Goal: Communication & Community: Connect with others

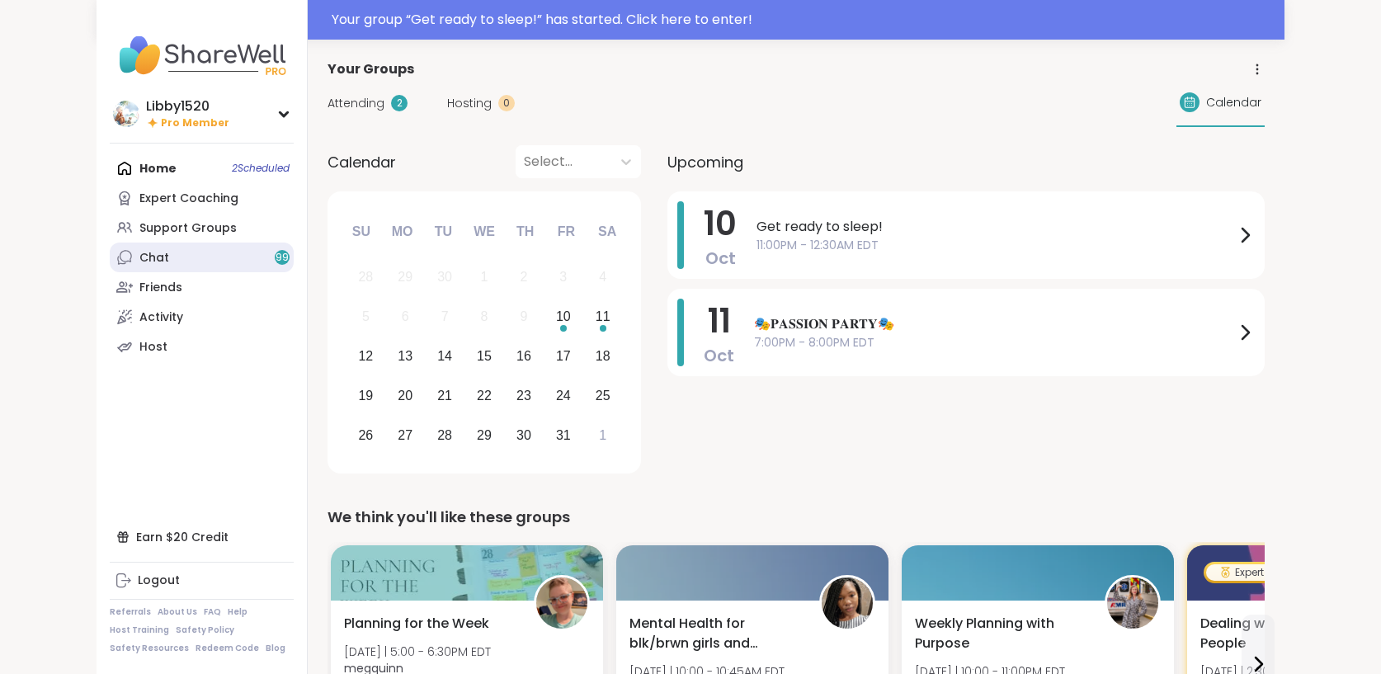
click at [110, 256] on link "Chat 99" at bounding box center [202, 257] width 184 height 30
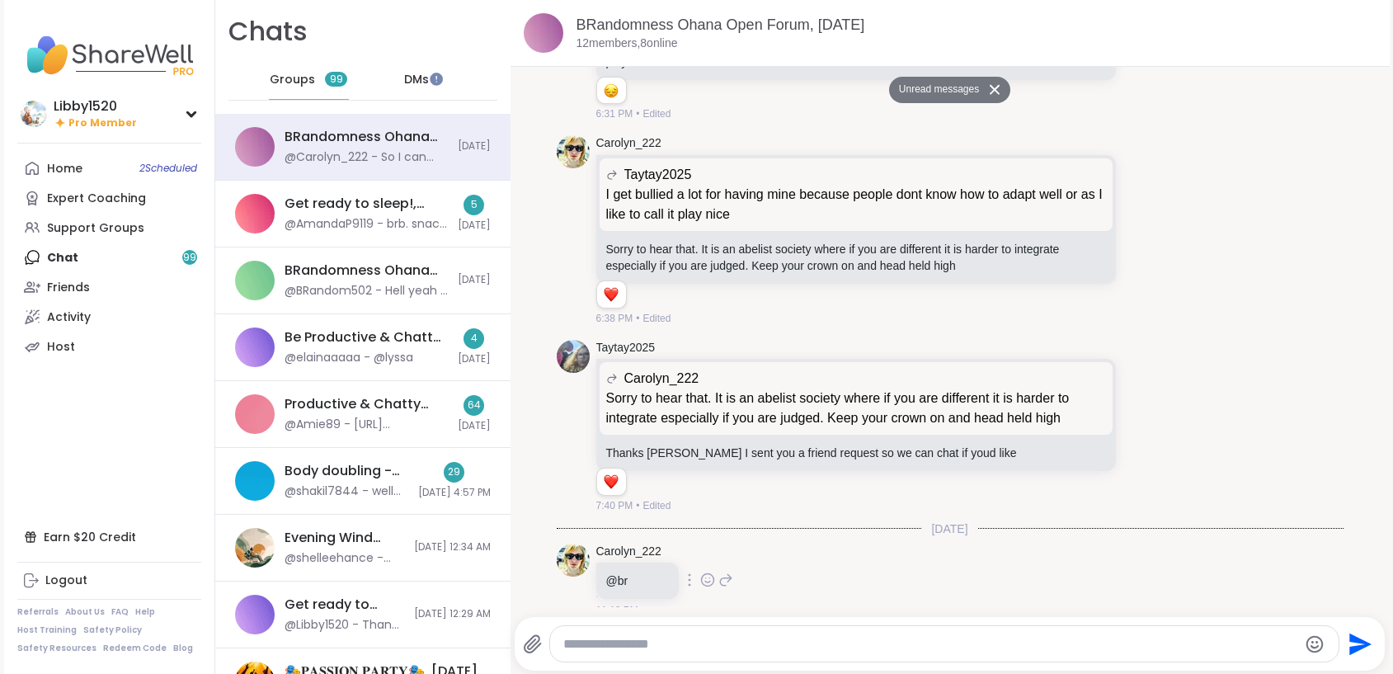
scroll to position [14252, 0]
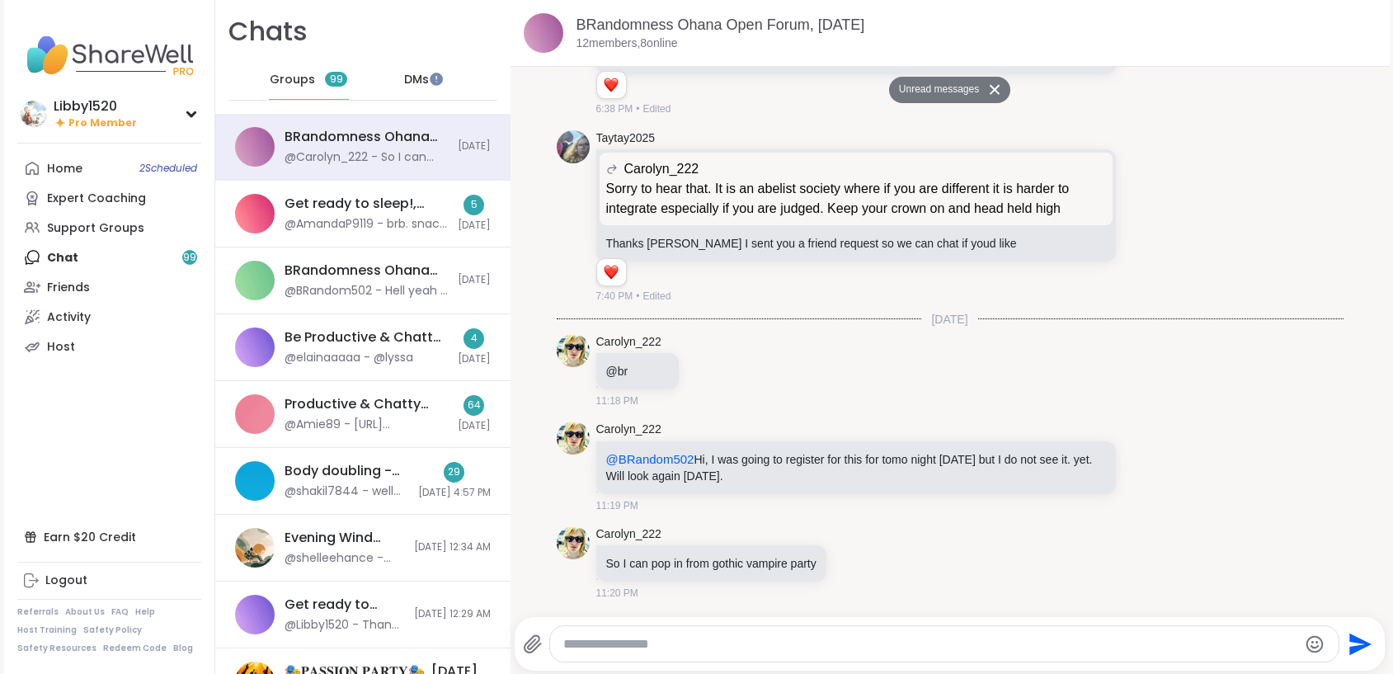
click at [416, 77] on span "DMs" at bounding box center [416, 80] width 25 height 16
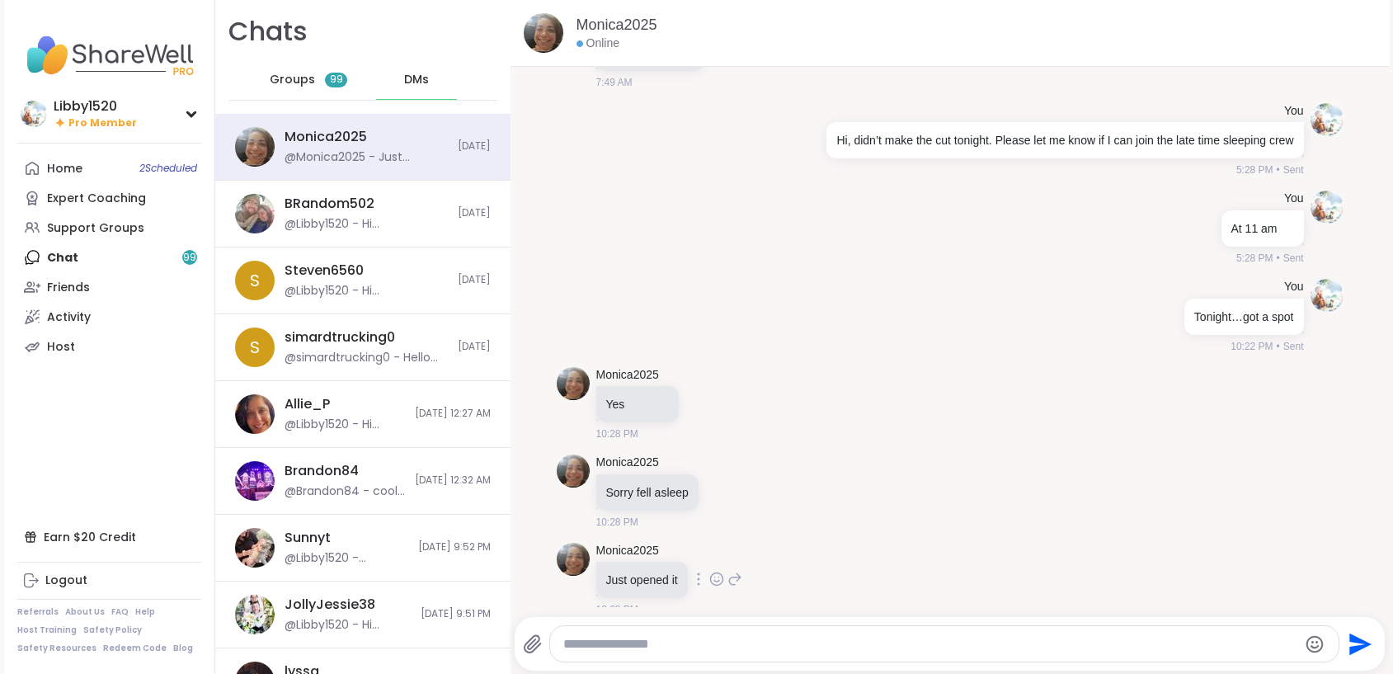
click at [716, 581] on icon at bounding box center [716, 582] width 5 height 2
click at [714, 545] on div "Select Reaction: Heart" at bounding box center [716, 552] width 15 height 15
click at [79, 170] on link "Home 2 Scheduled" at bounding box center [109, 168] width 184 height 30
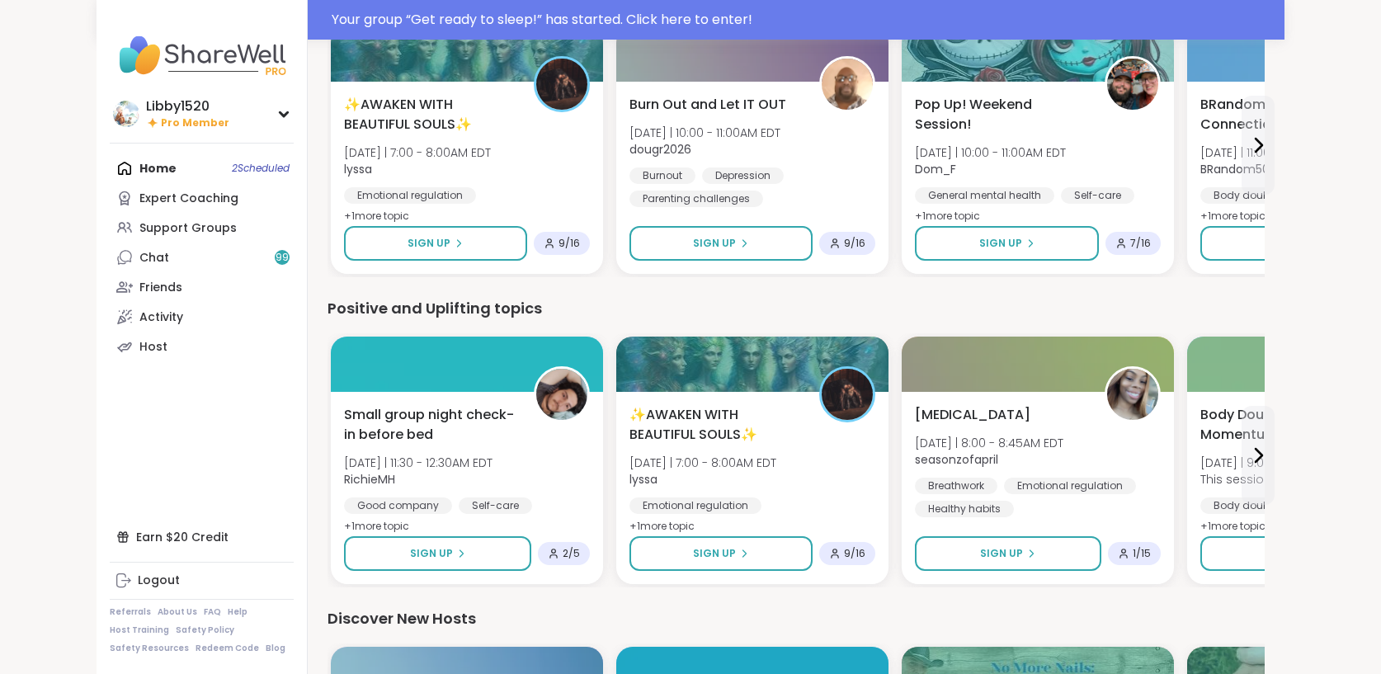
scroll to position [1447, 0]
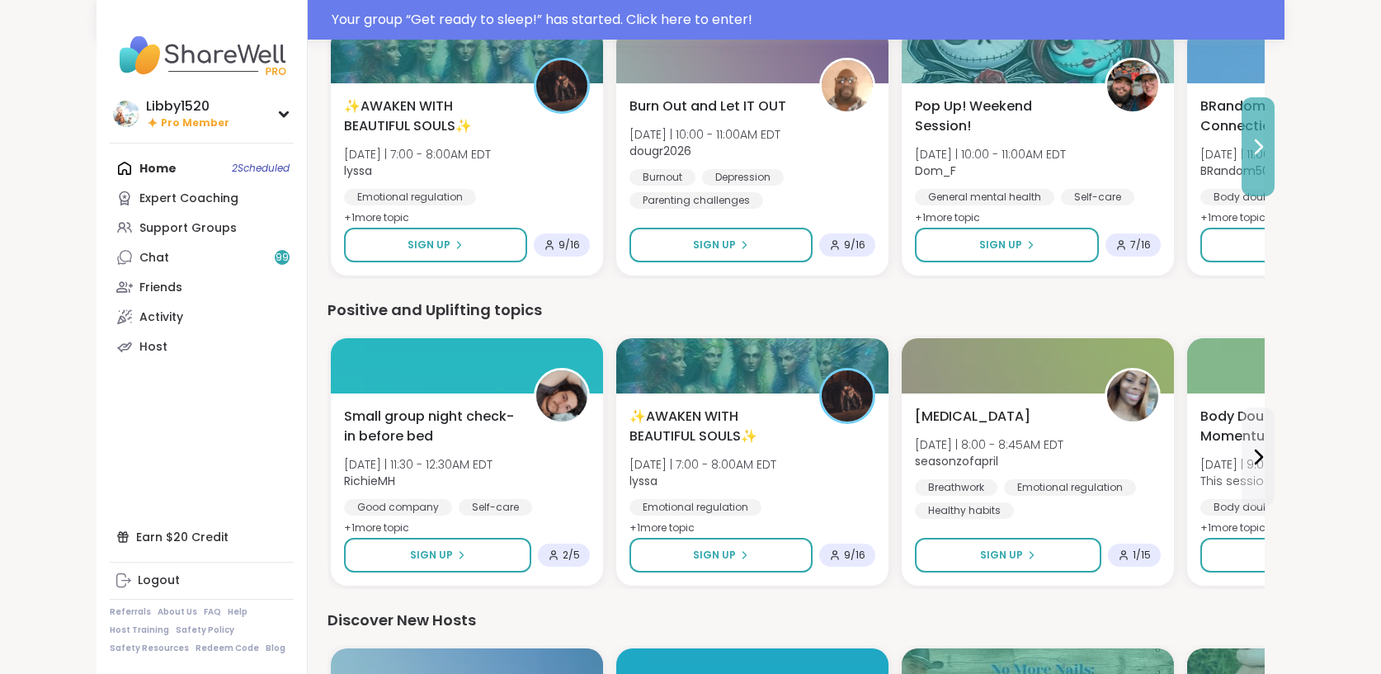
click at [1268, 152] on icon at bounding box center [1258, 147] width 20 height 20
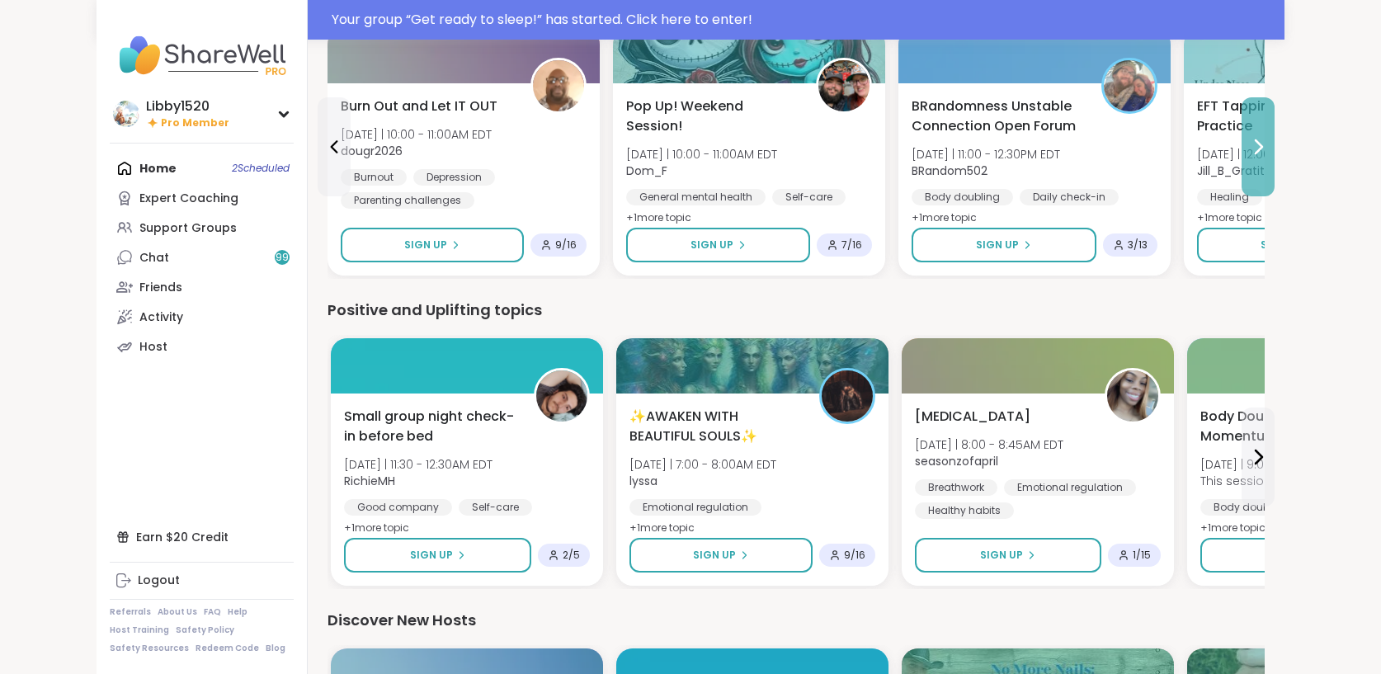
click at [1268, 152] on icon at bounding box center [1258, 147] width 20 height 20
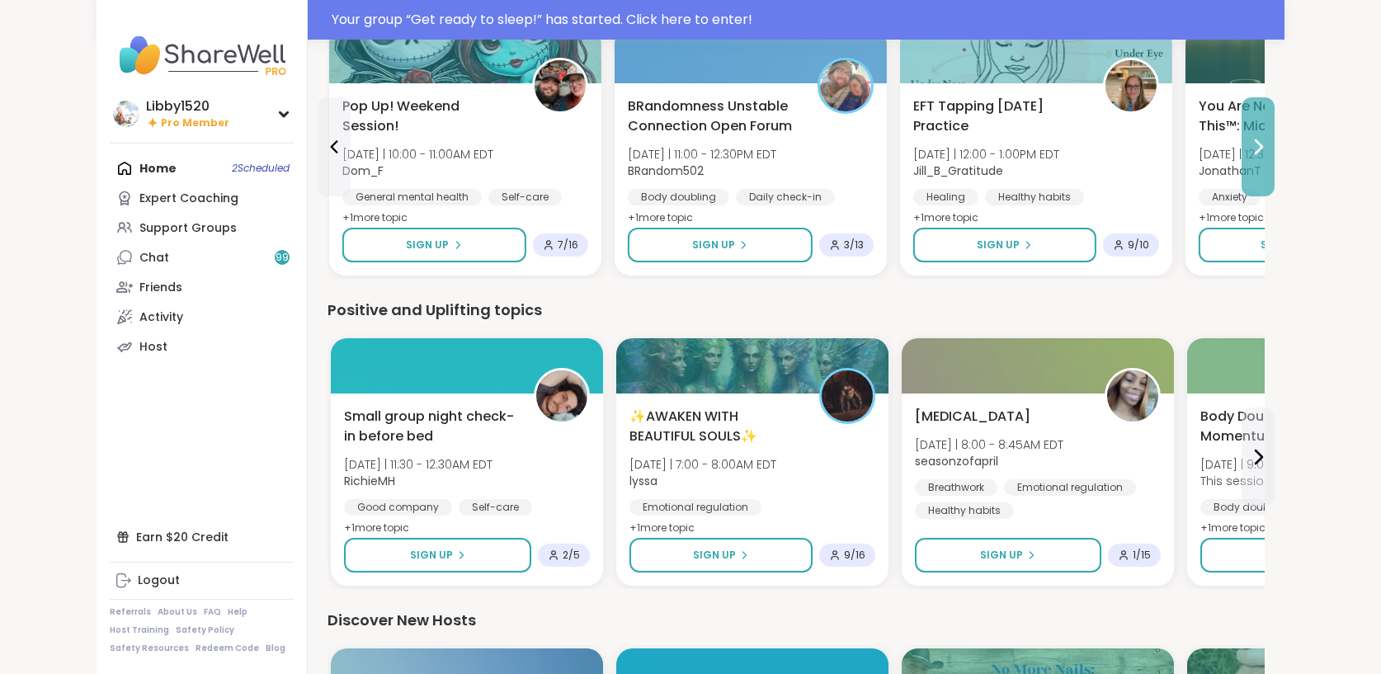
click at [1268, 152] on icon at bounding box center [1258, 147] width 20 height 20
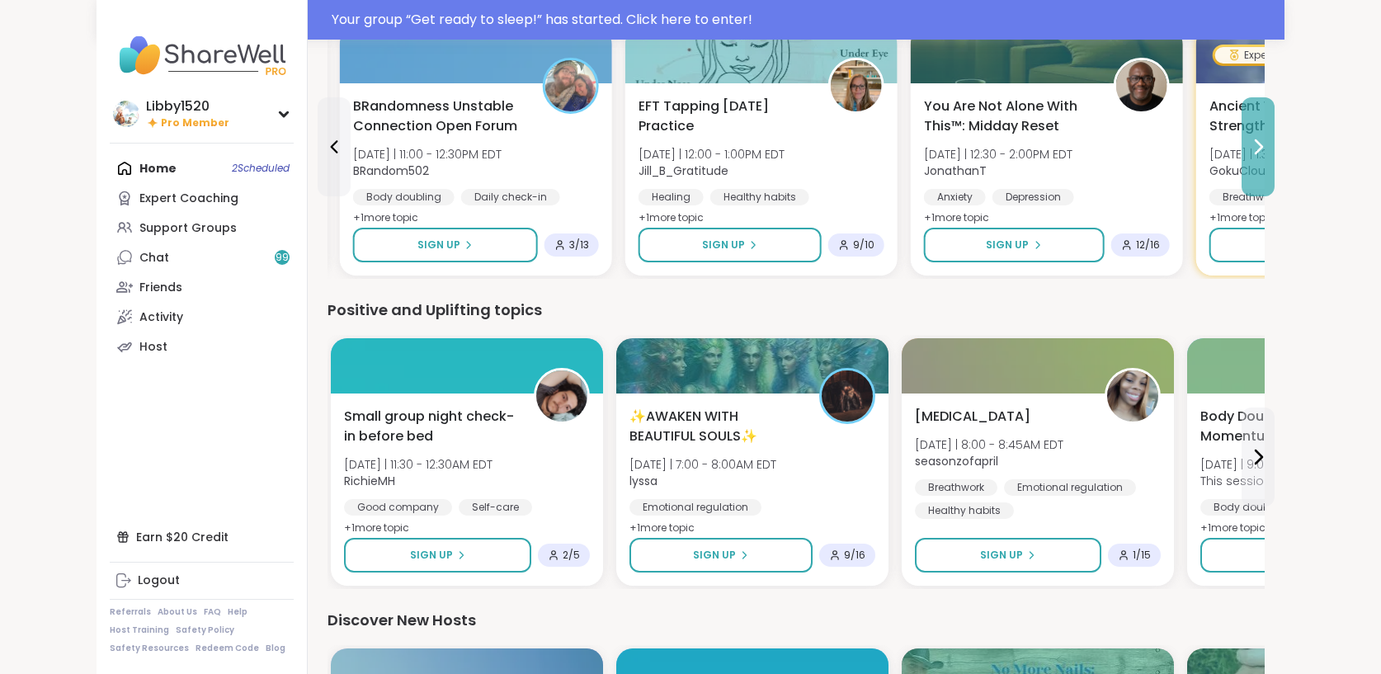
click at [1268, 152] on icon at bounding box center [1258, 147] width 20 height 20
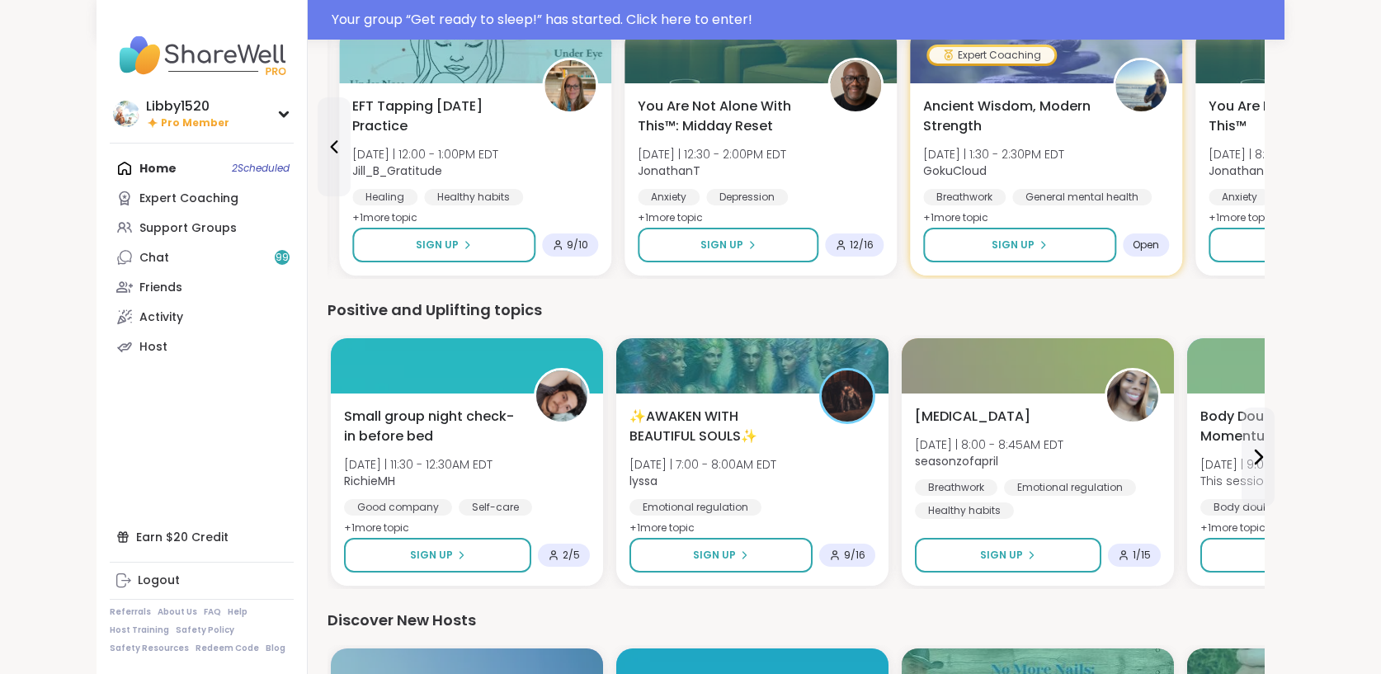
click at [1357, 152] on div "You Are Not Alone With This™ Sat 10/11 | 8:00 - 9:30PM EDT JonathanT Anxiety De…" at bounding box center [1331, 162] width 246 height 132
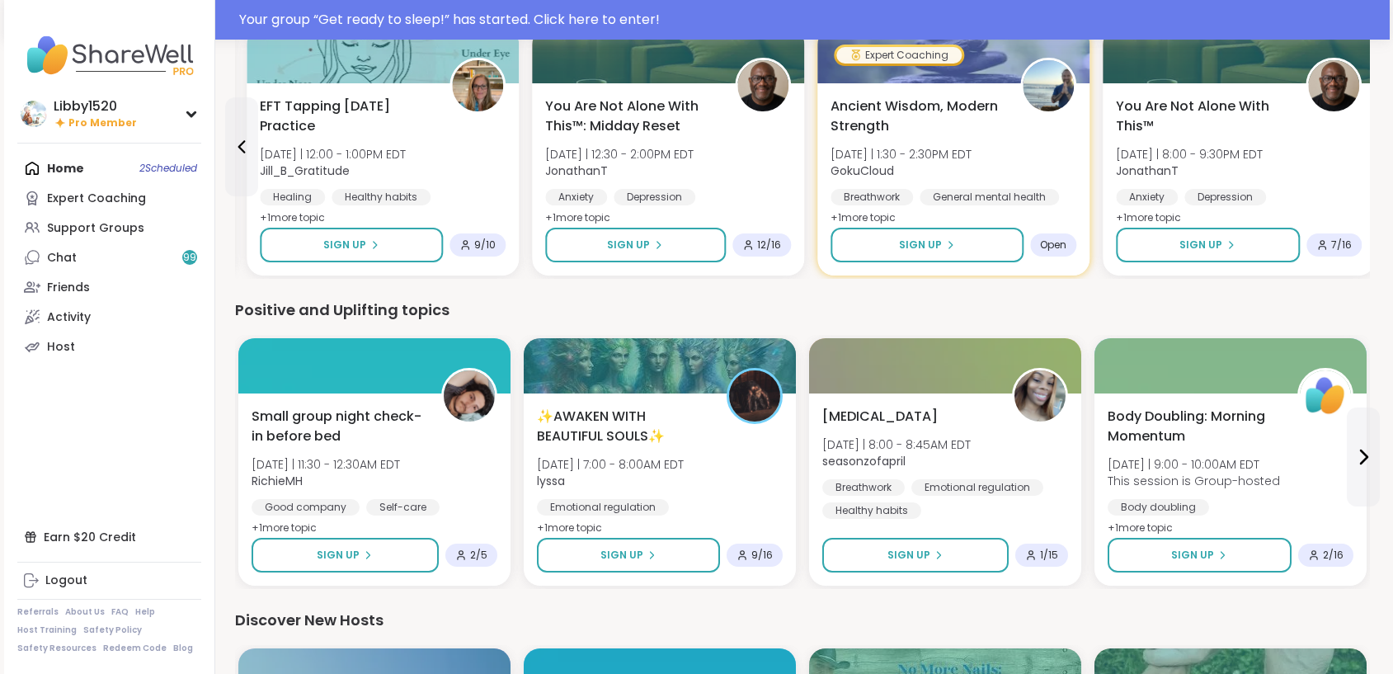
click at [503, 586] on div "Small group night check-in before bed Fri 10/10 | 11:30 - 12:30AM EDT RichieMH …" at bounding box center [802, 462] width 1135 height 254
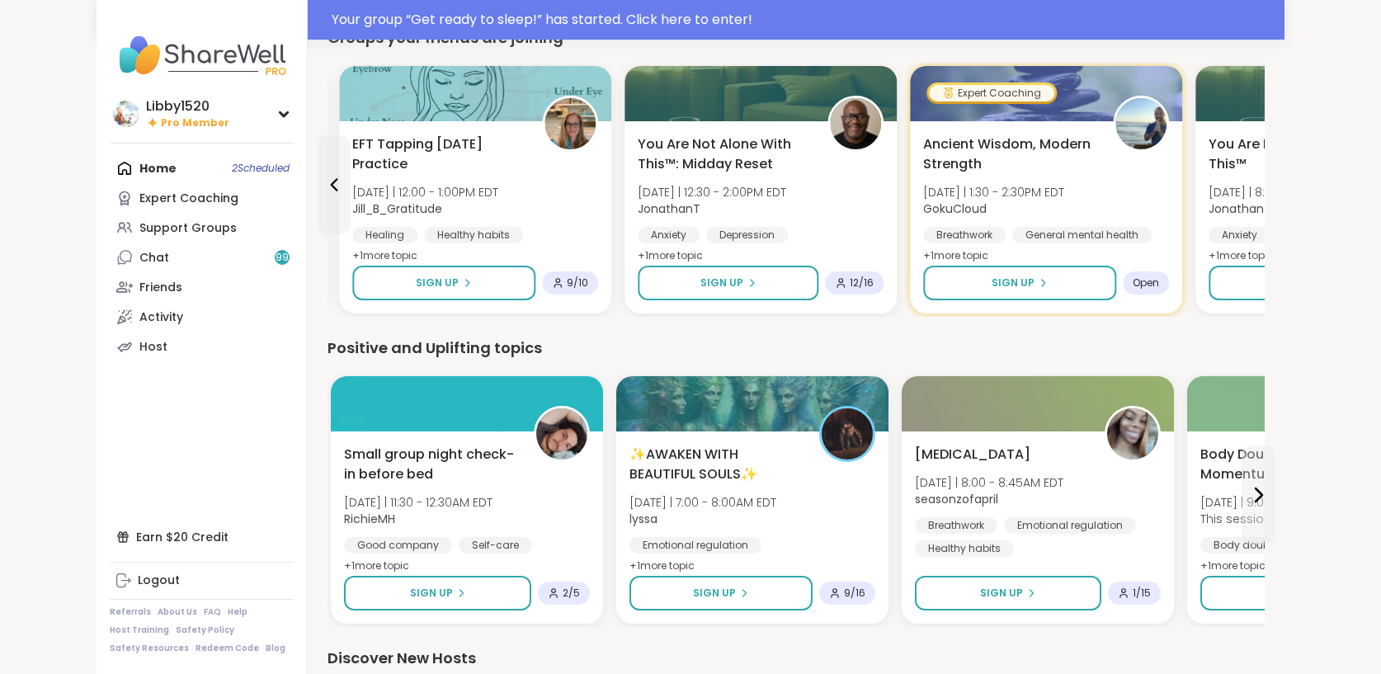
scroll to position [1433, 0]
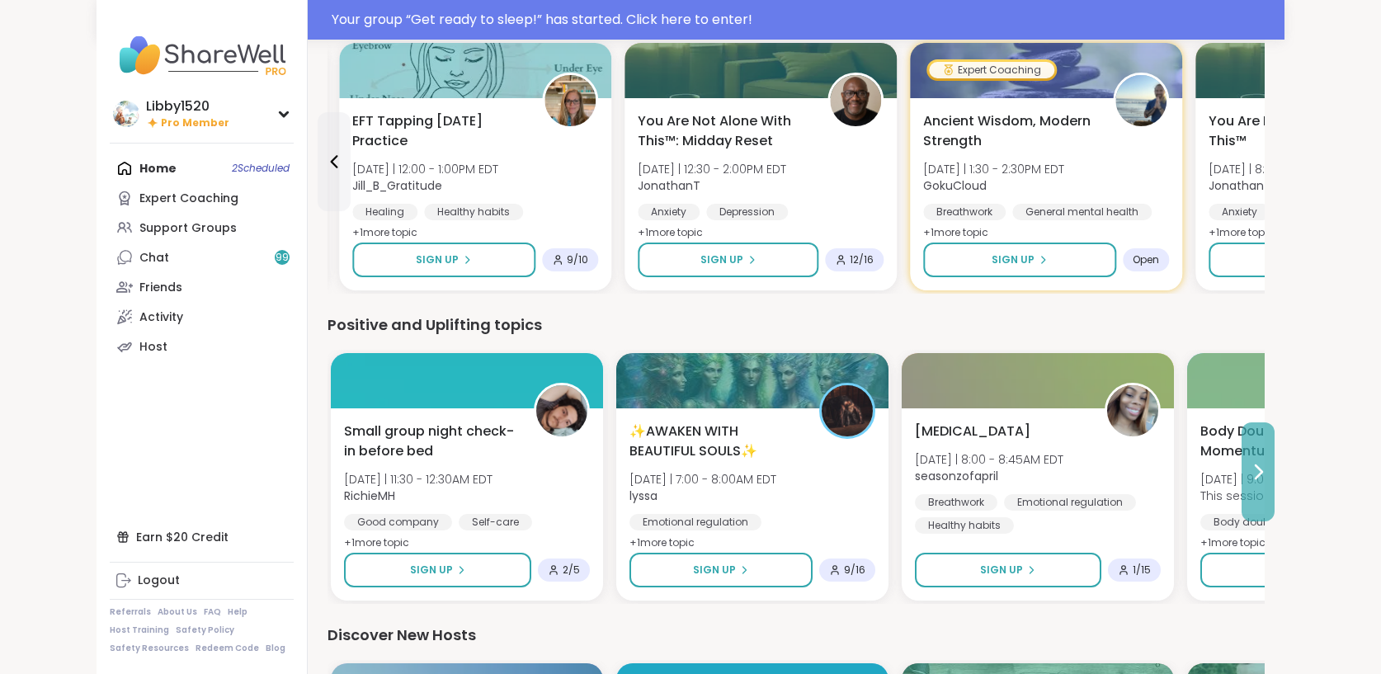
click at [1268, 464] on icon at bounding box center [1258, 472] width 20 height 20
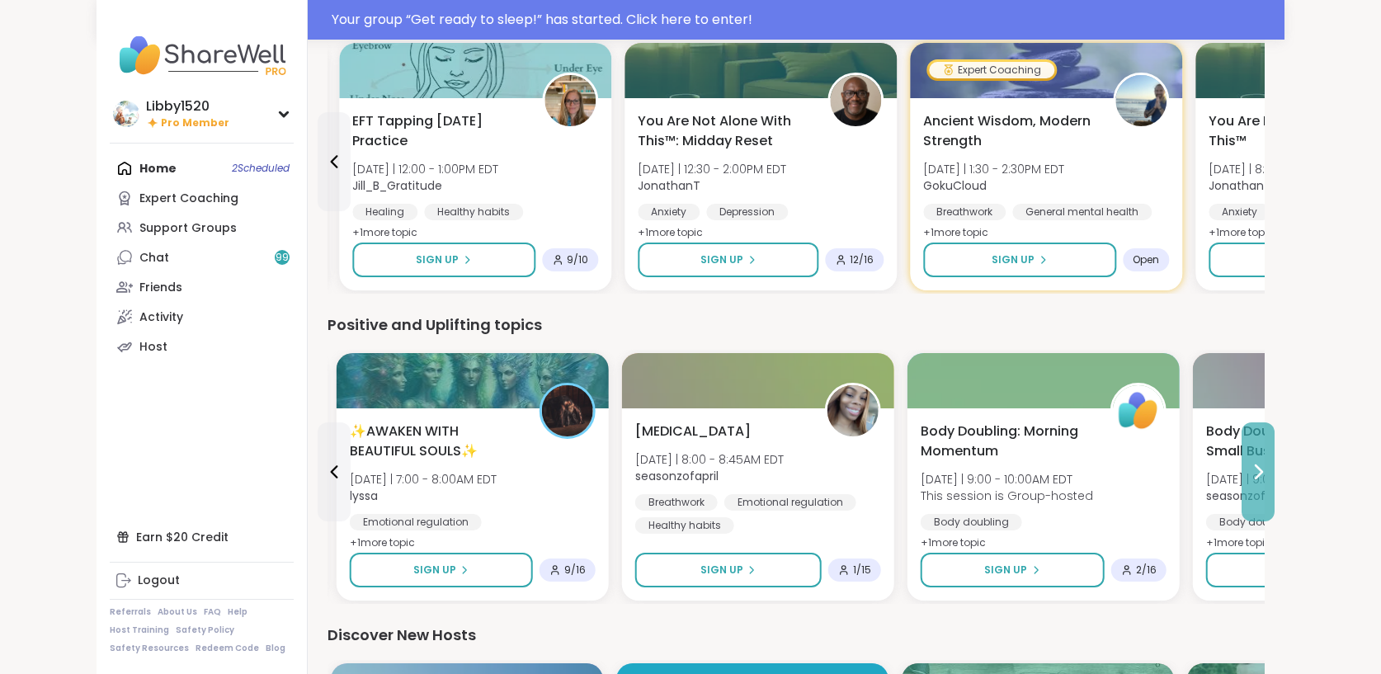
click at [1268, 464] on icon at bounding box center [1258, 472] width 20 height 20
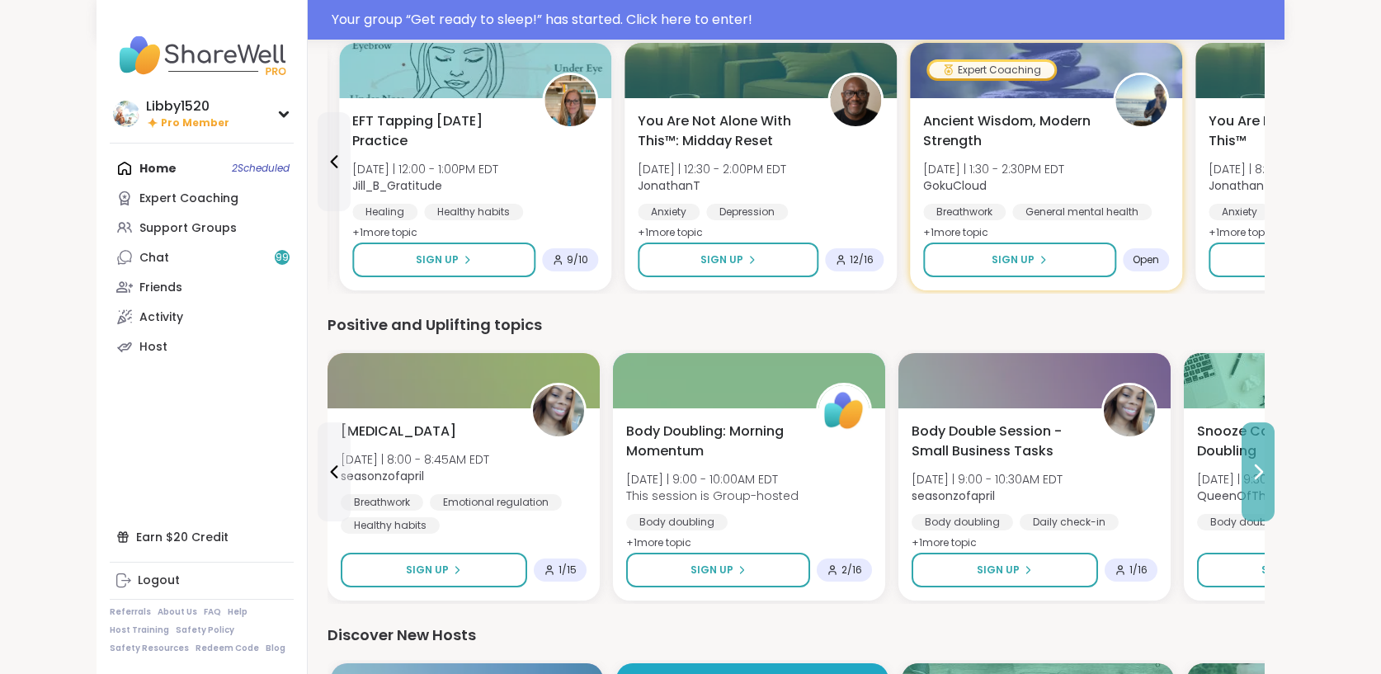
click at [1268, 464] on icon at bounding box center [1258, 472] width 20 height 20
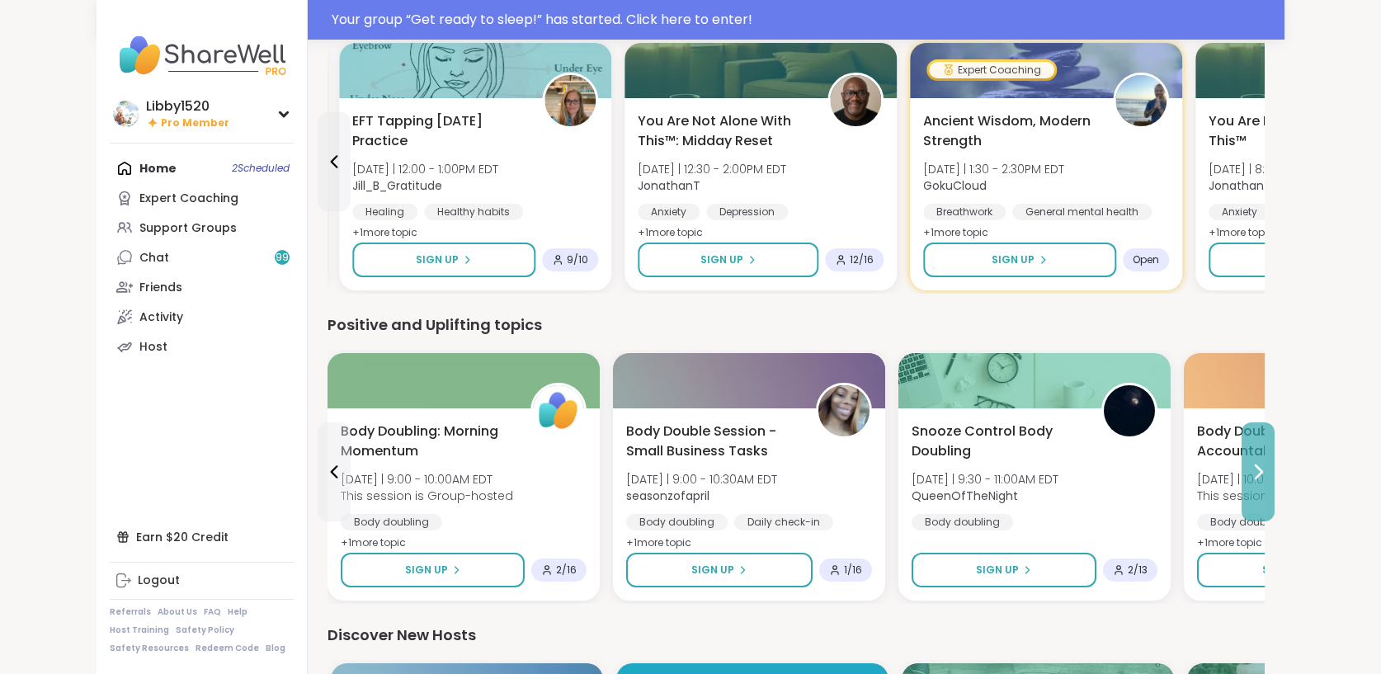
click at [1268, 464] on icon at bounding box center [1258, 472] width 20 height 20
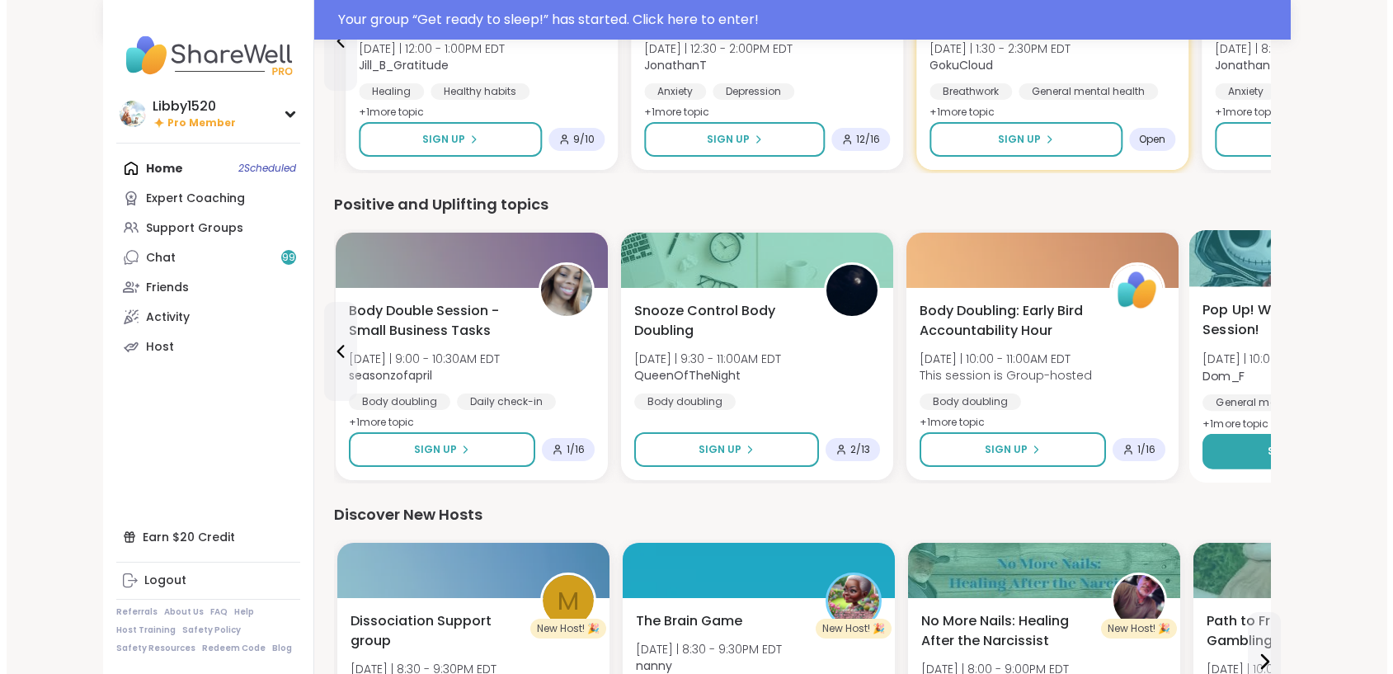
scroll to position [1555, 0]
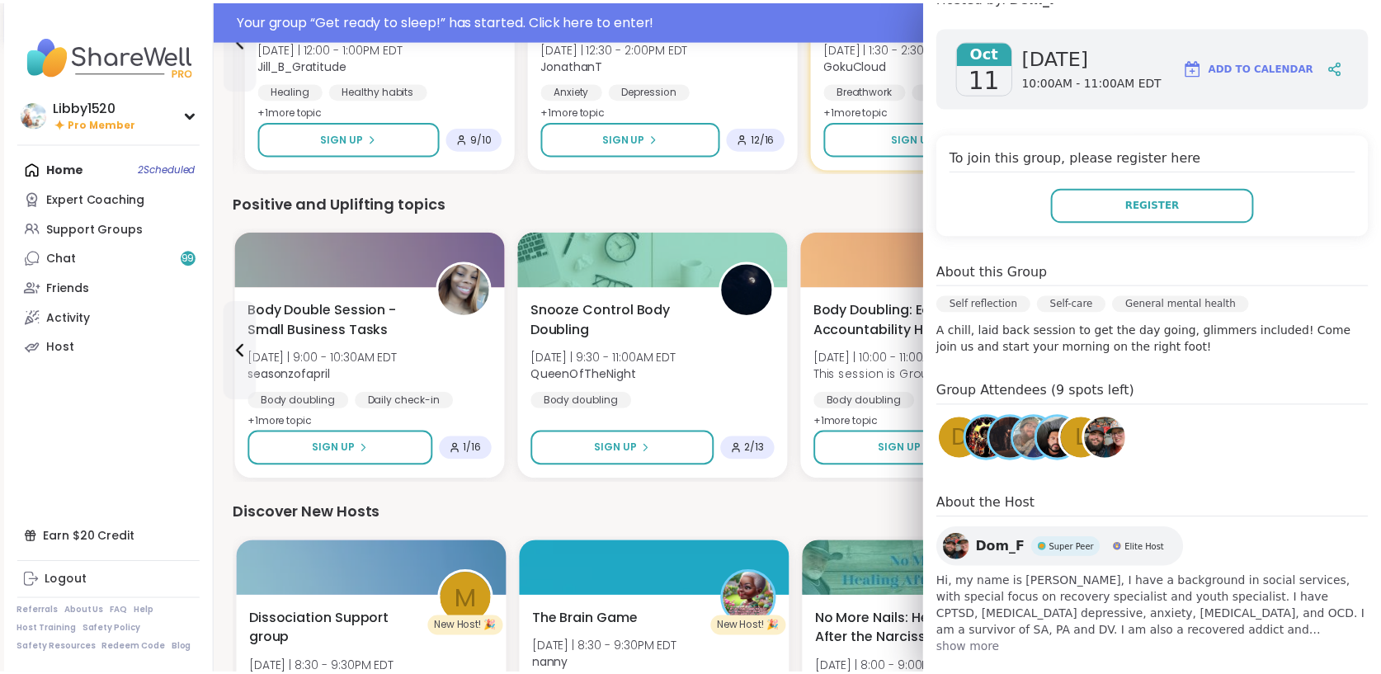
scroll to position [237, 0]
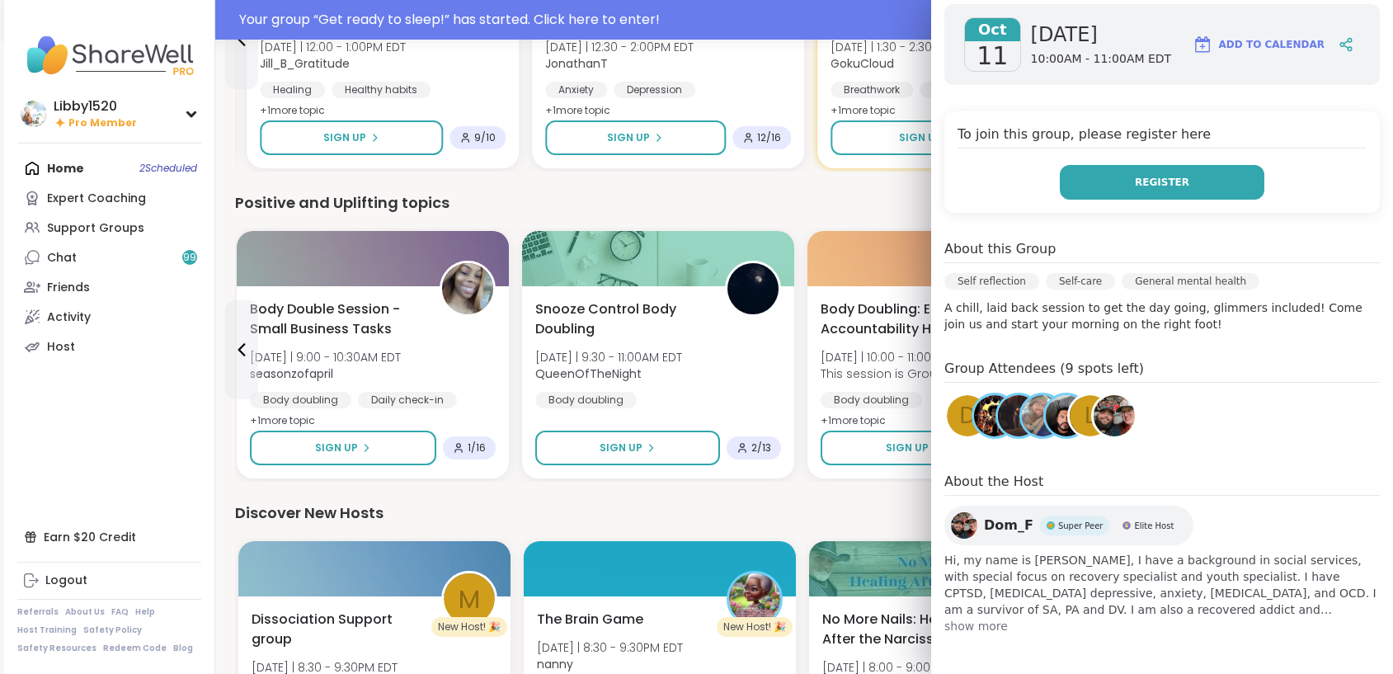
click at [1118, 176] on button "Register" at bounding box center [1162, 182] width 205 height 35
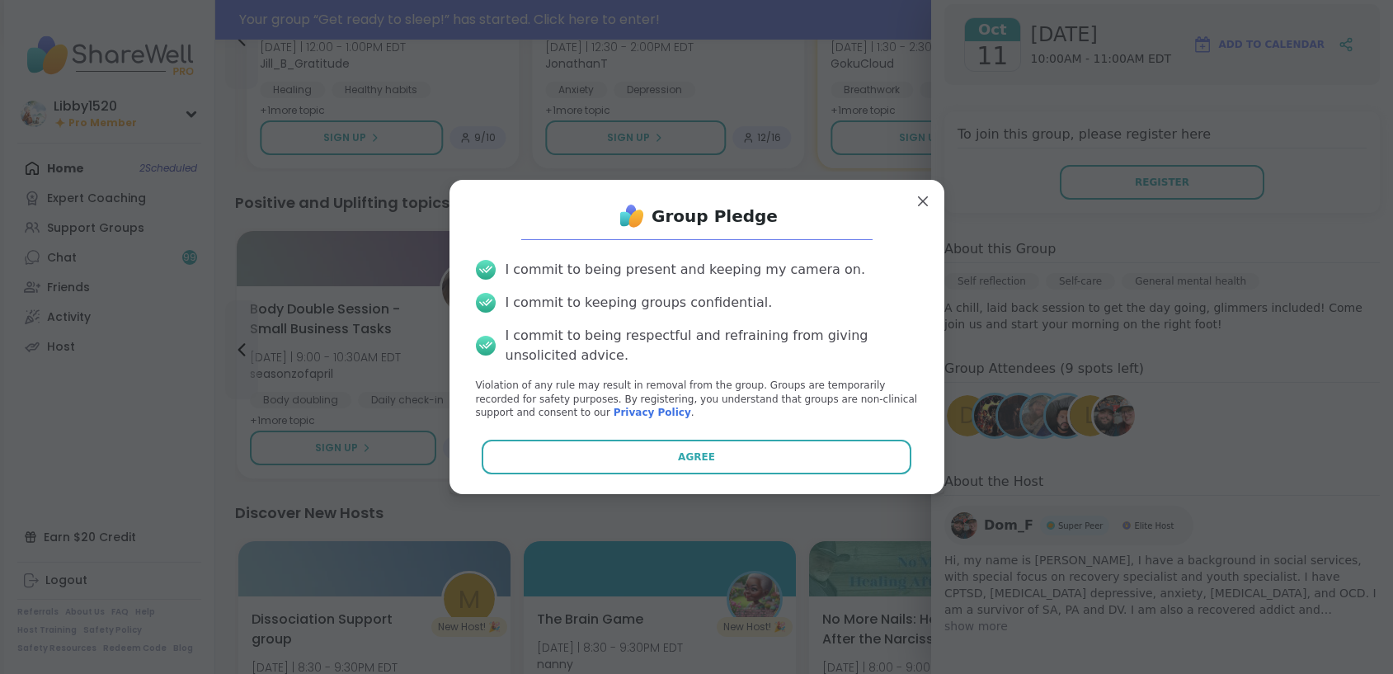
click at [801, 438] on div "Group Pledge I commit to being present and keeping my camera on. I commit to ke…" at bounding box center [697, 337] width 468 height 288
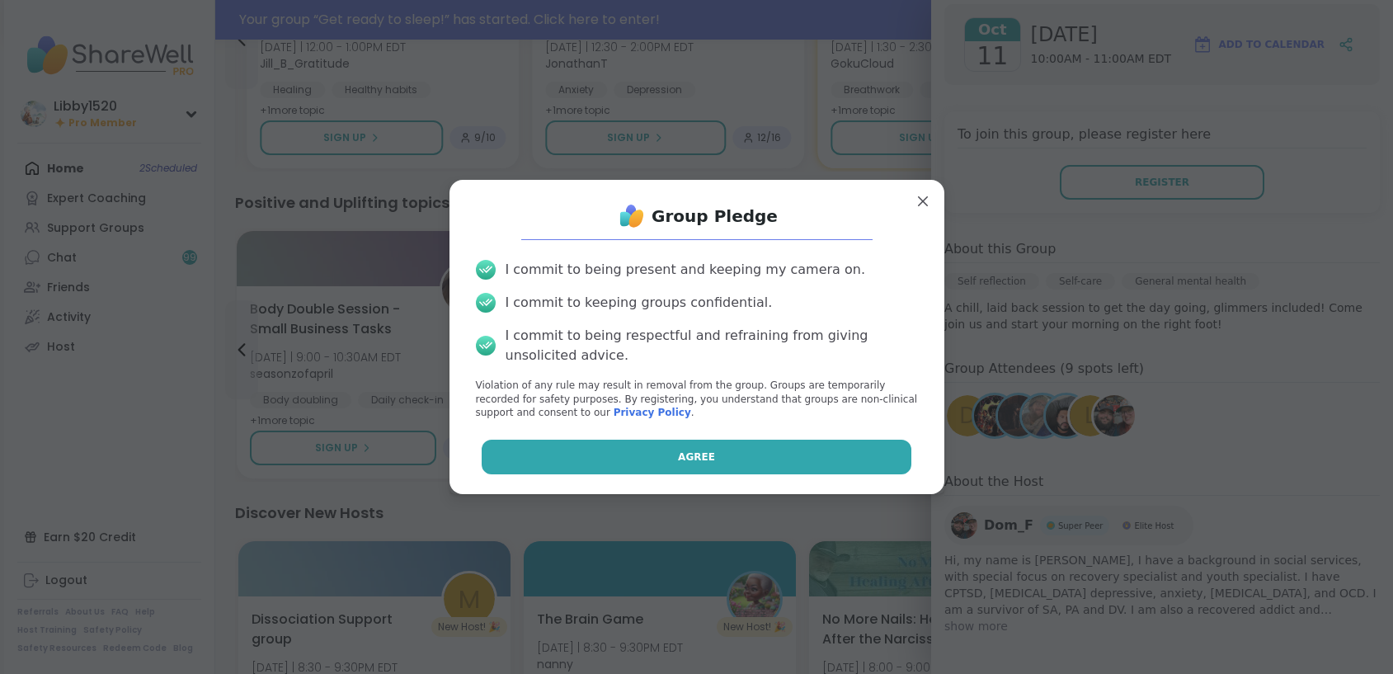
click at [778, 460] on button "Agree" at bounding box center [697, 457] width 430 height 35
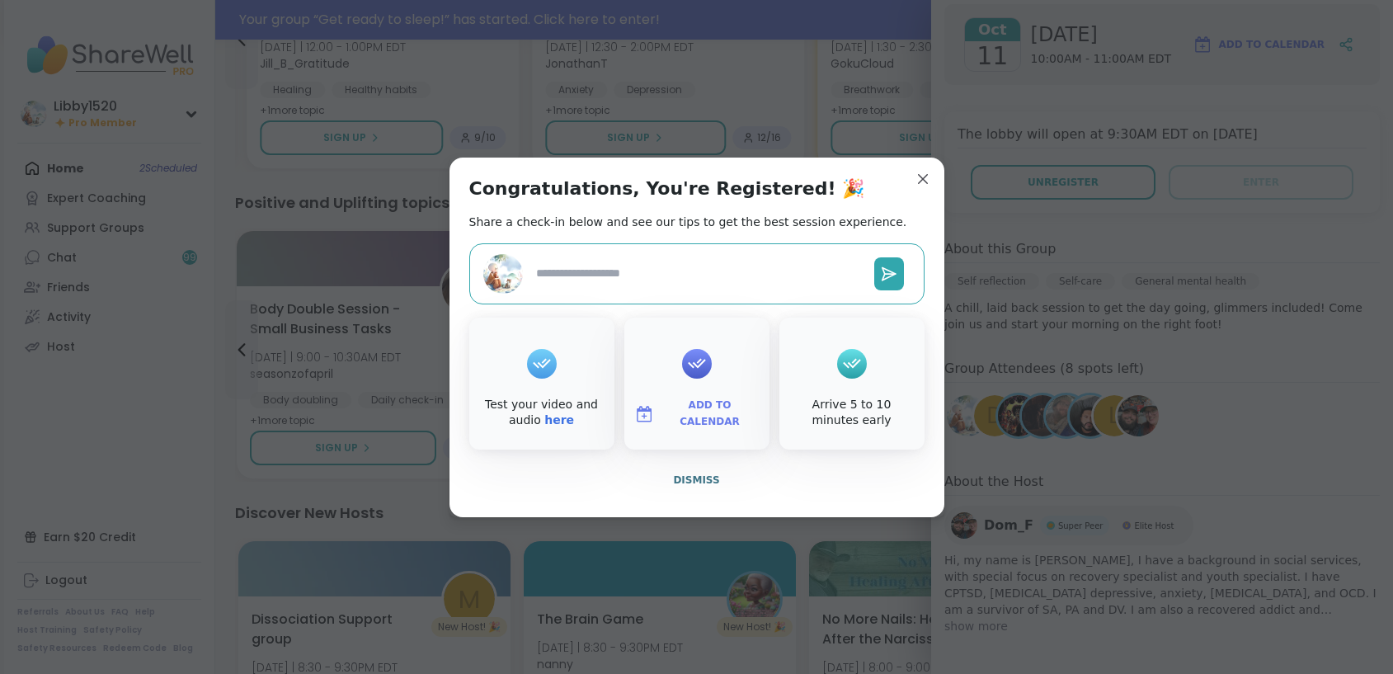
type textarea "*"
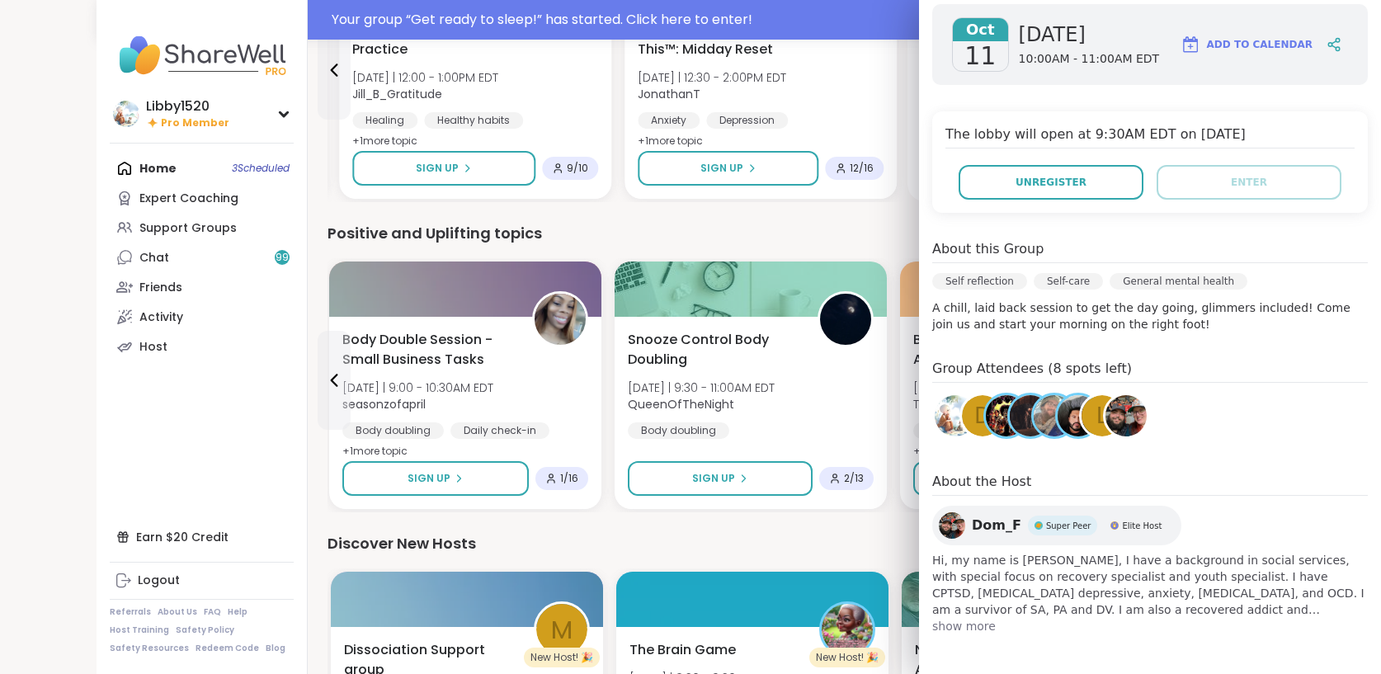
scroll to position [1487, 0]
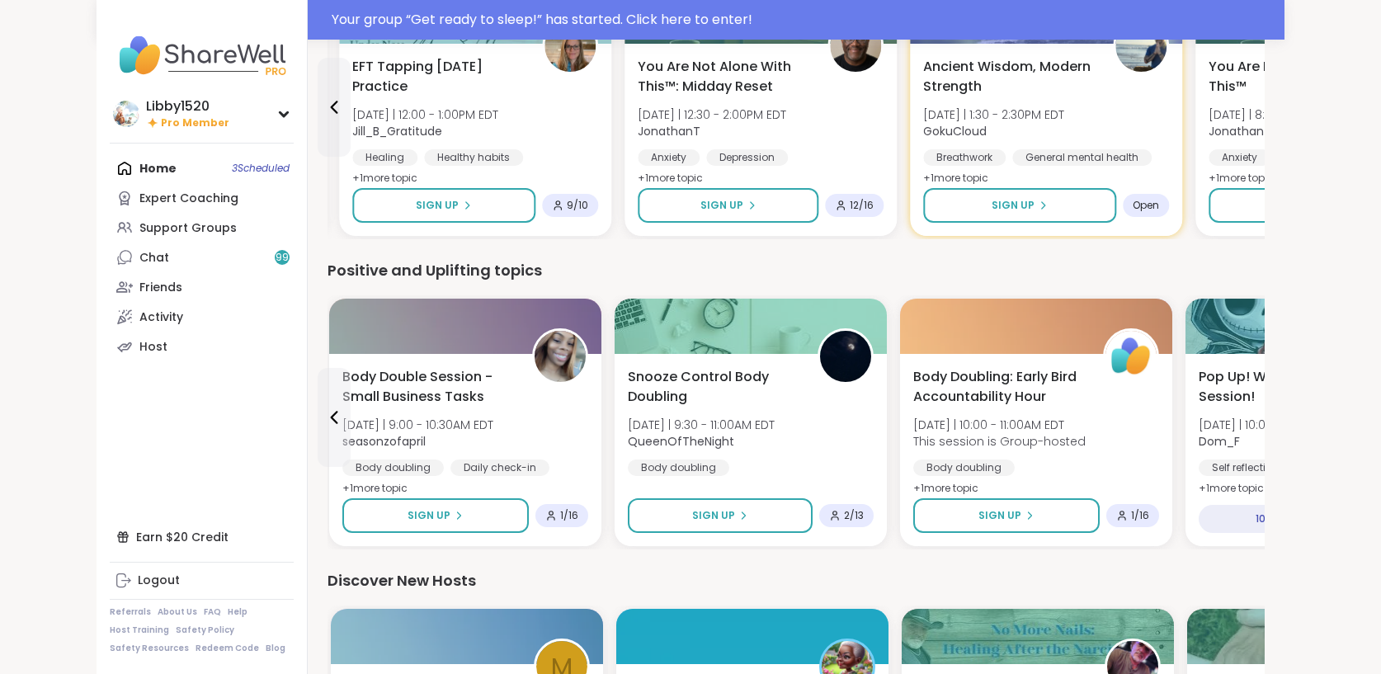
click at [845, 275] on div "Positive and Uplifting topics" at bounding box center [795, 270] width 937 height 23
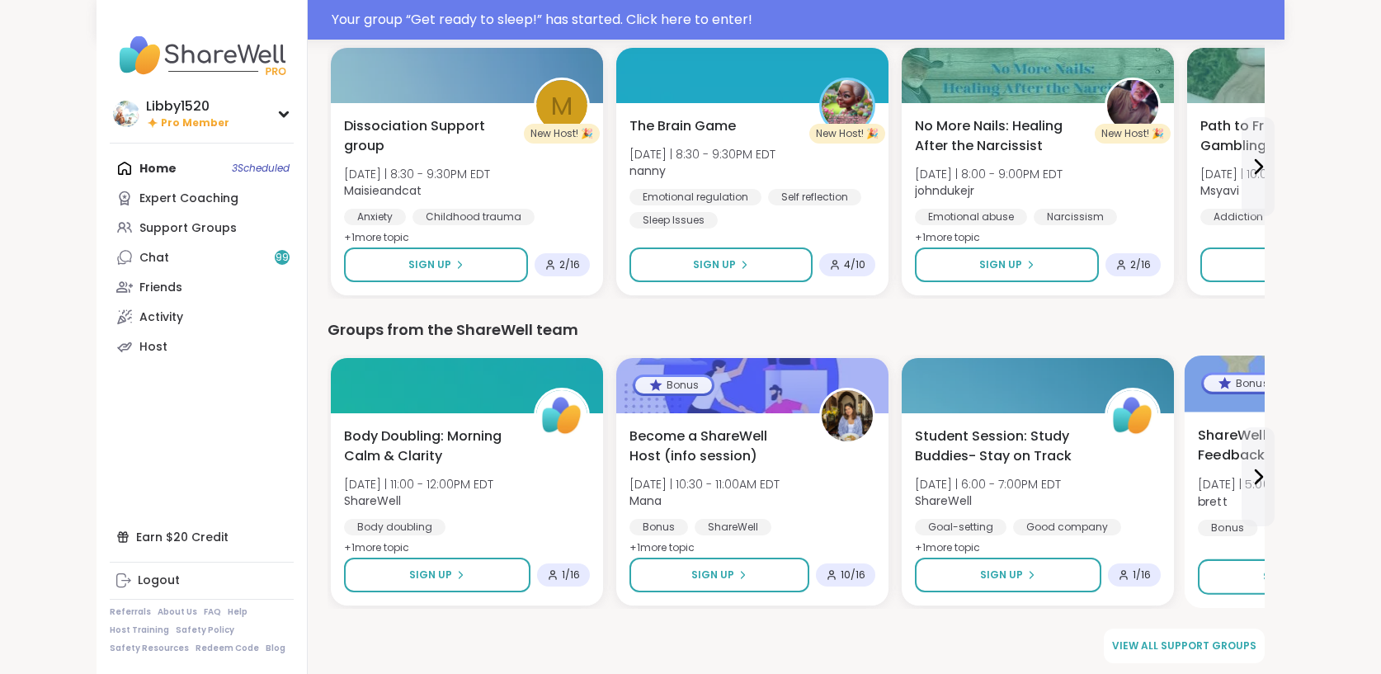
scroll to position [2054, 0]
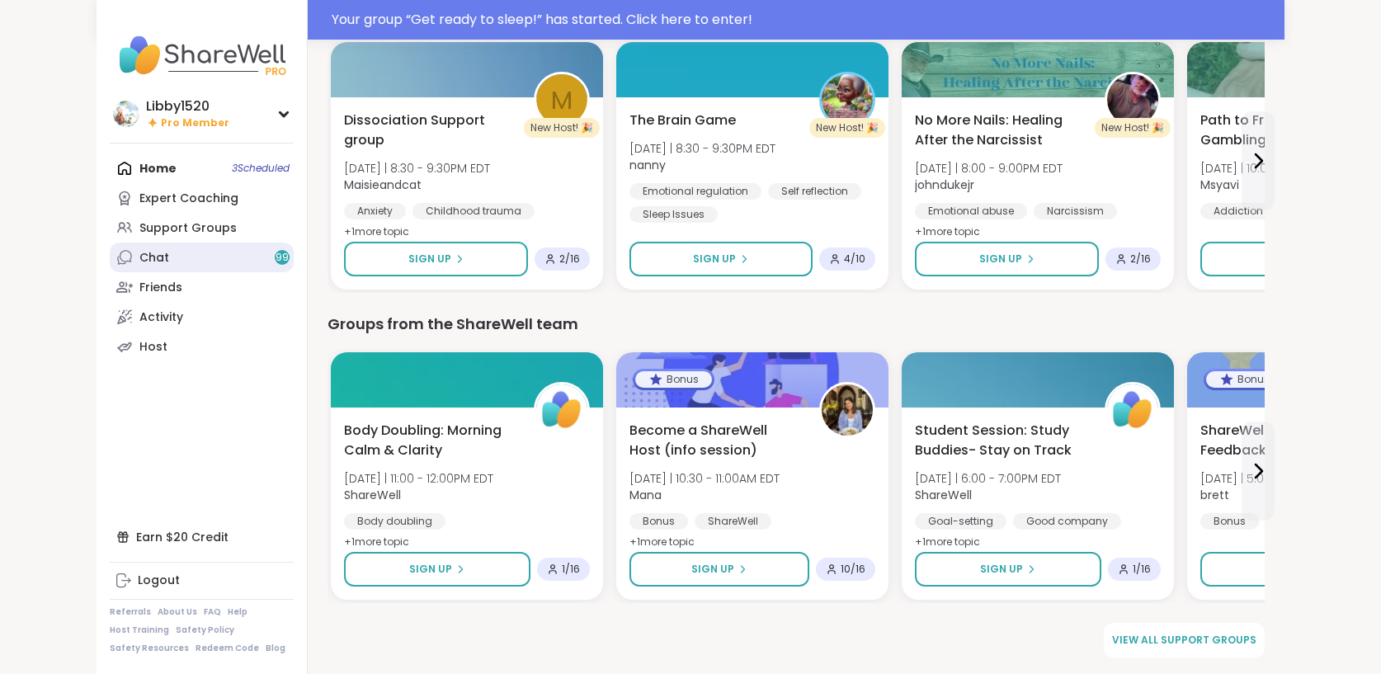
click at [173, 255] on link "Chat 99" at bounding box center [202, 257] width 184 height 30
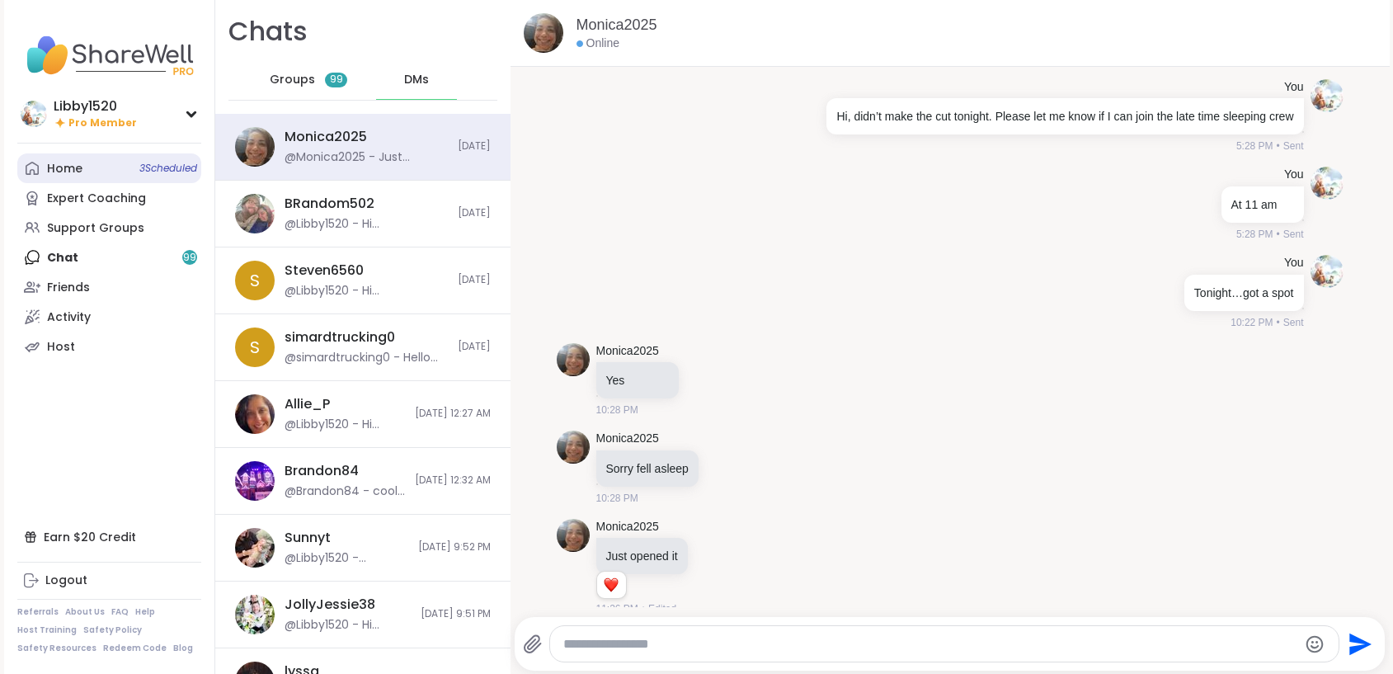
click at [151, 174] on span "3 Scheduled" at bounding box center [168, 168] width 58 height 13
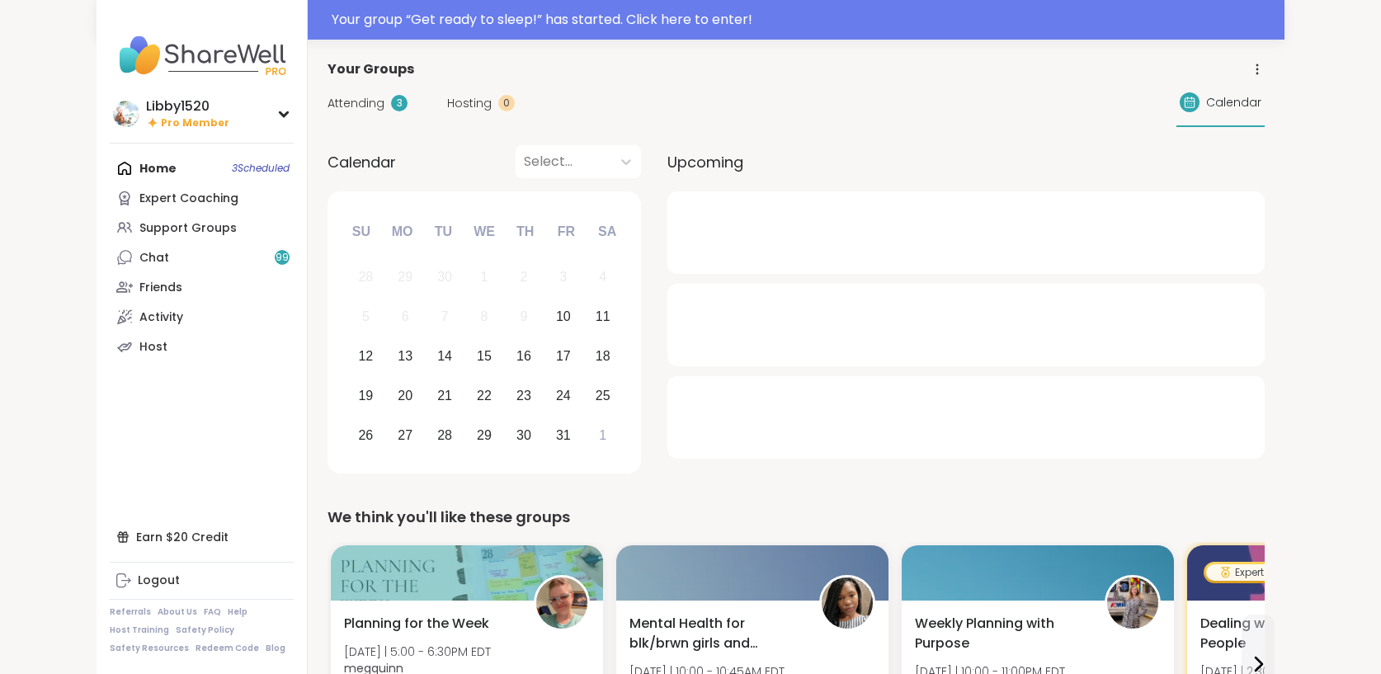
click at [148, 167] on div "Home 3 Scheduled Expert Coaching Support Groups Chat 99 Friends Activity Host" at bounding box center [202, 257] width 184 height 208
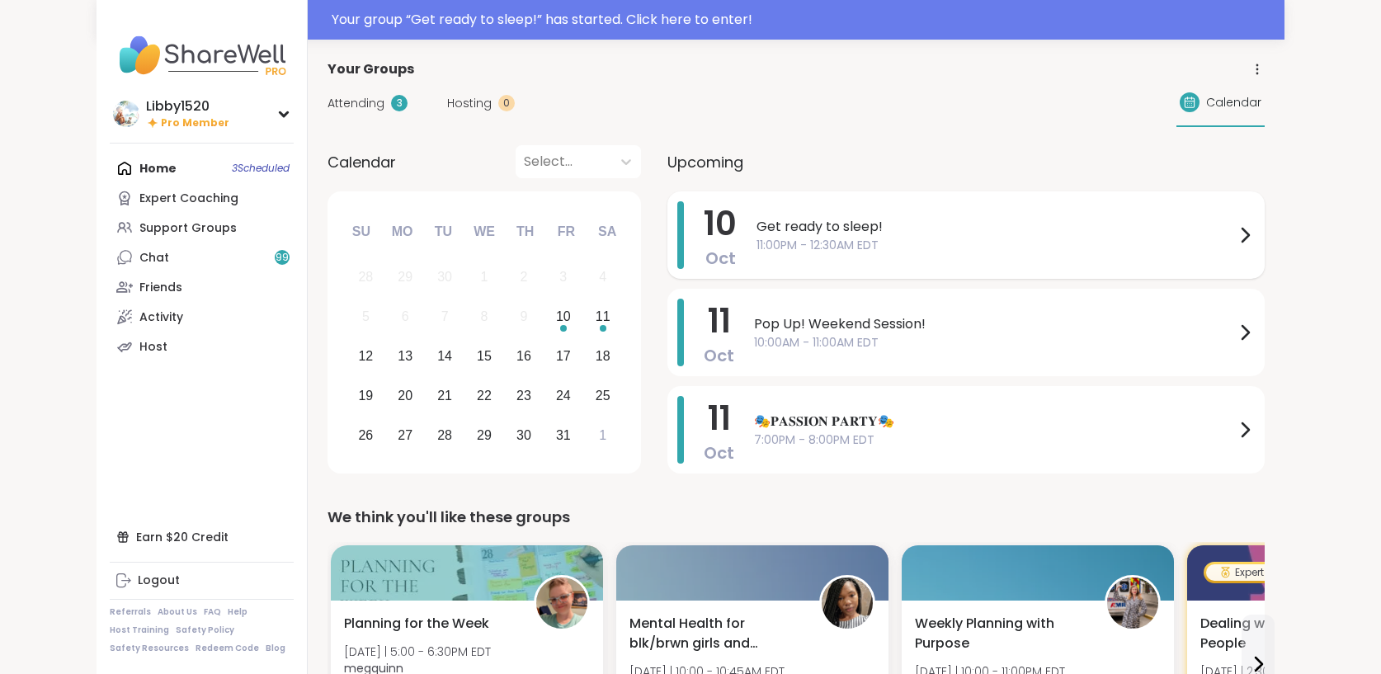
click at [756, 237] on span "11:00PM - 12:30AM EDT" at bounding box center [995, 245] width 478 height 17
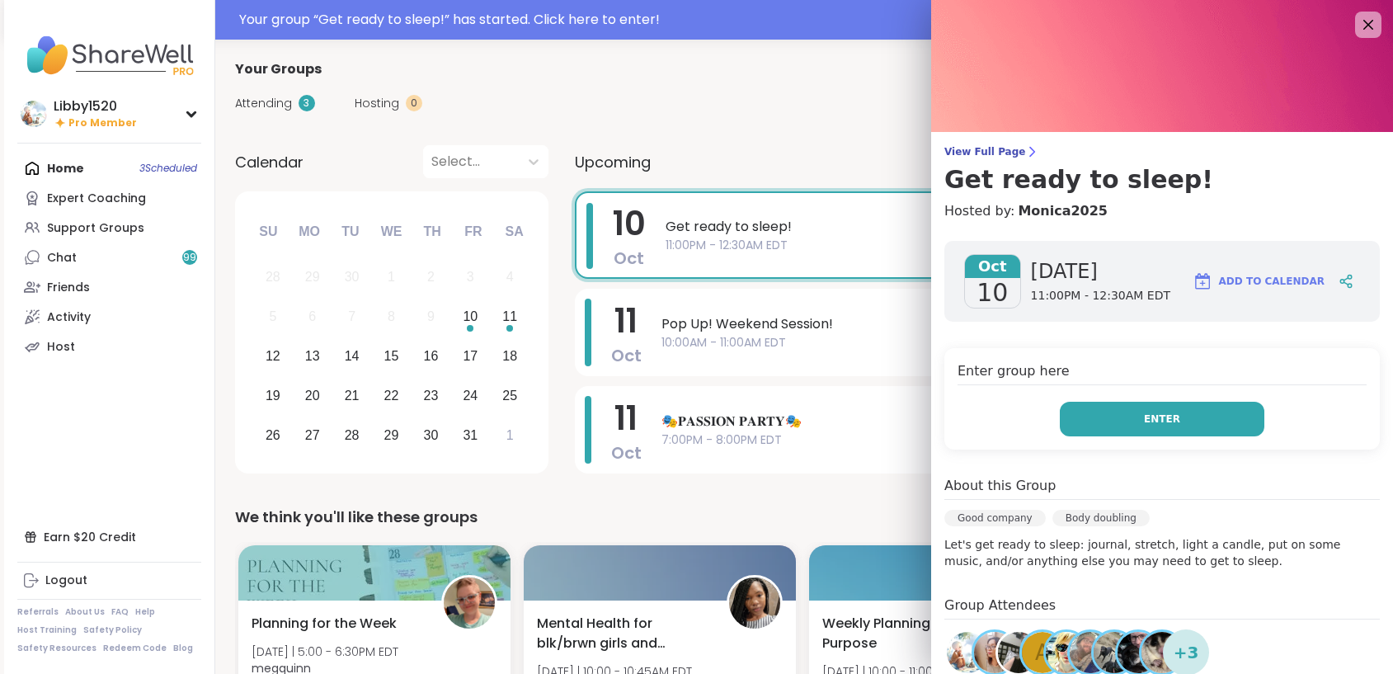
click at [1192, 415] on button "Enter" at bounding box center [1162, 419] width 205 height 35
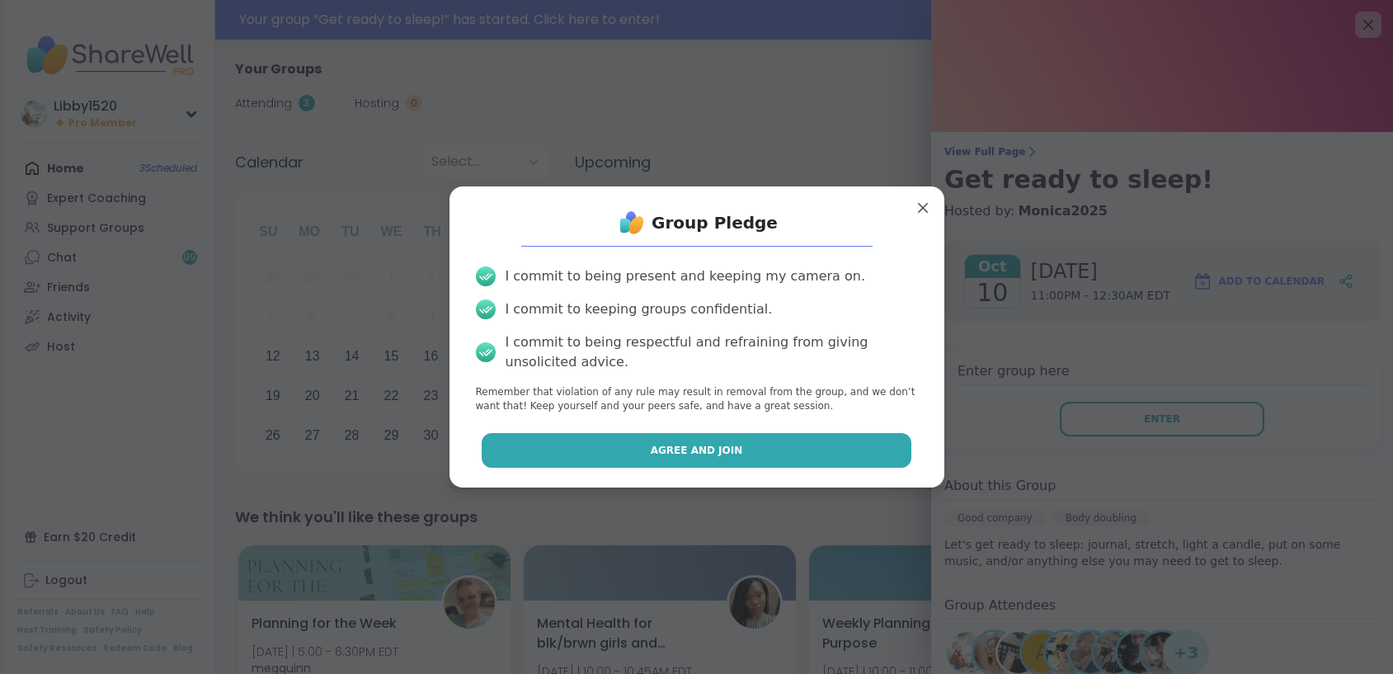
click at [811, 445] on button "Agree and Join" at bounding box center [697, 450] width 430 height 35
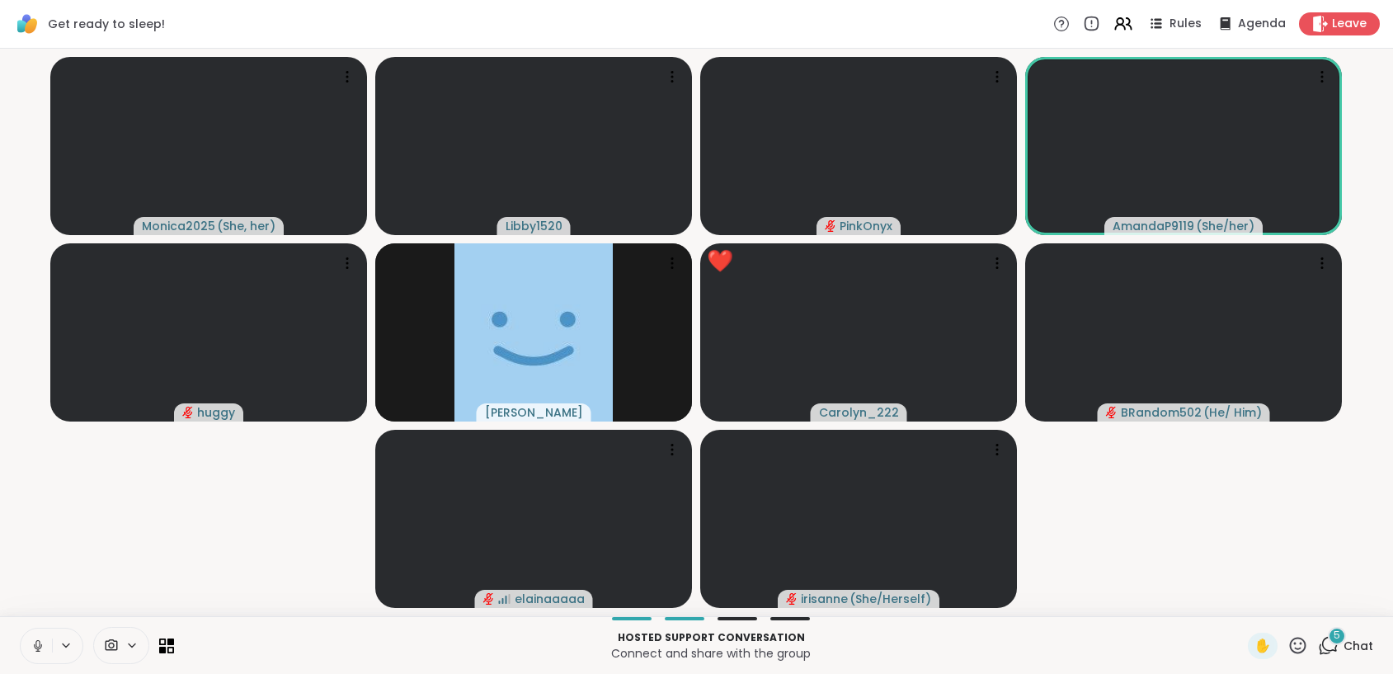
click at [37, 643] on icon at bounding box center [38, 645] width 15 height 15
click at [129, 648] on icon at bounding box center [131, 645] width 13 height 14
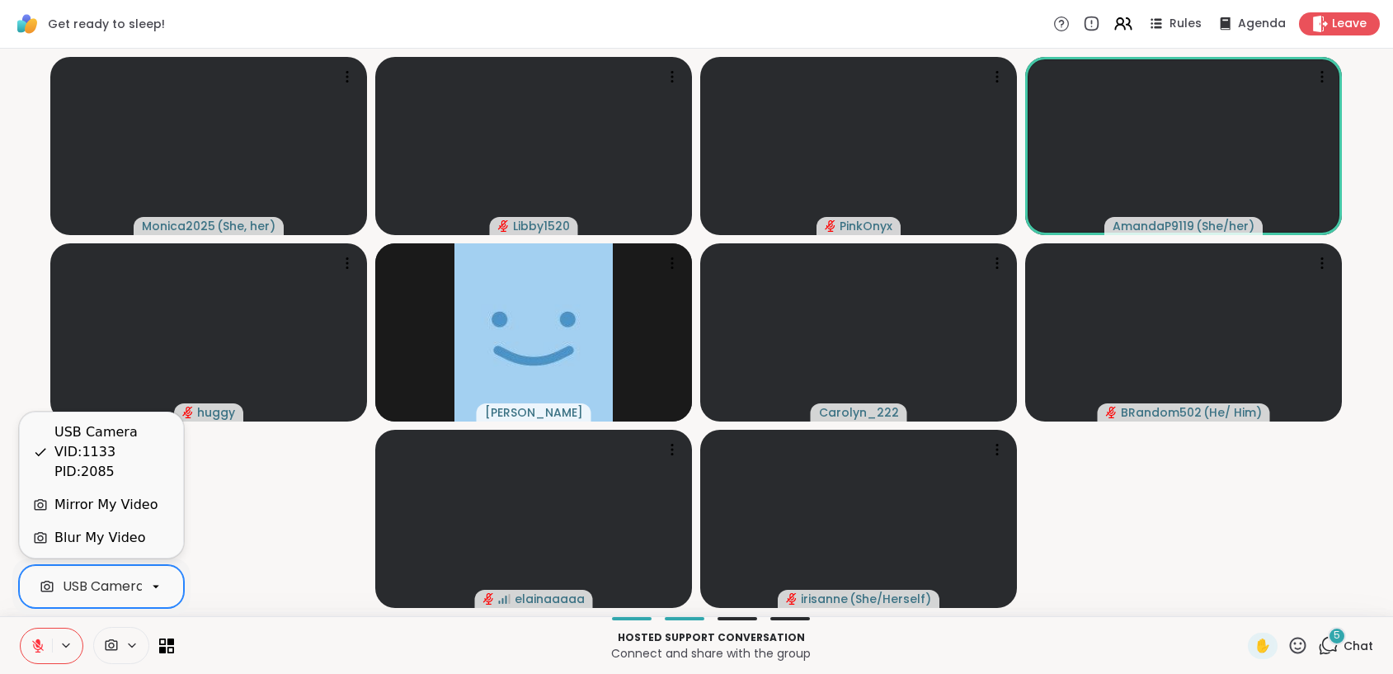
scroll to position [0, 89]
click at [160, 591] on icon at bounding box center [155, 586] width 15 height 15
click at [122, 537] on div "Blur My Video" at bounding box center [99, 538] width 91 height 20
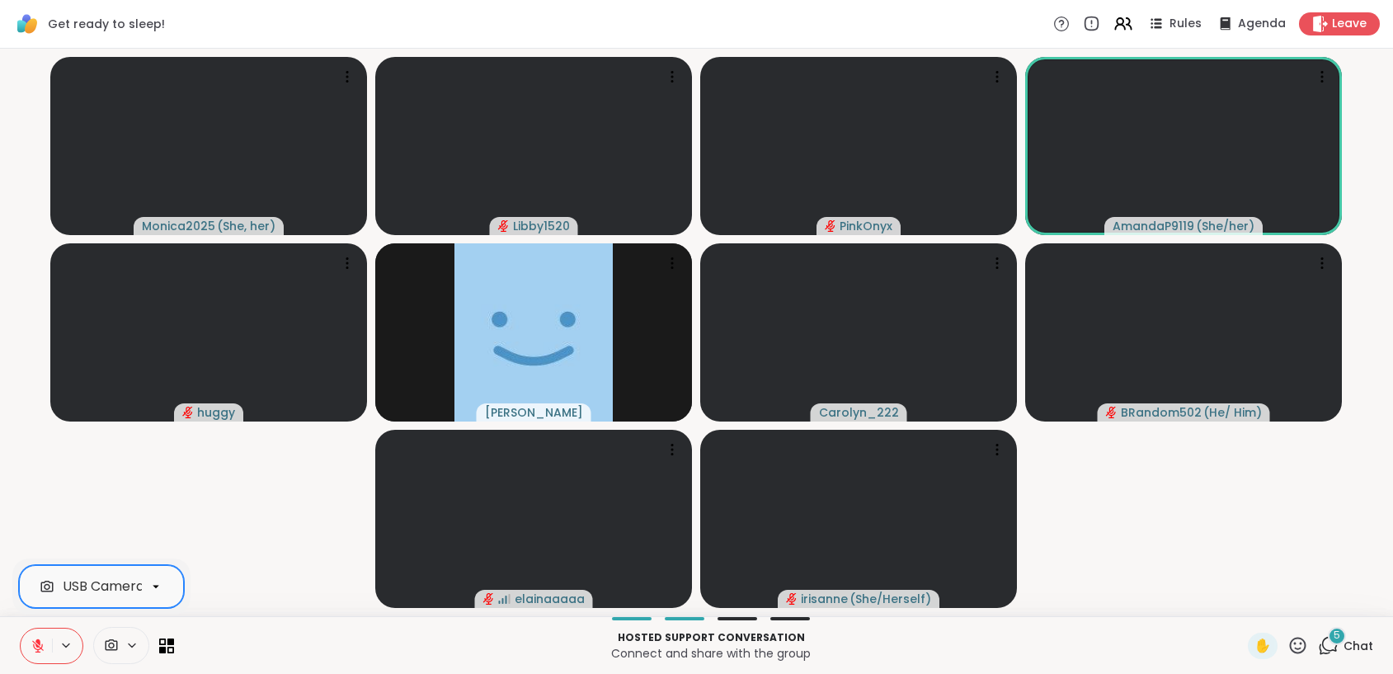
click at [60, 643] on icon at bounding box center [65, 645] width 13 height 14
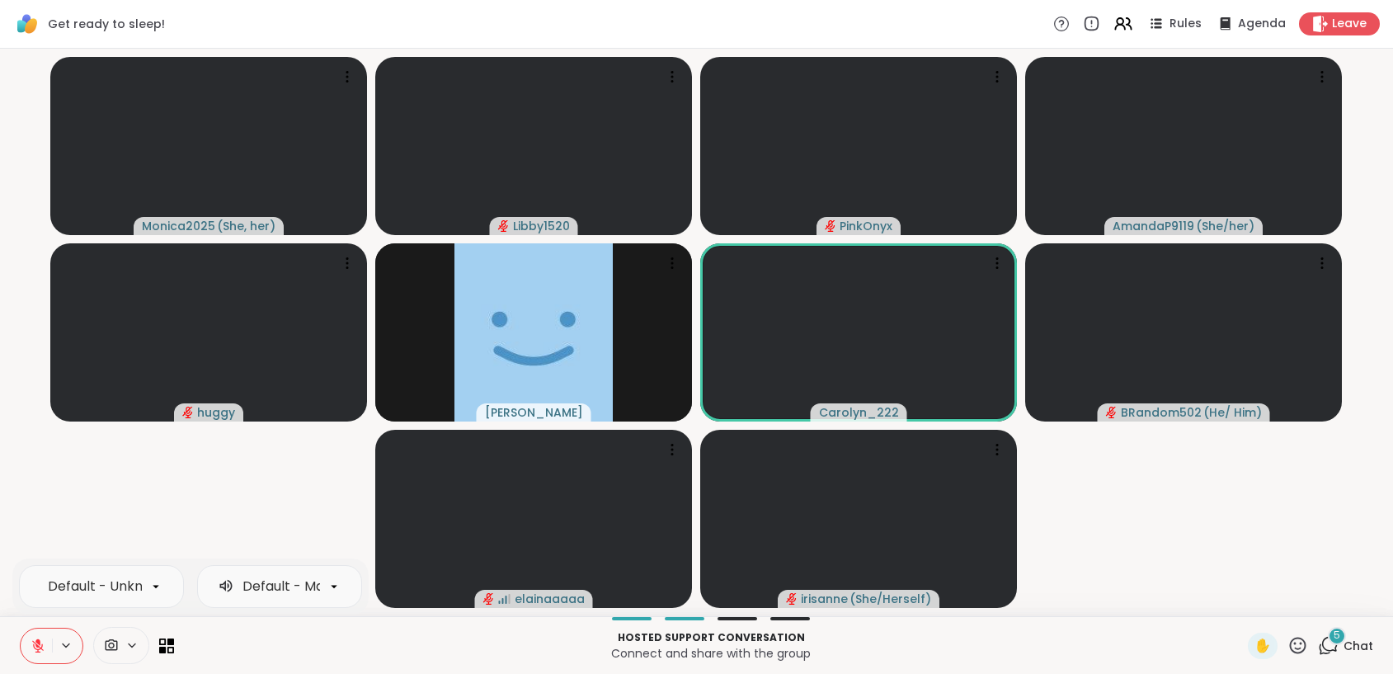
click at [65, 638] on icon at bounding box center [65, 645] width 13 height 14
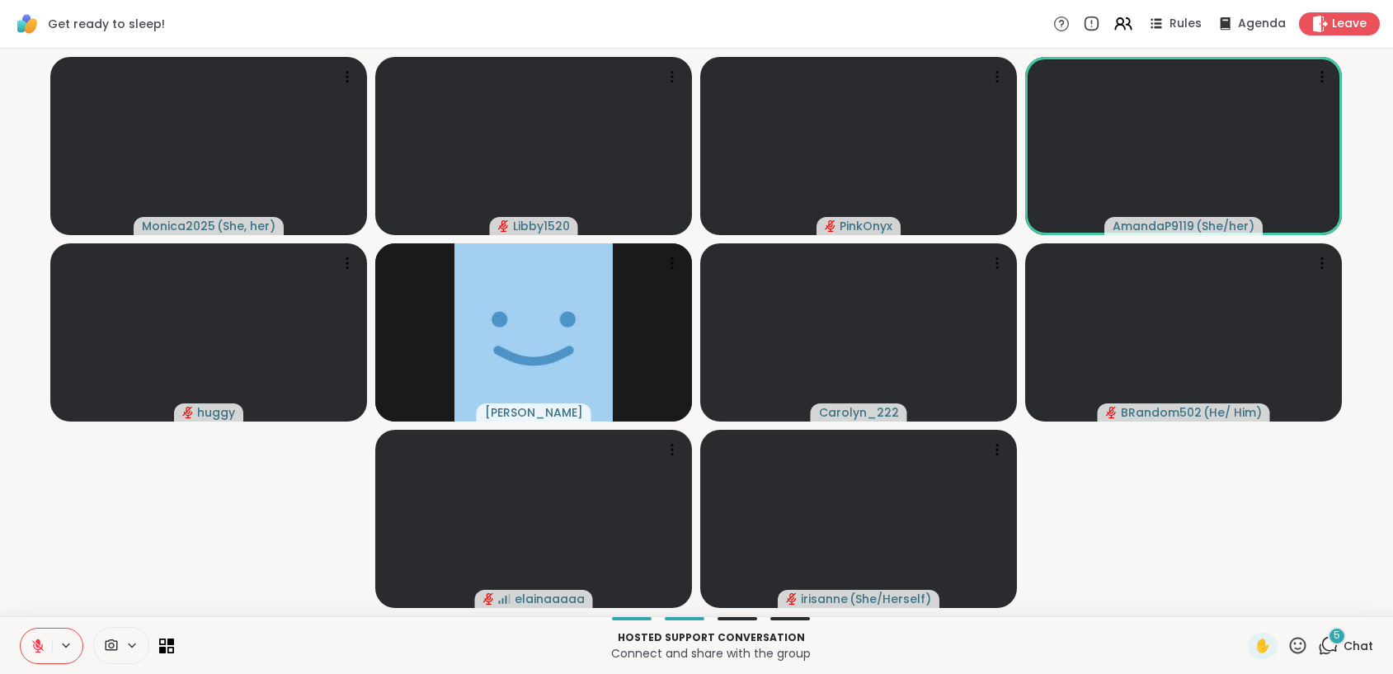
click at [45, 640] on icon at bounding box center [38, 645] width 15 height 15
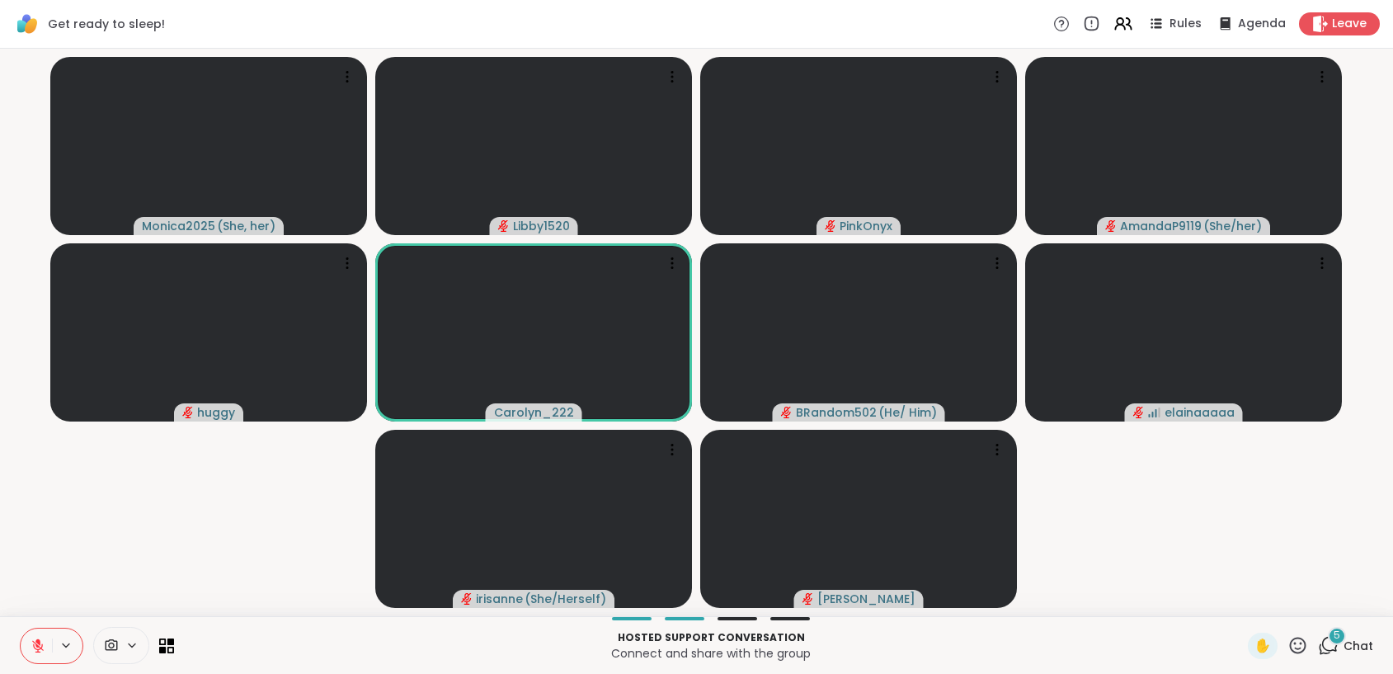
click at [35, 638] on icon at bounding box center [38, 645] width 15 height 15
click at [42, 644] on icon at bounding box center [38, 645] width 15 height 15
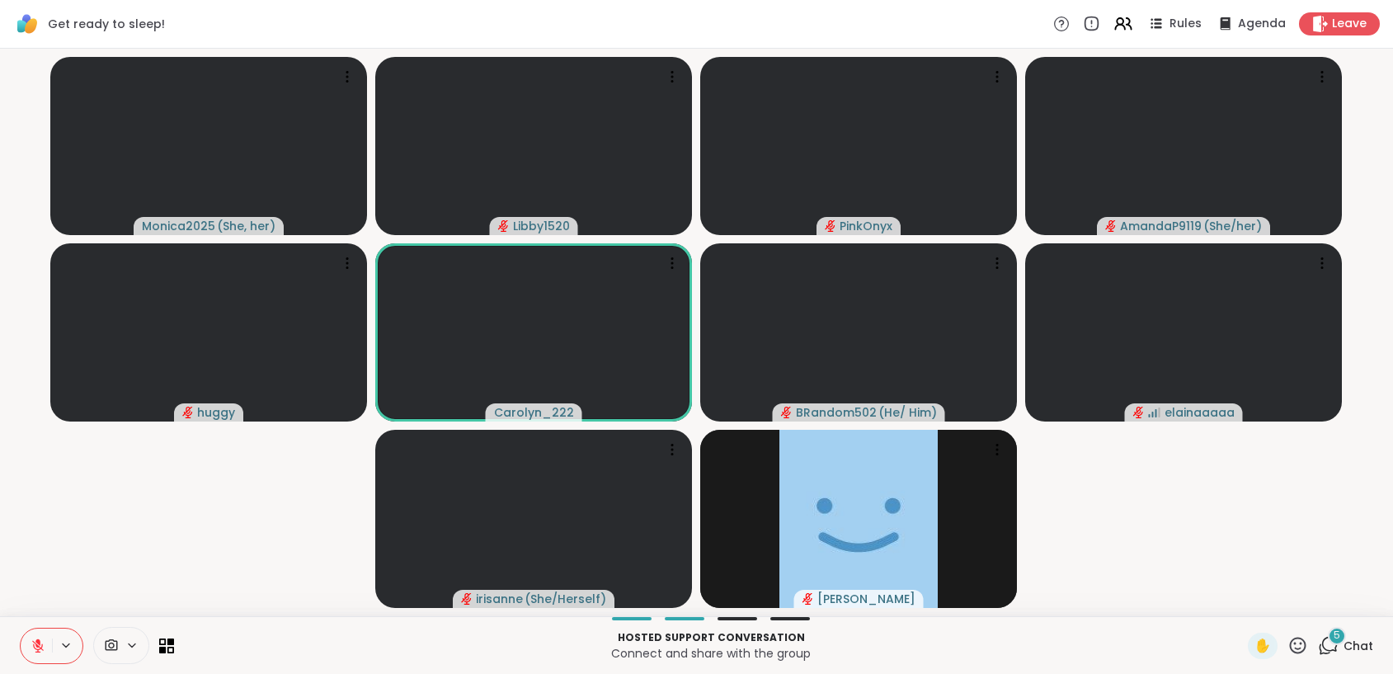
click at [40, 643] on icon at bounding box center [38, 645] width 15 height 15
click at [39, 647] on icon at bounding box center [38, 645] width 15 height 15
click at [38, 647] on icon at bounding box center [38, 645] width 15 height 15
click at [28, 645] on button at bounding box center [36, 645] width 31 height 35
click at [38, 646] on icon at bounding box center [38, 646] width 12 height 12
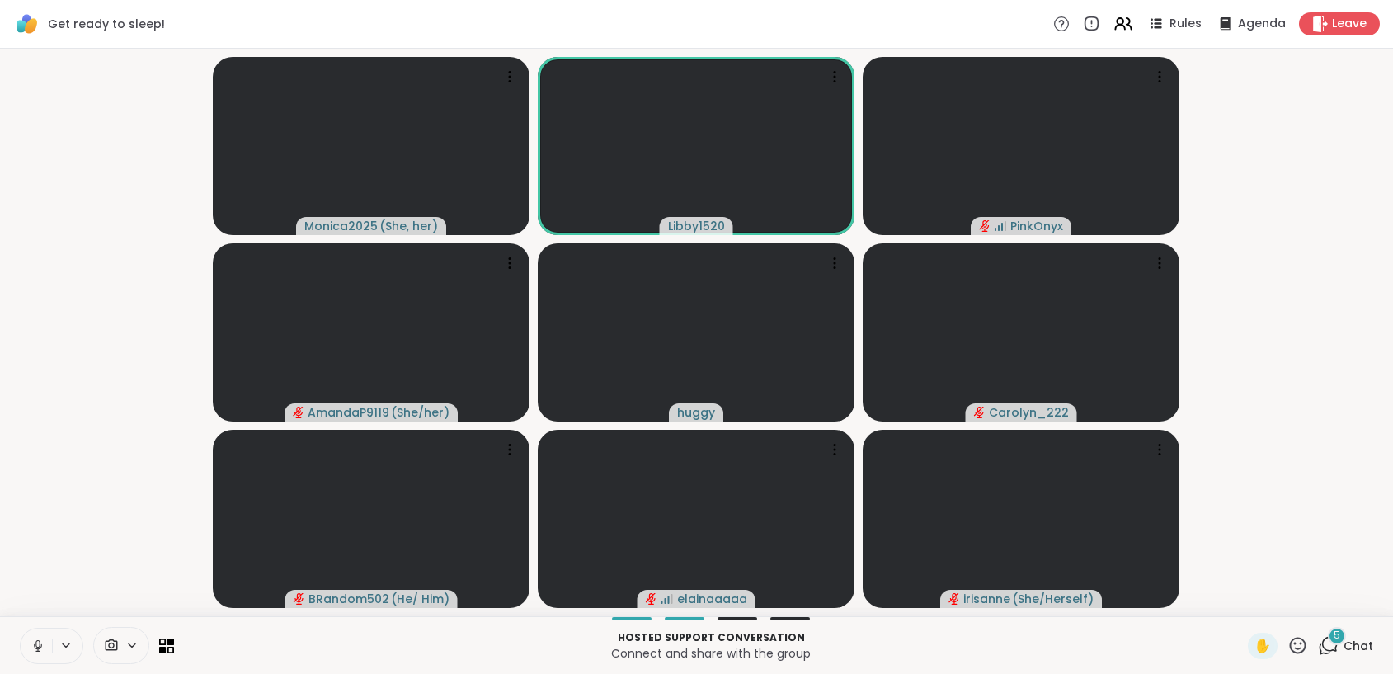
click at [42, 643] on icon at bounding box center [38, 645] width 15 height 15
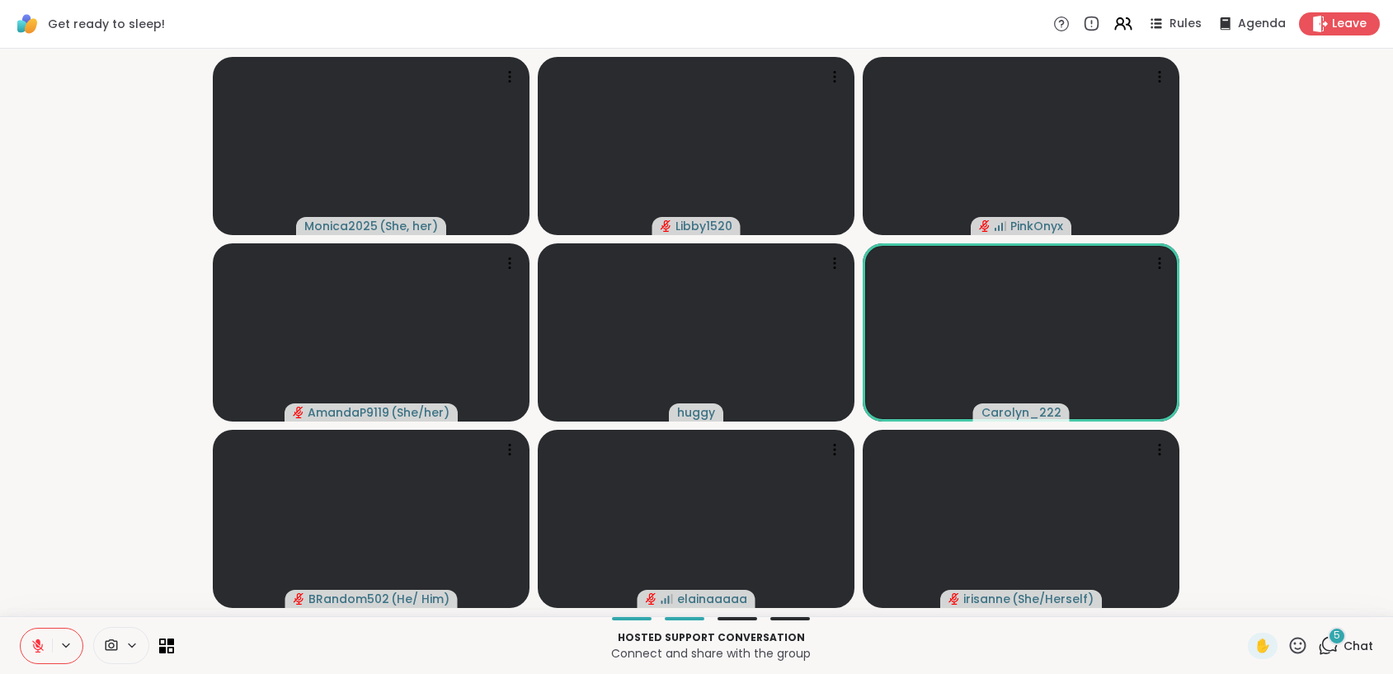
click at [132, 528] on video-player-container "Monica2025 ( She, her ) Libby1520 PinkOnyx AmandaP9119 ( She/her ) huggy Caroly…" at bounding box center [696, 332] width 1373 height 554
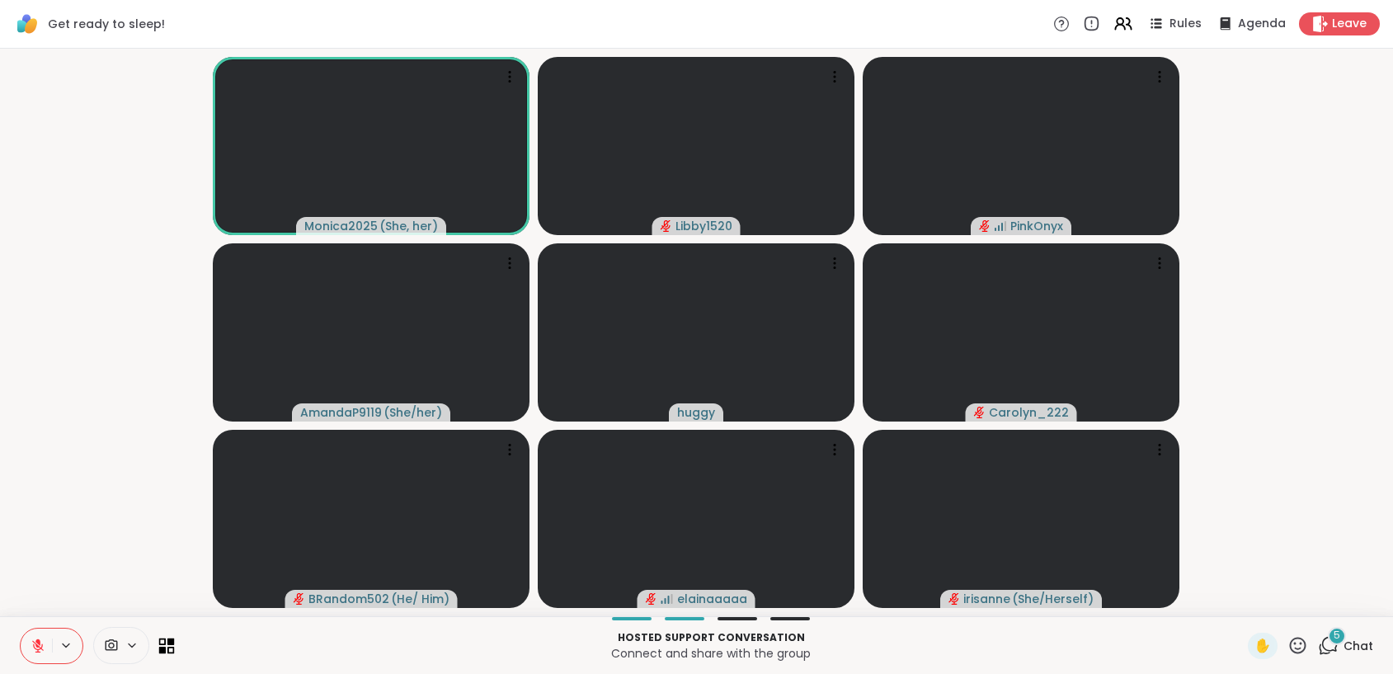
click at [163, 649] on icon at bounding box center [162, 649] width 7 height 7
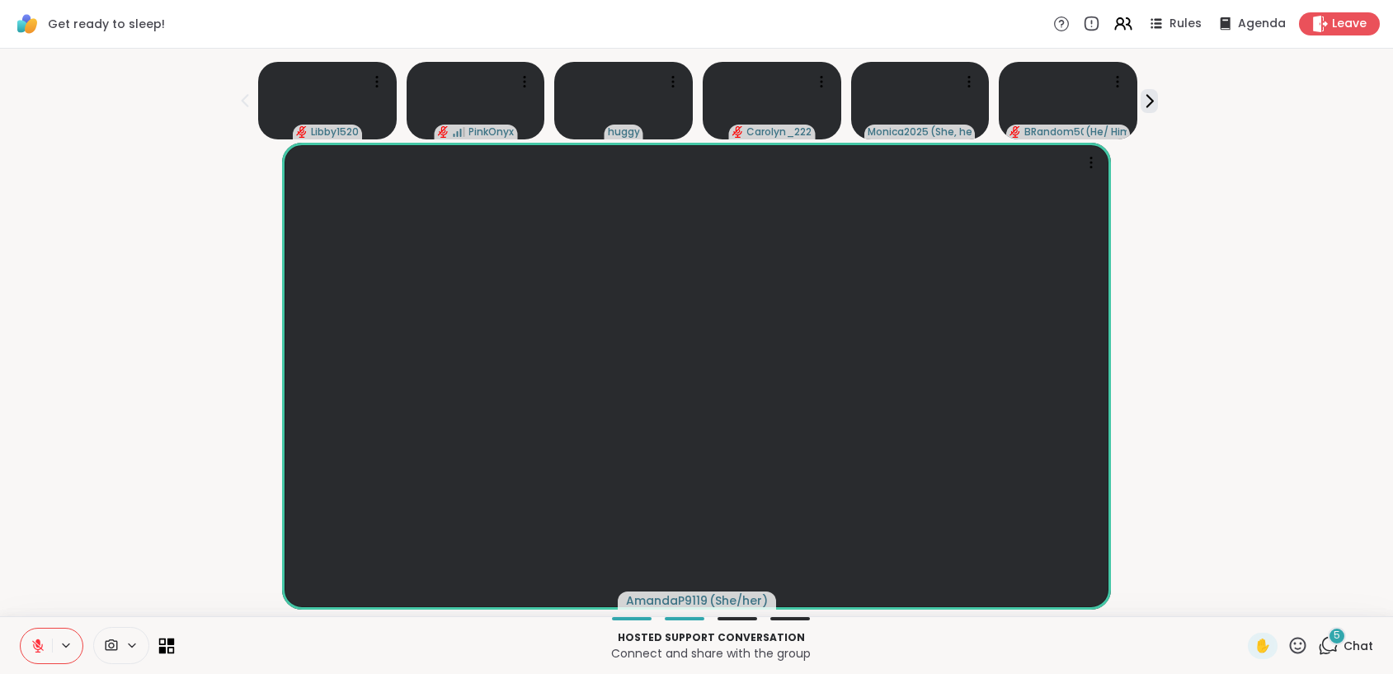
click at [163, 649] on icon at bounding box center [162, 649] width 7 height 7
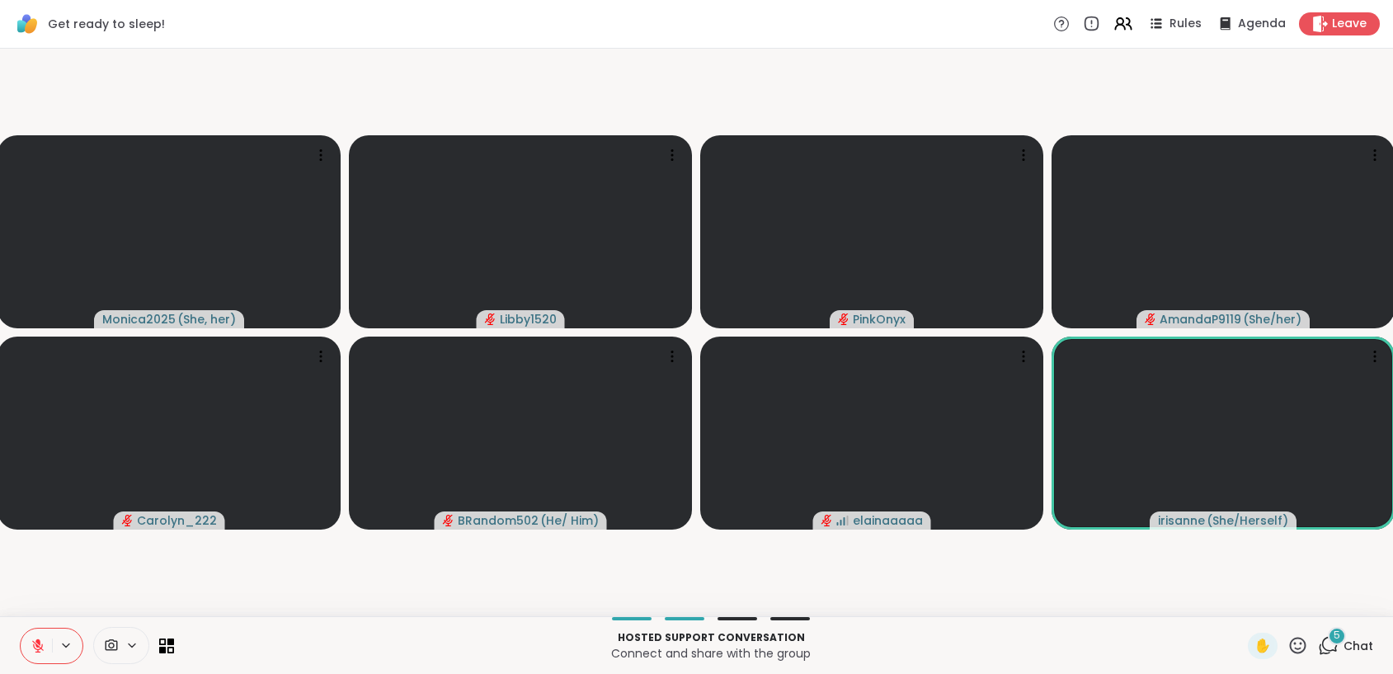
click at [44, 646] on icon at bounding box center [38, 645] width 15 height 15
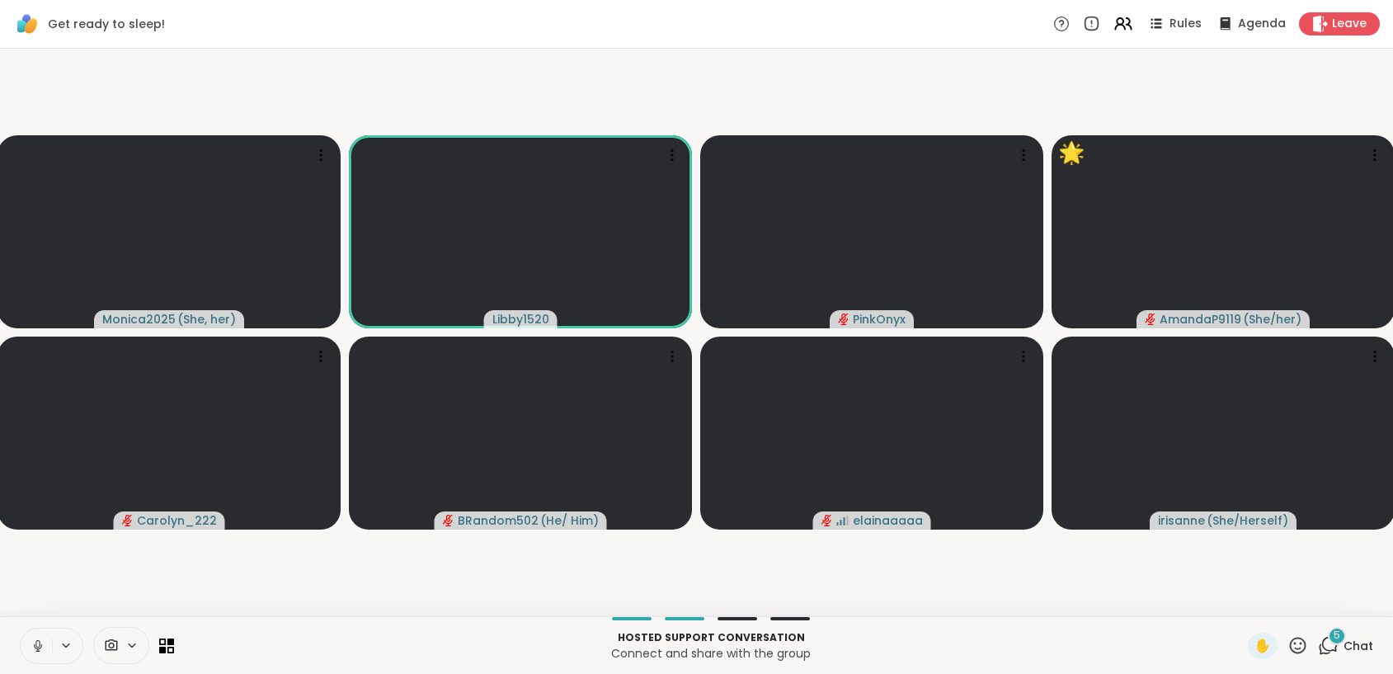
click at [31, 647] on icon at bounding box center [38, 645] width 15 height 15
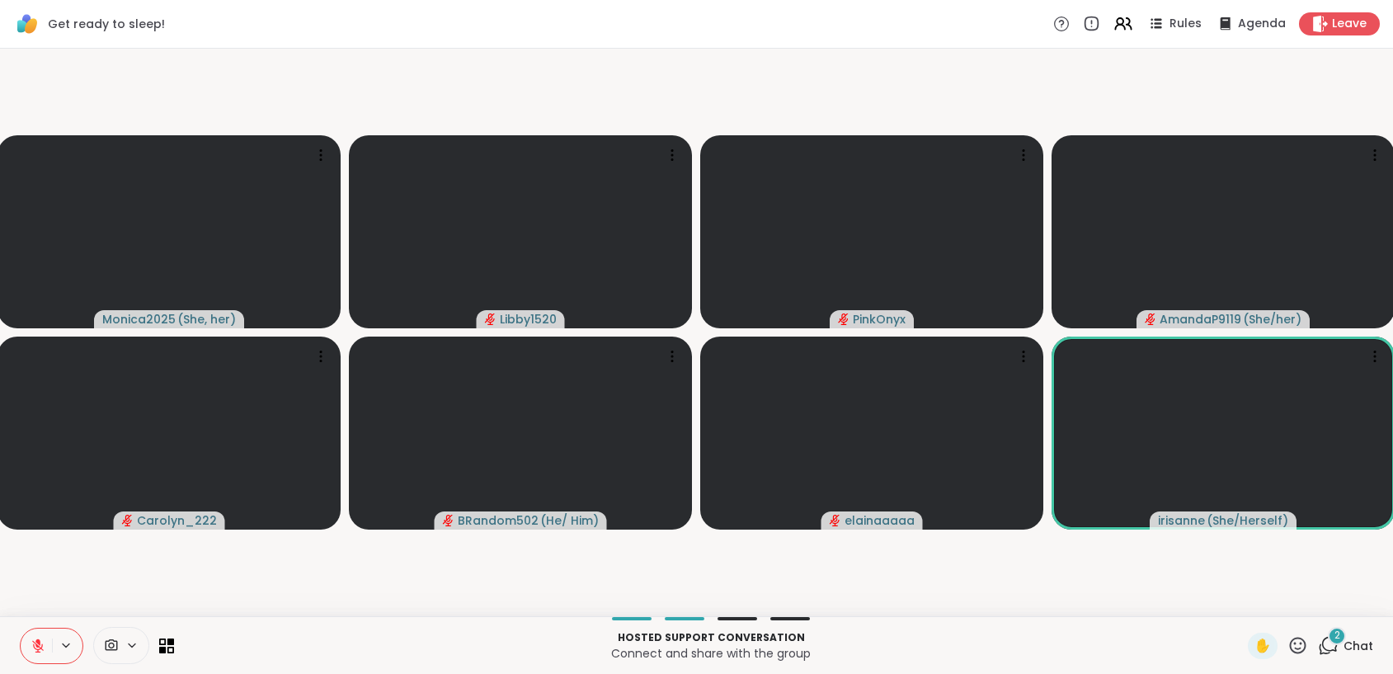
click at [35, 642] on icon at bounding box center [38, 646] width 12 height 12
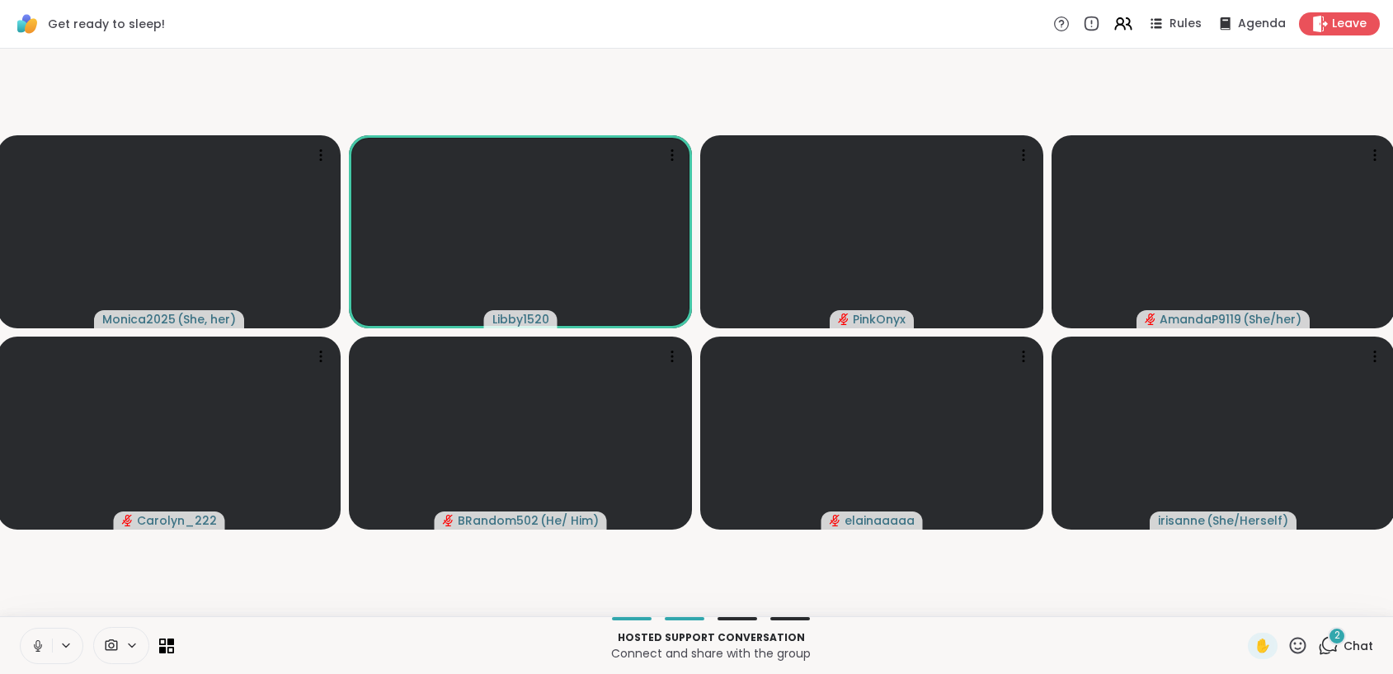
click at [34, 644] on icon at bounding box center [38, 645] width 8 height 5
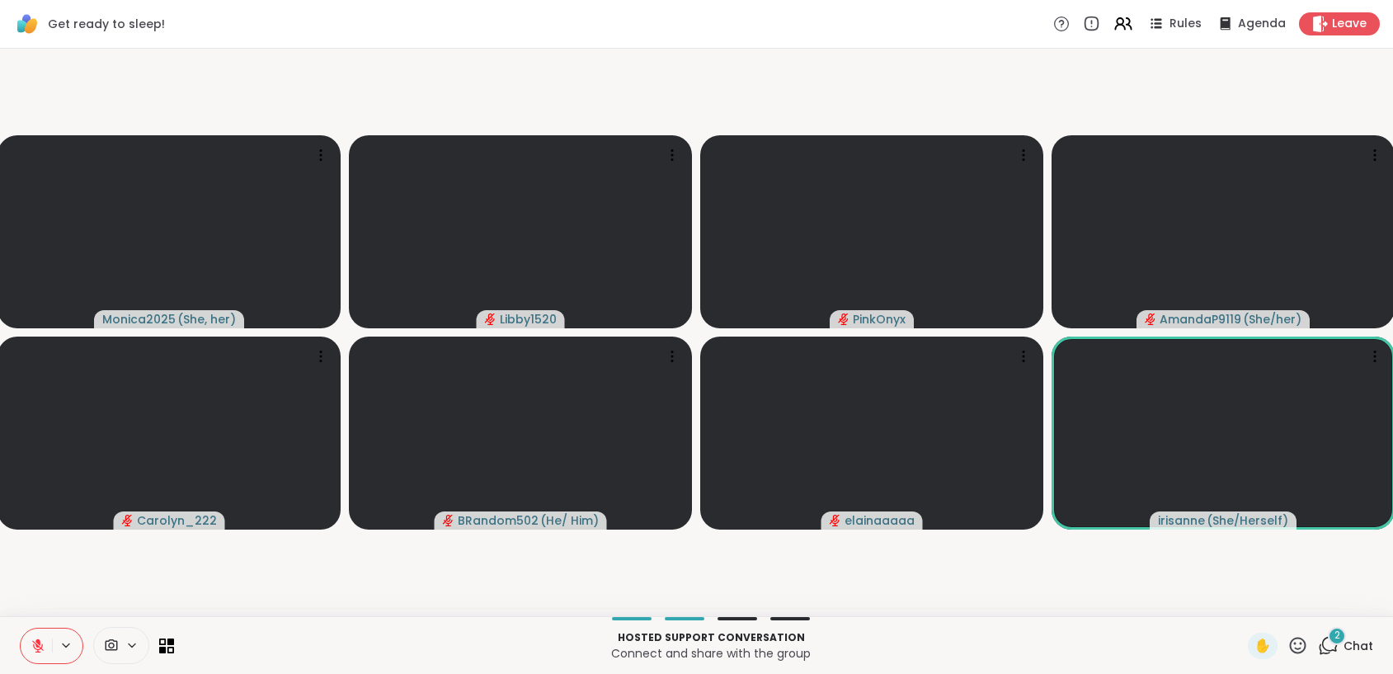
click at [31, 636] on button at bounding box center [36, 645] width 31 height 35
click at [43, 640] on icon at bounding box center [38, 645] width 15 height 15
click at [39, 645] on icon at bounding box center [38, 645] width 15 height 15
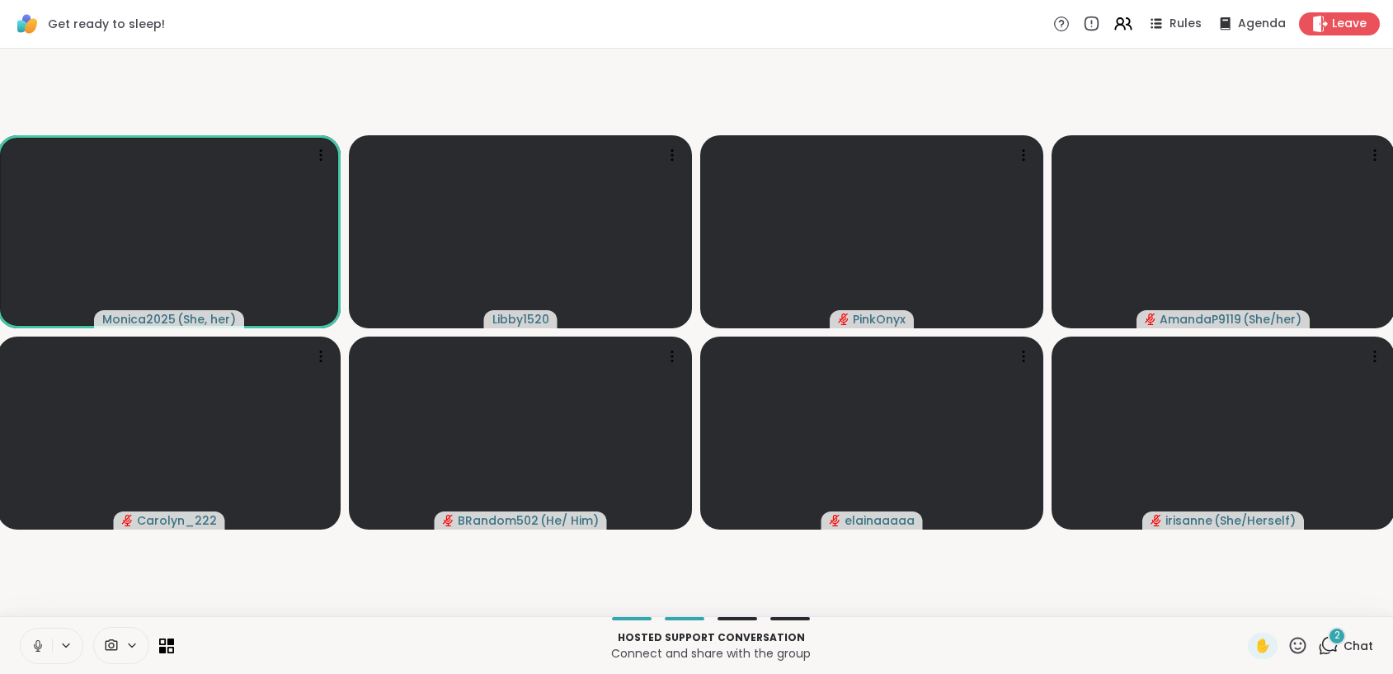
click at [35, 647] on icon at bounding box center [38, 645] width 15 height 15
click at [38, 645] on icon at bounding box center [38, 646] width 12 height 12
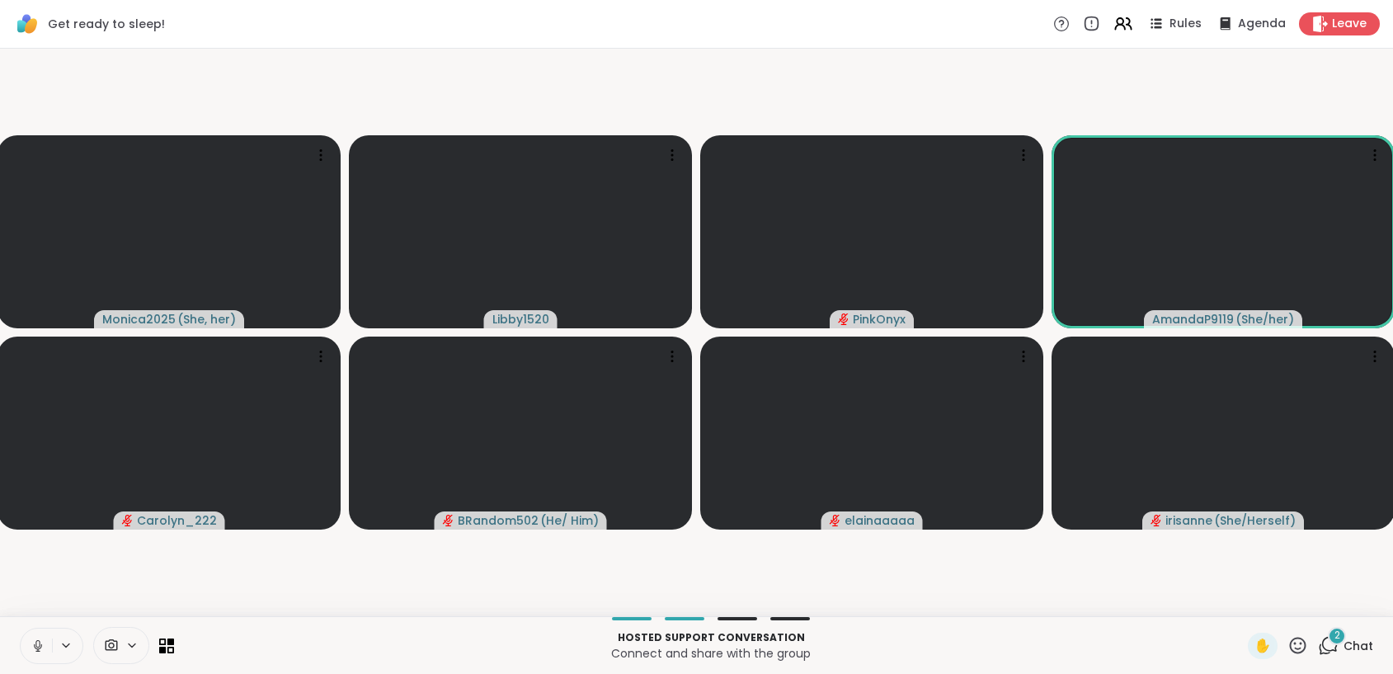
click at [28, 644] on button at bounding box center [36, 645] width 31 height 35
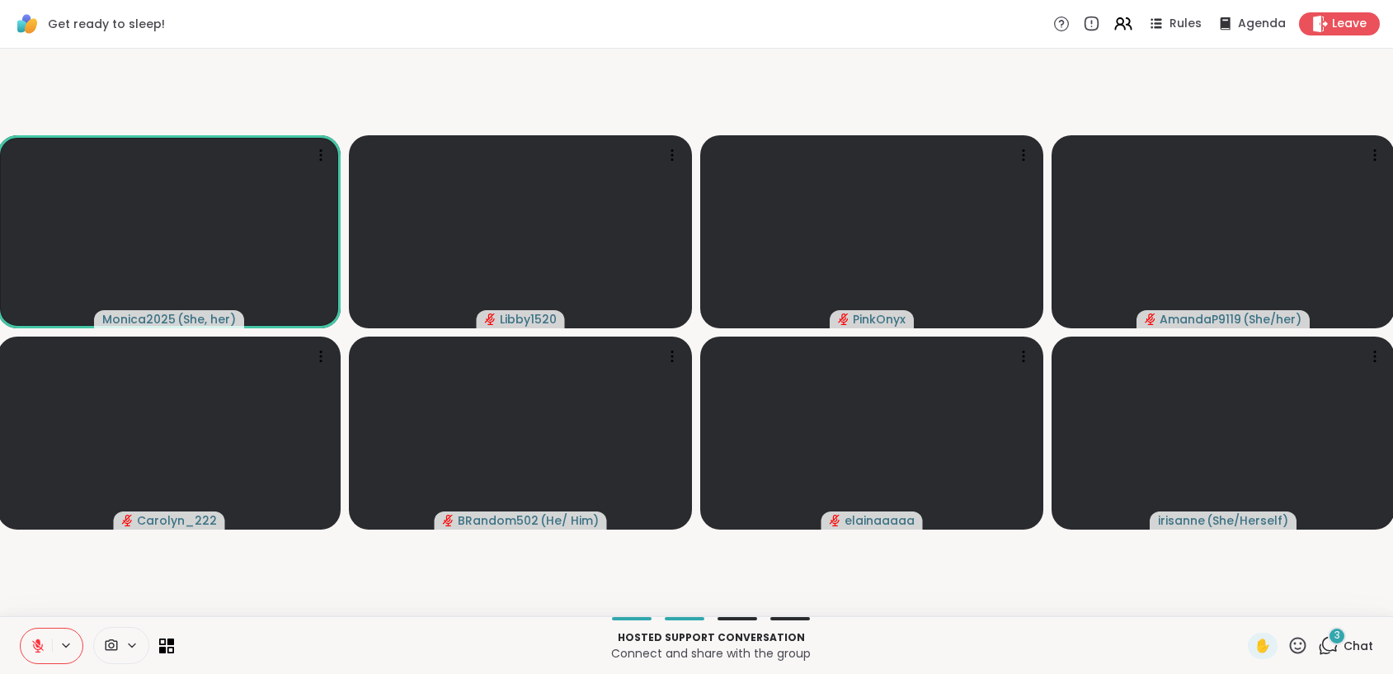
click at [1332, 641] on div "3" at bounding box center [1337, 636] width 18 height 18
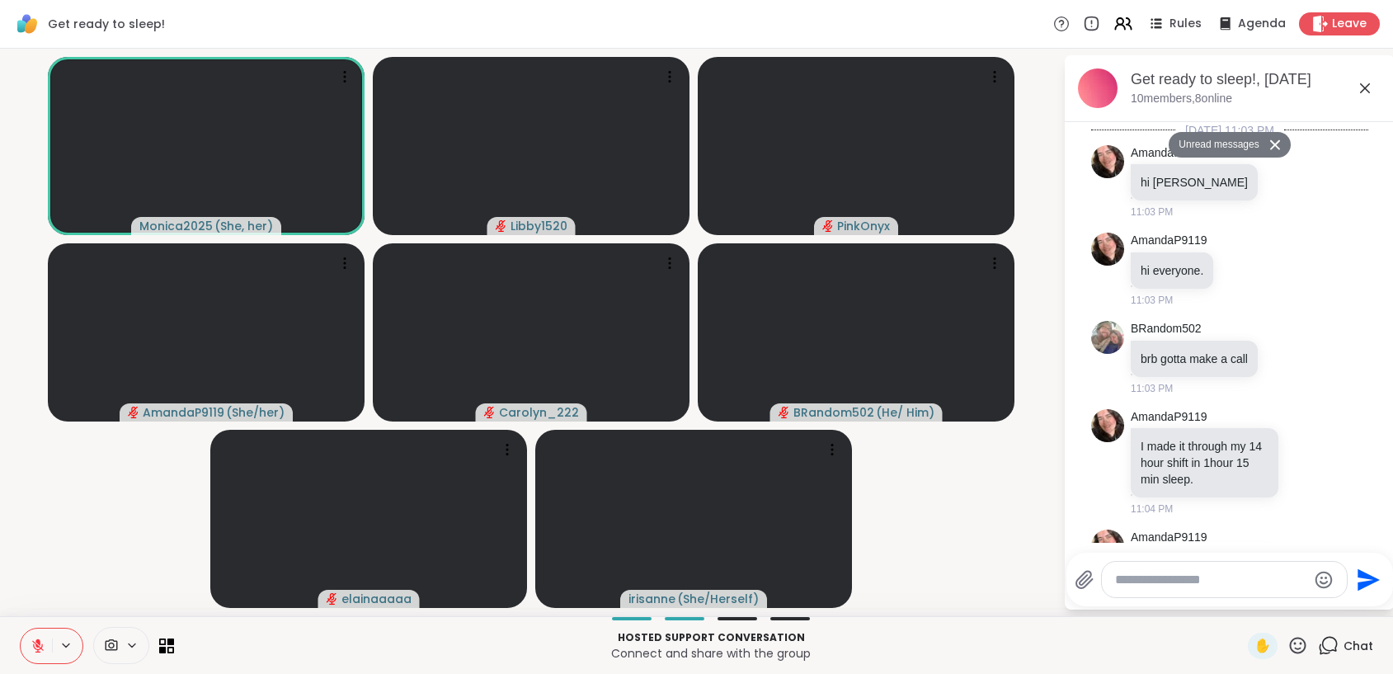
scroll to position [1599, 0]
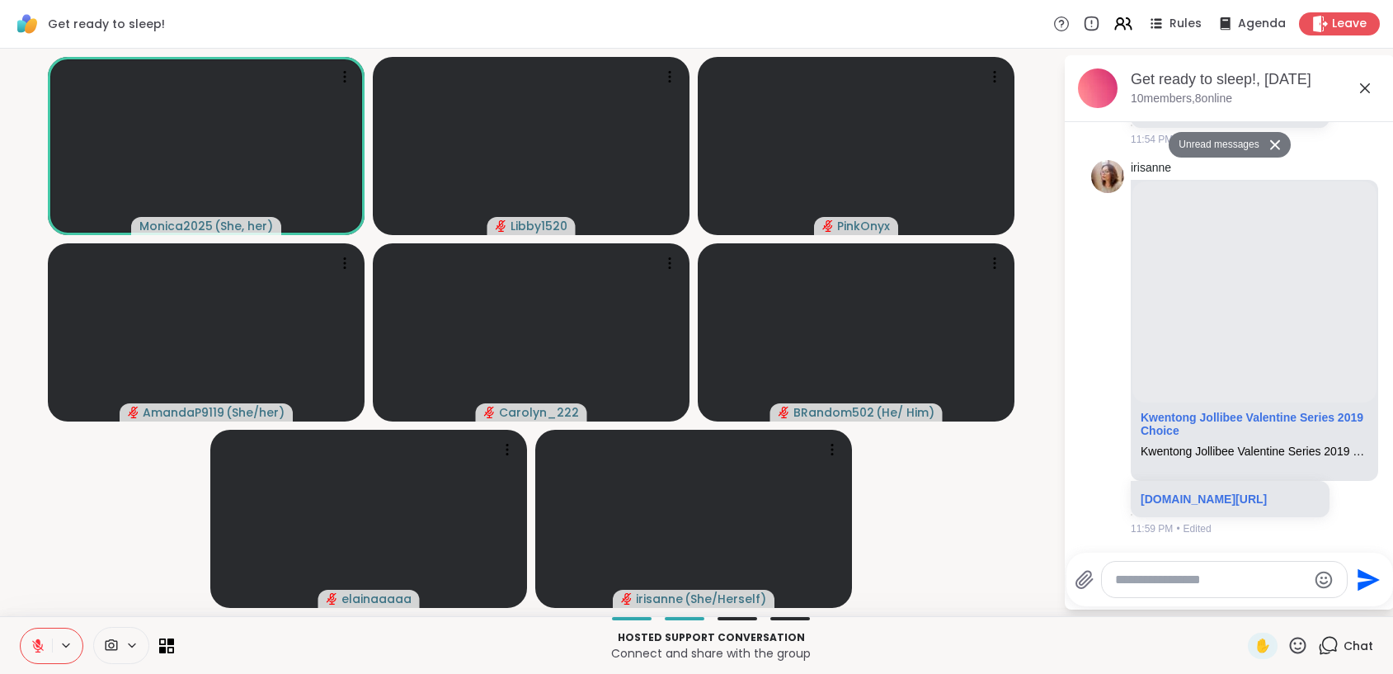
click at [40, 644] on icon at bounding box center [38, 645] width 15 height 15
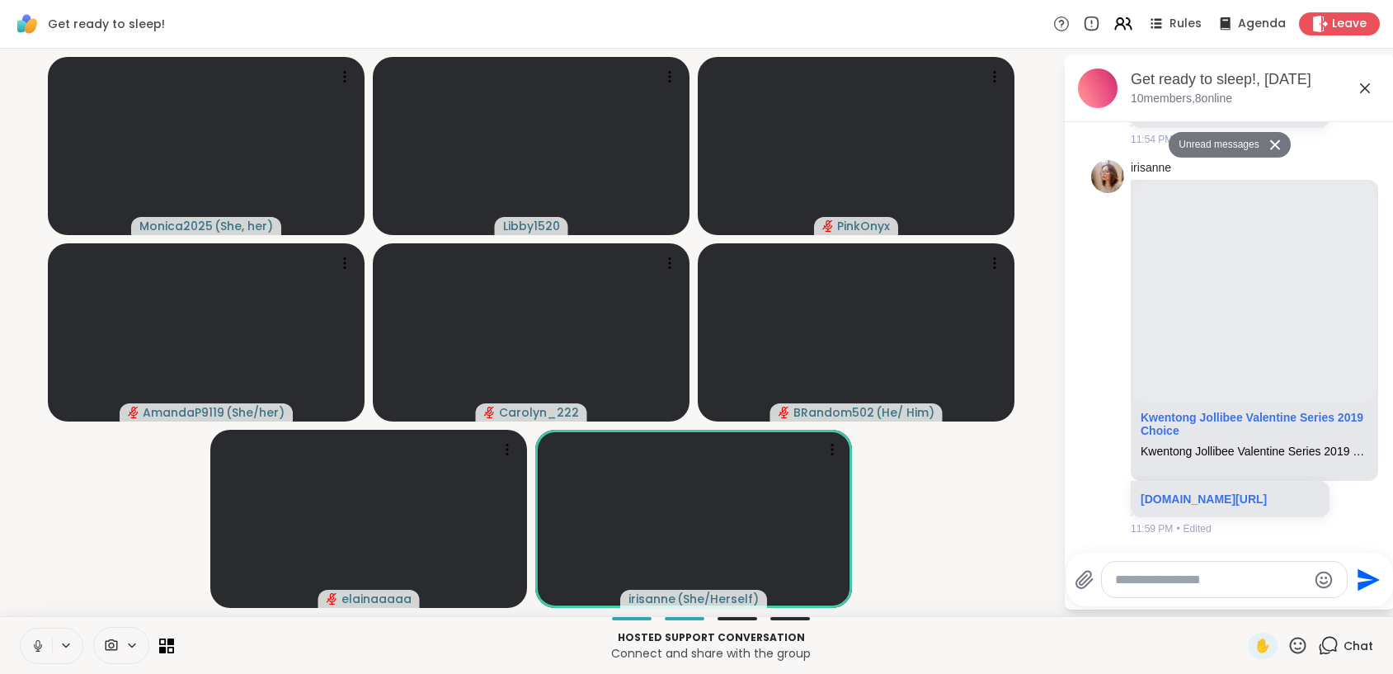
click at [41, 652] on icon at bounding box center [38, 645] width 15 height 15
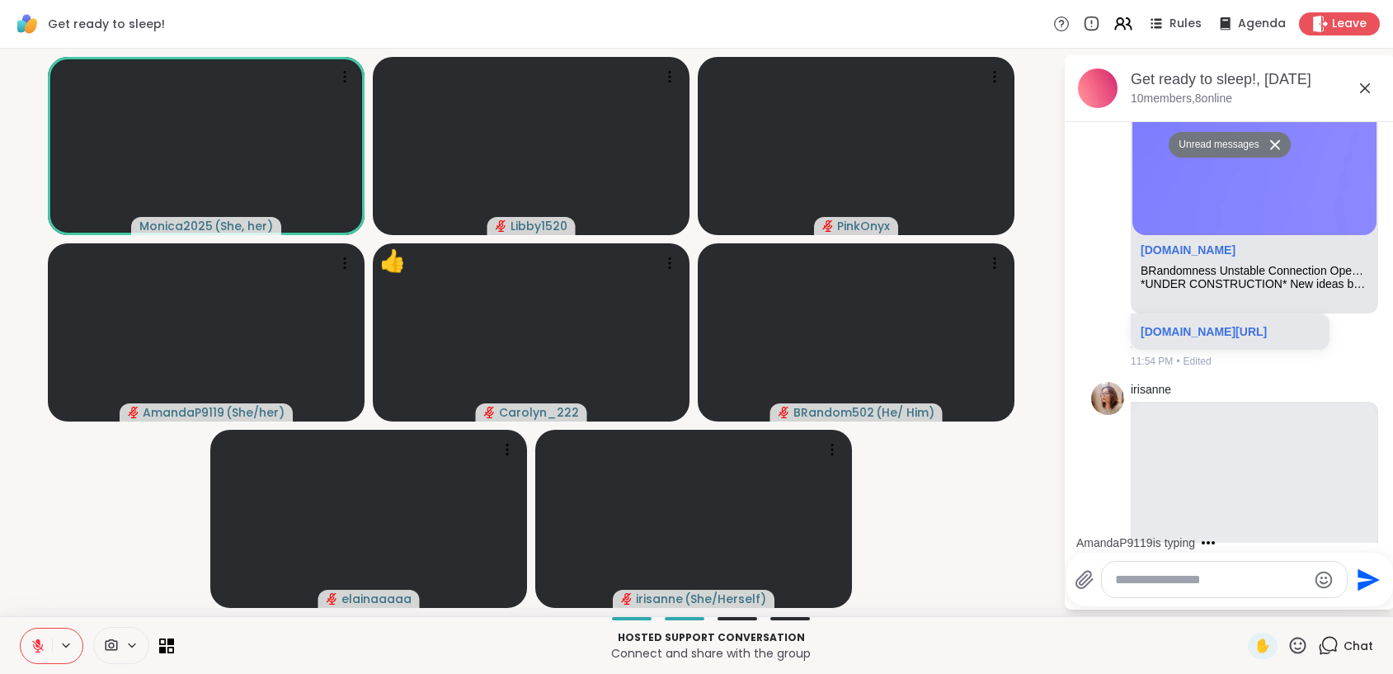
scroll to position [1270, 0]
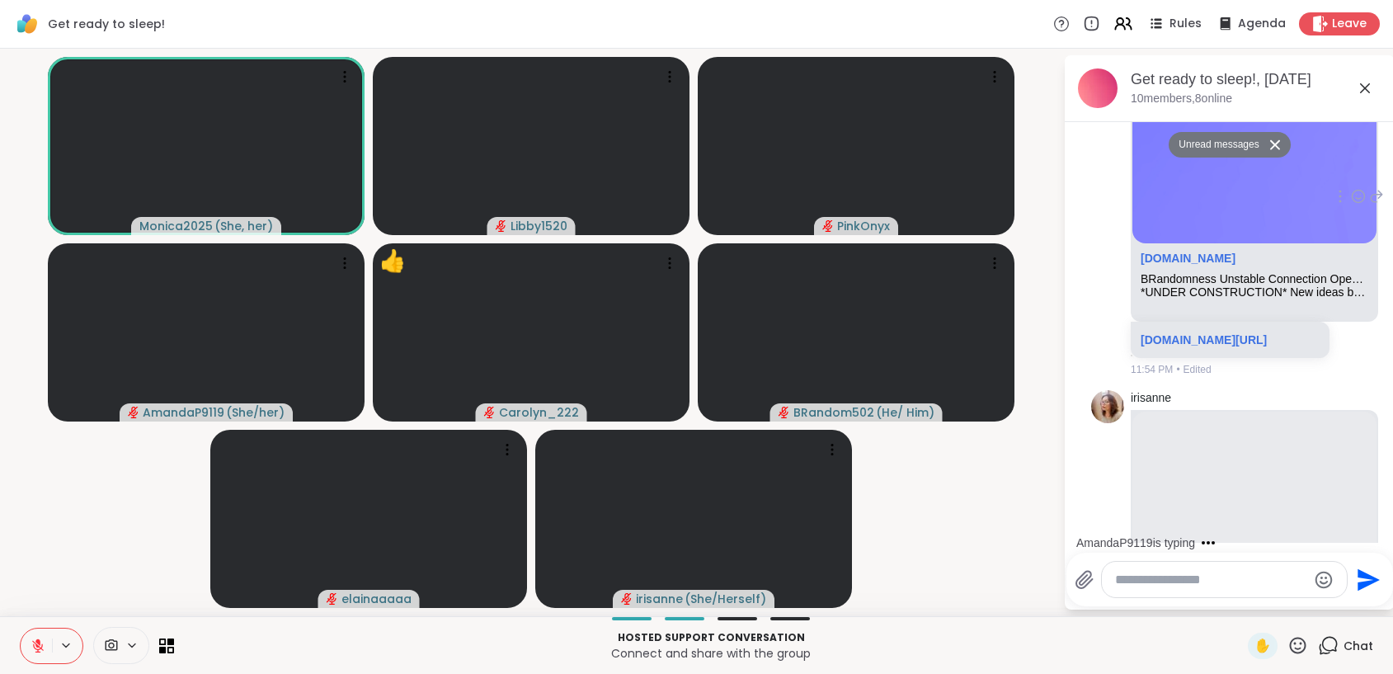
click at [1202, 348] on p "sharewellnow.com/session/08d3b582-ee4d-4a98-ba29-f535b26dbbc7" at bounding box center [1230, 340] width 179 height 16
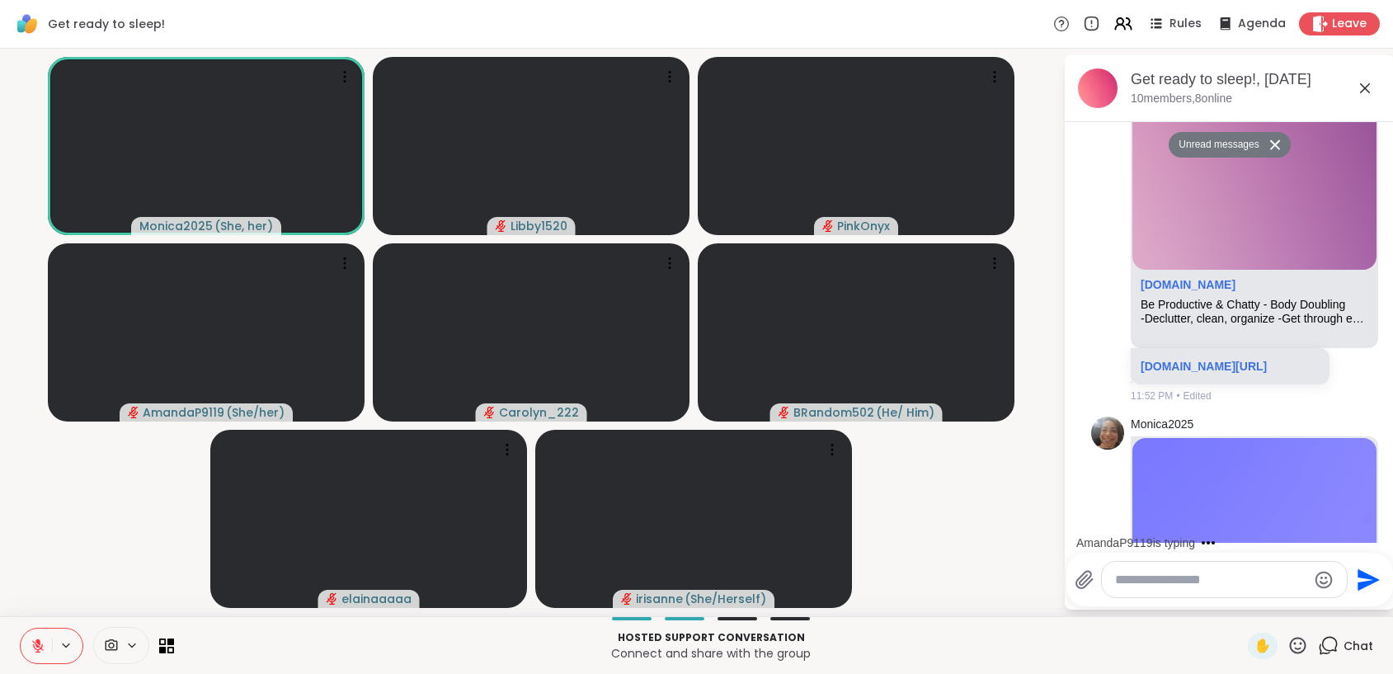
scroll to position [865, 0]
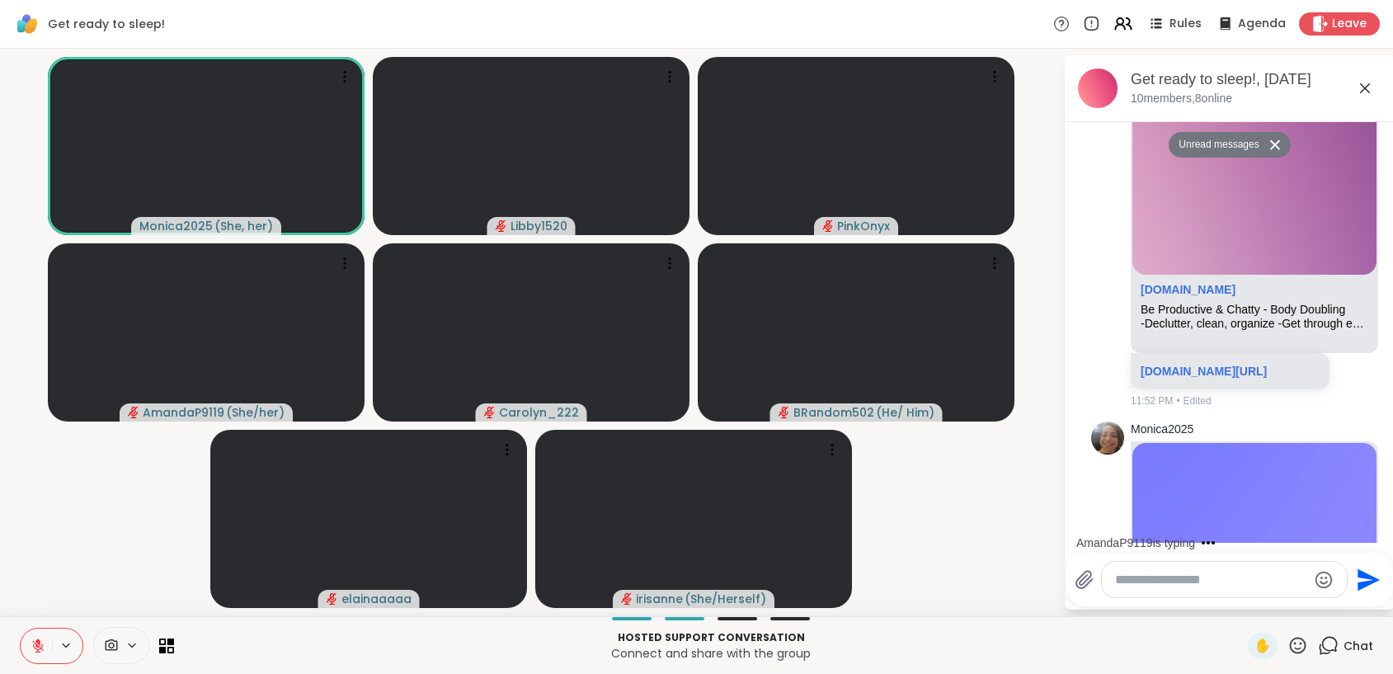
click at [1202, 378] on link "sharewellnow.com/session/5c7c6c5b-c79e-4330-90e8-59340b945205" at bounding box center [1204, 371] width 126 height 13
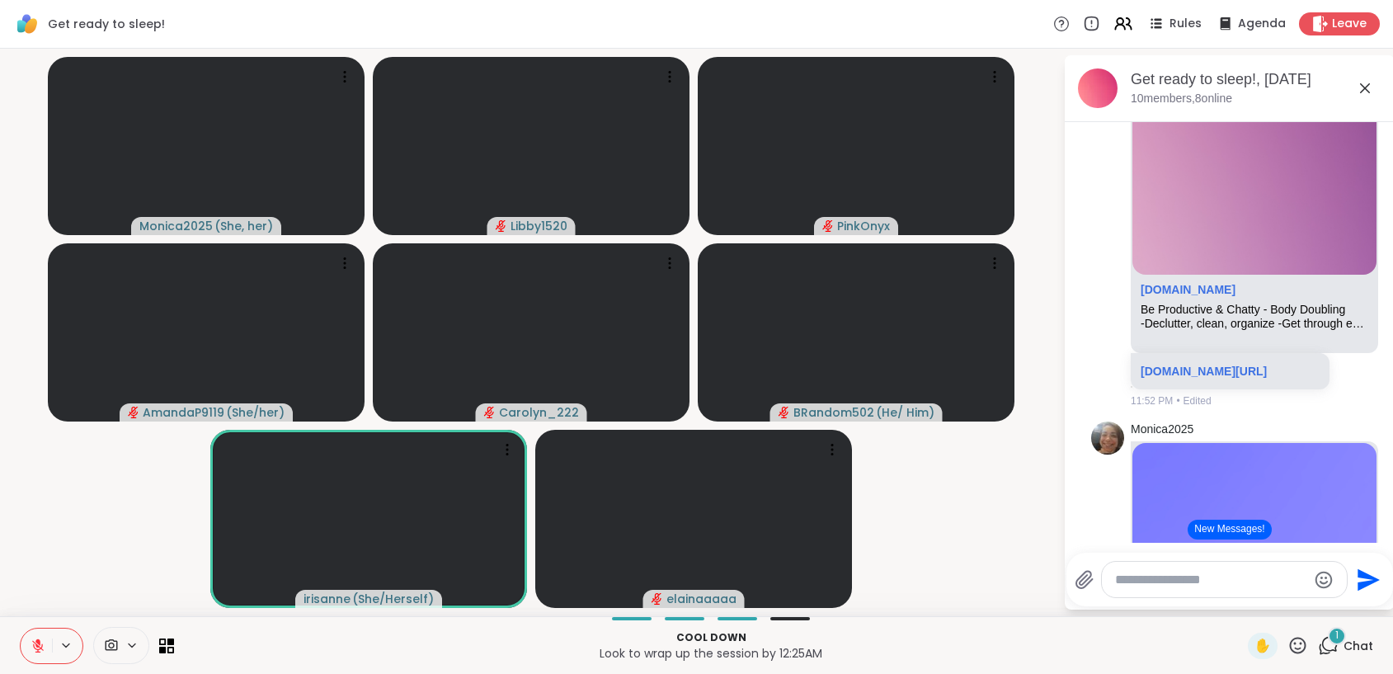
click at [35, 645] on icon at bounding box center [38, 645] width 15 height 15
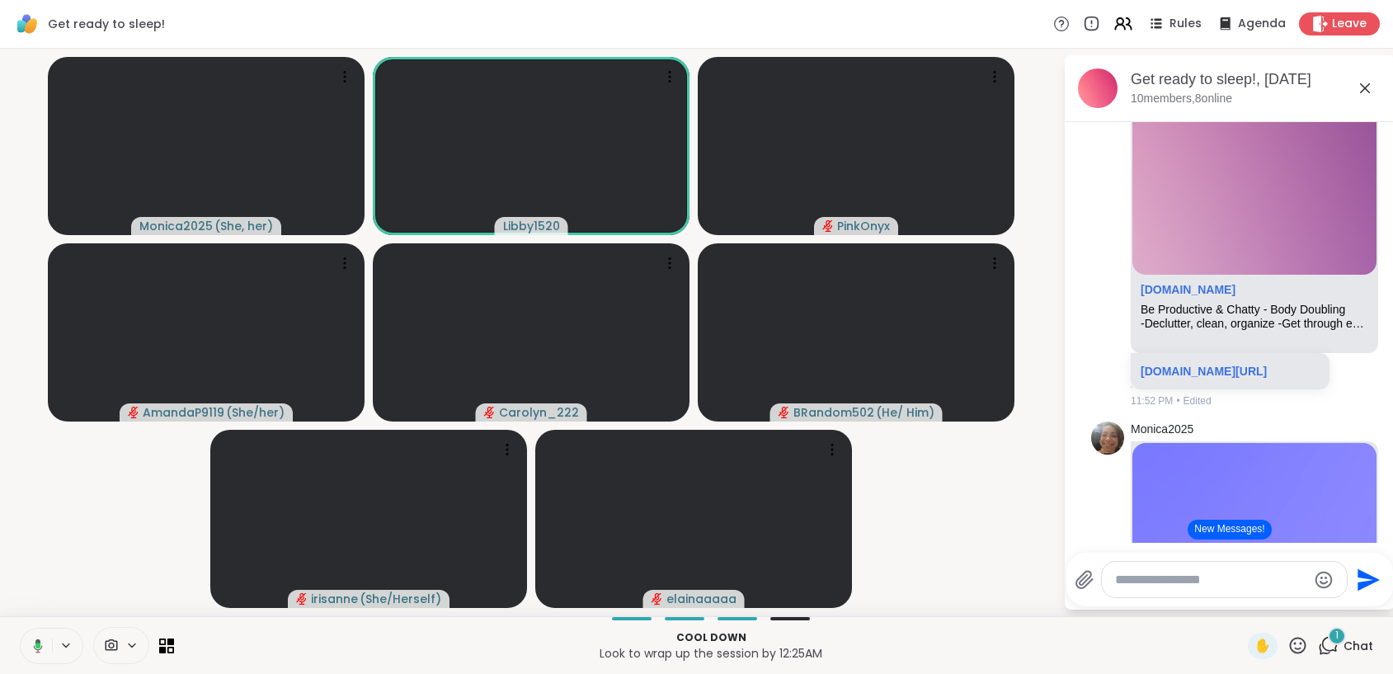
click at [35, 648] on icon at bounding box center [35, 645] width 15 height 15
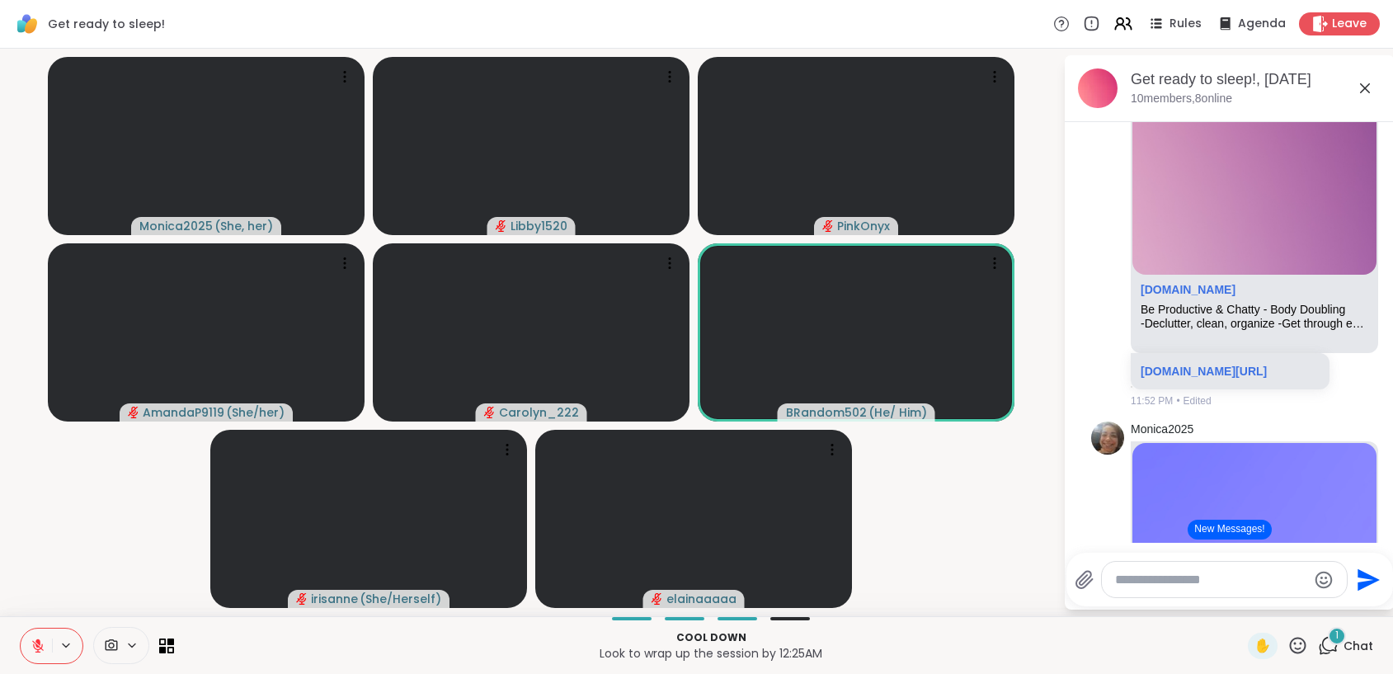
click at [37, 643] on icon at bounding box center [38, 645] width 15 height 15
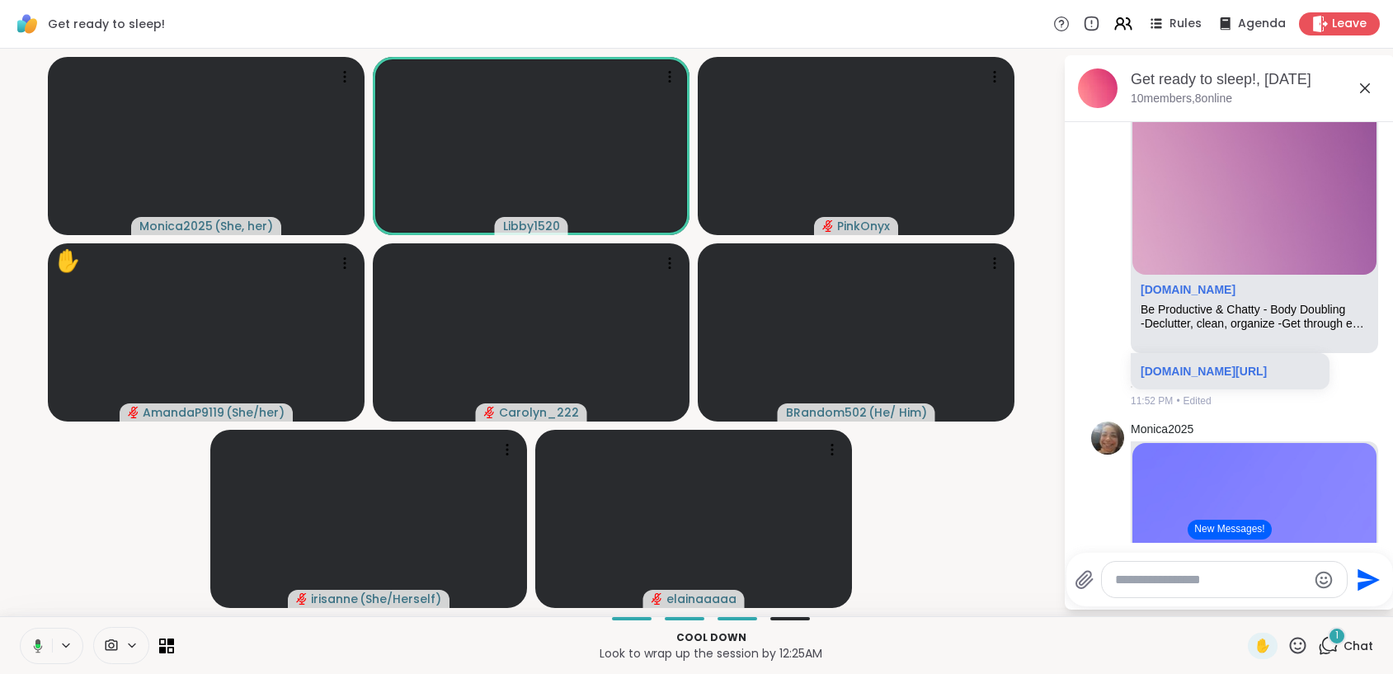
click at [38, 646] on icon at bounding box center [37, 645] width 5 height 4
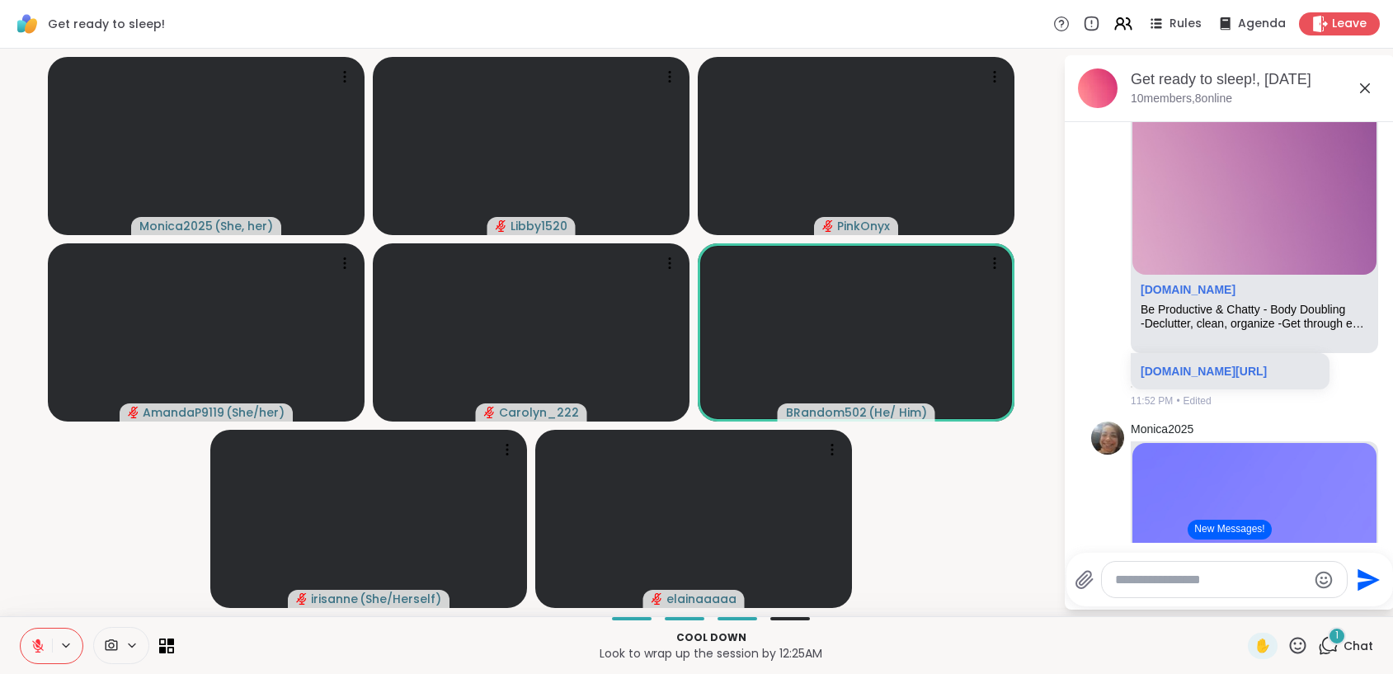
click at [1287, 646] on icon at bounding box center [1297, 645] width 21 height 21
click at [1242, 605] on span "❤️" at bounding box center [1249, 602] width 16 height 20
click at [39, 648] on icon at bounding box center [38, 646] width 12 height 12
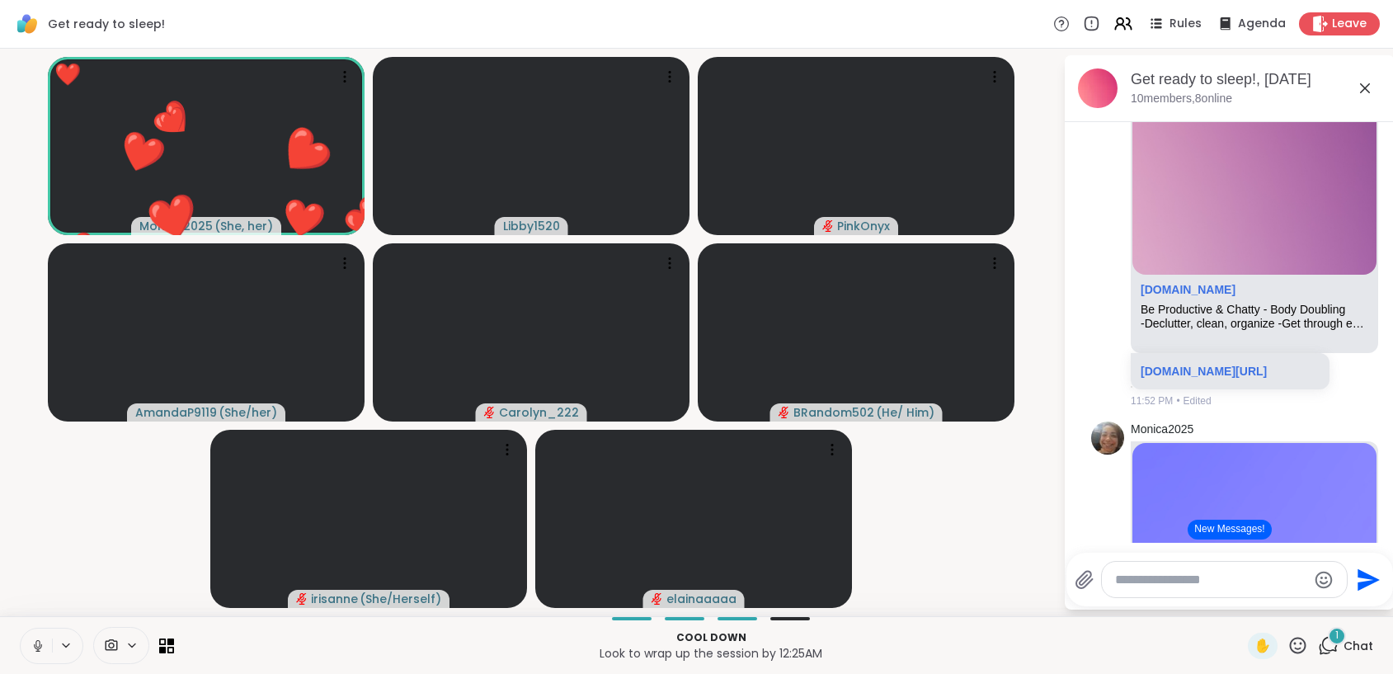
click at [37, 646] on icon at bounding box center [37, 643] width 4 height 7
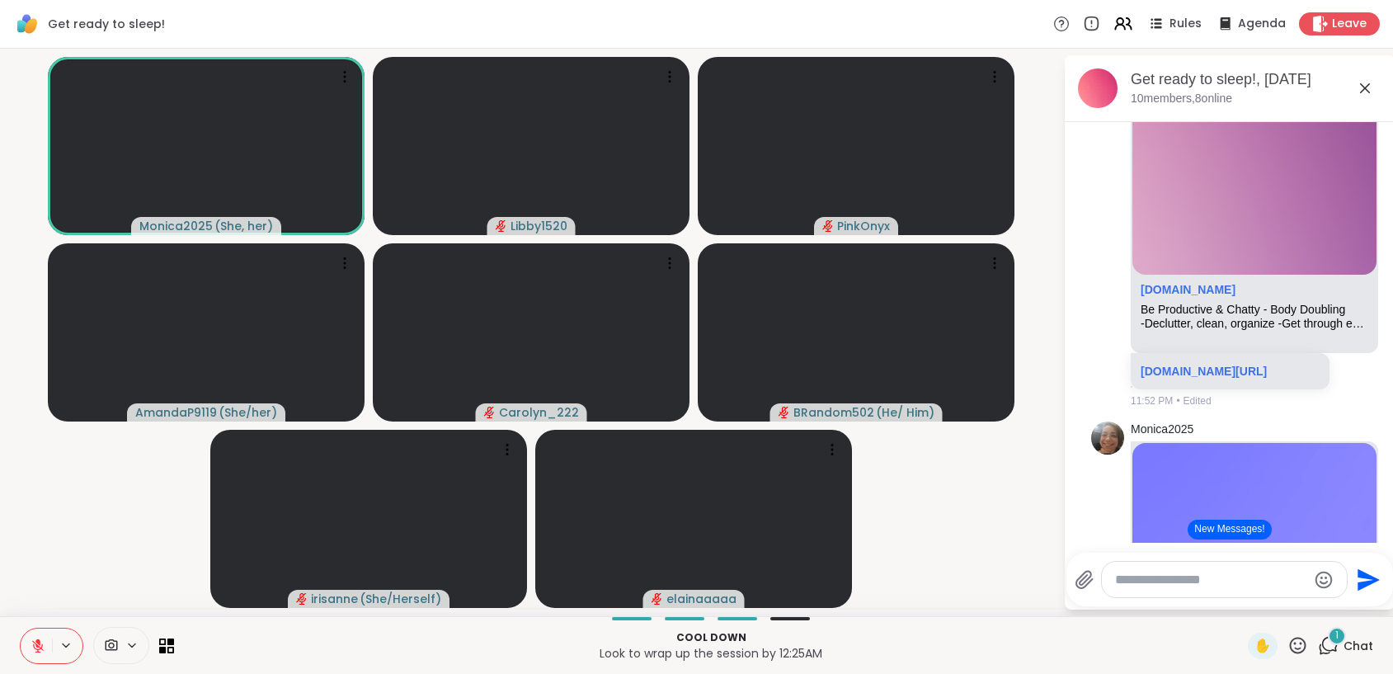
click at [37, 646] on icon at bounding box center [38, 646] width 12 height 12
click at [39, 647] on icon at bounding box center [38, 645] width 15 height 15
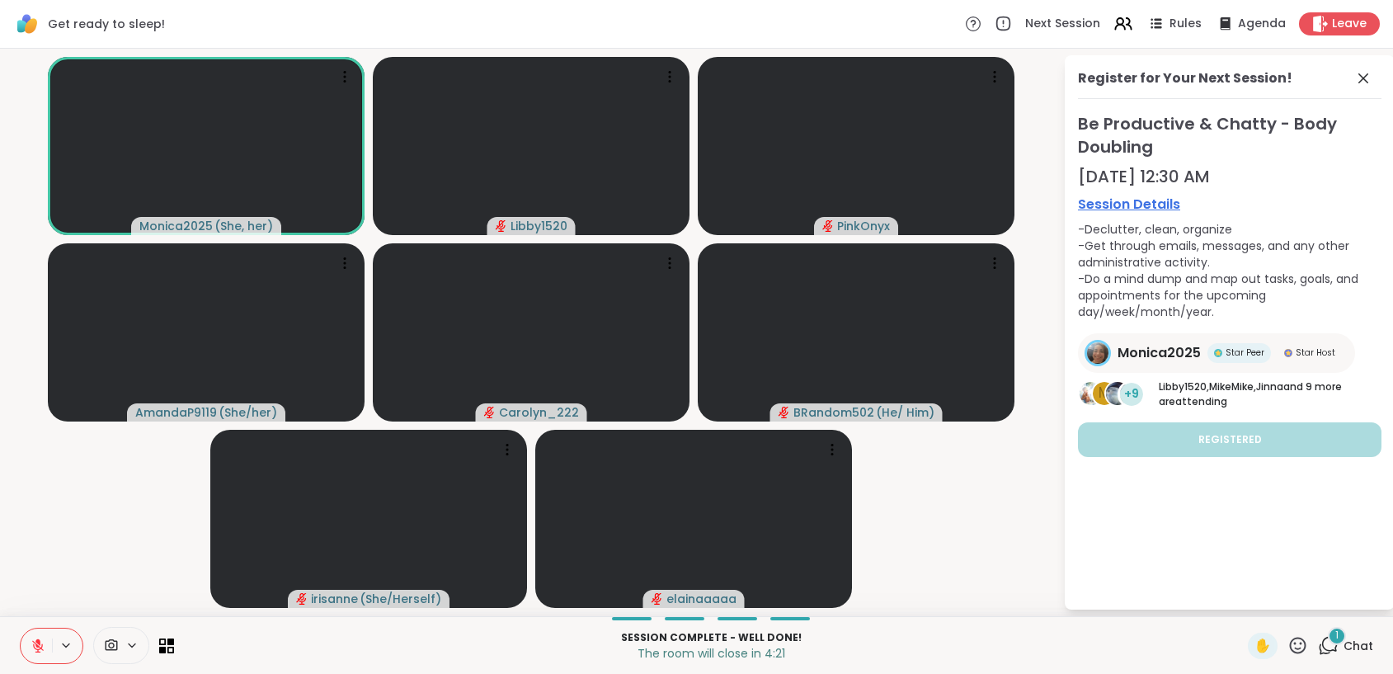
click at [42, 645] on icon at bounding box center [38, 645] width 15 height 15
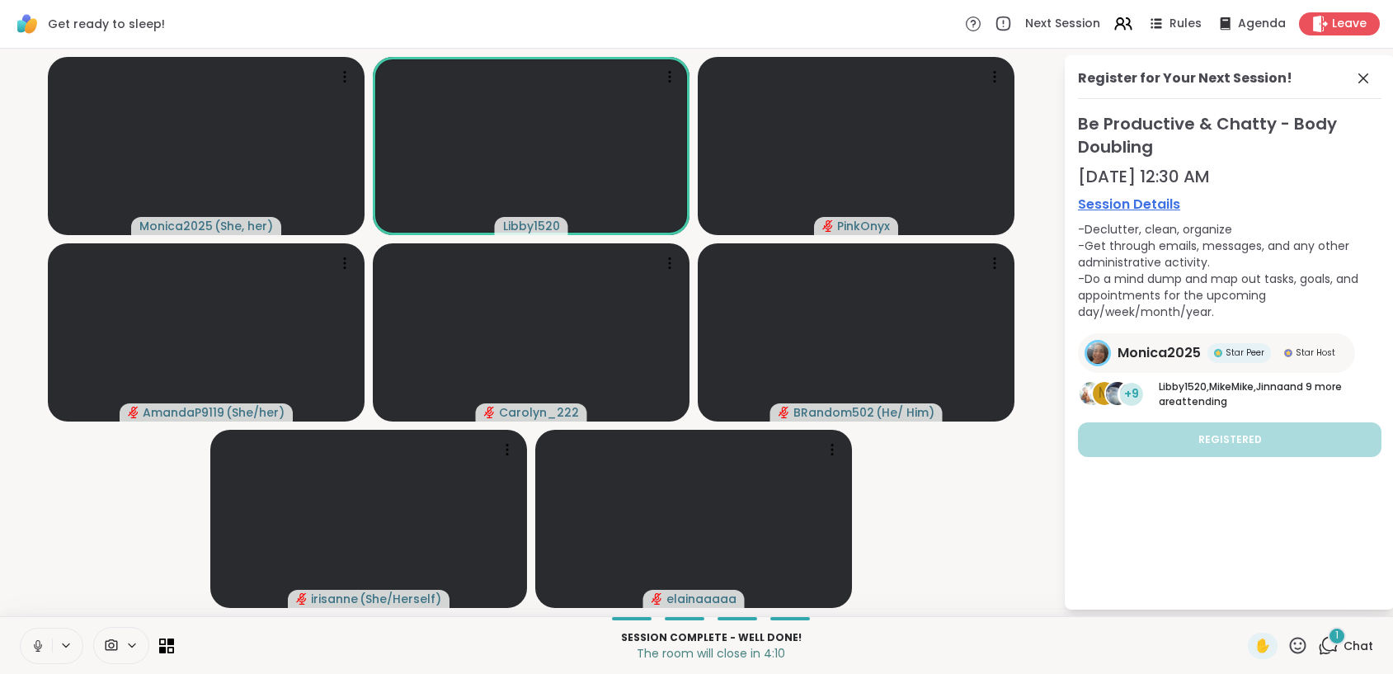
click at [42, 642] on icon at bounding box center [38, 645] width 15 height 15
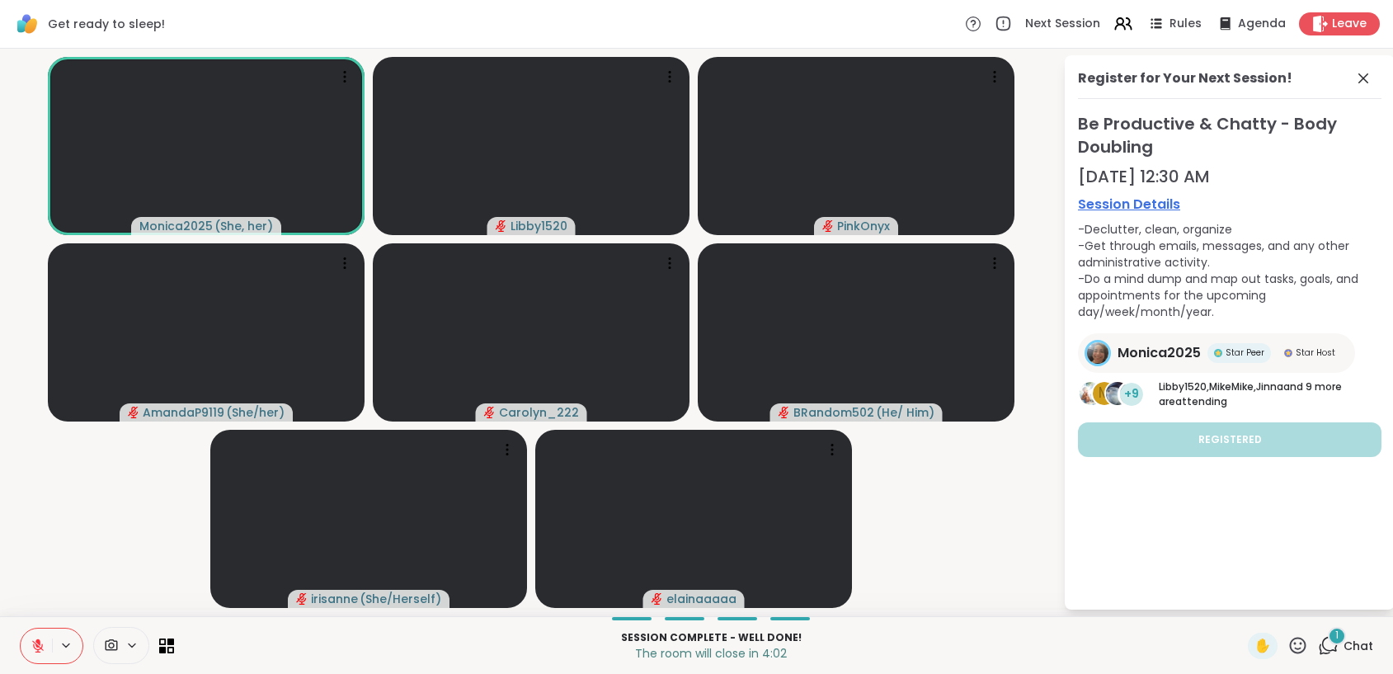
click at [35, 641] on icon at bounding box center [38, 645] width 15 height 15
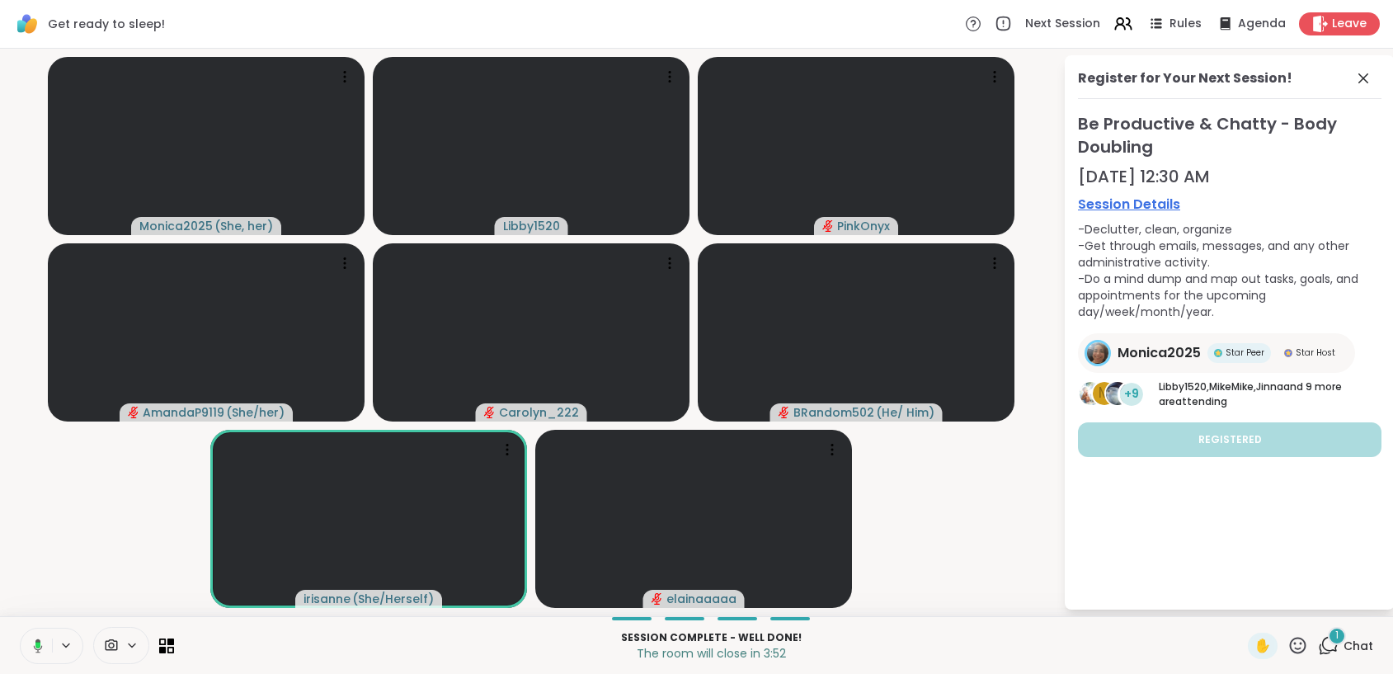
click at [45, 643] on button at bounding box center [35, 645] width 34 height 35
click at [36, 644] on icon at bounding box center [38, 646] width 12 height 12
click at [33, 647] on icon at bounding box center [38, 645] width 15 height 15
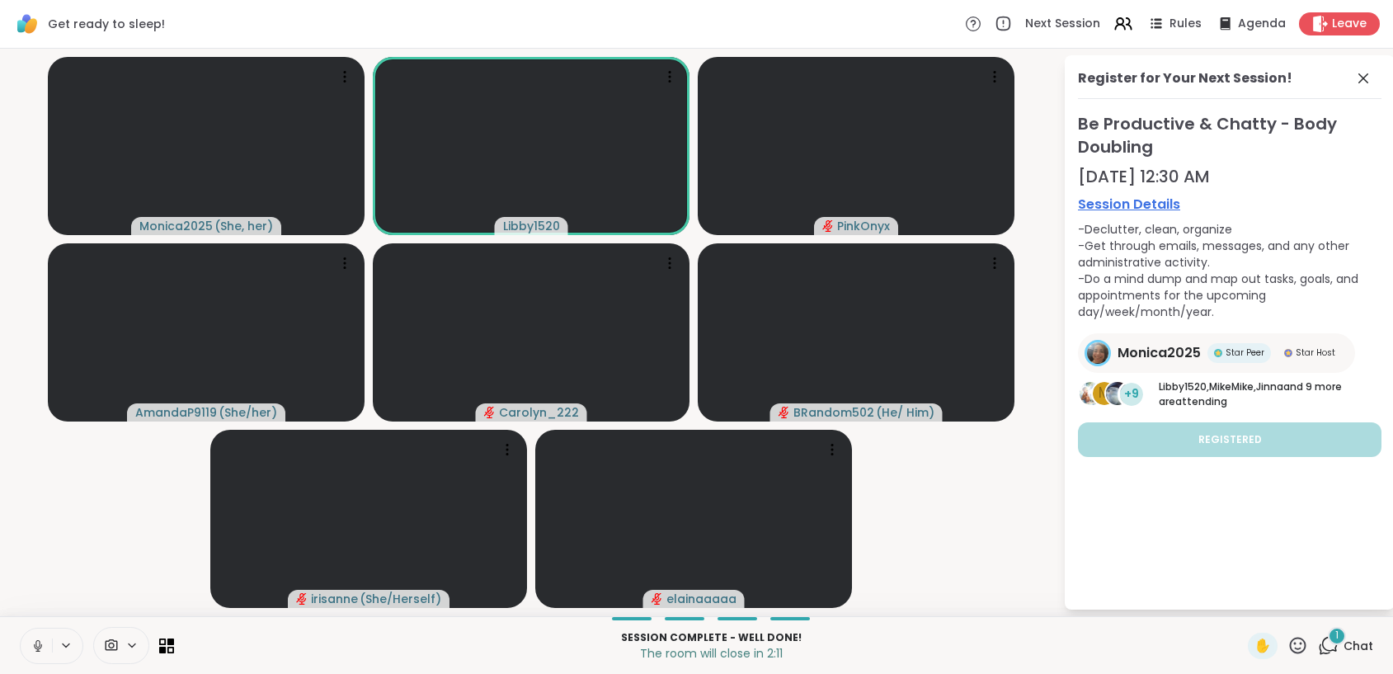
click at [36, 646] on icon at bounding box center [37, 643] width 4 height 7
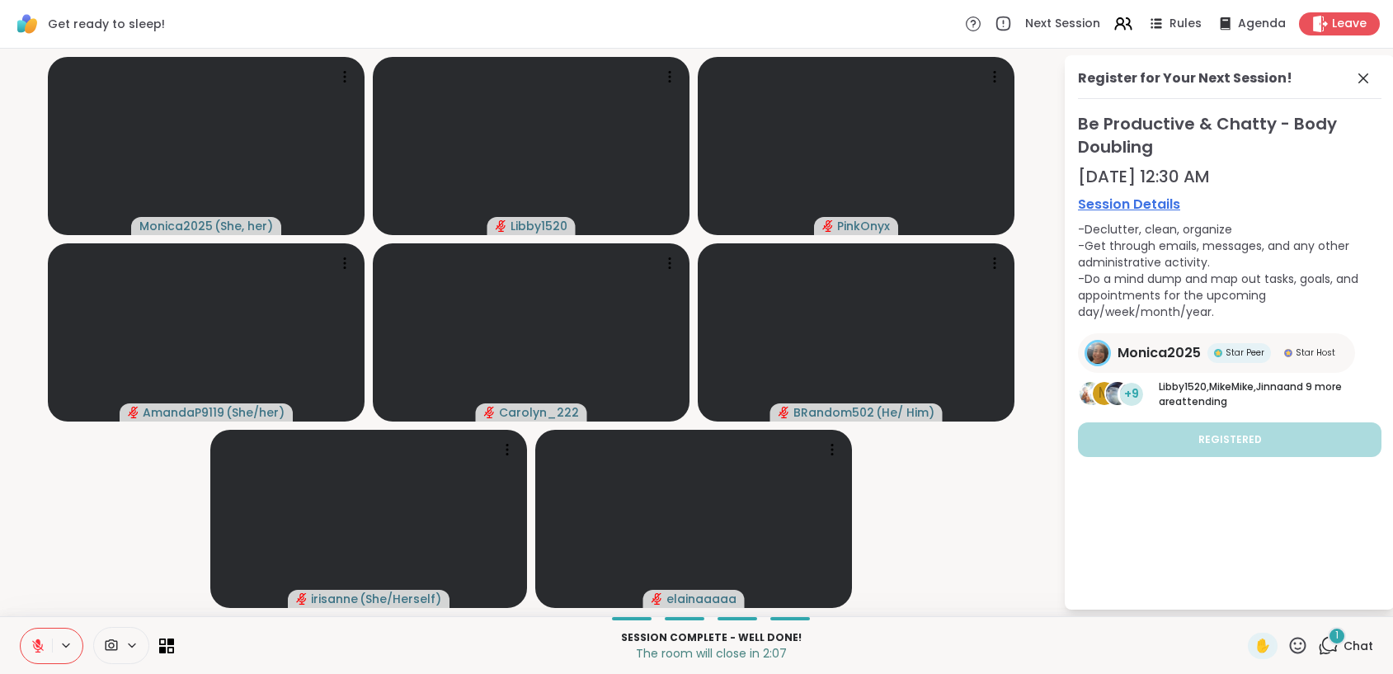
click at [36, 646] on icon at bounding box center [38, 646] width 12 height 12
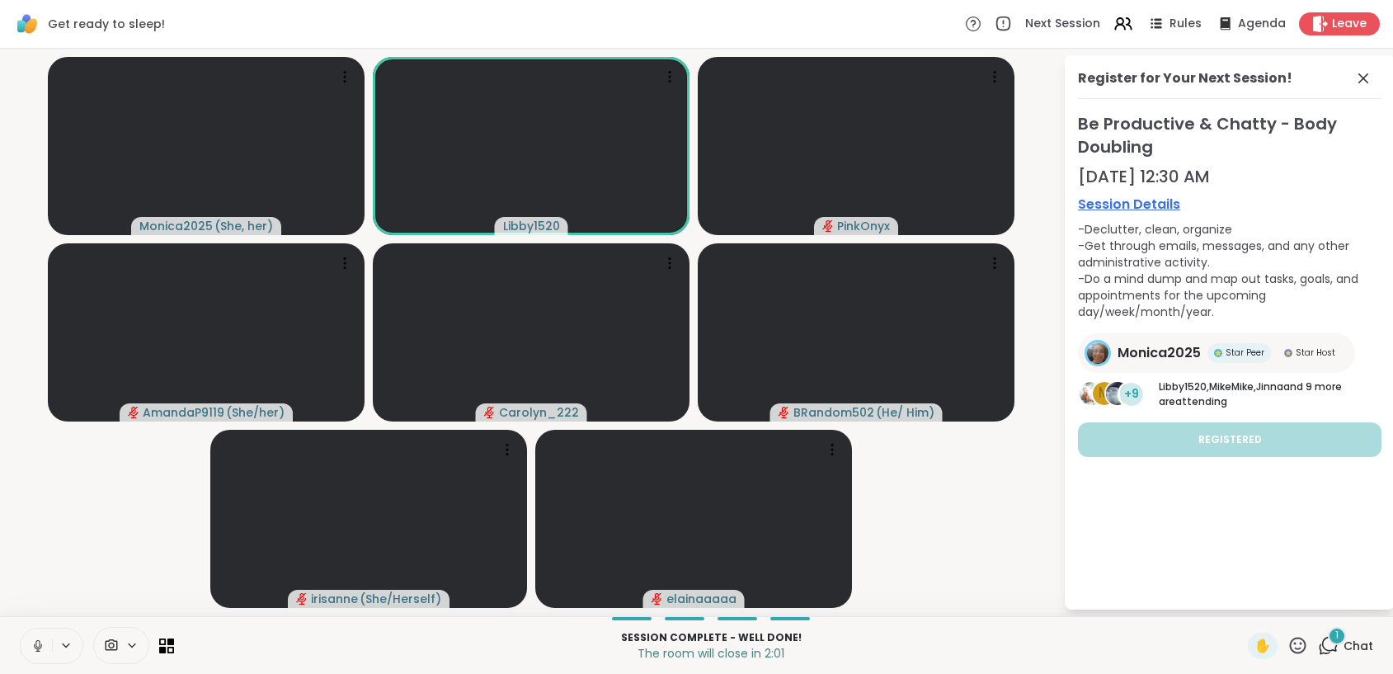
click at [45, 647] on icon at bounding box center [38, 645] width 15 height 15
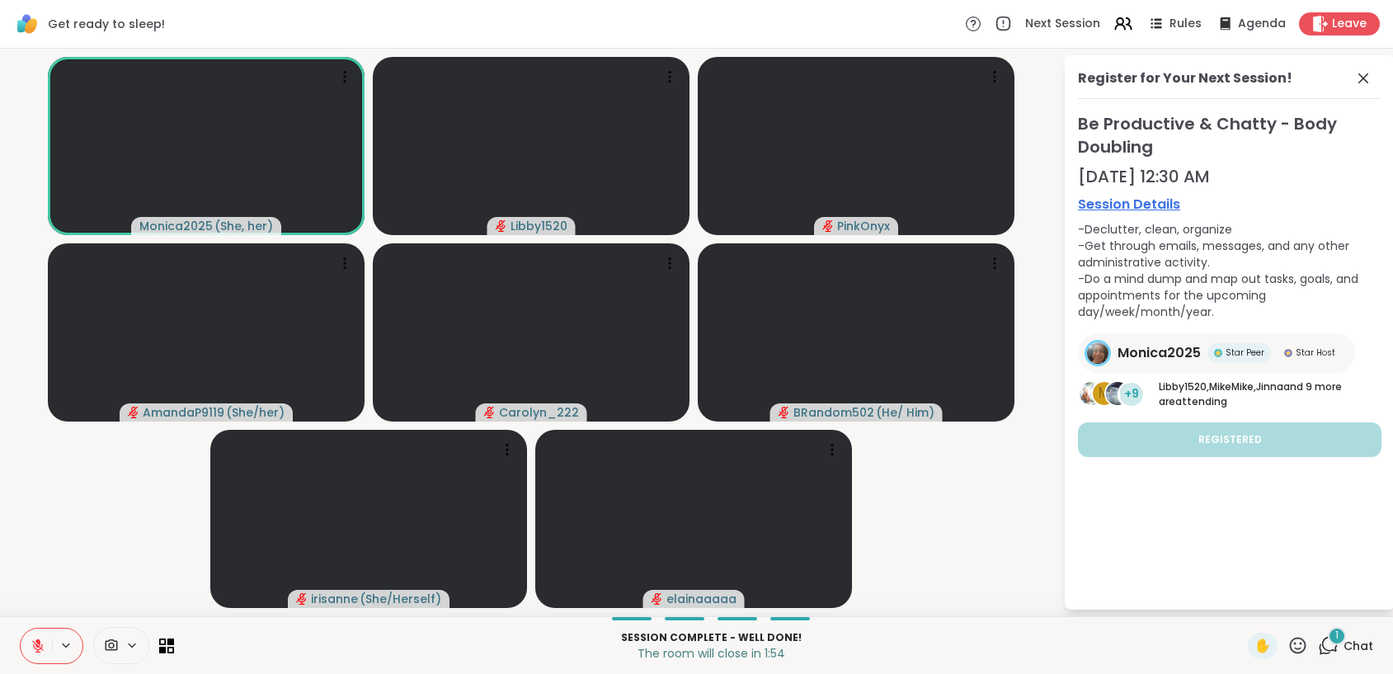
click at [44, 647] on icon at bounding box center [38, 645] width 15 height 15
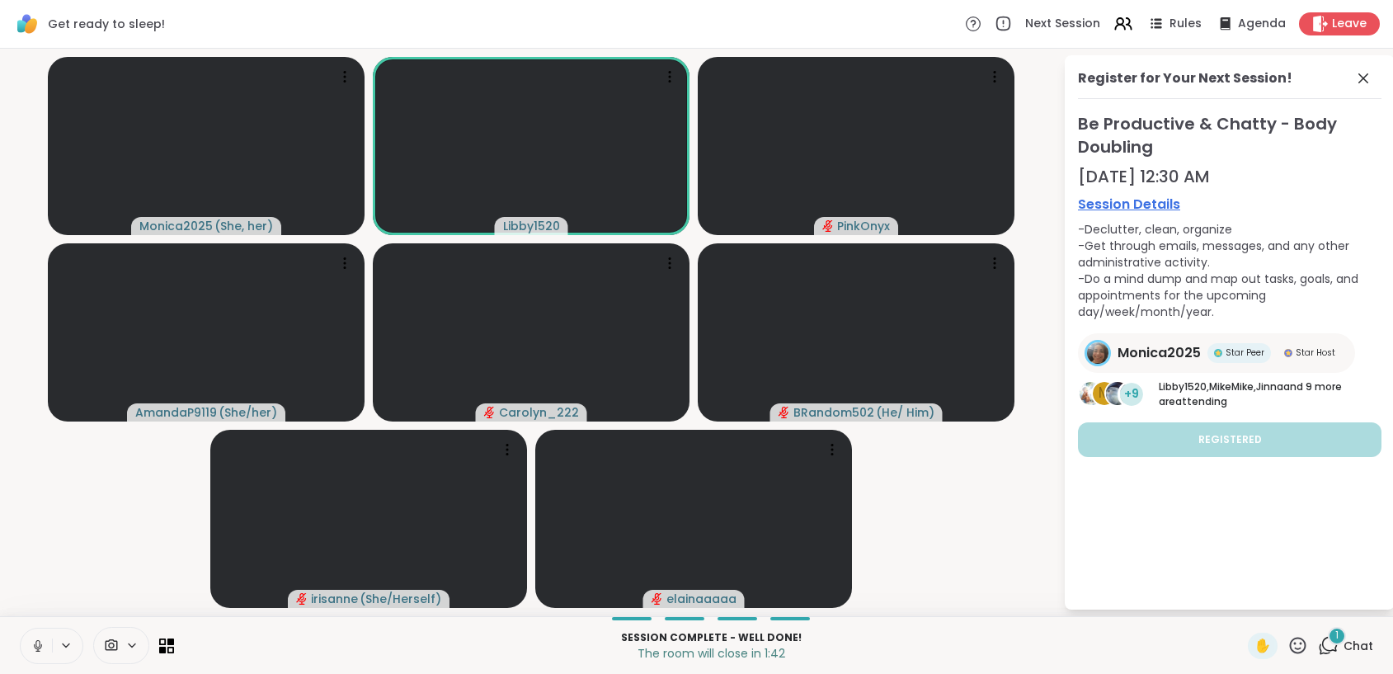
click at [42, 644] on icon at bounding box center [38, 645] width 15 height 15
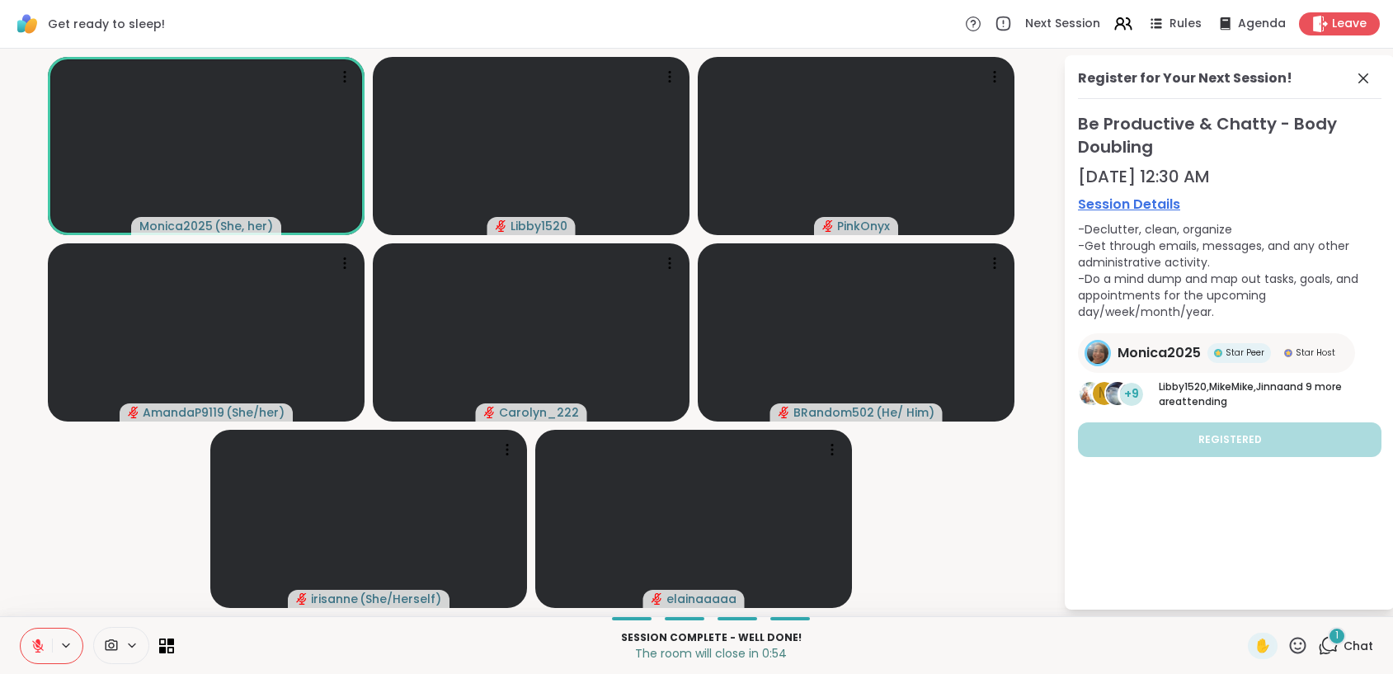
click at [38, 647] on icon at bounding box center [38, 646] width 12 height 12
click at [34, 644] on icon at bounding box center [38, 645] width 15 height 15
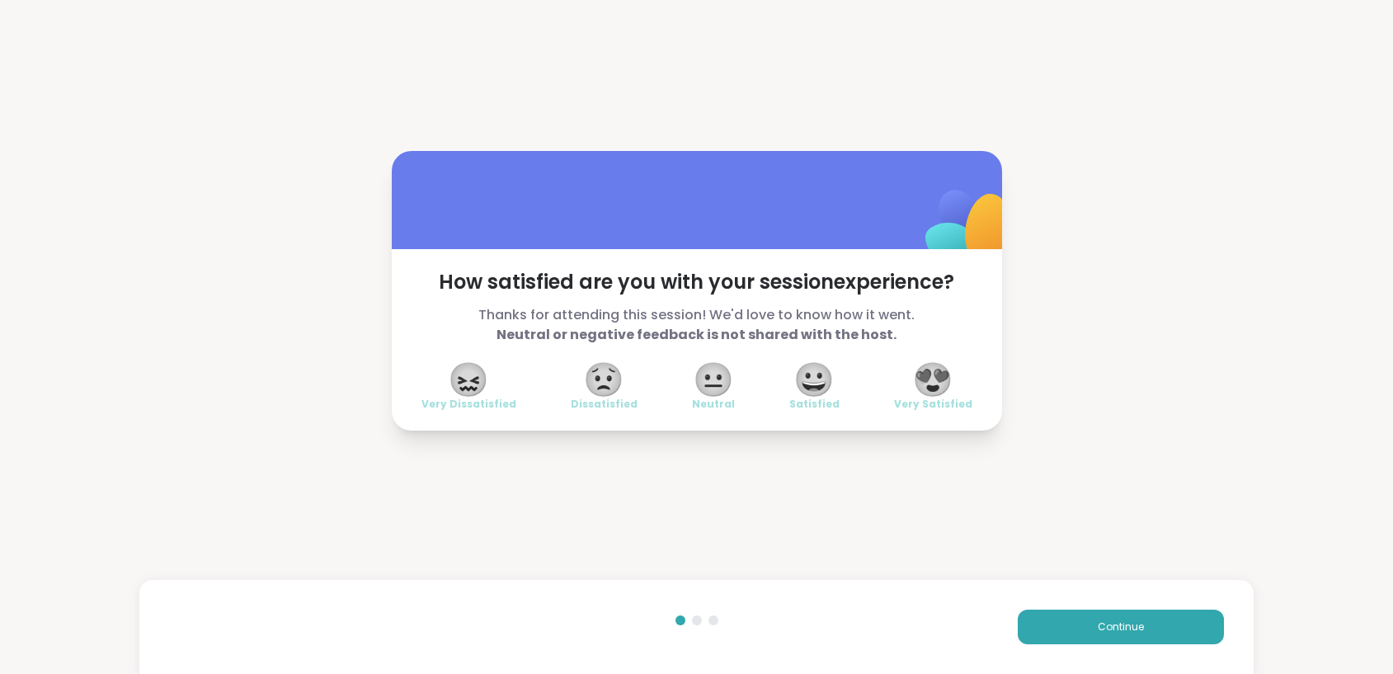
click at [940, 365] on span "😍" at bounding box center [932, 380] width 41 height 30
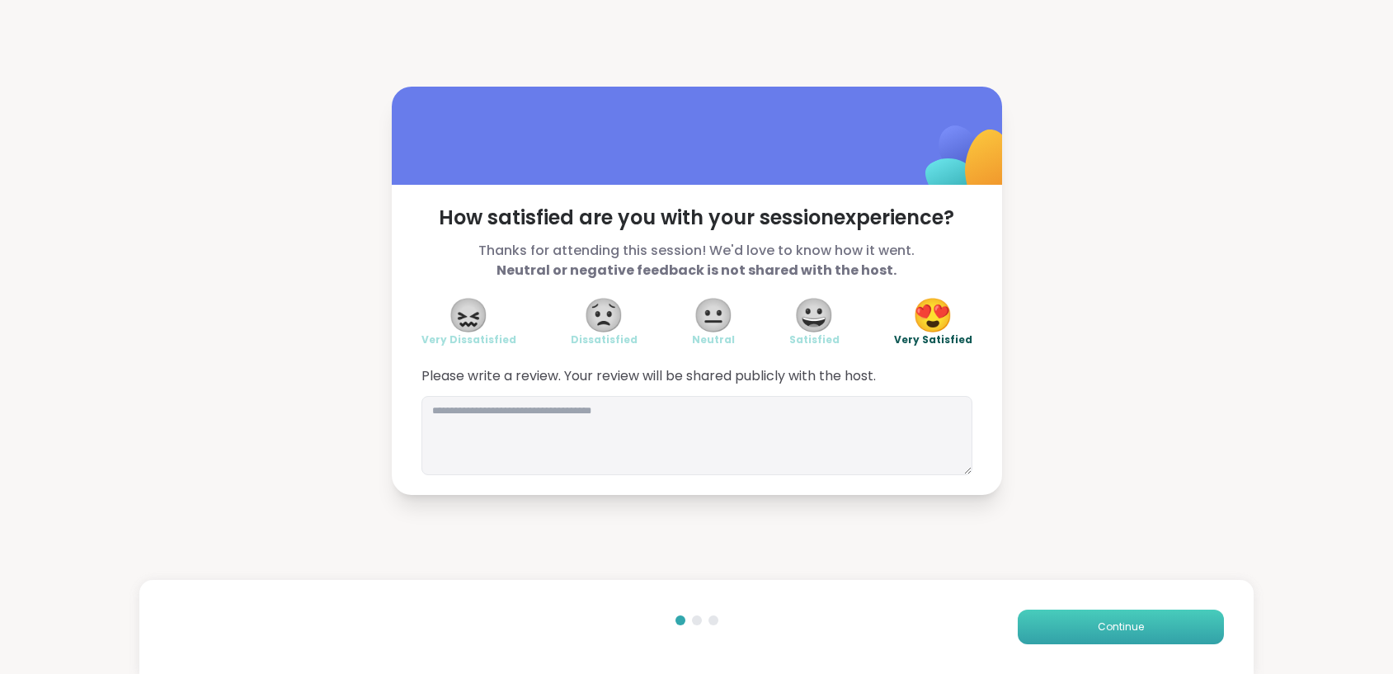
click at [1123, 625] on span "Continue" at bounding box center [1121, 626] width 46 height 15
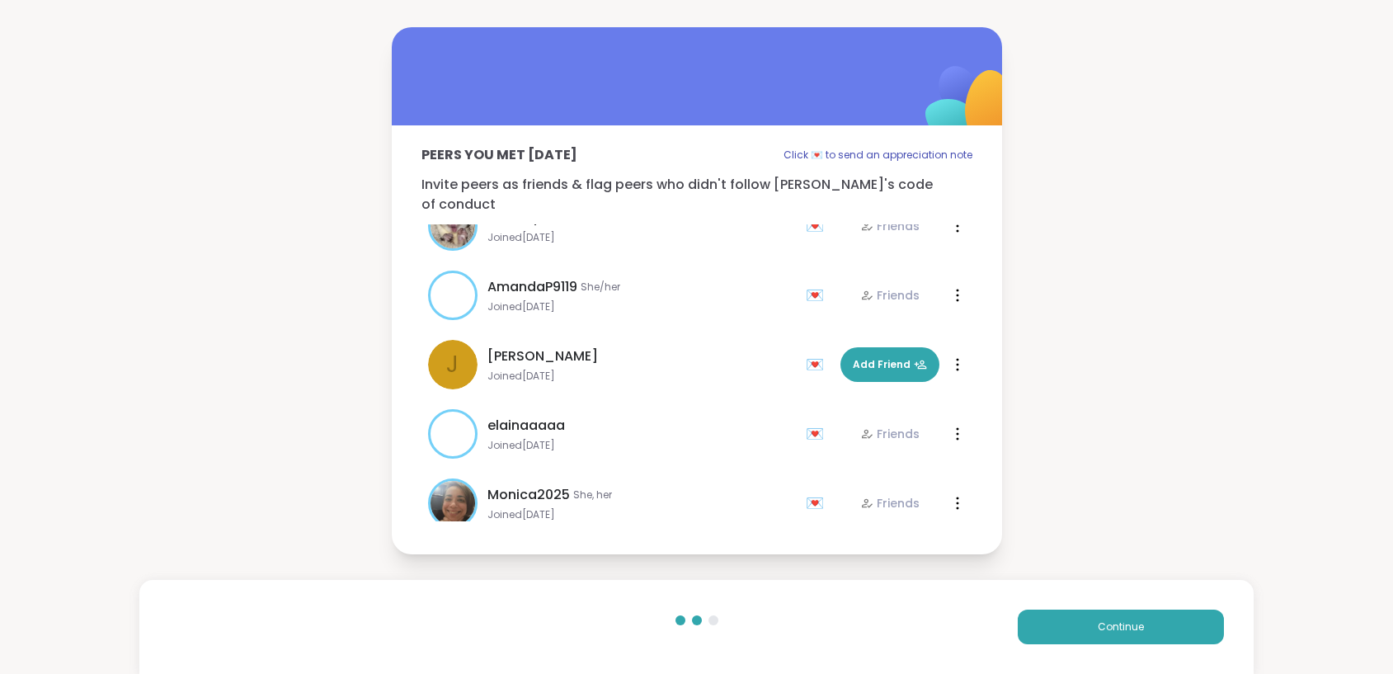
scroll to position [327, 0]
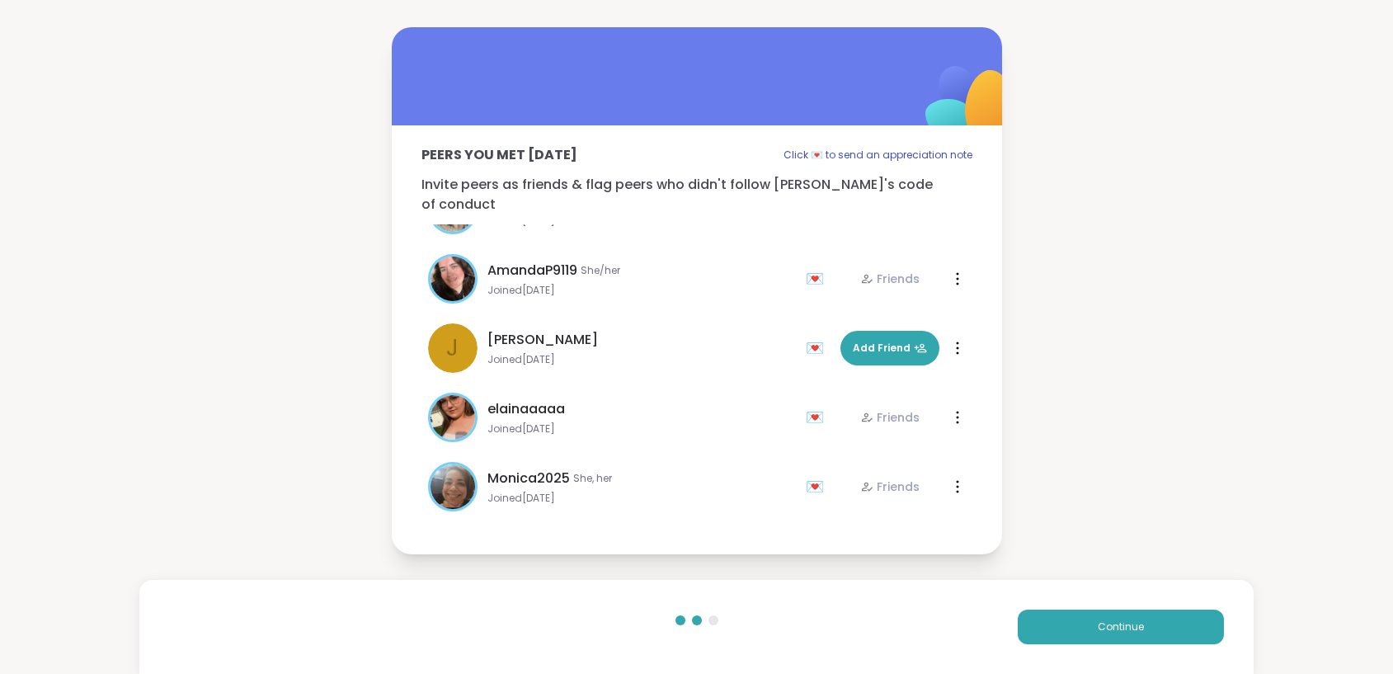
click at [1082, 437] on div "Peers you met today Click 💌 to send an appreciation note Invite peers as friend…" at bounding box center [696, 290] width 1393 height 581
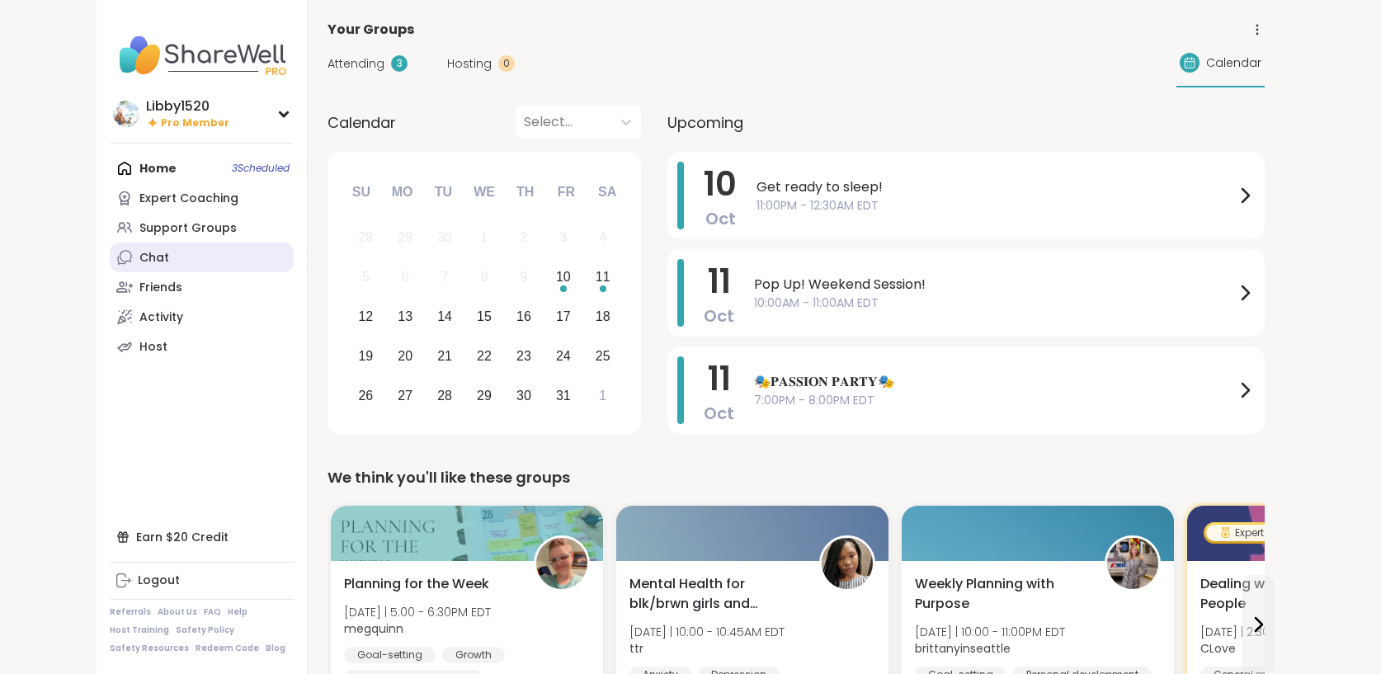
click at [110, 267] on link "Chat" at bounding box center [202, 257] width 184 height 30
click at [110, 255] on link "Chat 99" at bounding box center [202, 257] width 184 height 30
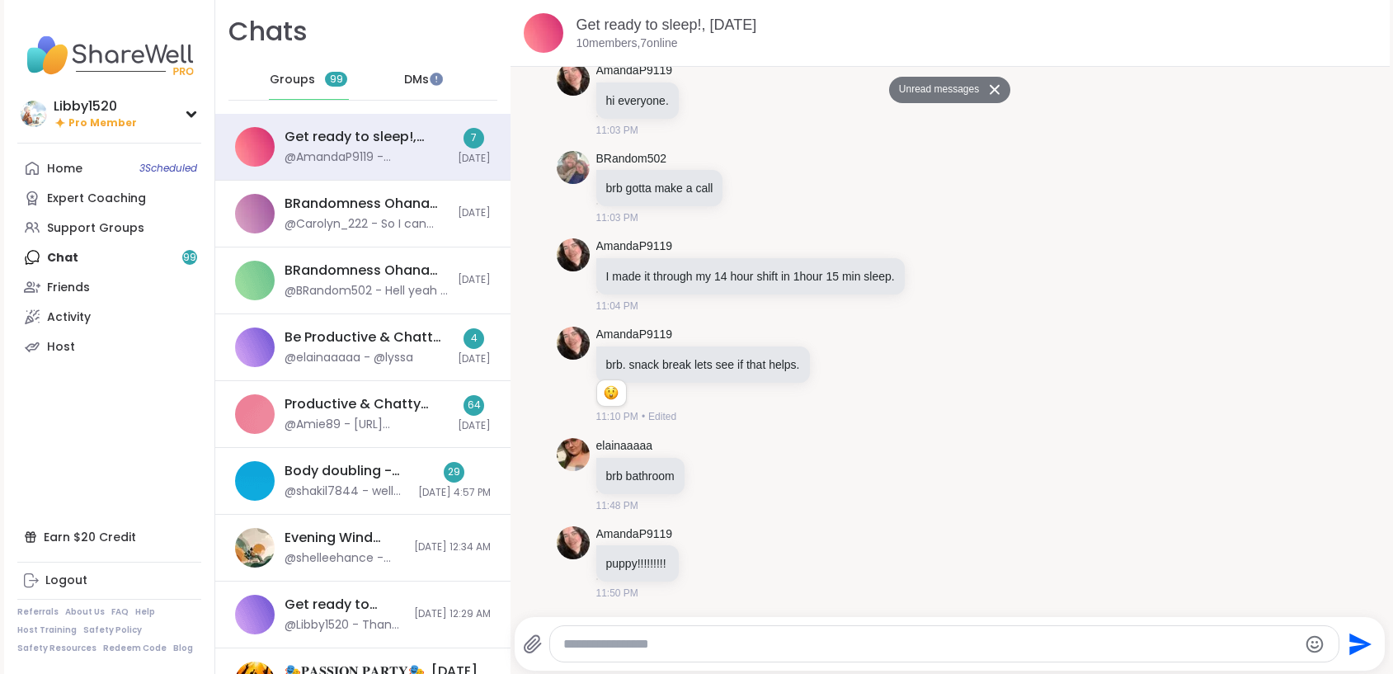
click at [107, 258] on div "Home 3 Scheduled Expert Coaching Support Groups Chat 99 Friends Activity Host" at bounding box center [109, 257] width 184 height 208
click at [404, 76] on span "DMs" at bounding box center [416, 80] width 25 height 16
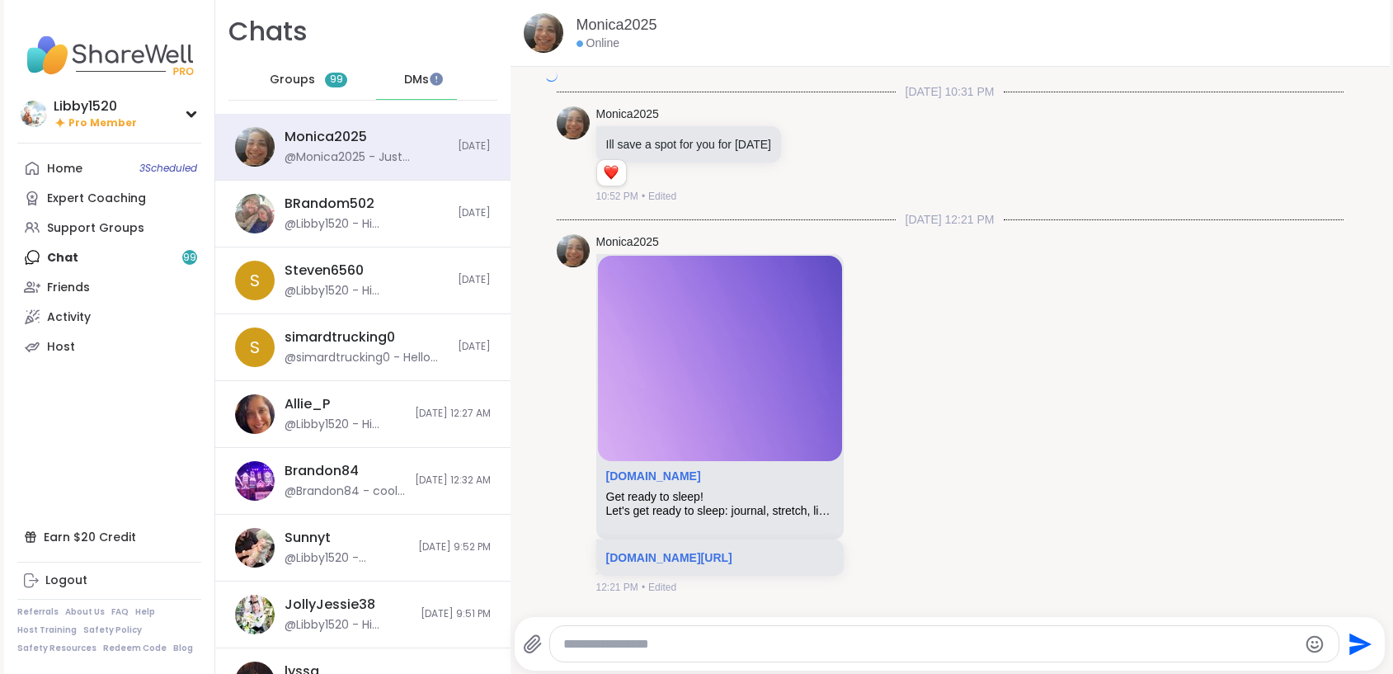
scroll to position [8066, 0]
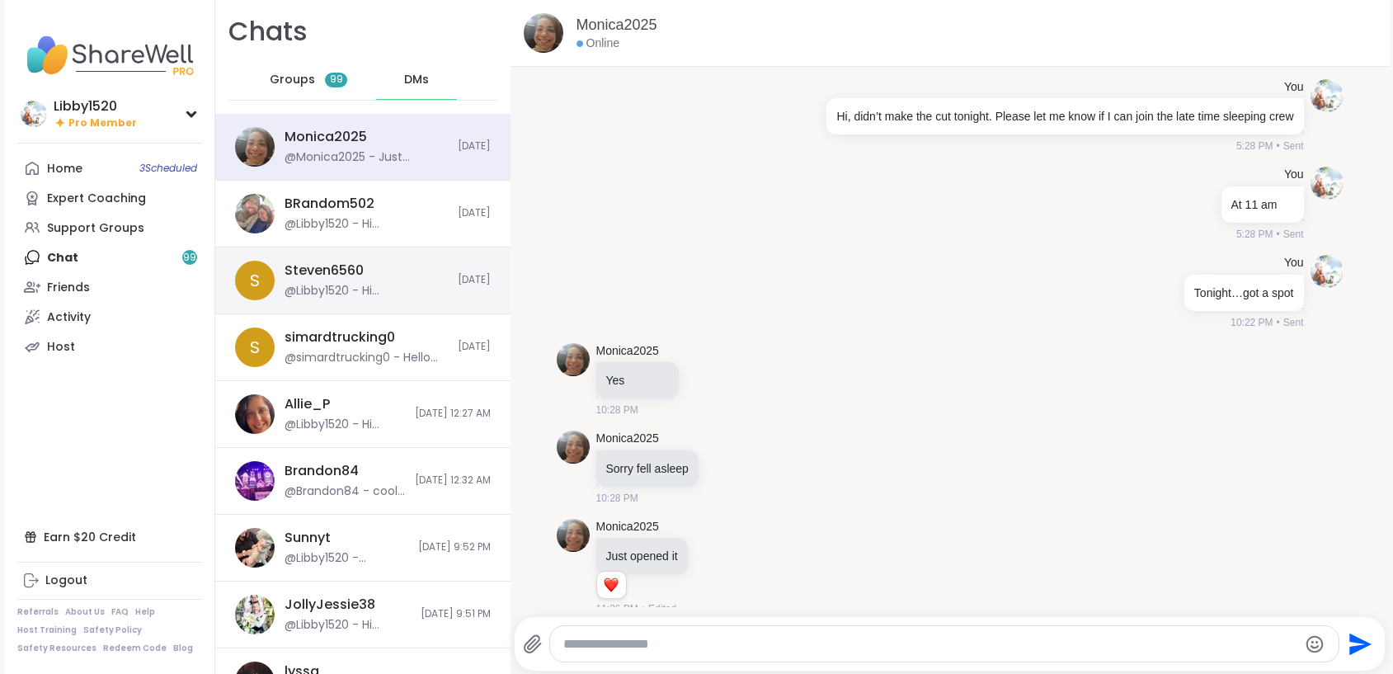
click at [347, 271] on div "Steven6560" at bounding box center [324, 270] width 79 height 18
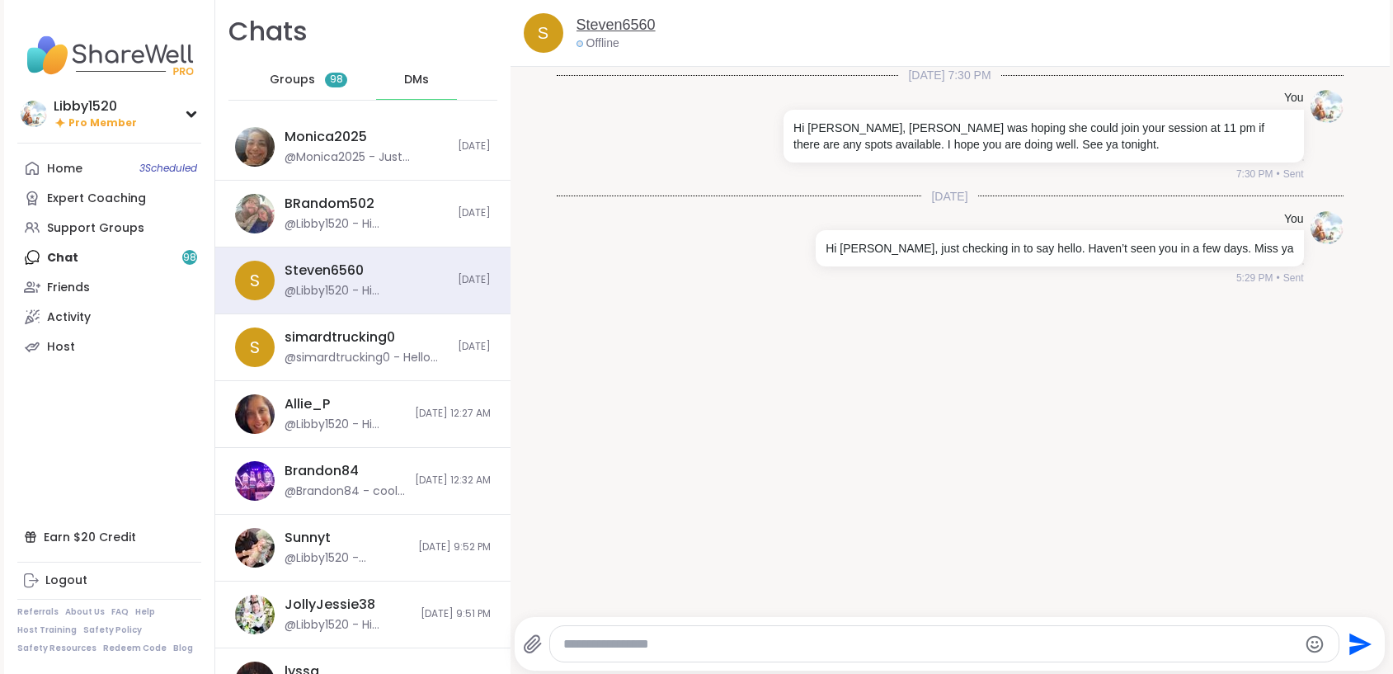
click at [583, 34] on link "Steven6560" at bounding box center [616, 25] width 79 height 21
click at [287, 128] on div "Monica2025" at bounding box center [326, 137] width 82 height 18
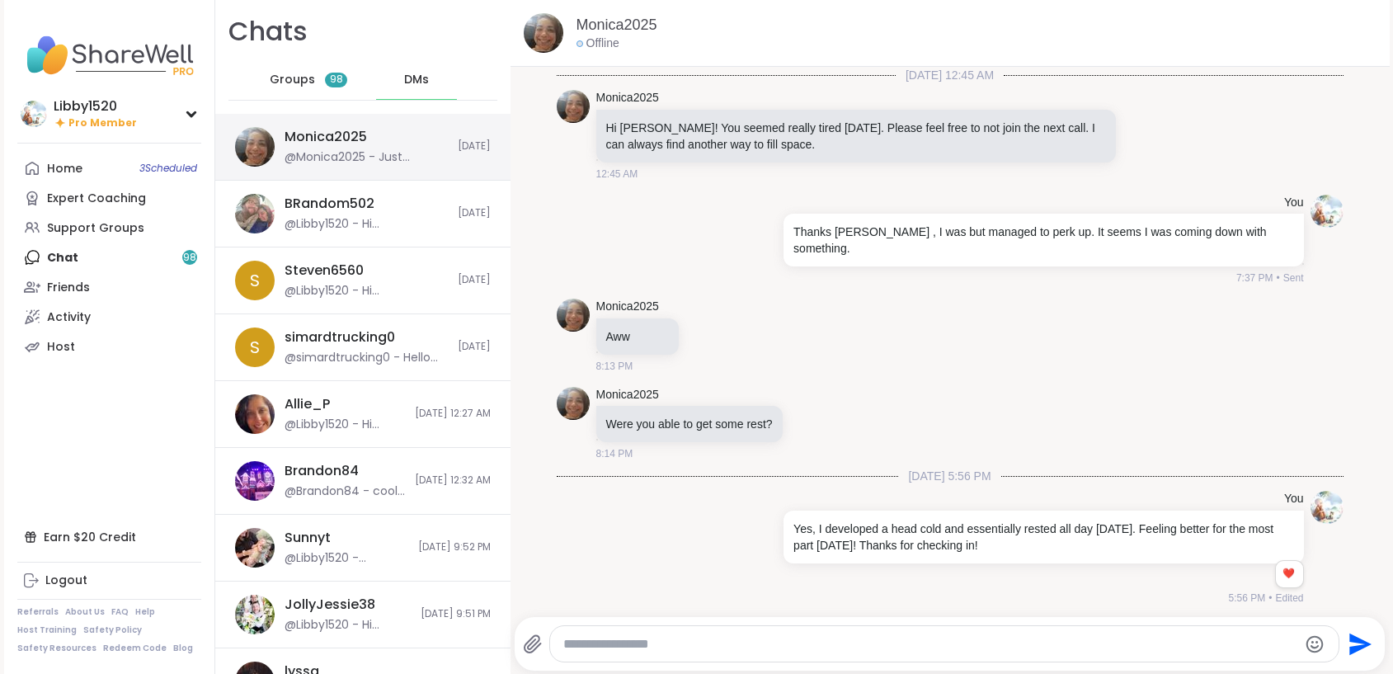
scroll to position [8066, 0]
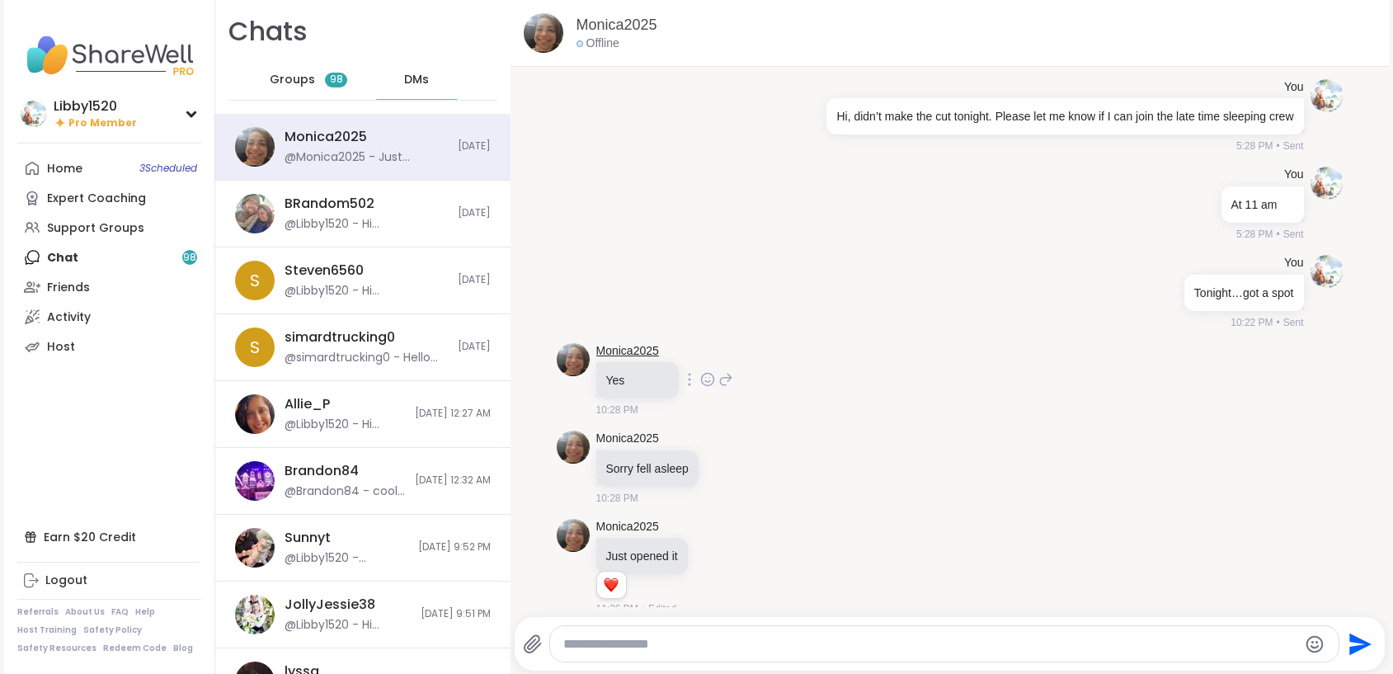
click at [619, 343] on link "Monica2025" at bounding box center [627, 351] width 63 height 16
click at [345, 274] on div "Steven6560" at bounding box center [324, 270] width 79 height 18
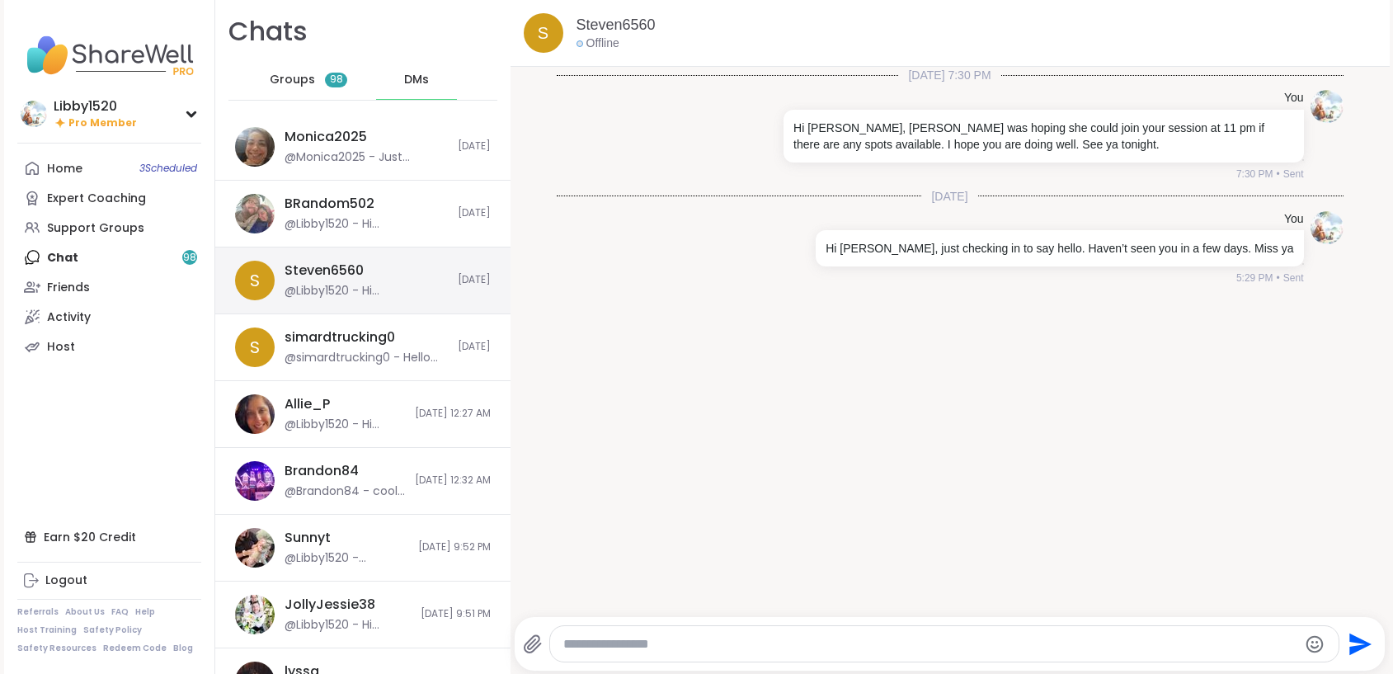
click at [262, 284] on div "S" at bounding box center [255, 281] width 40 height 40
click at [265, 283] on div "S" at bounding box center [255, 281] width 40 height 40
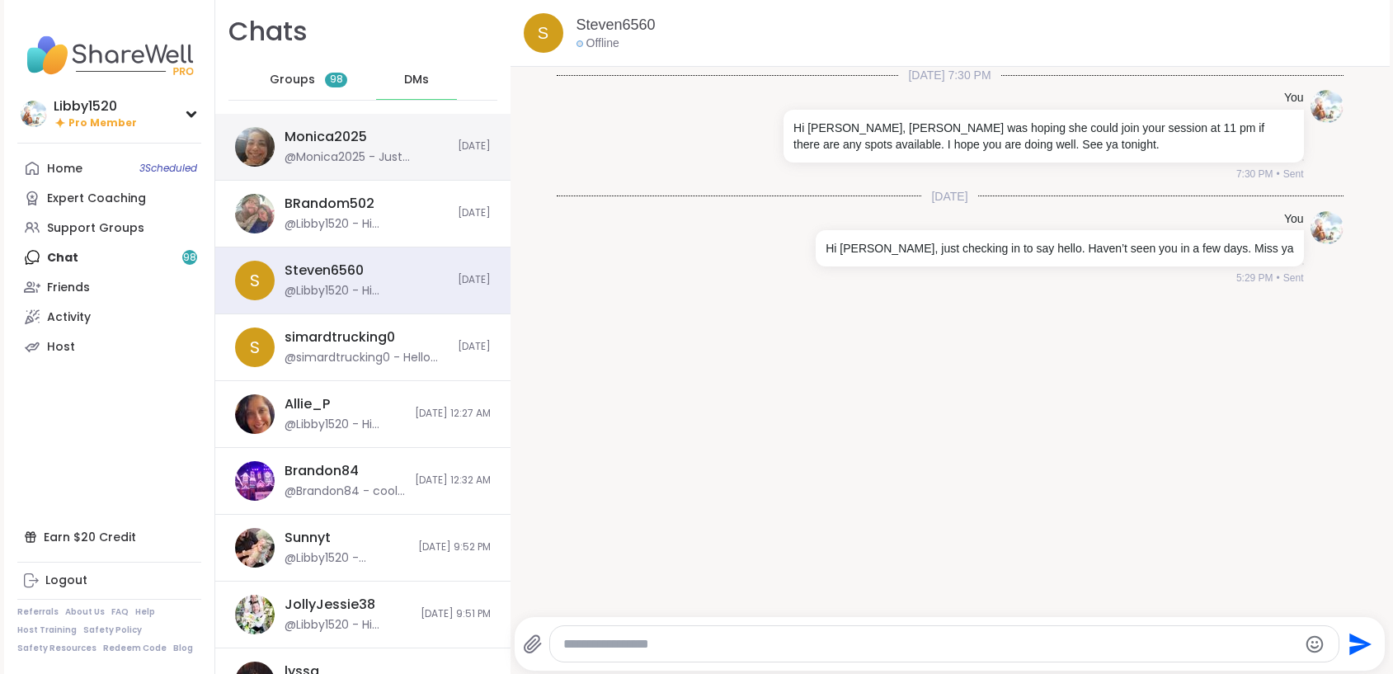
click at [341, 144] on div "Monica2025" at bounding box center [326, 137] width 82 height 18
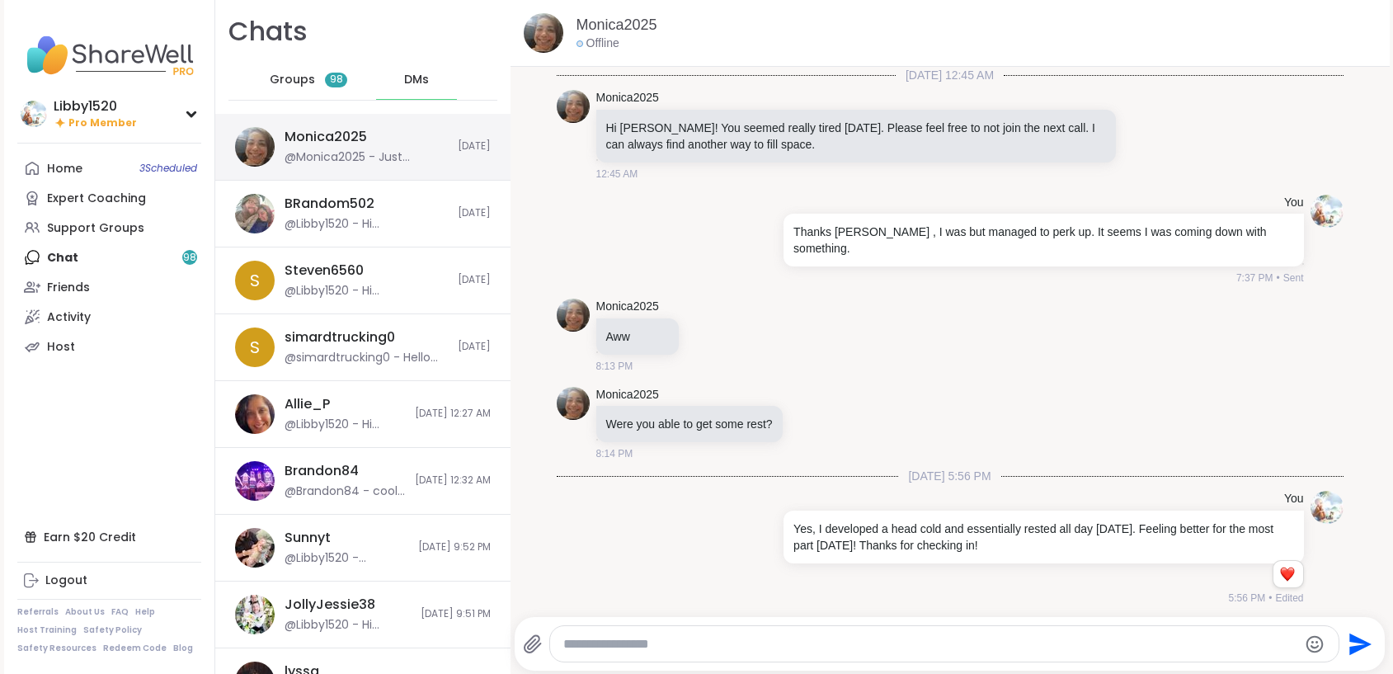
scroll to position [8066, 0]
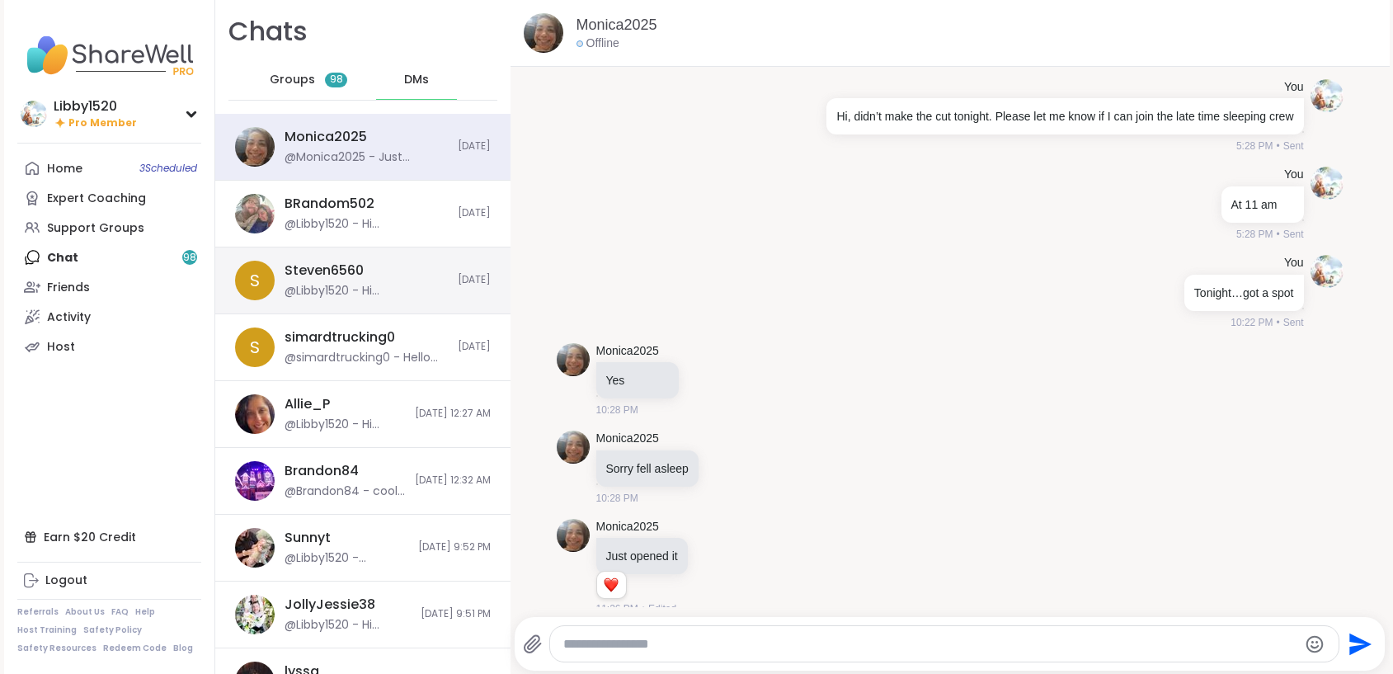
click at [321, 271] on div "Steven6560" at bounding box center [324, 270] width 79 height 18
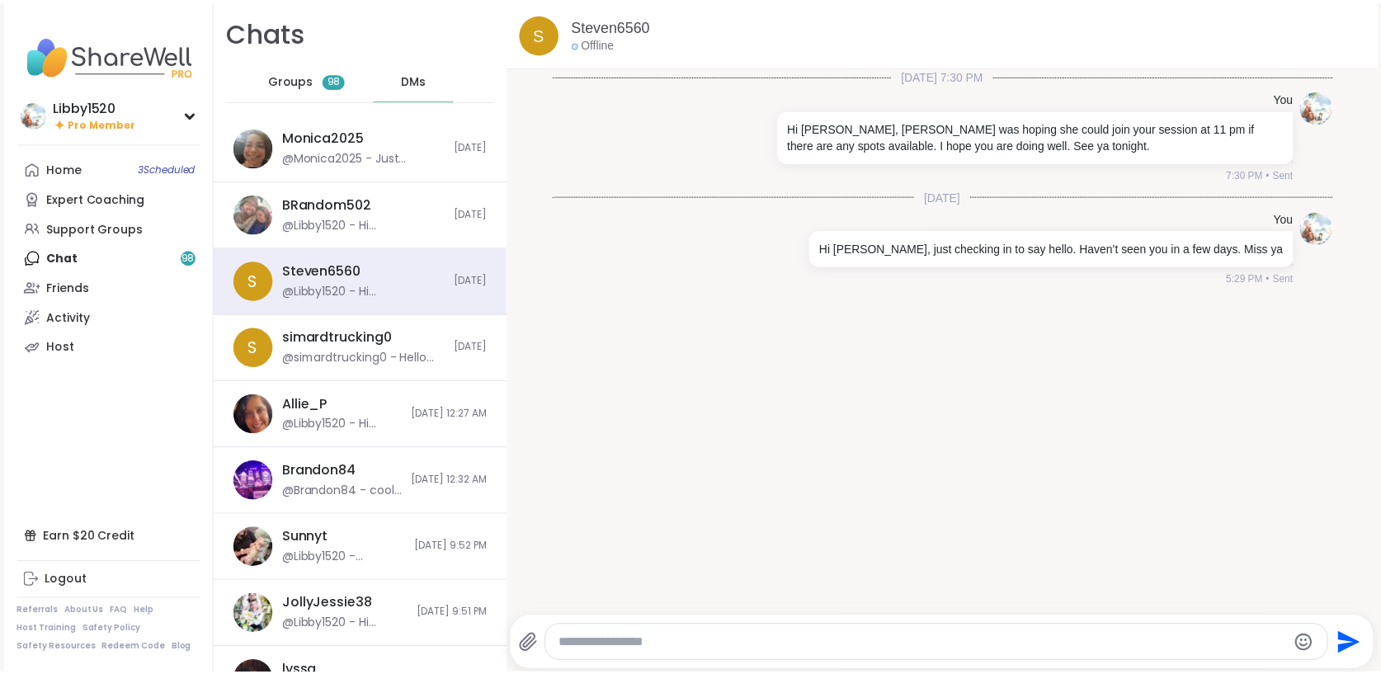
scroll to position [0, 0]
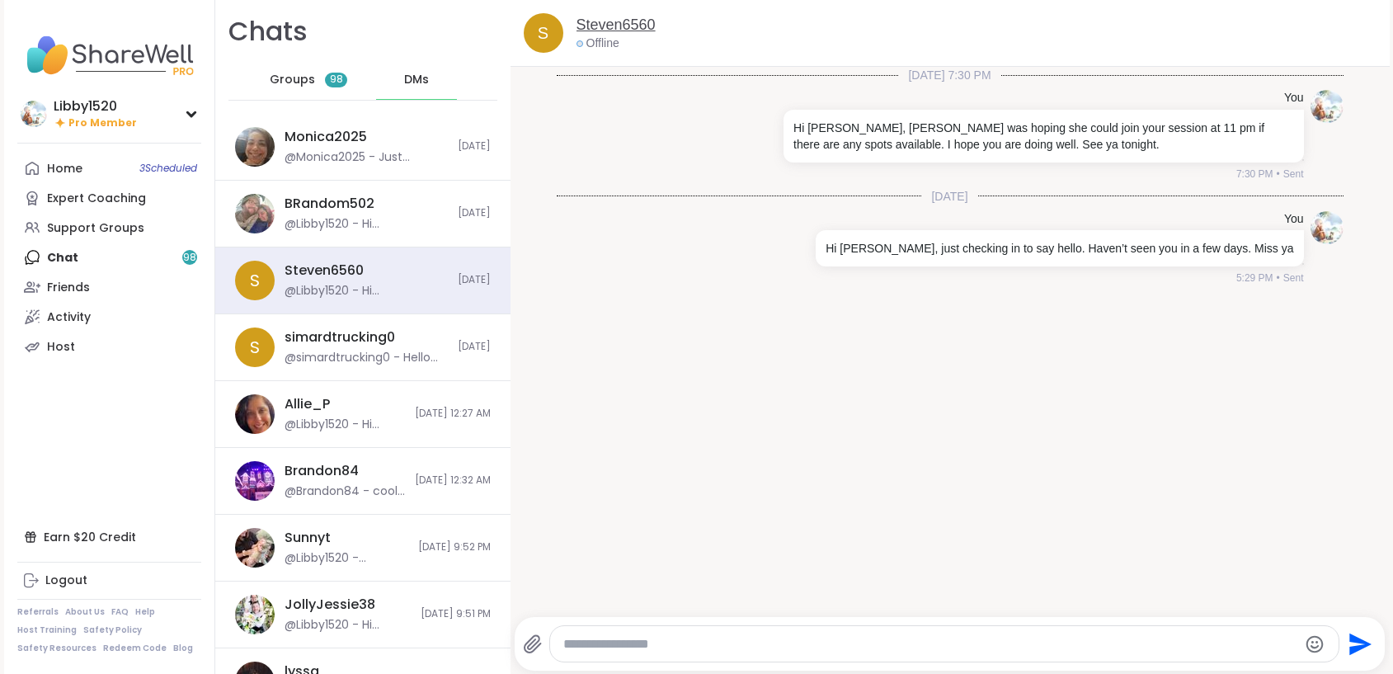
click at [614, 23] on link "Steven6560" at bounding box center [616, 25] width 79 height 21
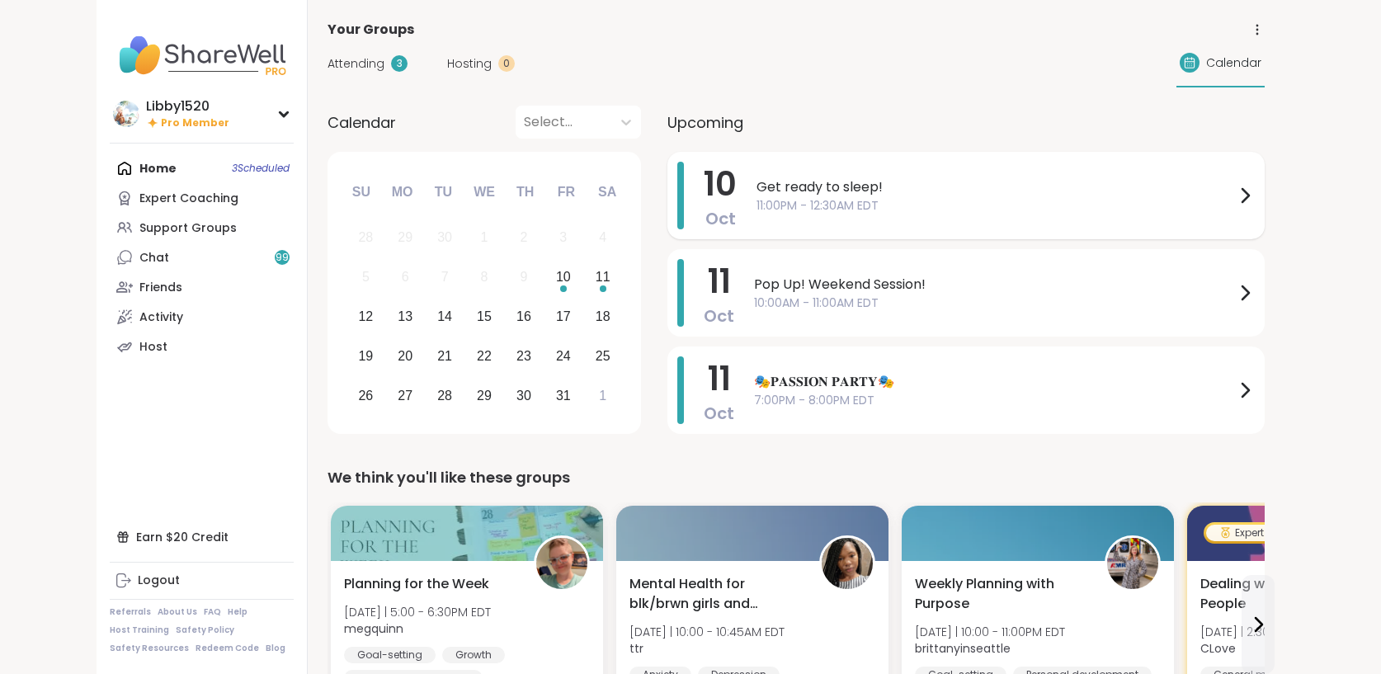
click at [856, 197] on span "11:00PM - 12:30AM EDT" at bounding box center [995, 205] width 478 height 17
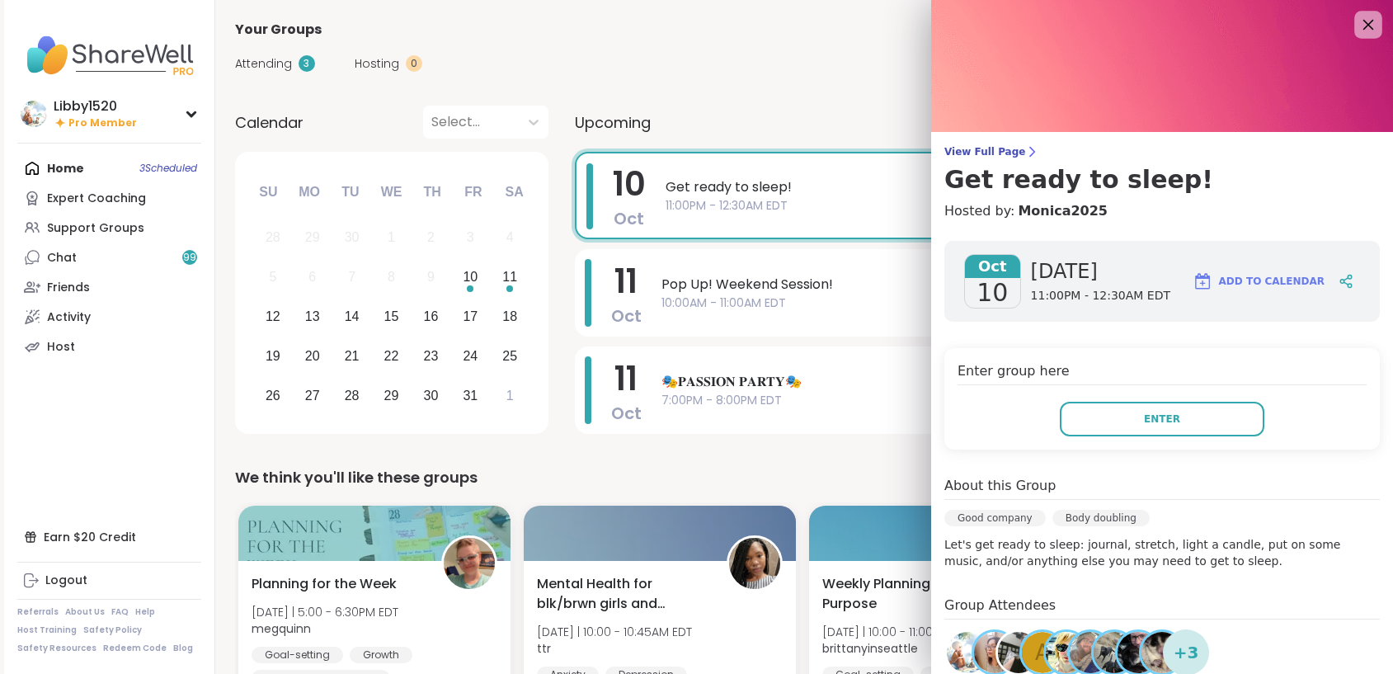
click at [1358, 31] on icon at bounding box center [1368, 24] width 21 height 21
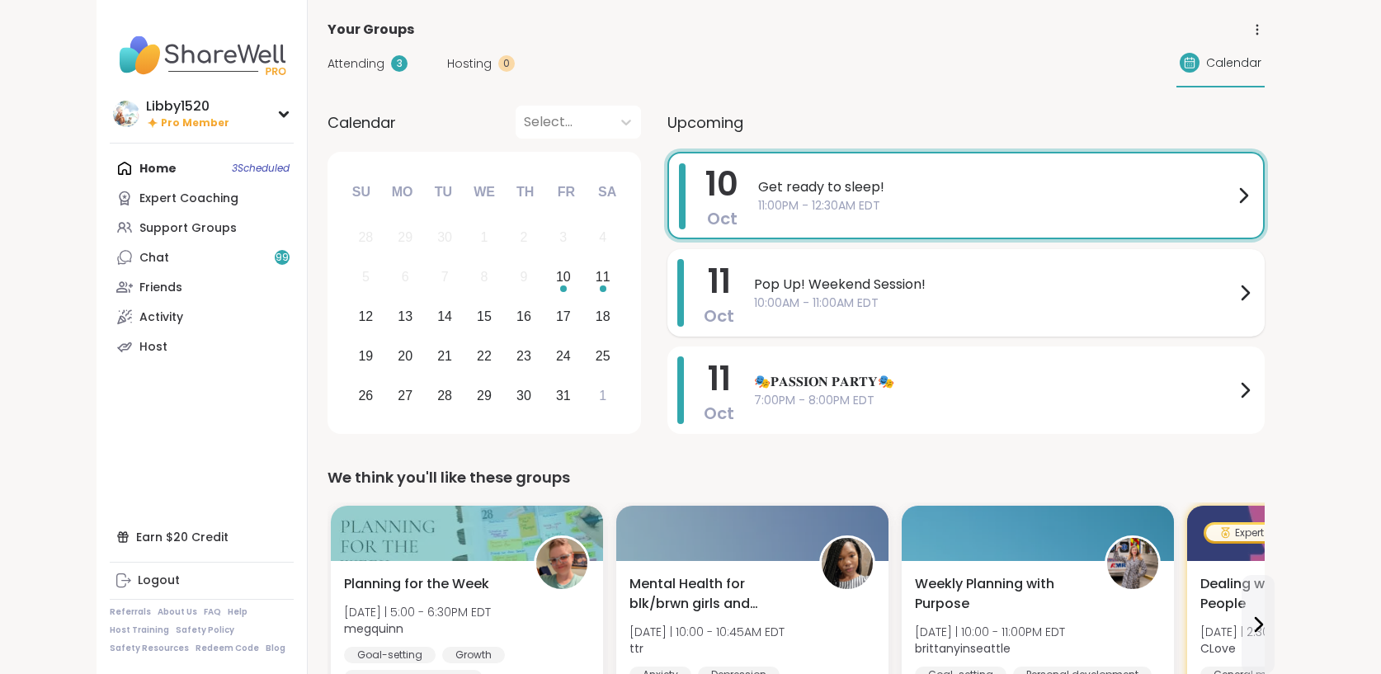
click at [788, 289] on span "Pop Up! Weekend Session!" at bounding box center [994, 285] width 481 height 20
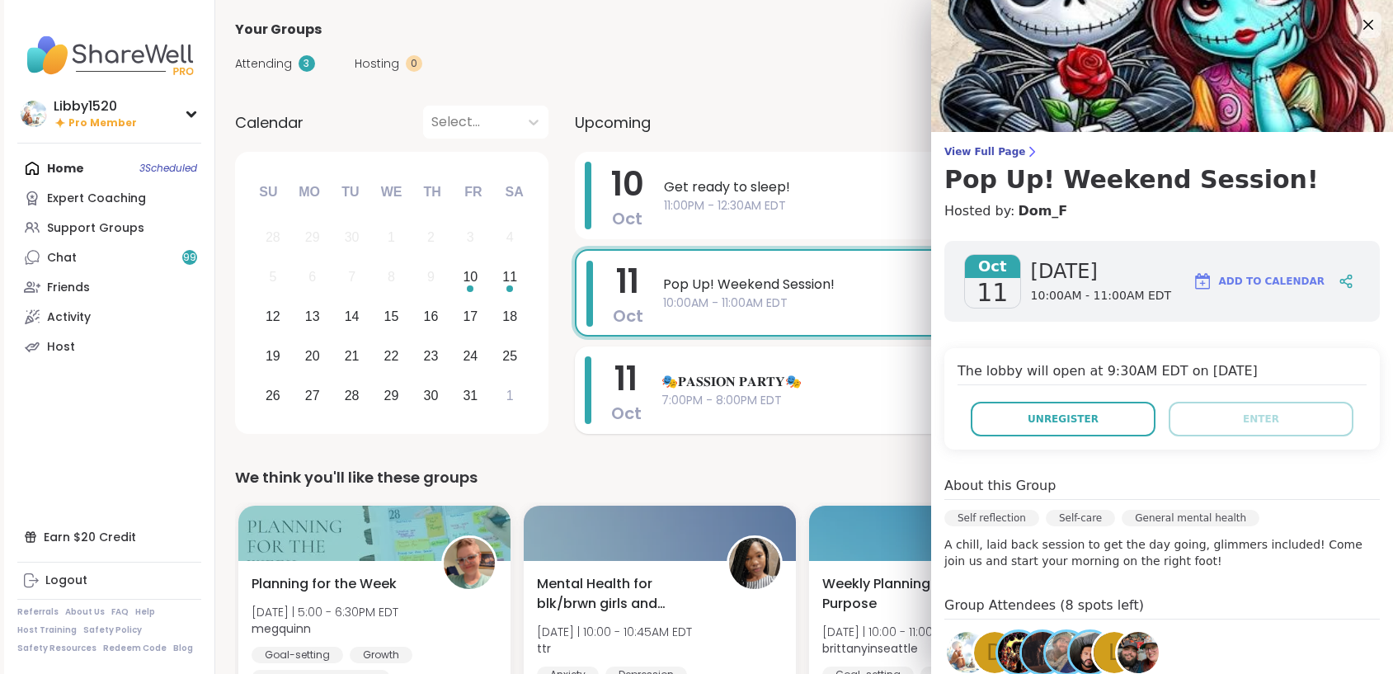
click at [726, 384] on span "🎭𝐏𝐀𝐒𝐒𝐈𝐎𝐍 𝐏𝐀𝐑𝐓𝐘🎭" at bounding box center [1000, 382] width 679 height 20
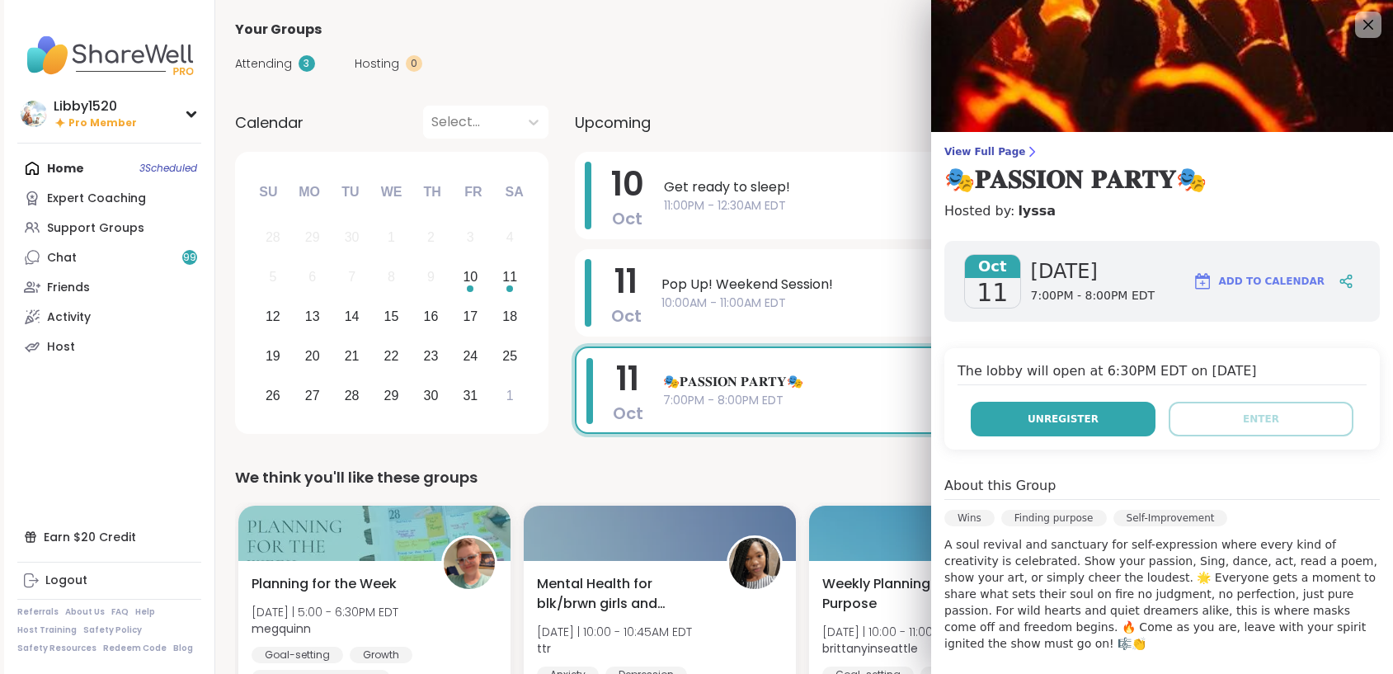
click at [1094, 424] on button "Unregister" at bounding box center [1063, 419] width 185 height 35
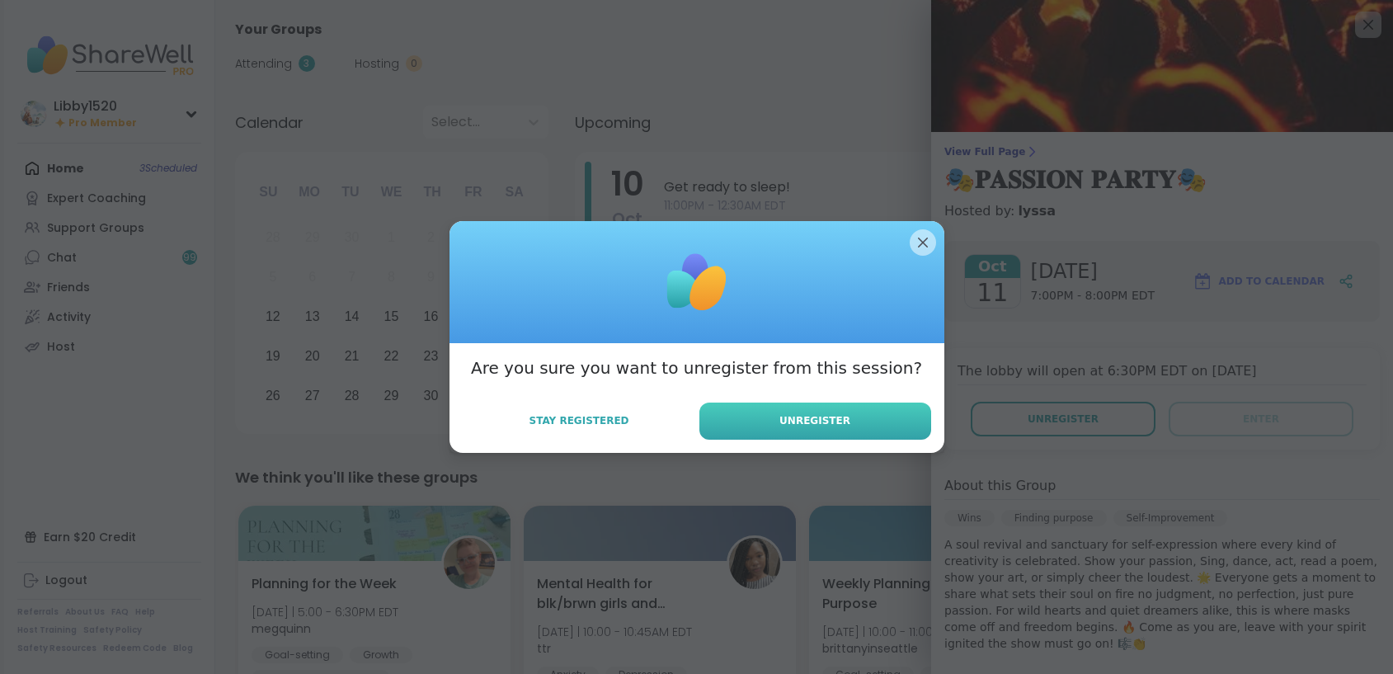
click at [901, 431] on button "Unregister" at bounding box center [815, 420] width 232 height 37
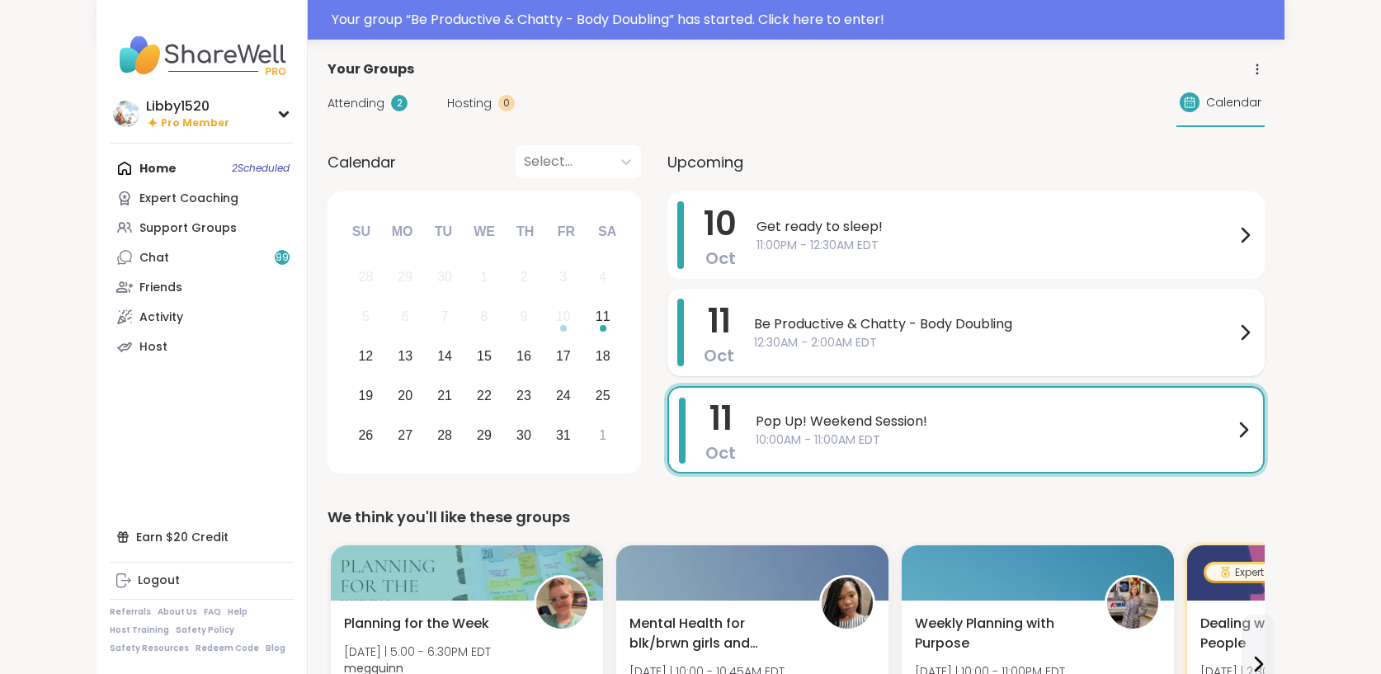
click at [768, 332] on span "Be Productive & Chatty - Body Doubling" at bounding box center [994, 324] width 481 height 20
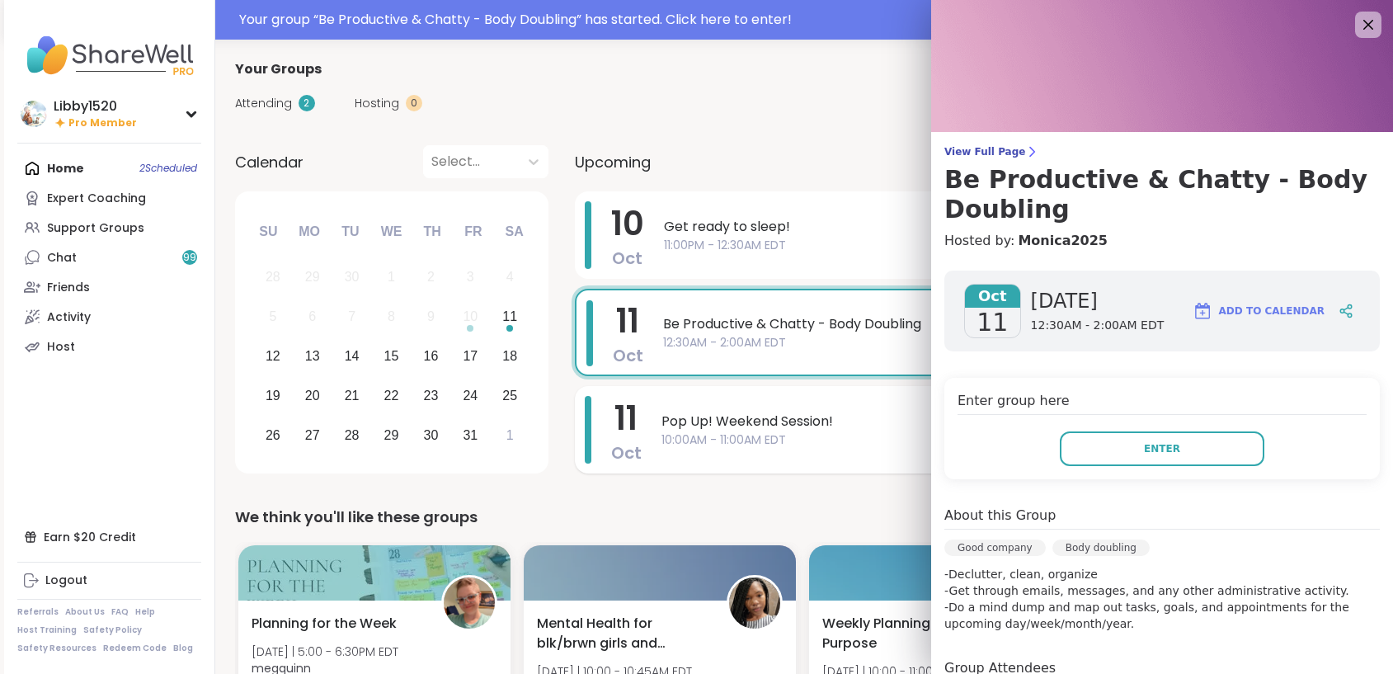
drag, startPoint x: 1124, startPoint y: 445, endPoint x: 802, endPoint y: 443, distance: 322.5
click at [803, 443] on span "10:00AM - 11:00AM EDT" at bounding box center [1000, 439] width 679 height 17
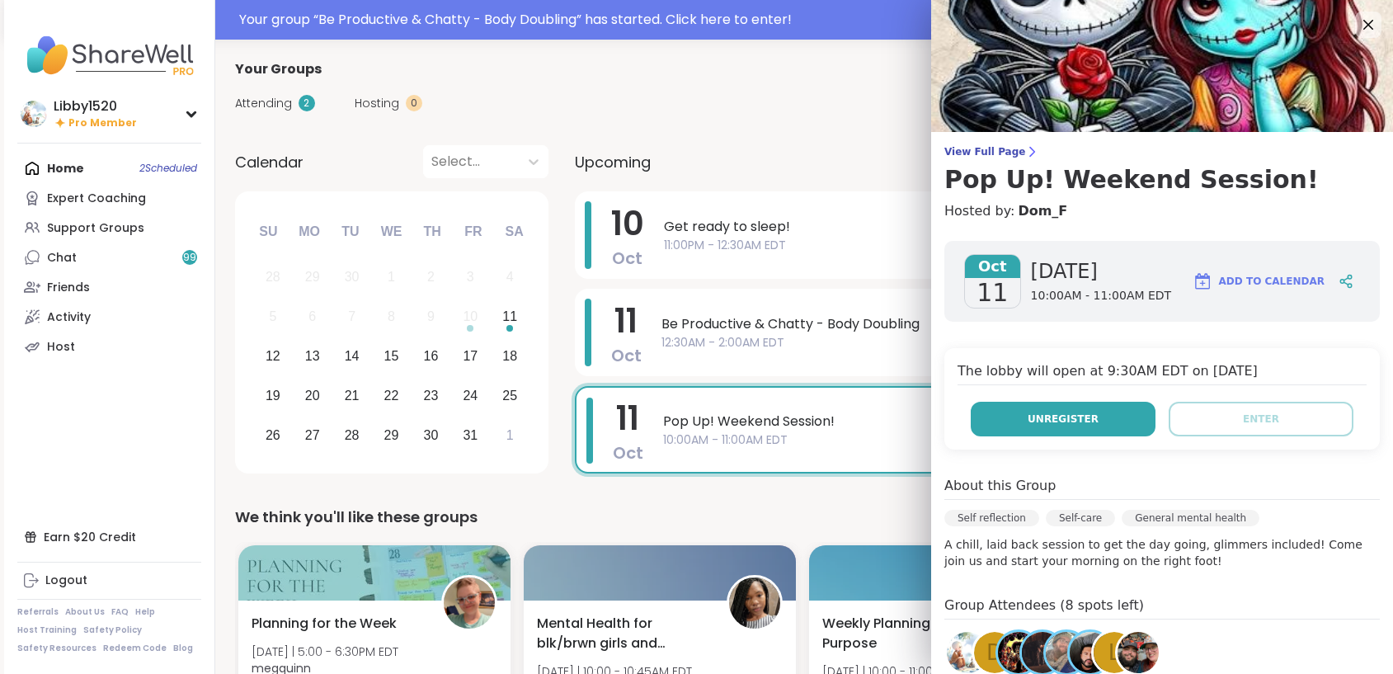
click at [1059, 419] on span "Unregister" at bounding box center [1063, 419] width 71 height 15
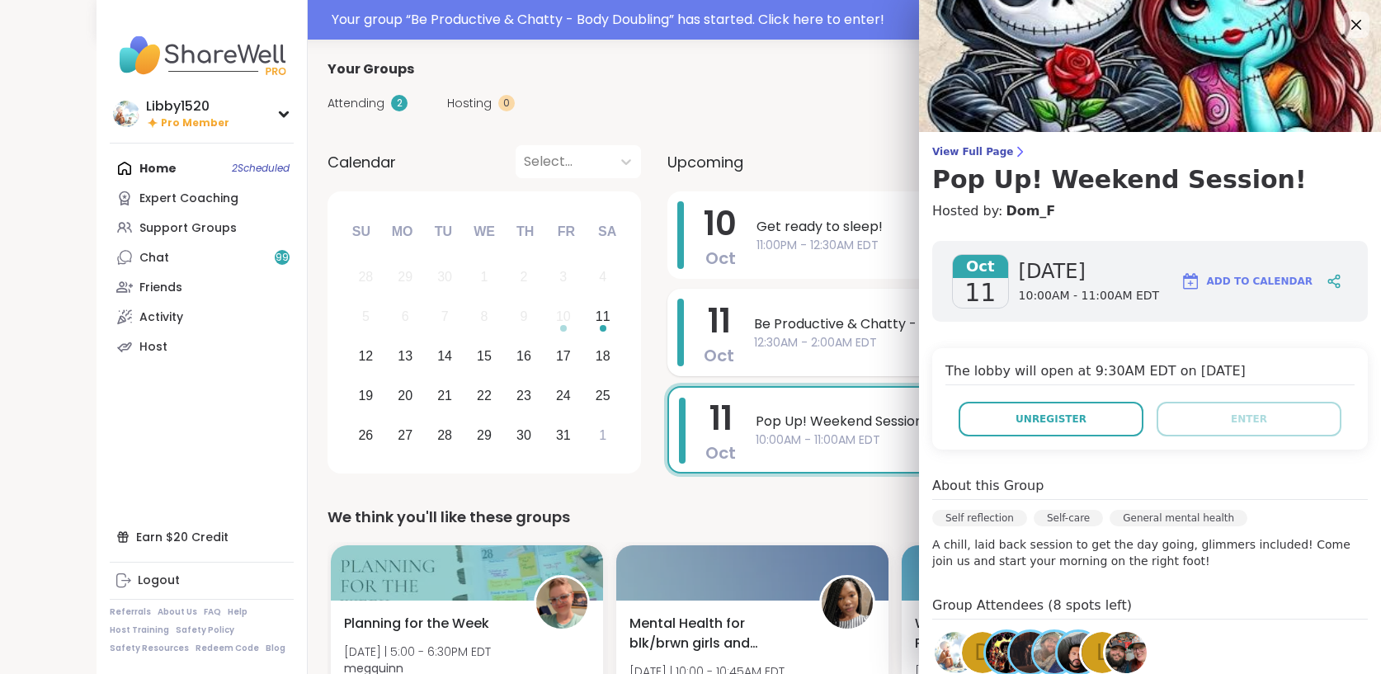
click at [794, 339] on span "12:30AM - 2:00AM EDT" at bounding box center [994, 342] width 481 height 17
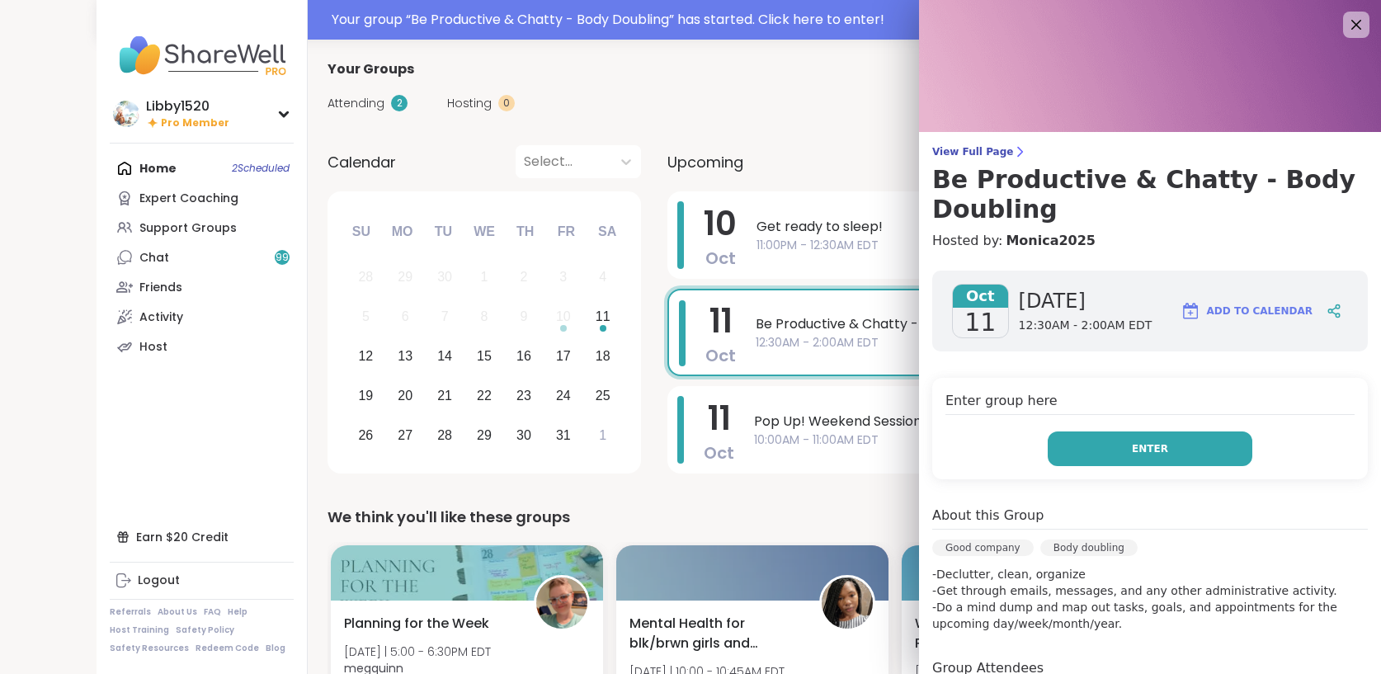
click at [1105, 461] on button "Enter" at bounding box center [1149, 448] width 205 height 35
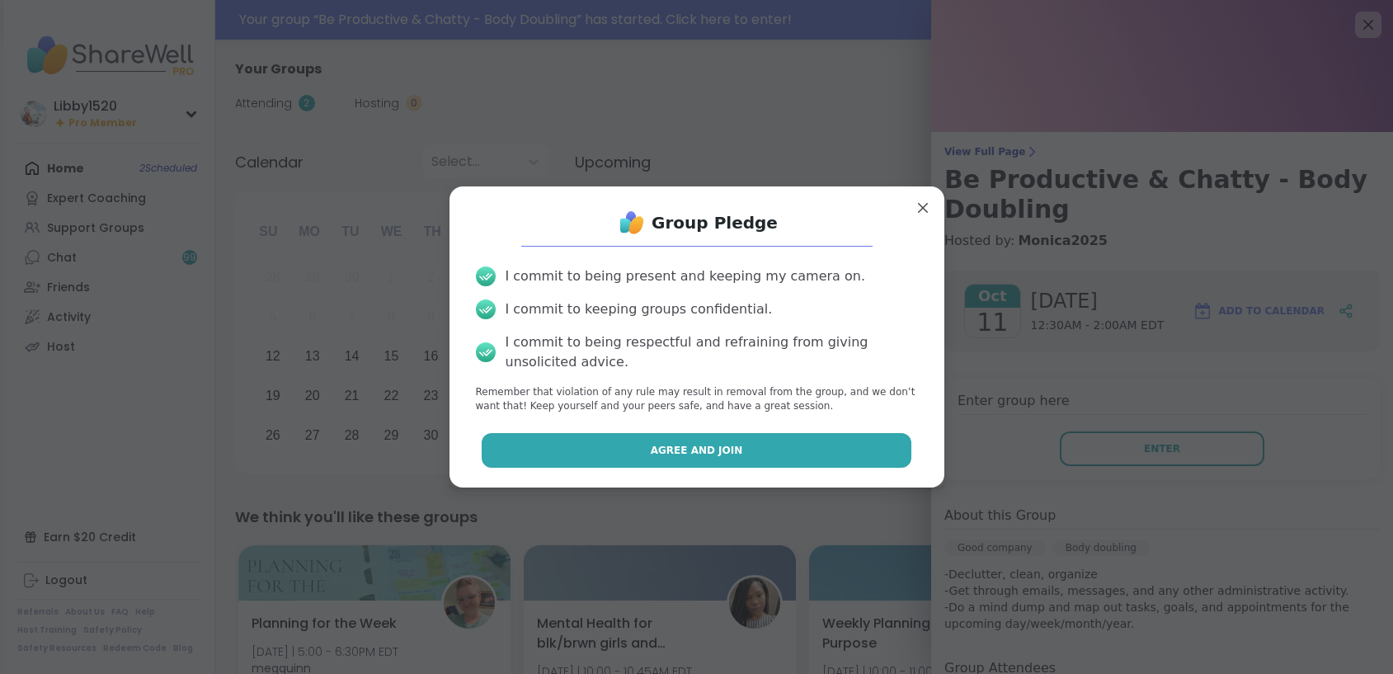
click at [689, 447] on span "Agree and Join" at bounding box center [697, 450] width 92 height 15
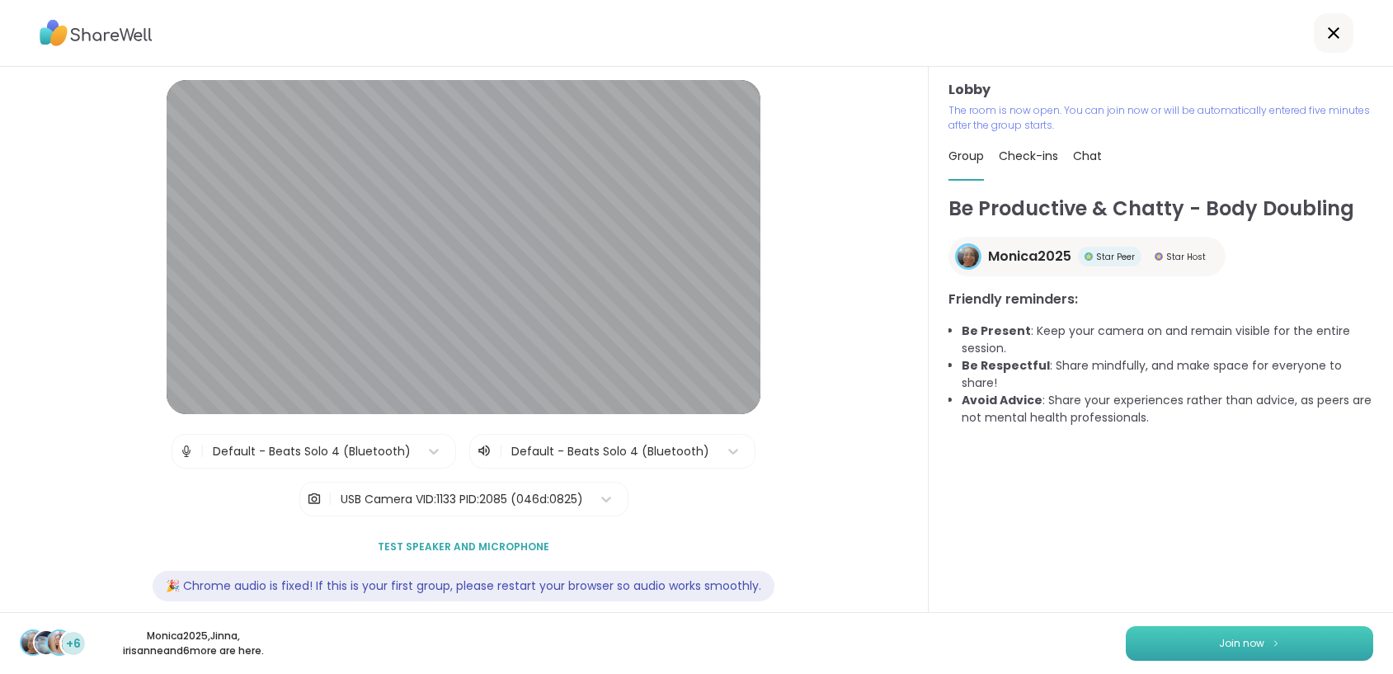
click at [1252, 633] on button "Join now" at bounding box center [1249, 643] width 247 height 35
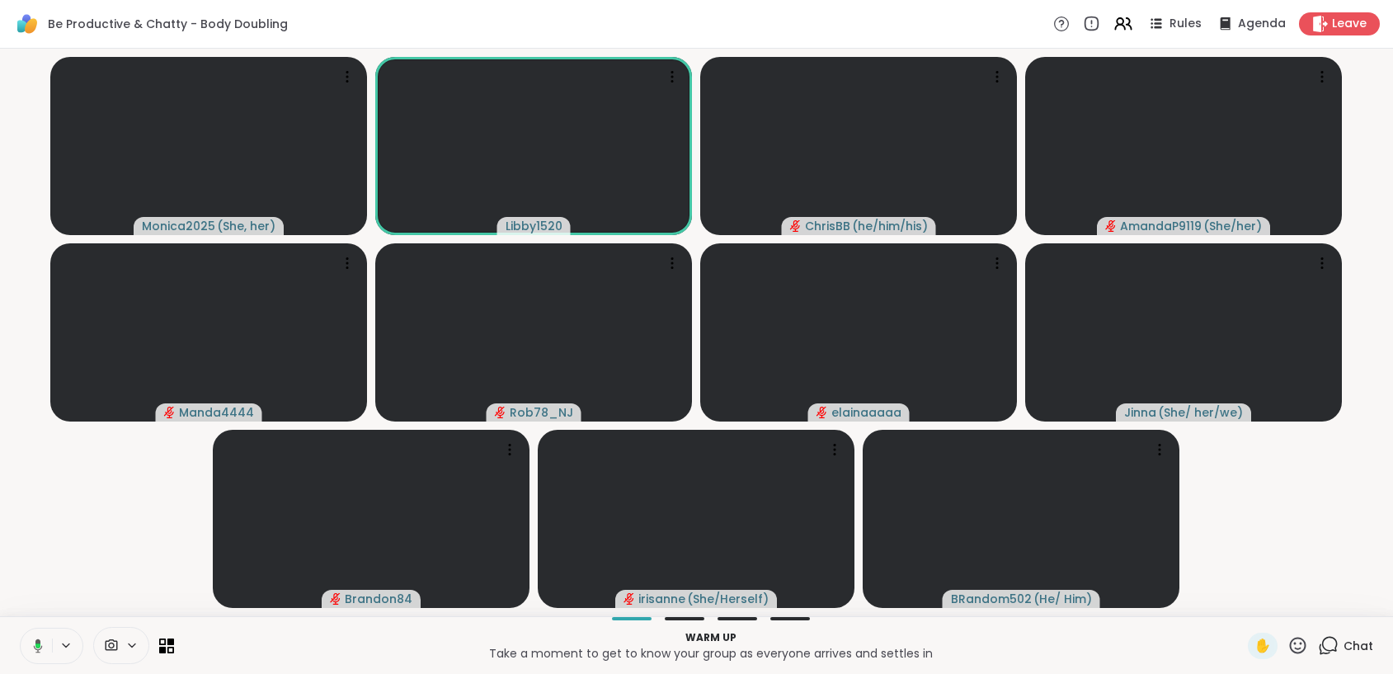
click at [43, 646] on button at bounding box center [35, 645] width 34 height 35
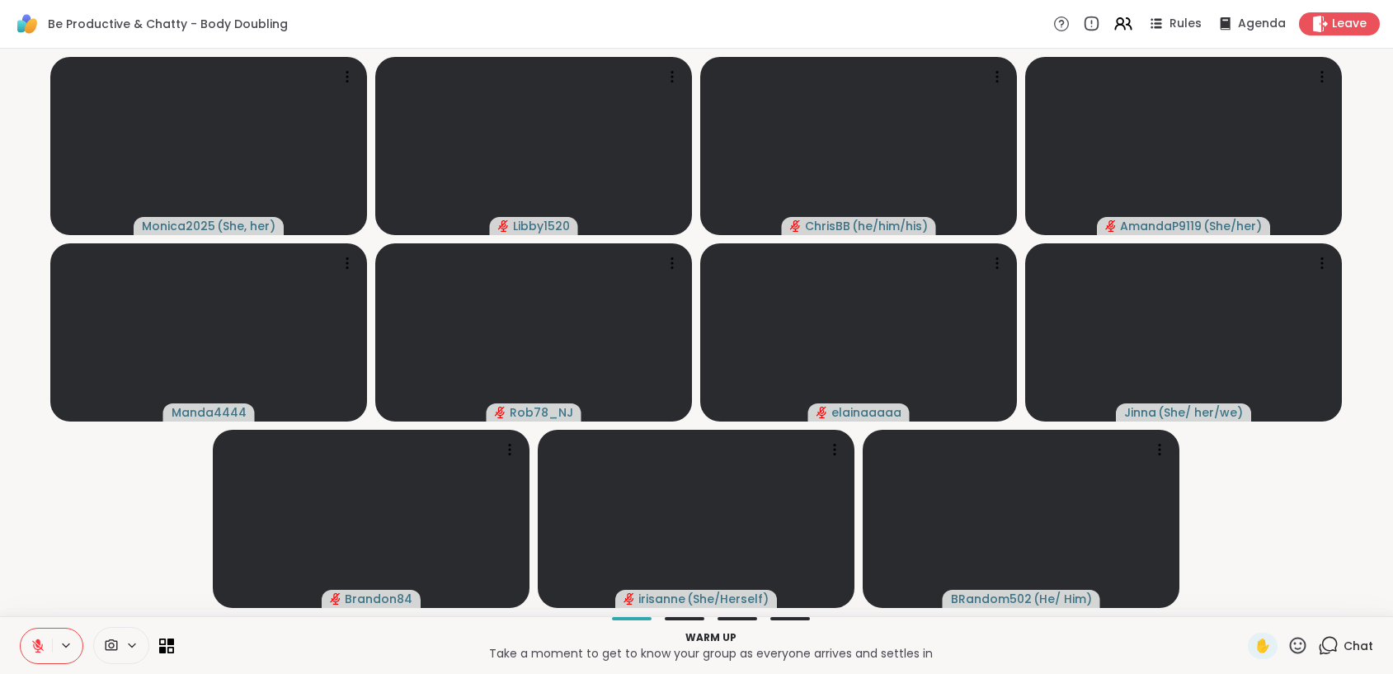
click at [46, 645] on button at bounding box center [36, 645] width 31 height 35
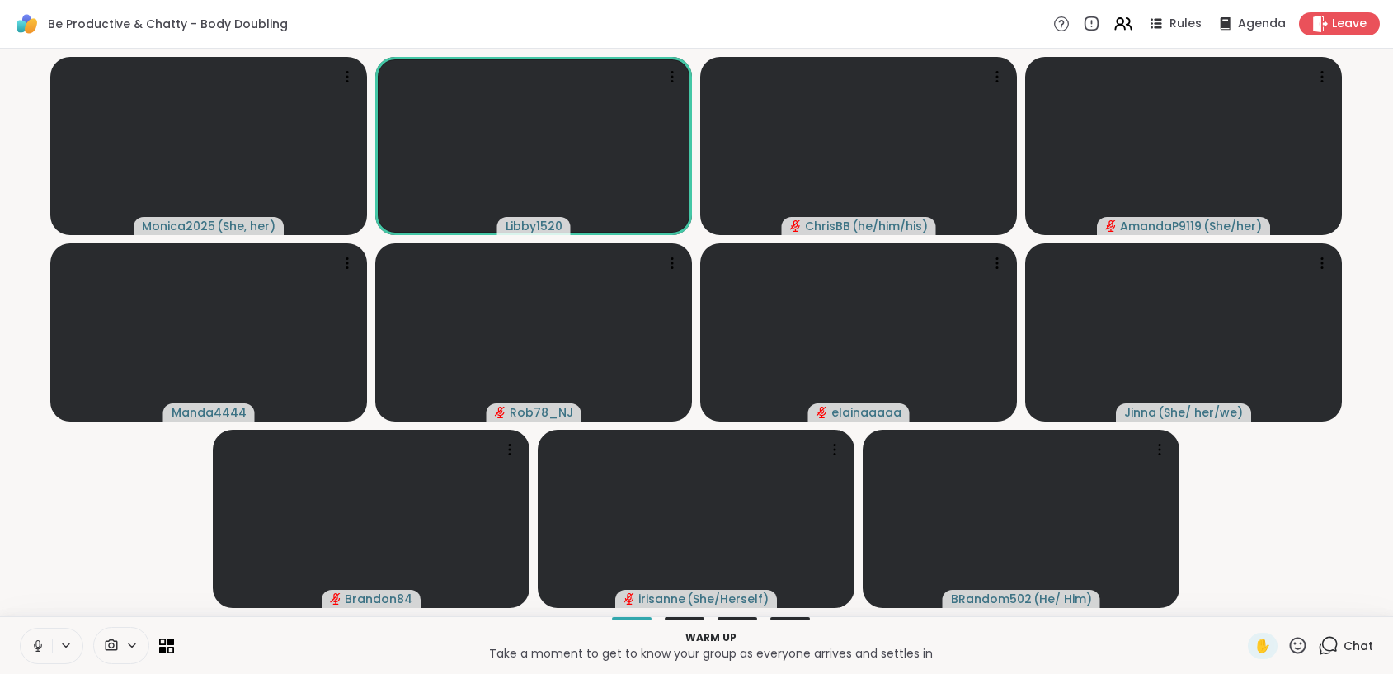
click at [38, 646] on icon at bounding box center [38, 645] width 15 height 15
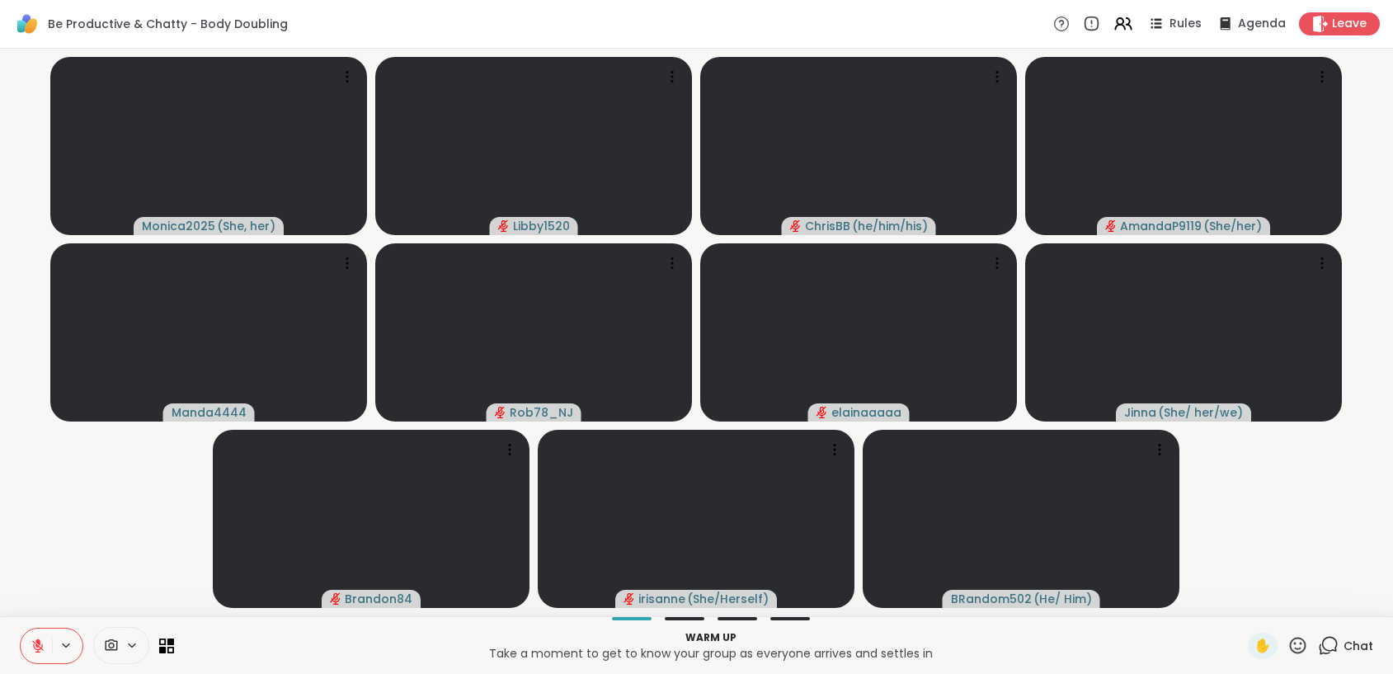
click at [135, 648] on icon at bounding box center [131, 645] width 13 height 14
click at [162, 586] on icon at bounding box center [155, 586] width 15 height 15
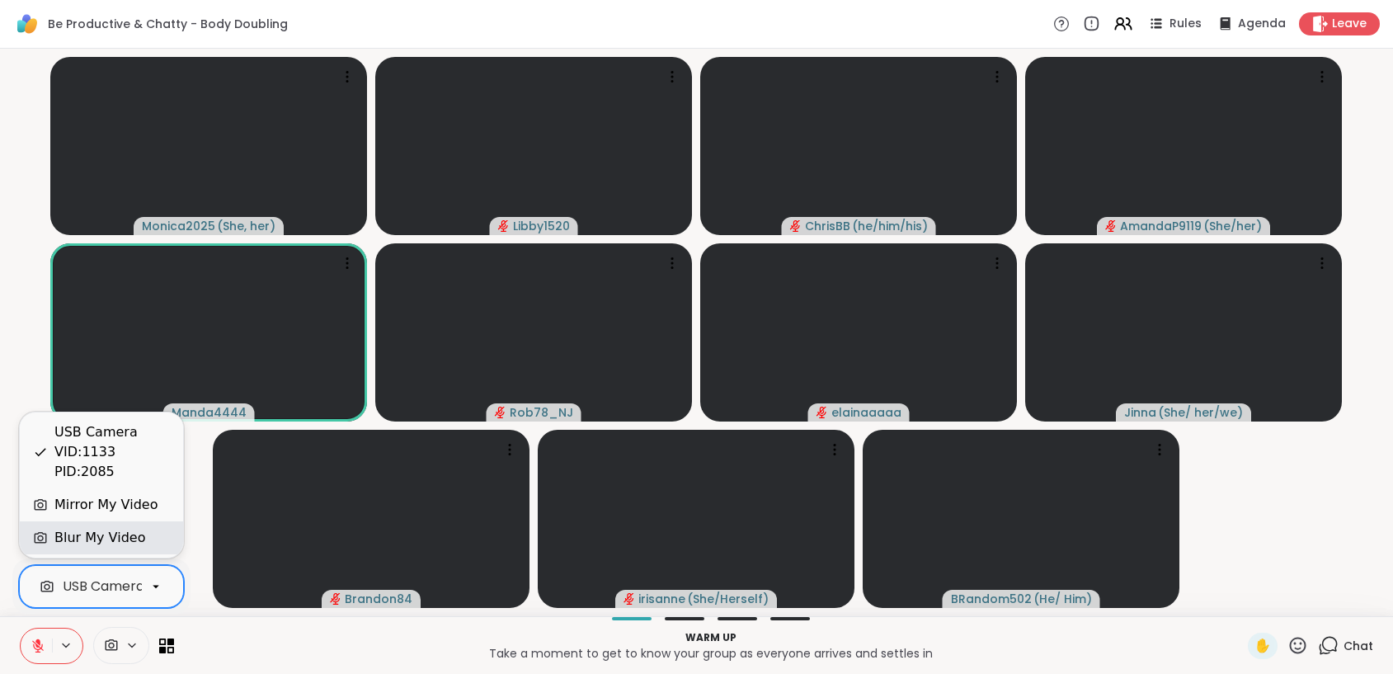
click at [119, 540] on div "Blur My Video" at bounding box center [99, 538] width 91 height 20
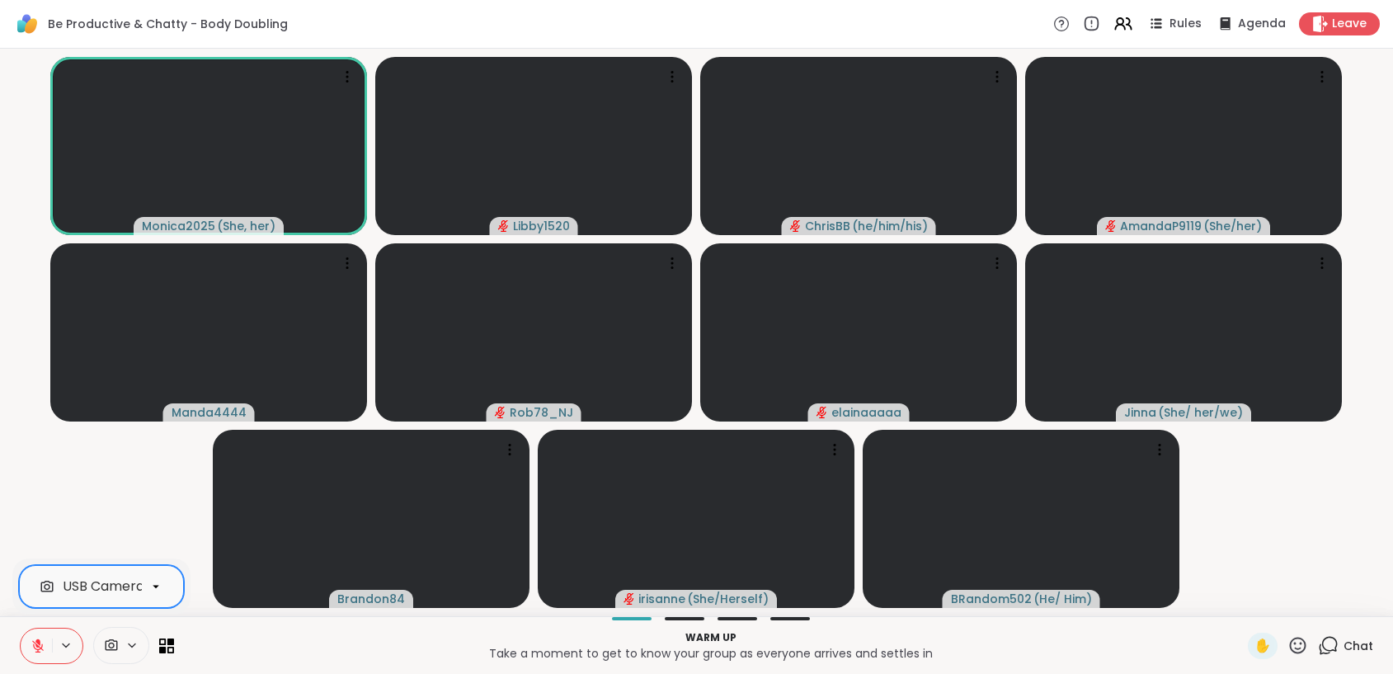
click at [49, 650] on button at bounding box center [36, 645] width 31 height 35
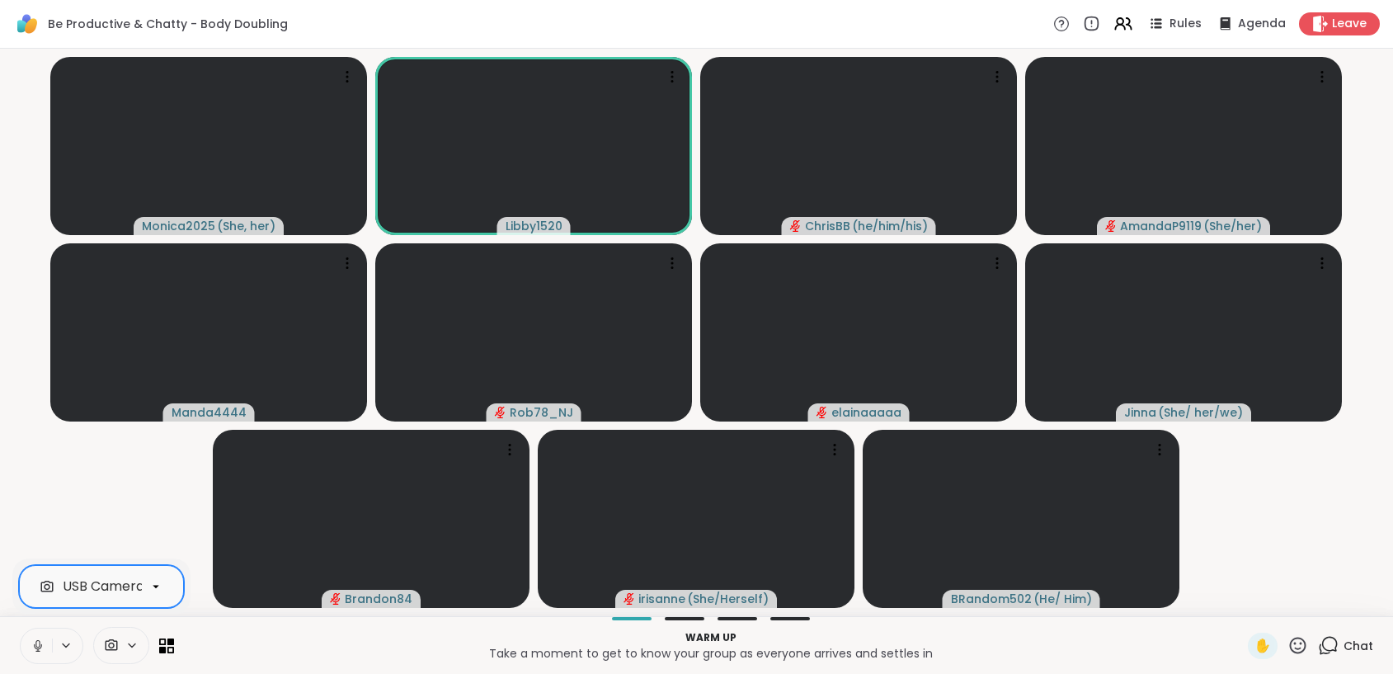
click at [41, 646] on icon at bounding box center [38, 645] width 8 height 5
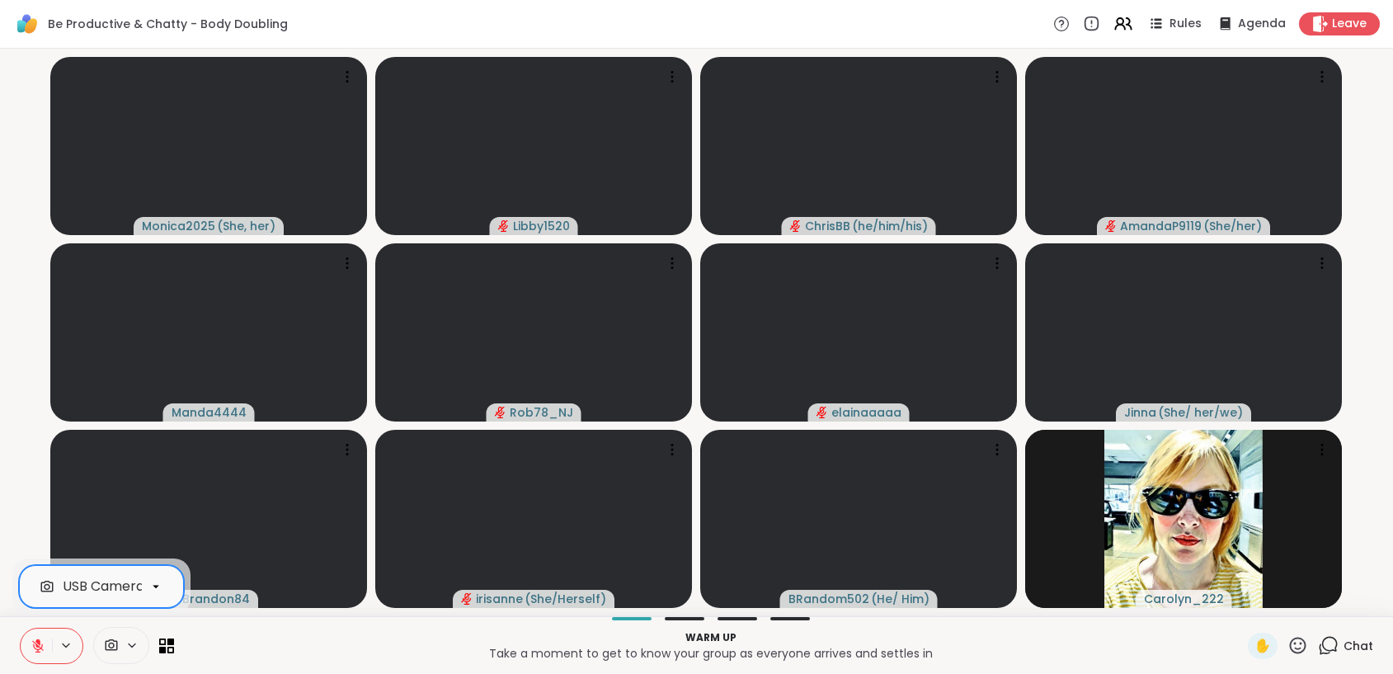
click at [38, 645] on icon at bounding box center [38, 646] width 12 height 12
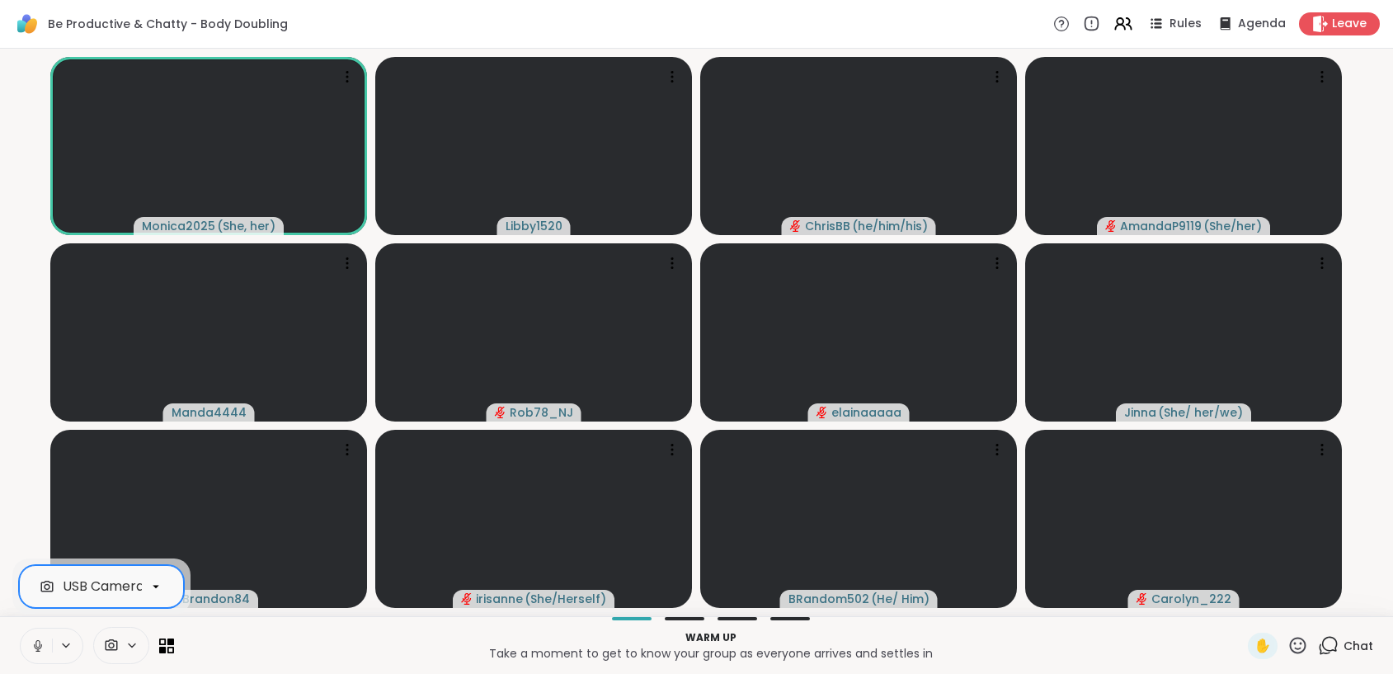
click at [45, 652] on button at bounding box center [36, 645] width 31 height 35
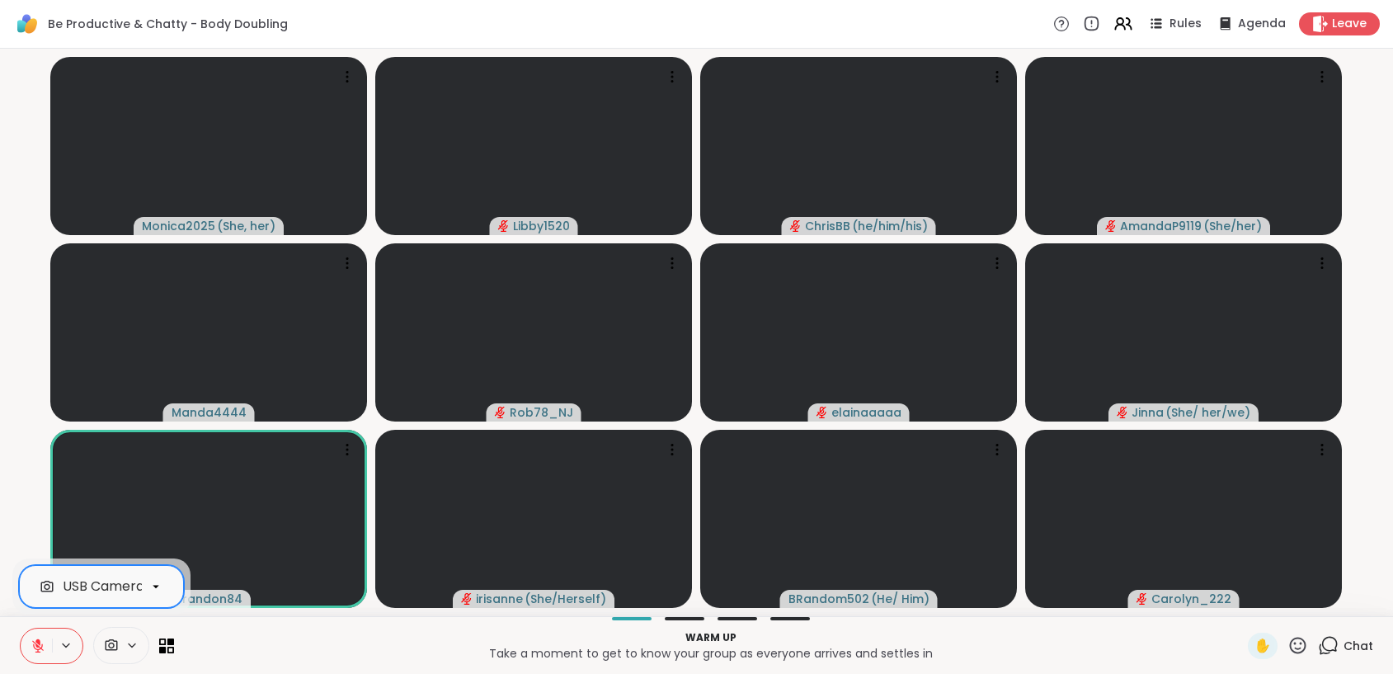
click at [40, 644] on icon at bounding box center [37, 641] width 5 height 7
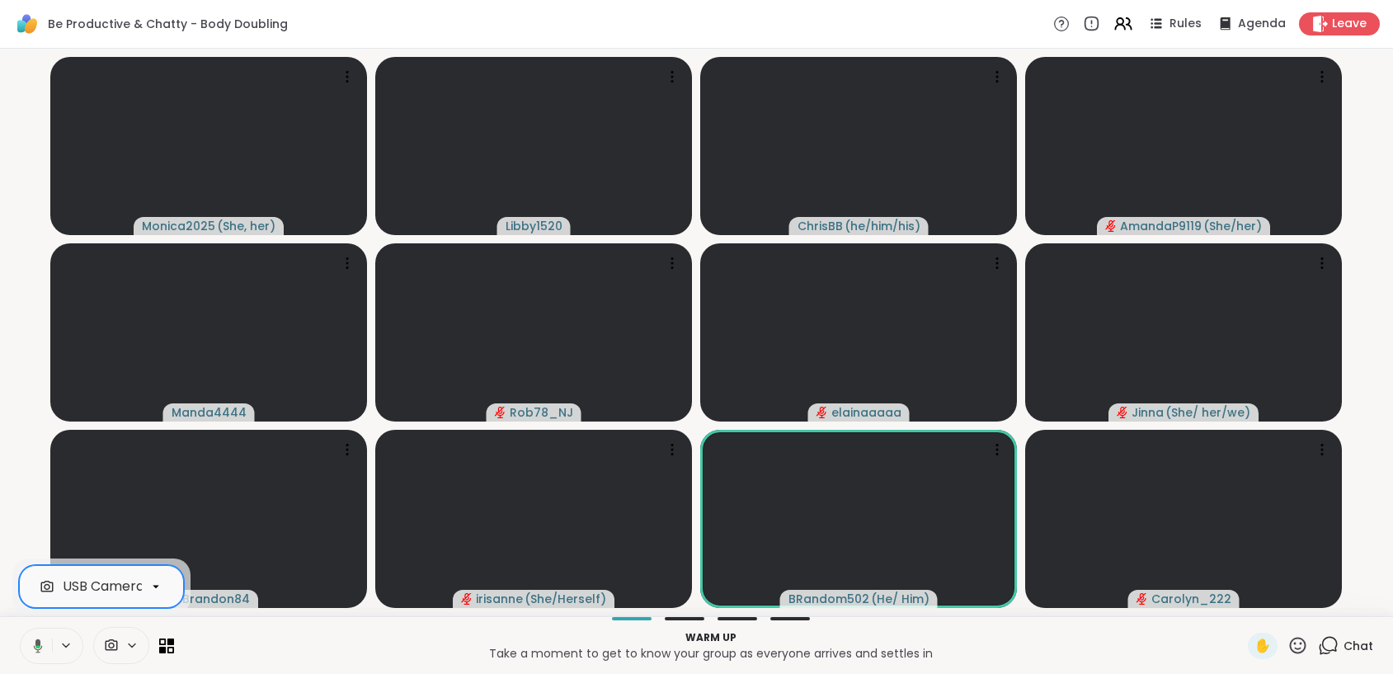
click at [41, 647] on icon at bounding box center [38, 645] width 9 height 14
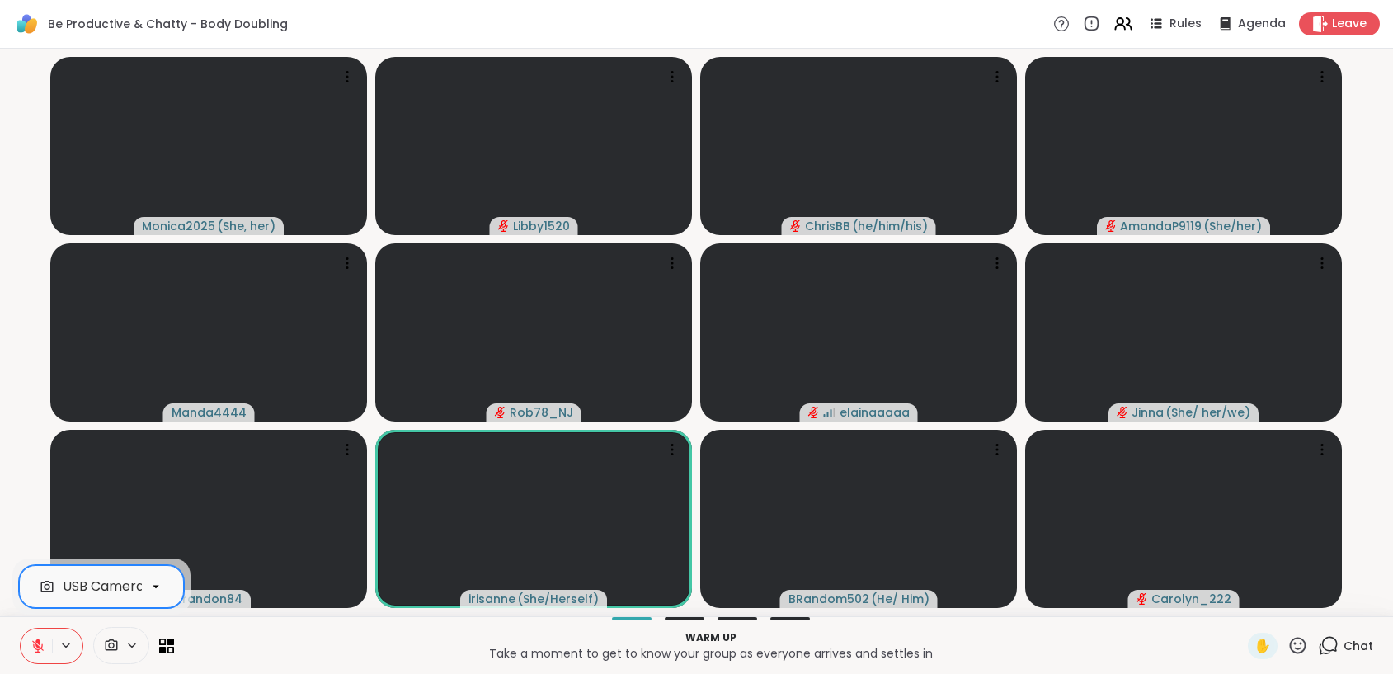
click at [35, 641] on icon at bounding box center [38, 645] width 15 height 15
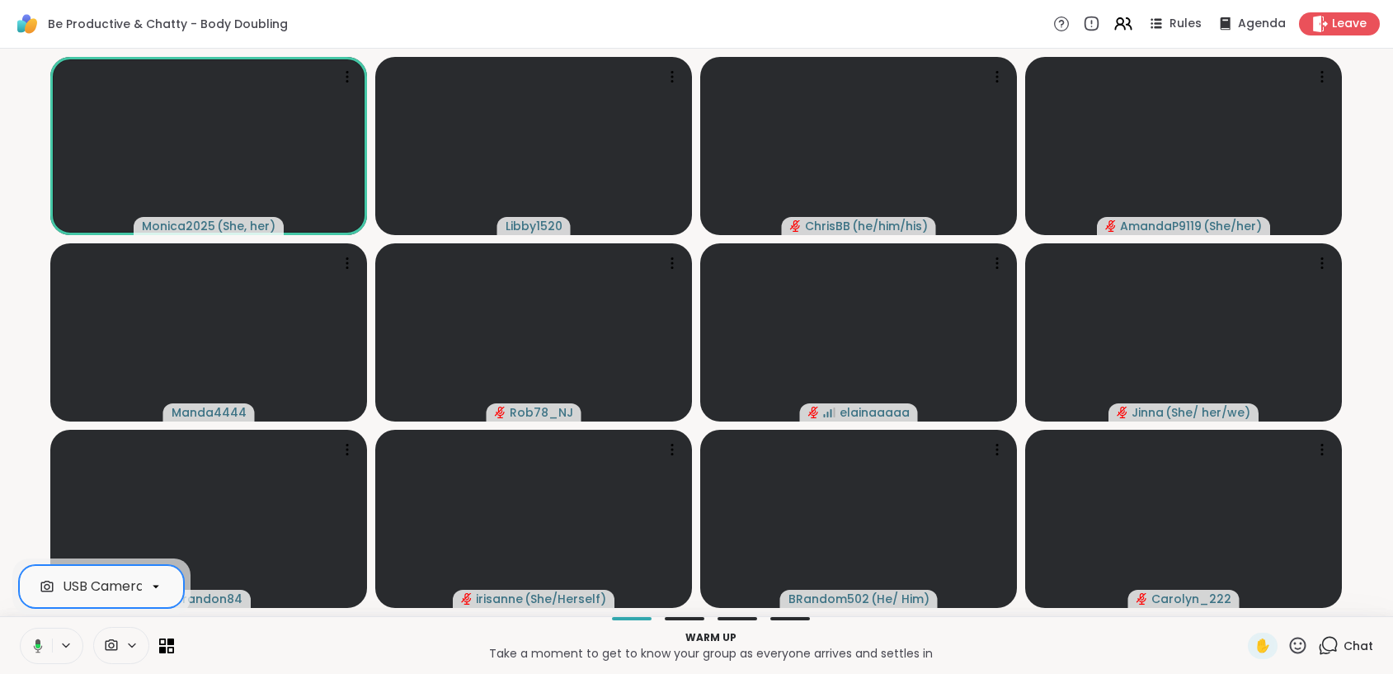
click at [35, 647] on icon at bounding box center [38, 645] width 9 height 14
click at [35, 647] on icon at bounding box center [38, 646] width 12 height 12
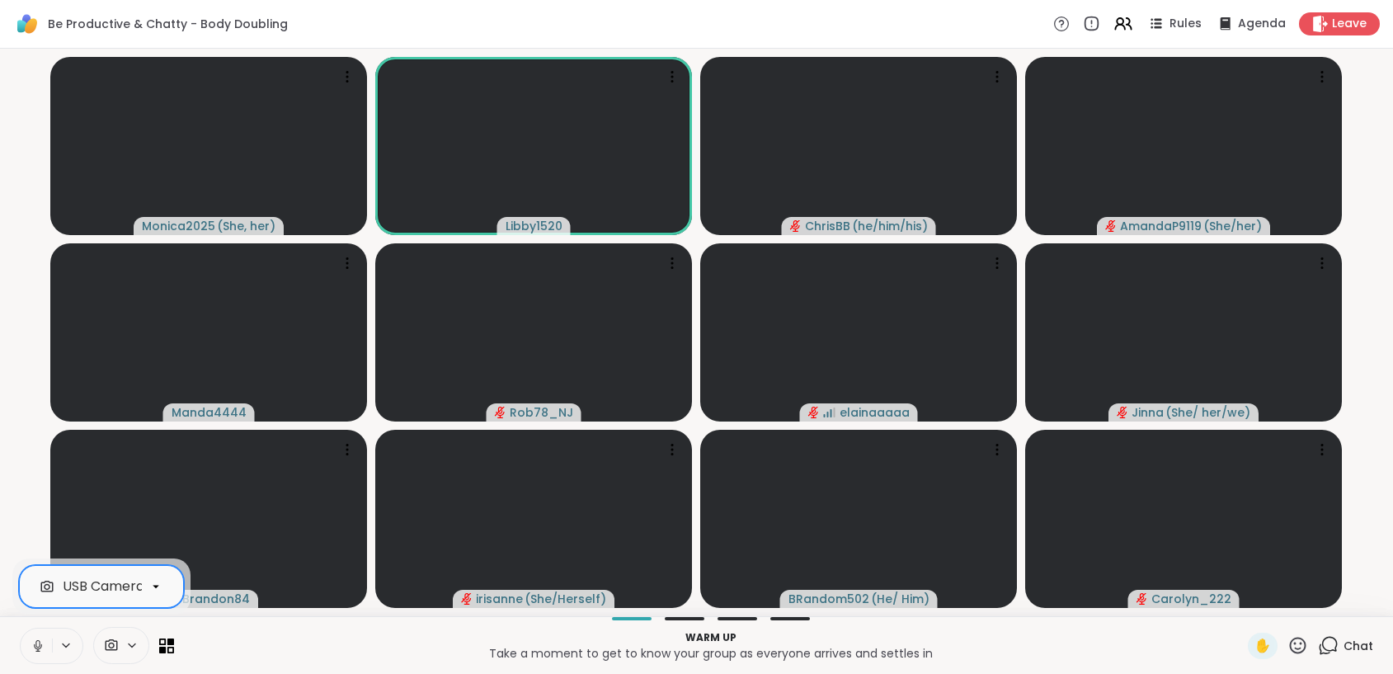
click at [35, 647] on icon at bounding box center [38, 645] width 8 height 5
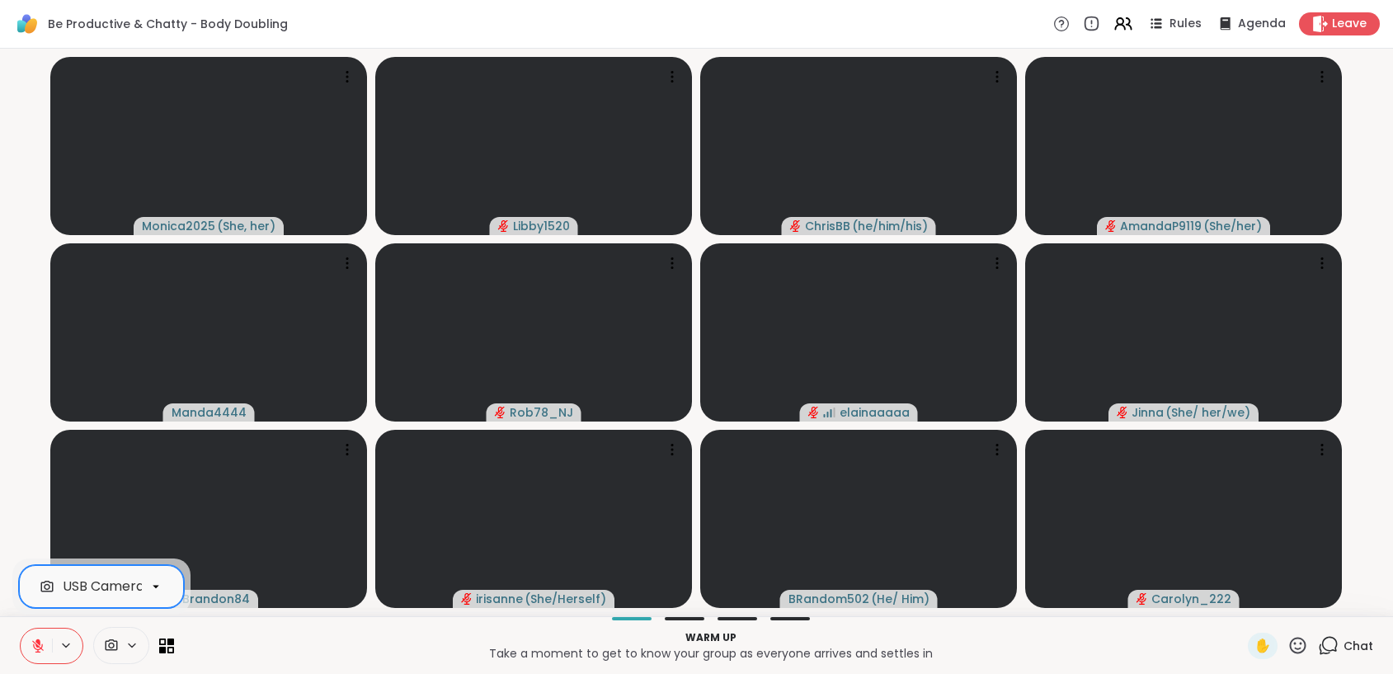
click at [36, 647] on icon at bounding box center [38, 646] width 12 height 12
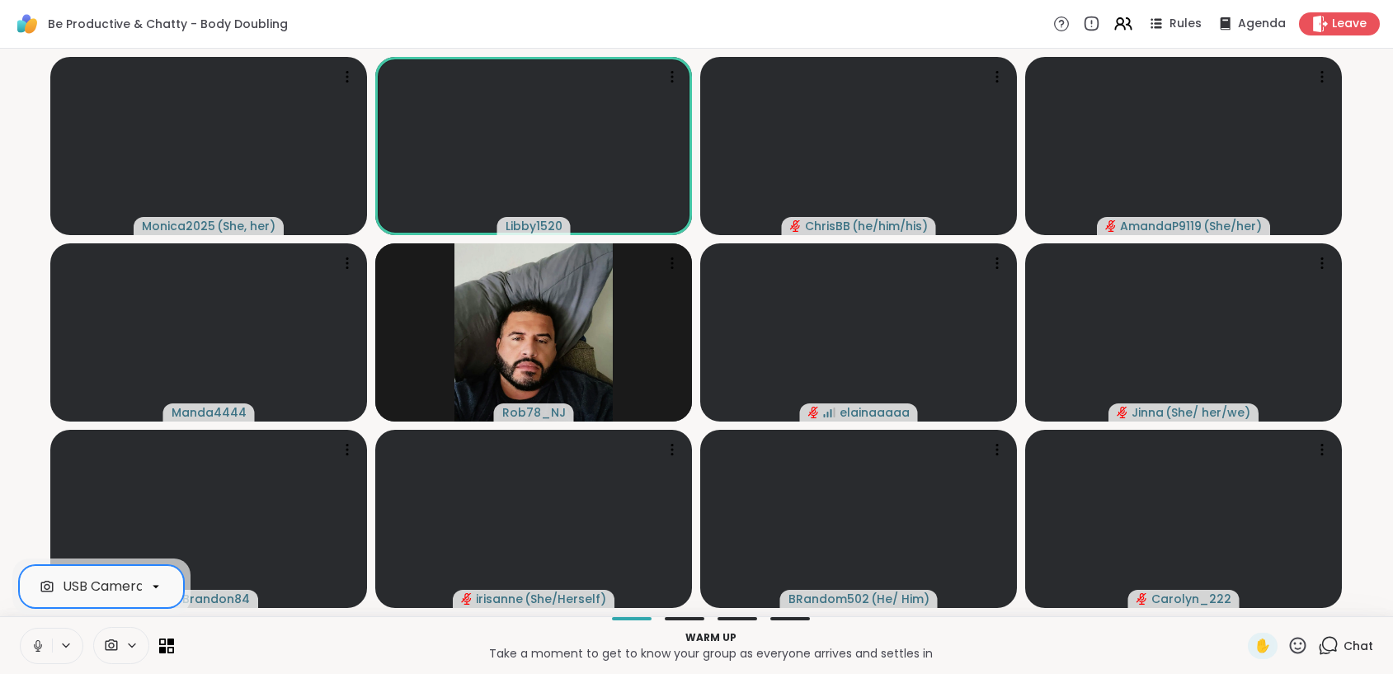
click at [38, 643] on icon at bounding box center [38, 645] width 15 height 15
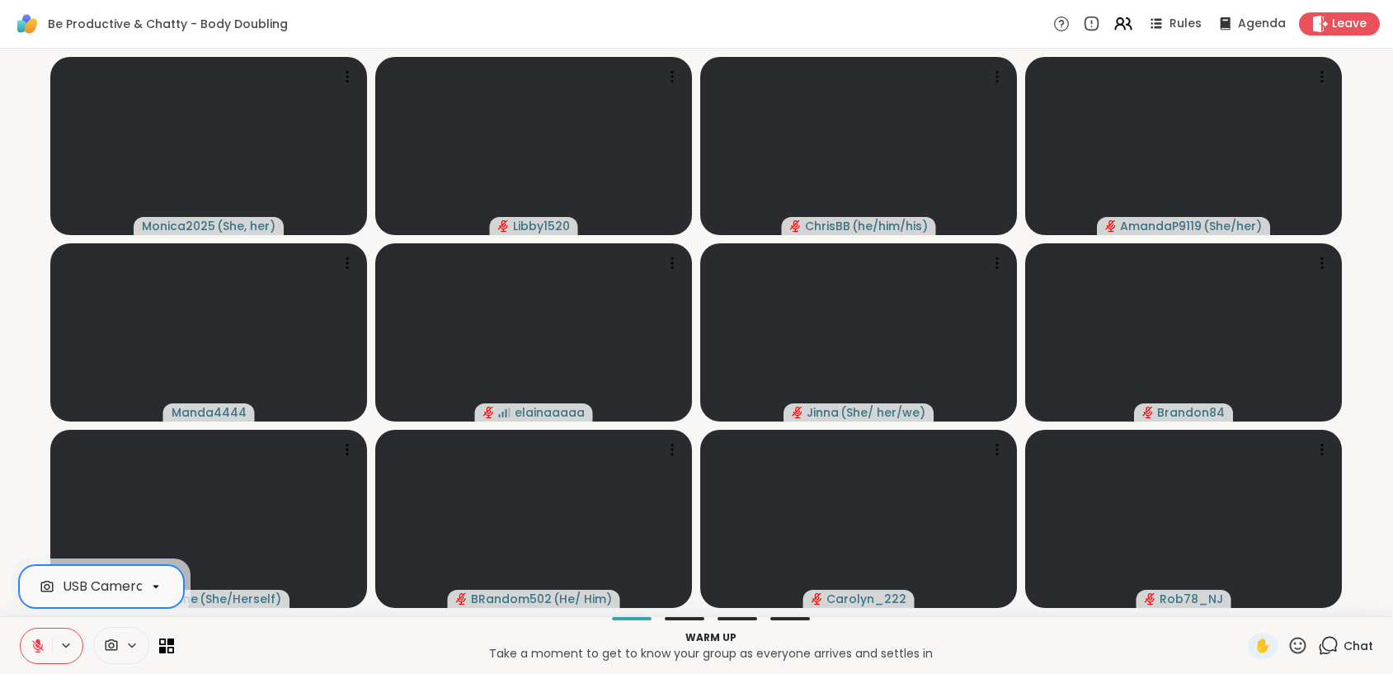
click at [31, 652] on icon at bounding box center [38, 645] width 15 height 15
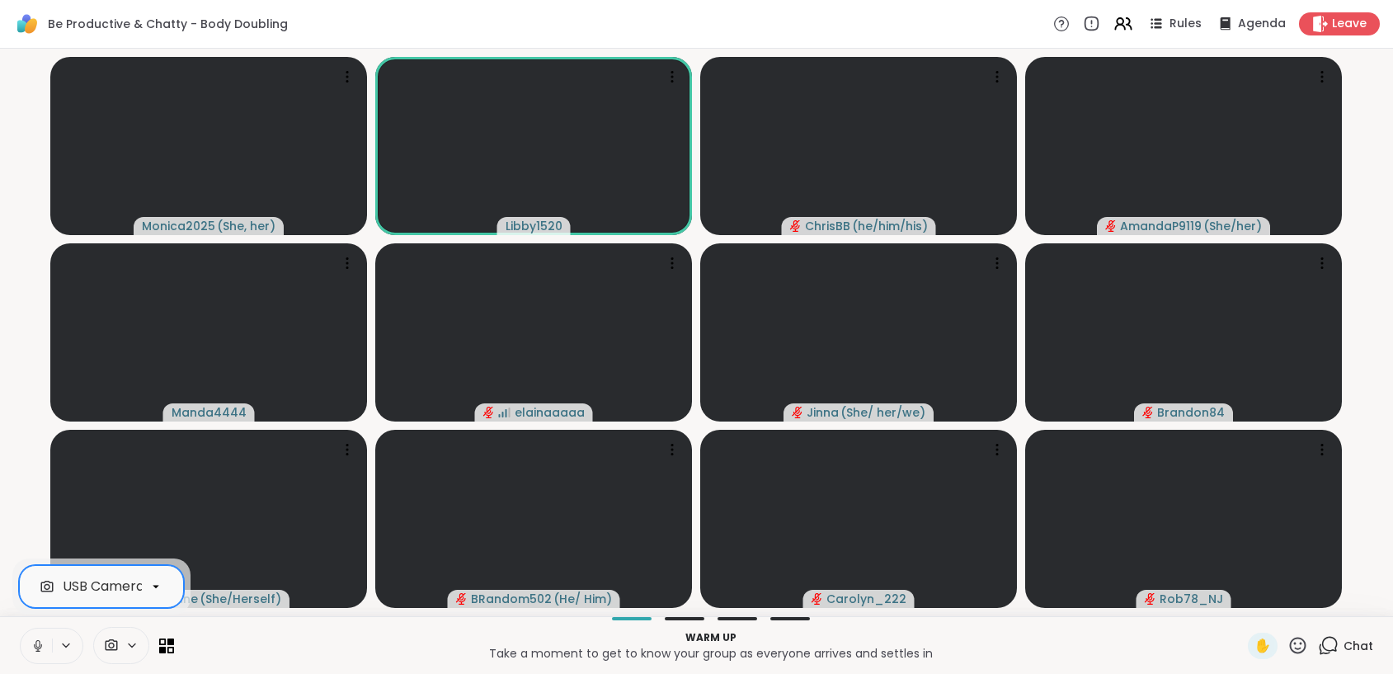
click at [44, 647] on icon at bounding box center [38, 645] width 15 height 15
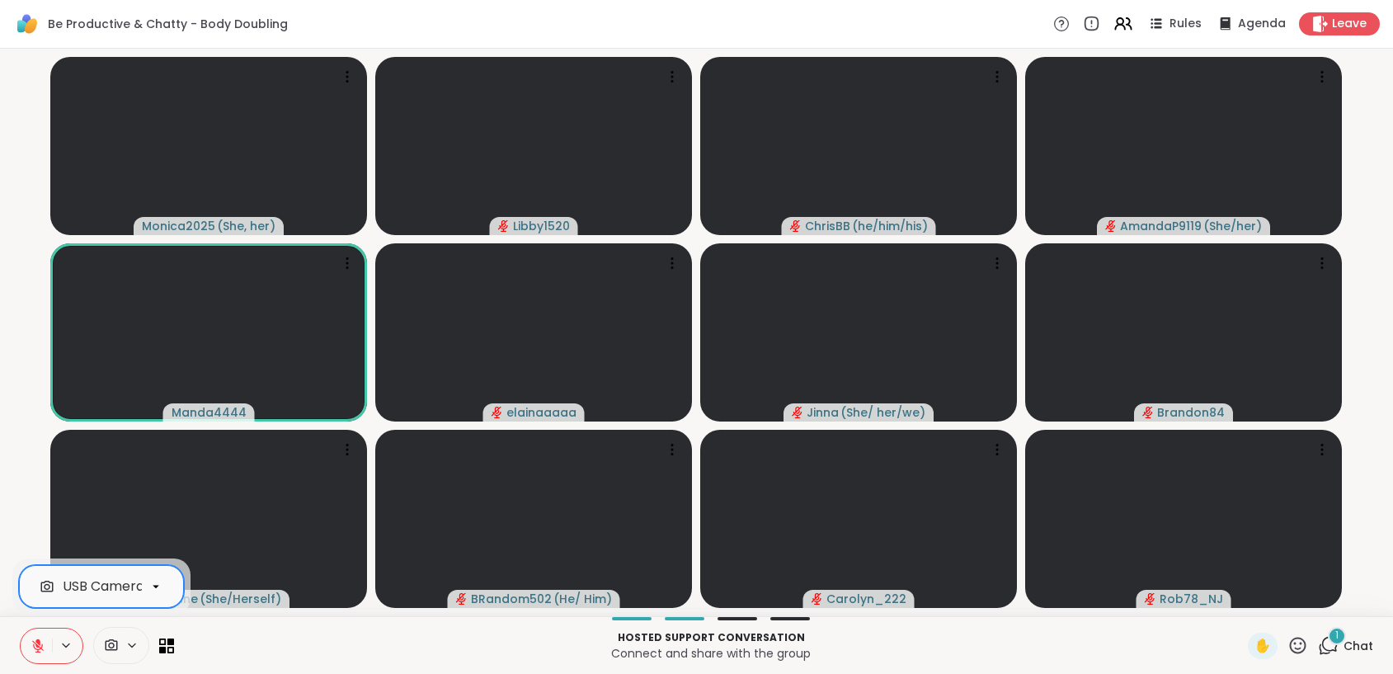
click at [40, 646] on icon at bounding box center [38, 645] width 15 height 15
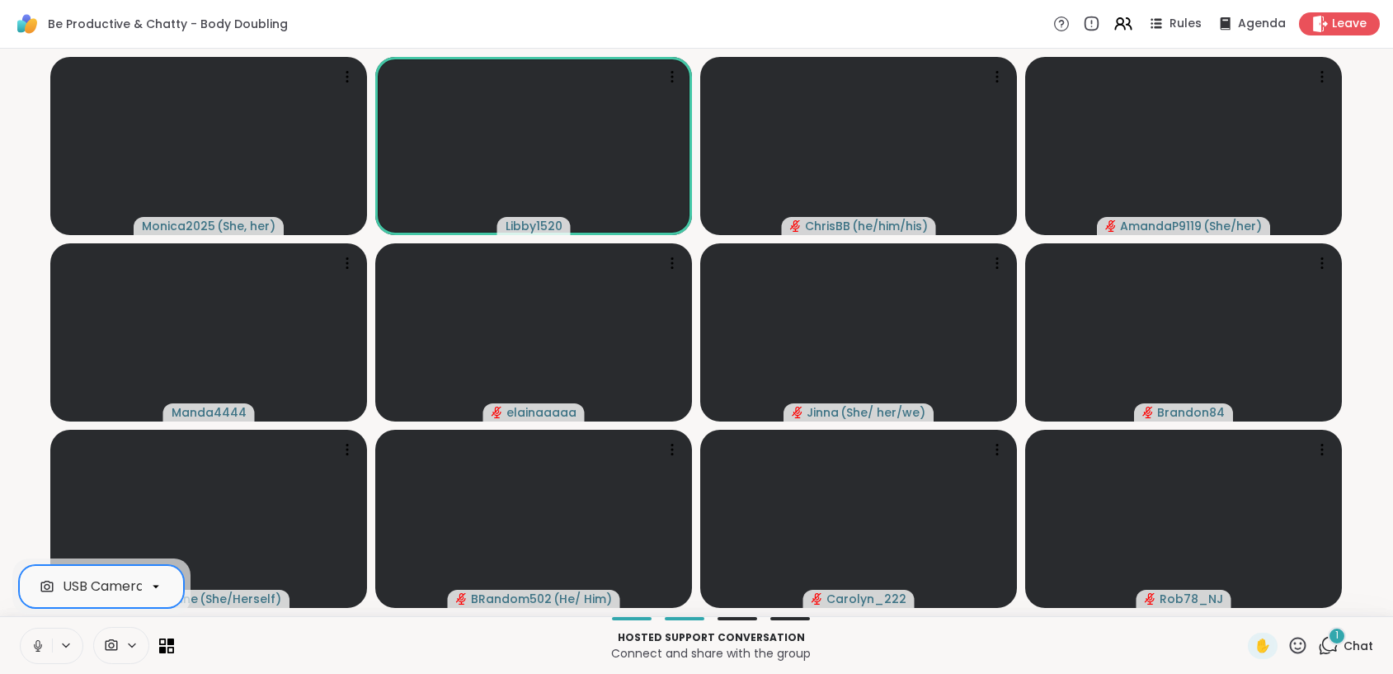
click at [62, 649] on icon at bounding box center [65, 645] width 13 height 14
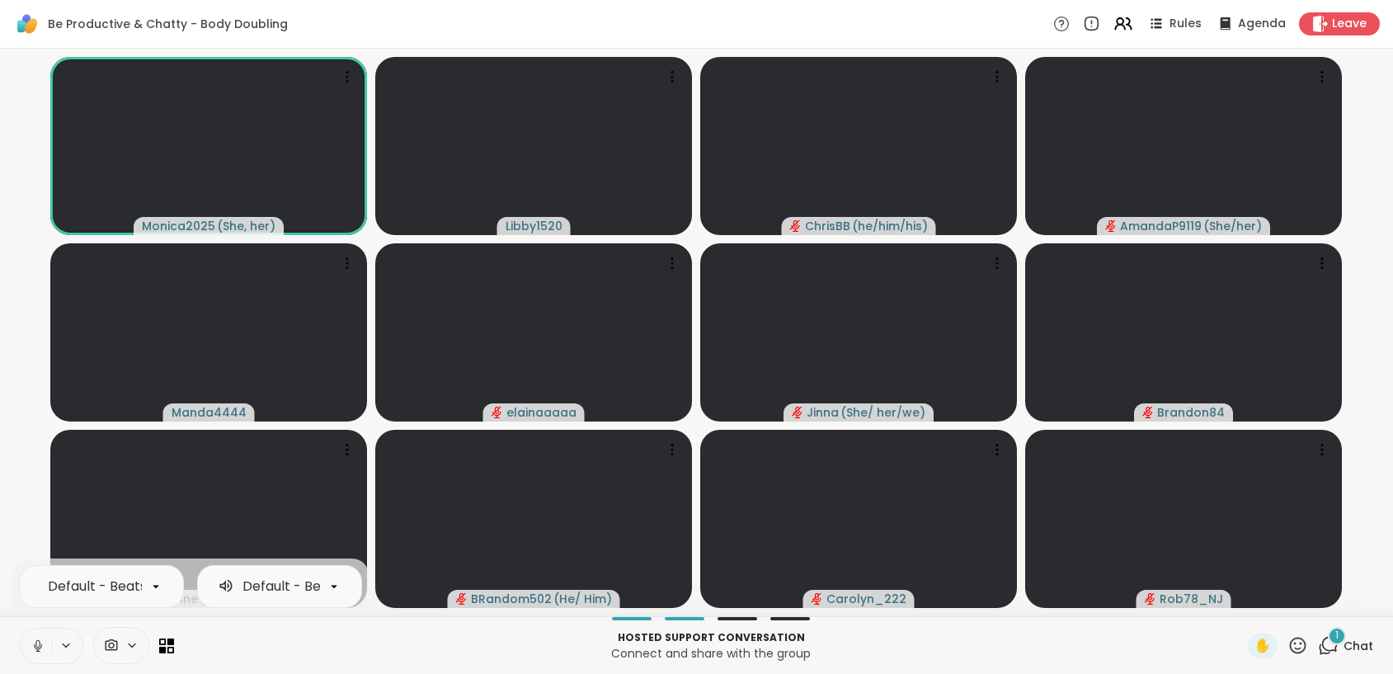
click at [37, 644] on icon at bounding box center [38, 645] width 15 height 15
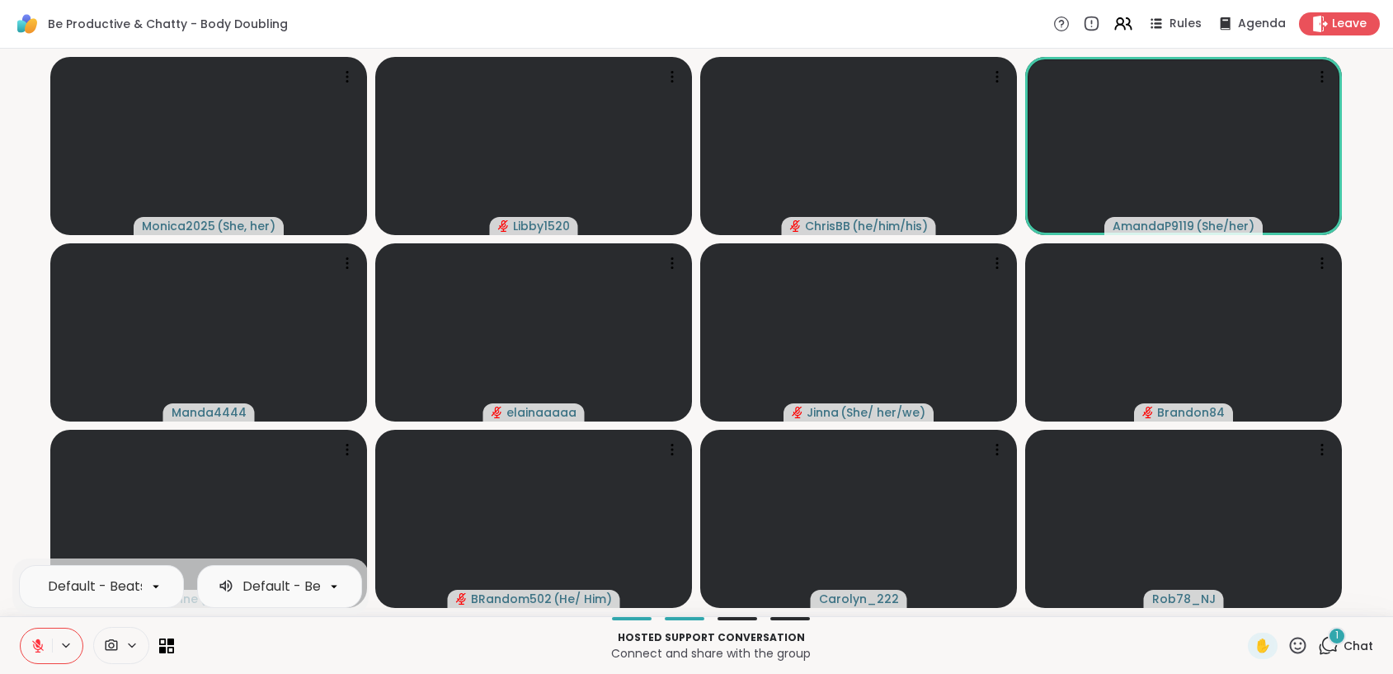
click at [35, 643] on icon at bounding box center [38, 646] width 12 height 12
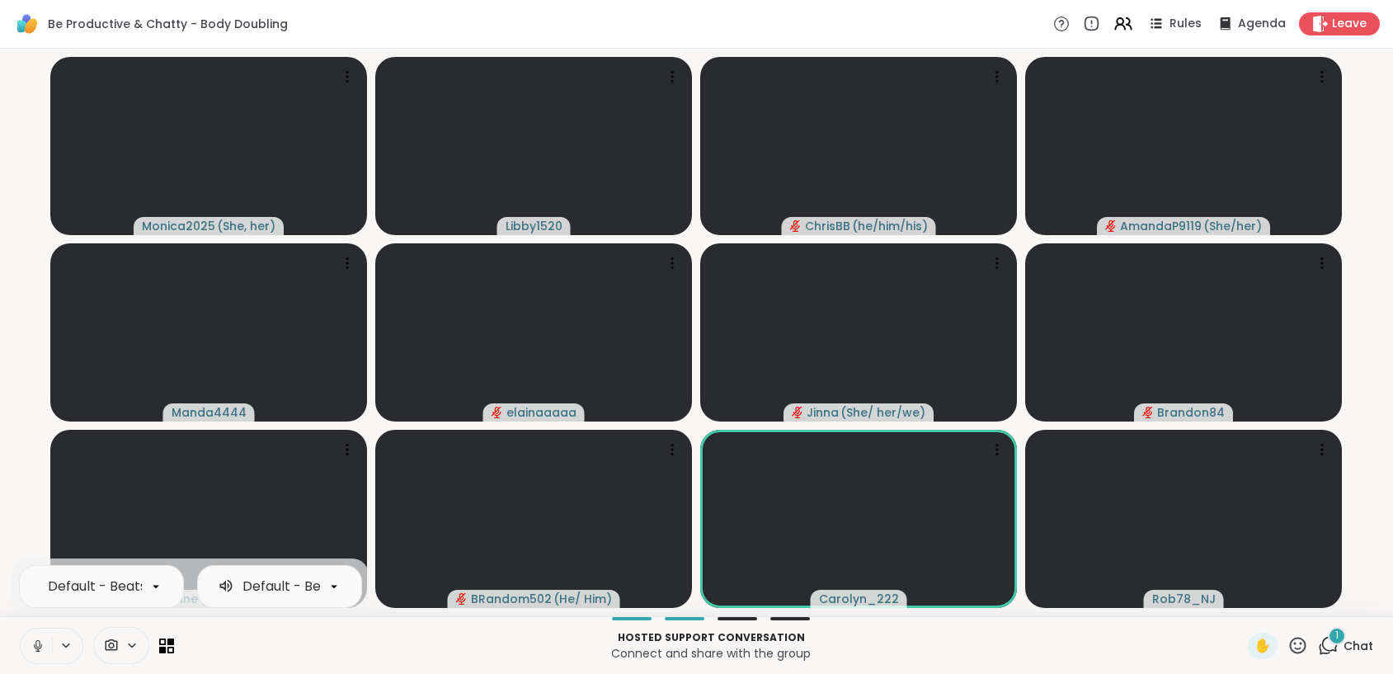
click at [247, 635] on p "Hosted support conversation" at bounding box center [711, 637] width 1054 height 15
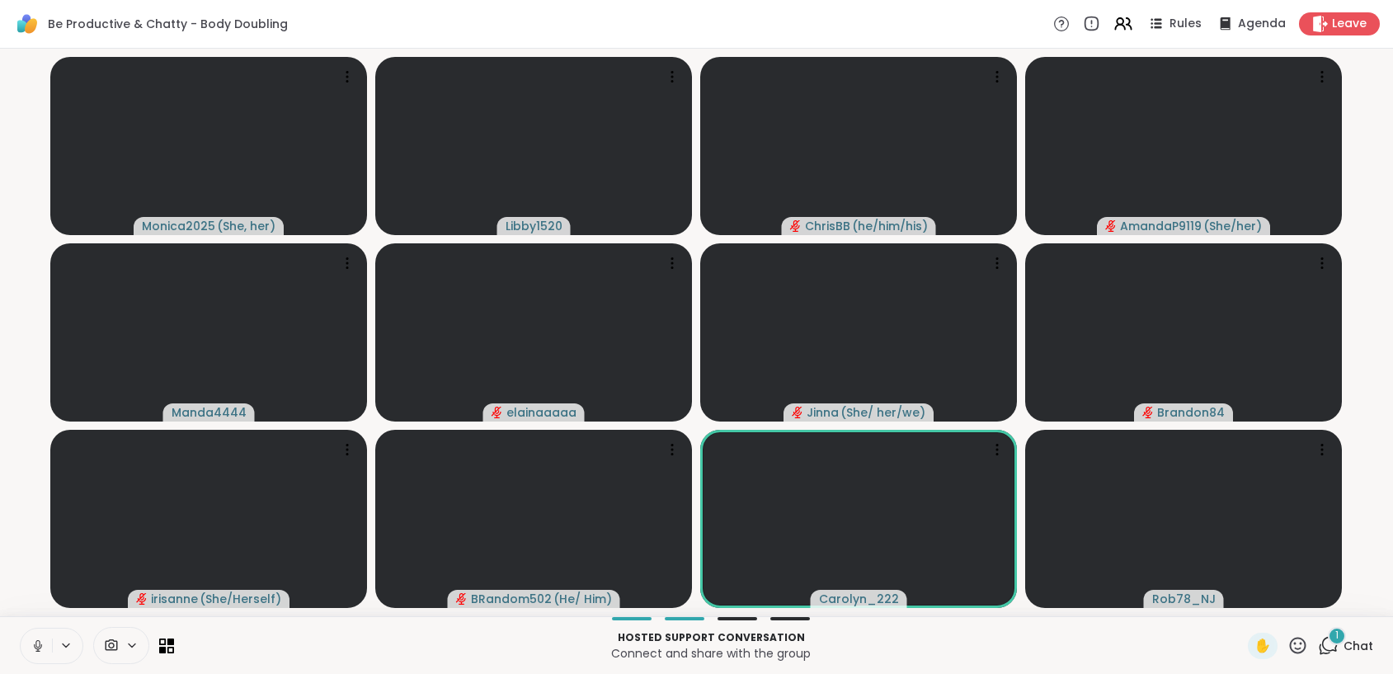
click at [32, 653] on button at bounding box center [36, 645] width 31 height 35
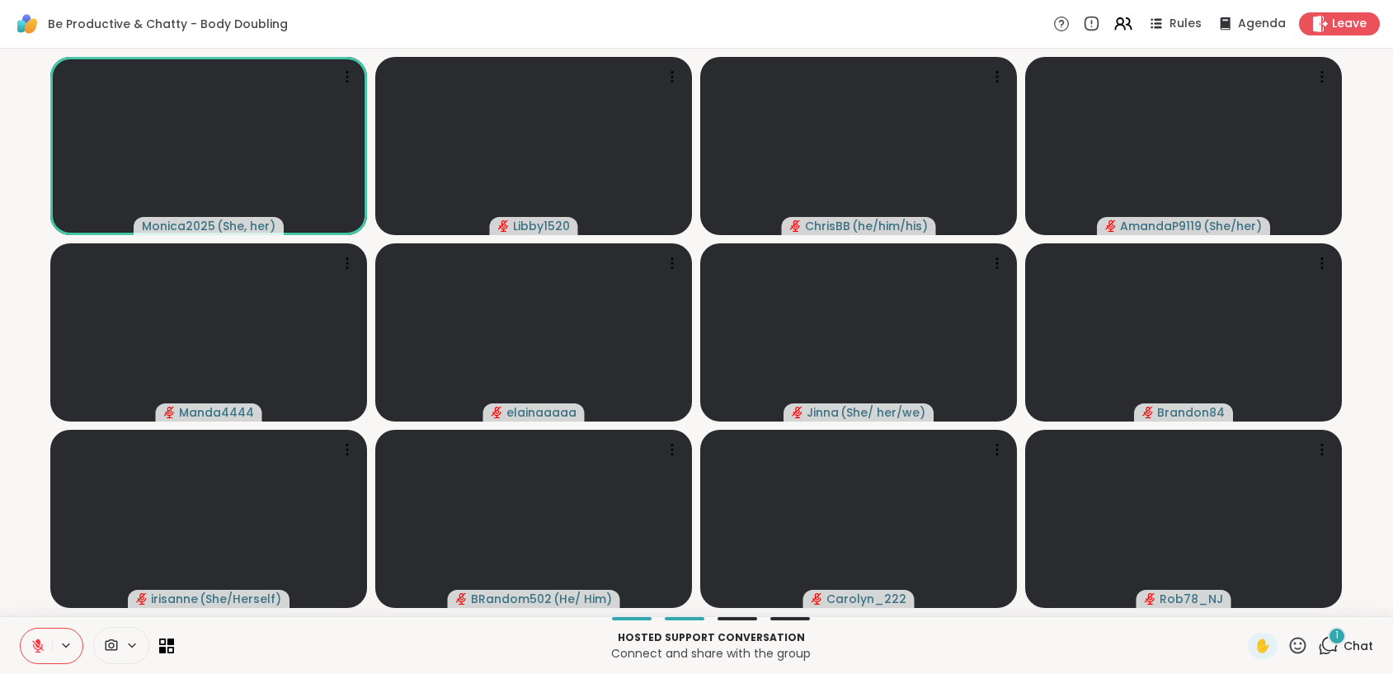
click at [45, 650] on icon at bounding box center [38, 645] width 15 height 15
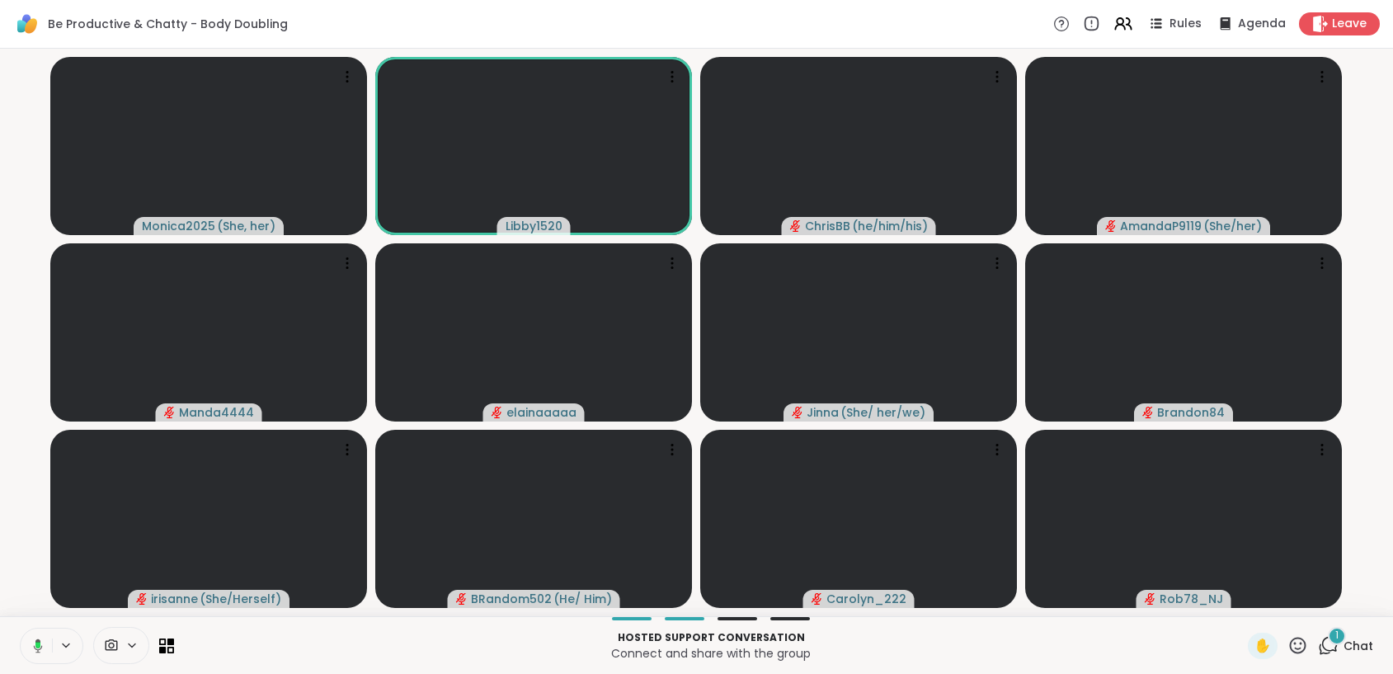
click at [42, 647] on icon at bounding box center [35, 645] width 15 height 15
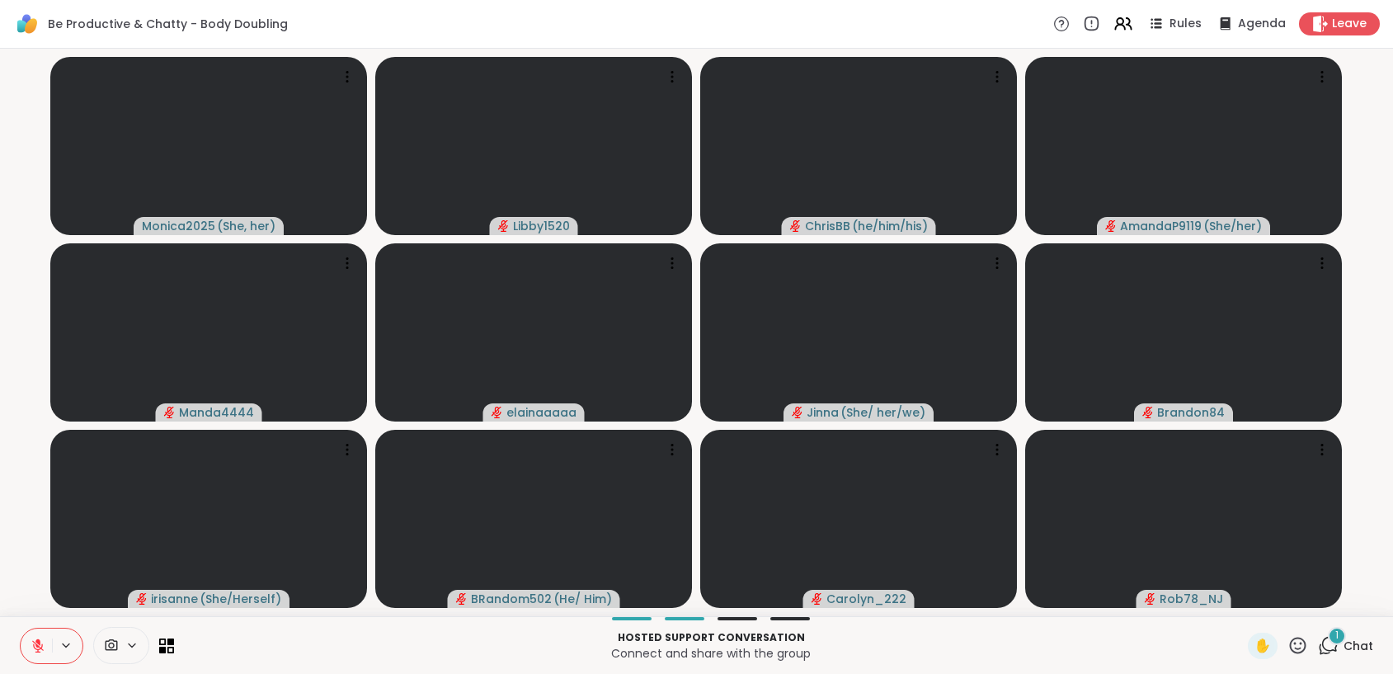
click at [42, 645] on icon at bounding box center [38, 645] width 15 height 15
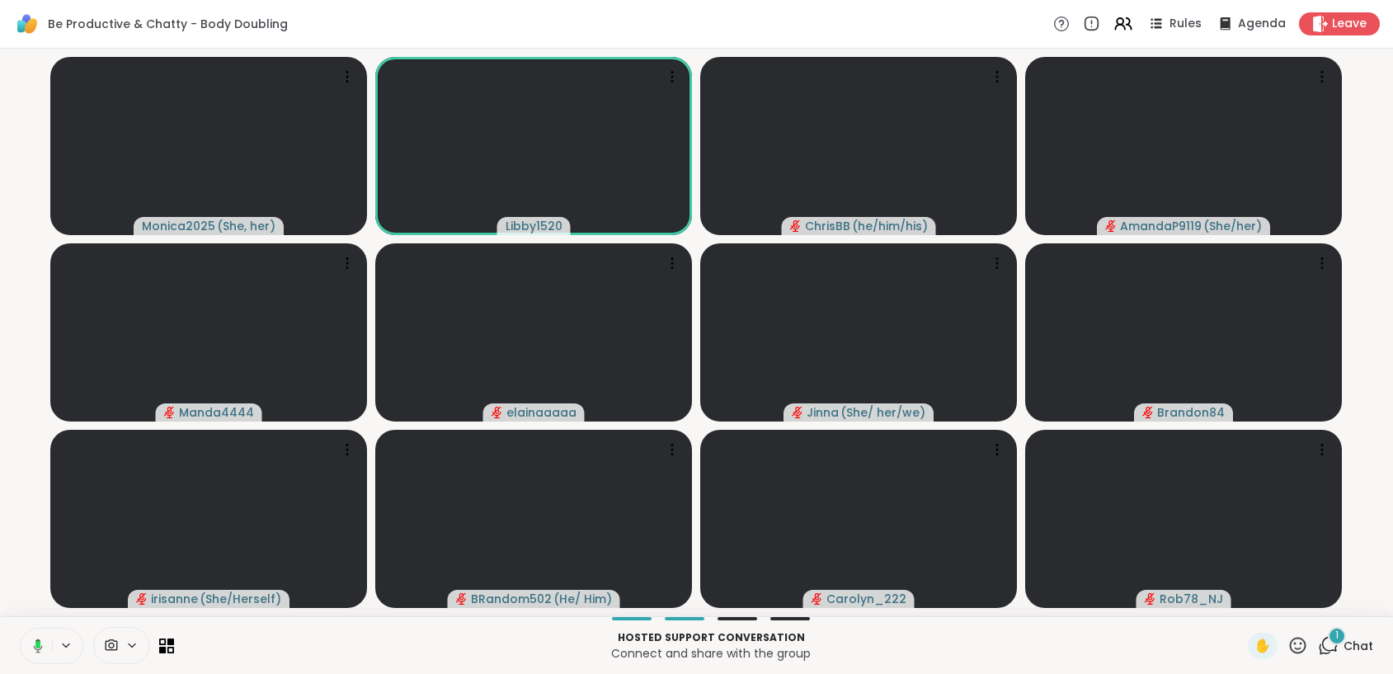
click at [42, 645] on button at bounding box center [35, 645] width 34 height 35
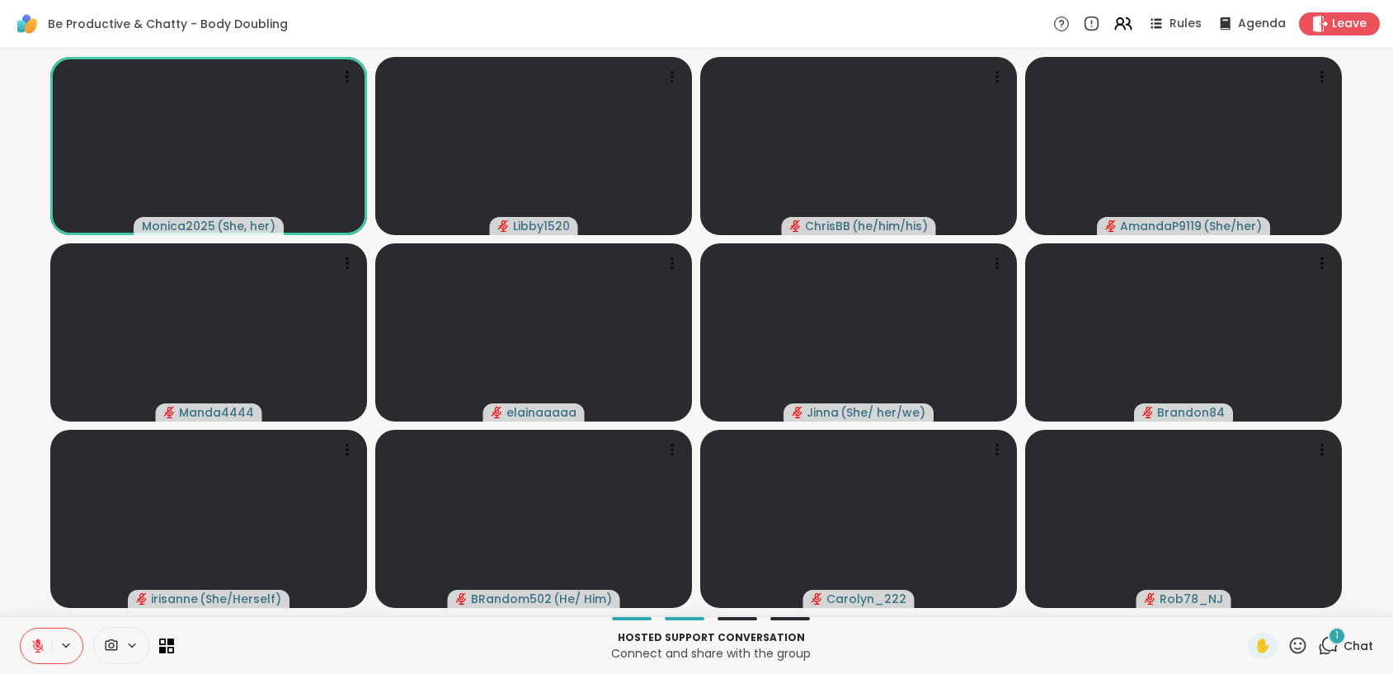
click at [41, 644] on icon at bounding box center [38, 645] width 15 height 15
click at [43, 642] on icon at bounding box center [38, 645] width 15 height 15
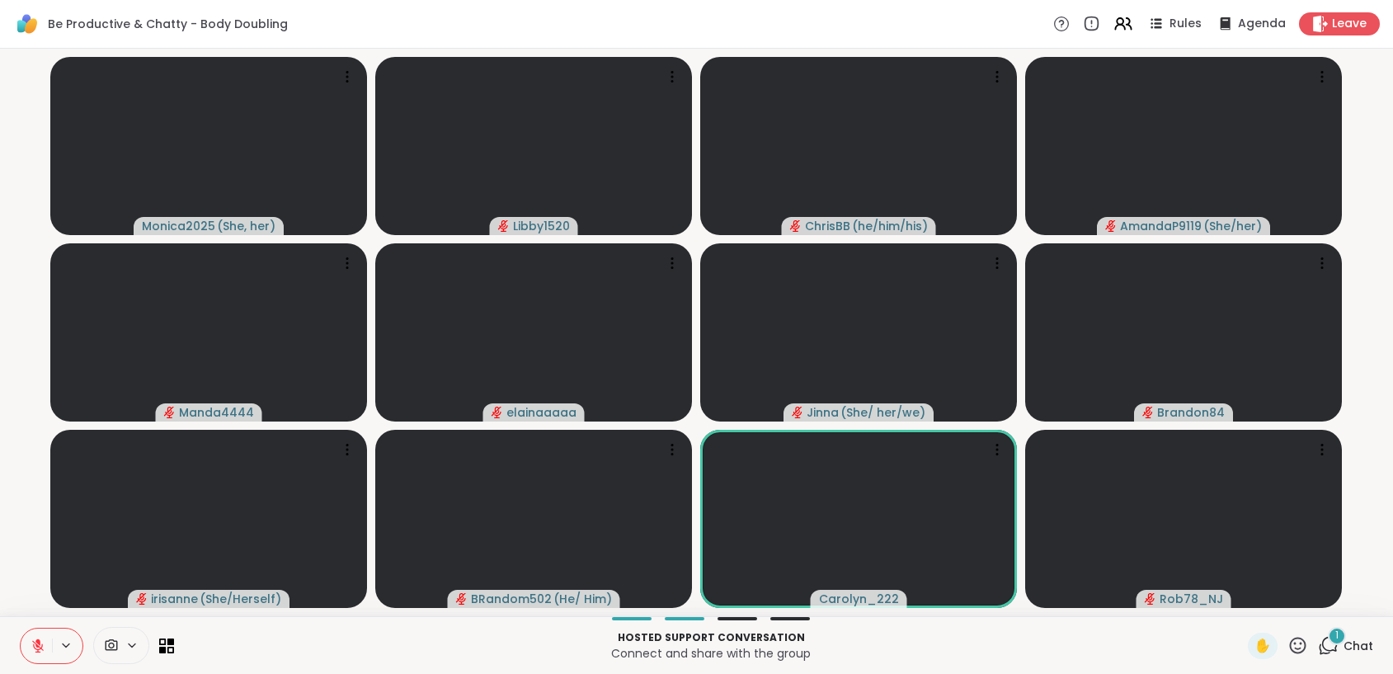
click at [43, 642] on icon at bounding box center [38, 645] width 15 height 15
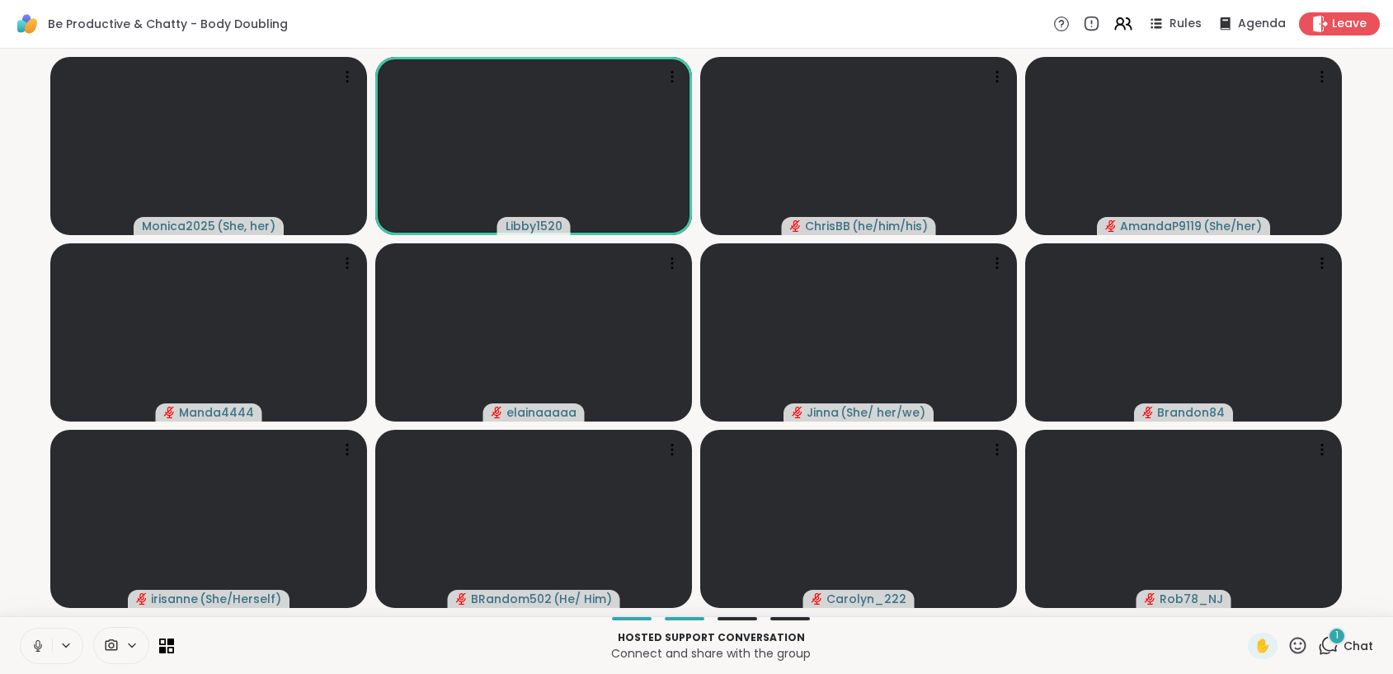
click at [35, 647] on icon at bounding box center [38, 645] width 8 height 5
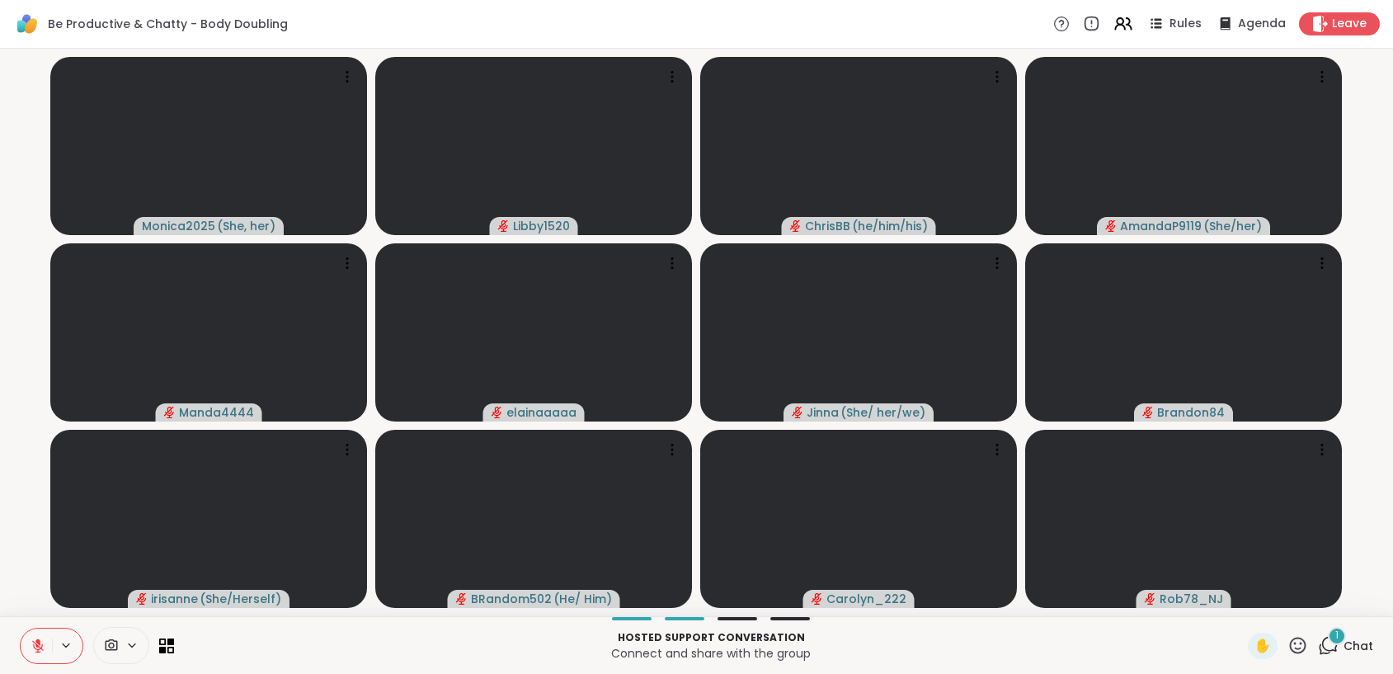
click at [41, 647] on icon at bounding box center [38, 646] width 12 height 12
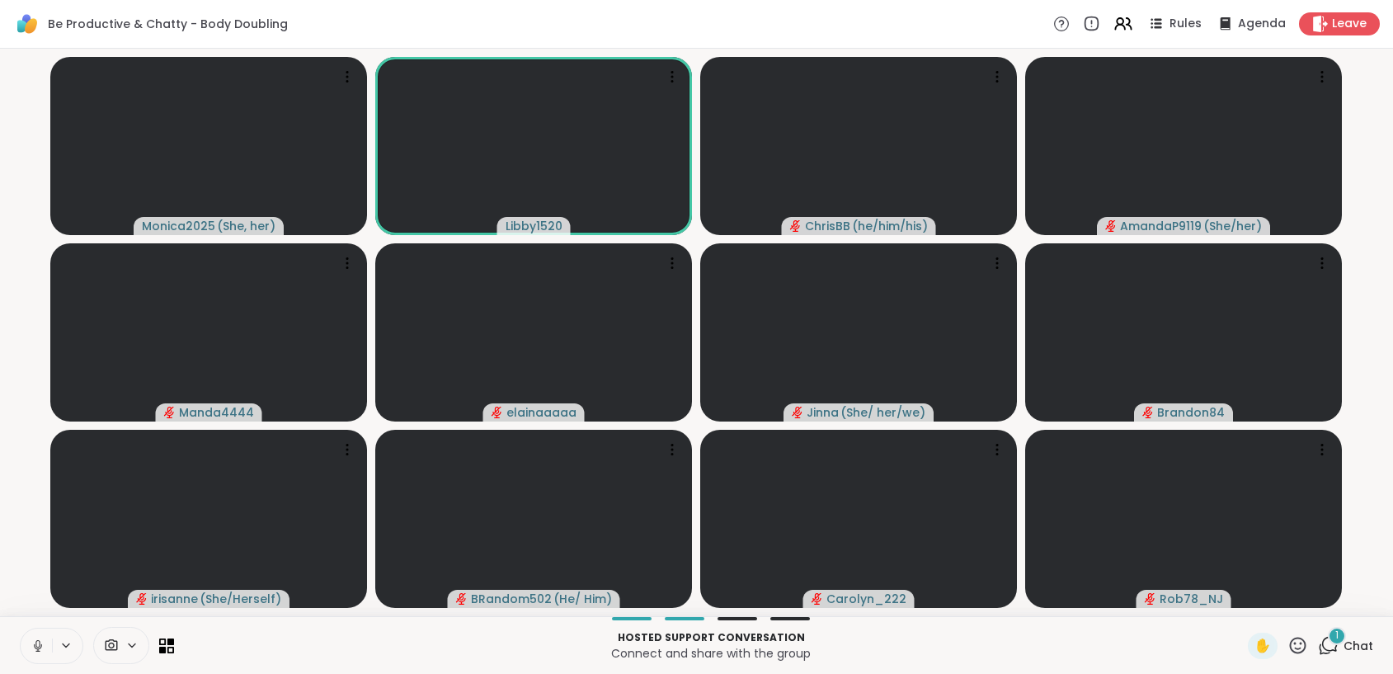
click at [35, 646] on icon at bounding box center [38, 645] width 8 height 5
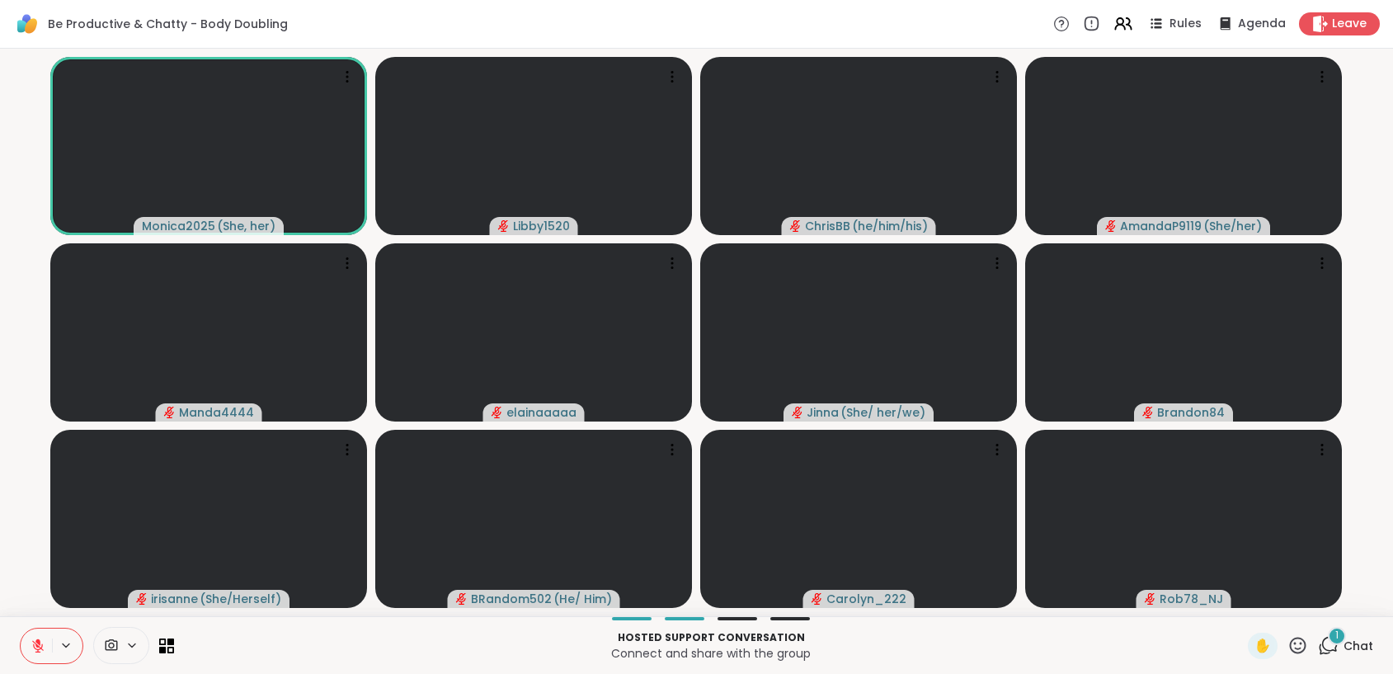
click at [37, 653] on button at bounding box center [36, 645] width 31 height 35
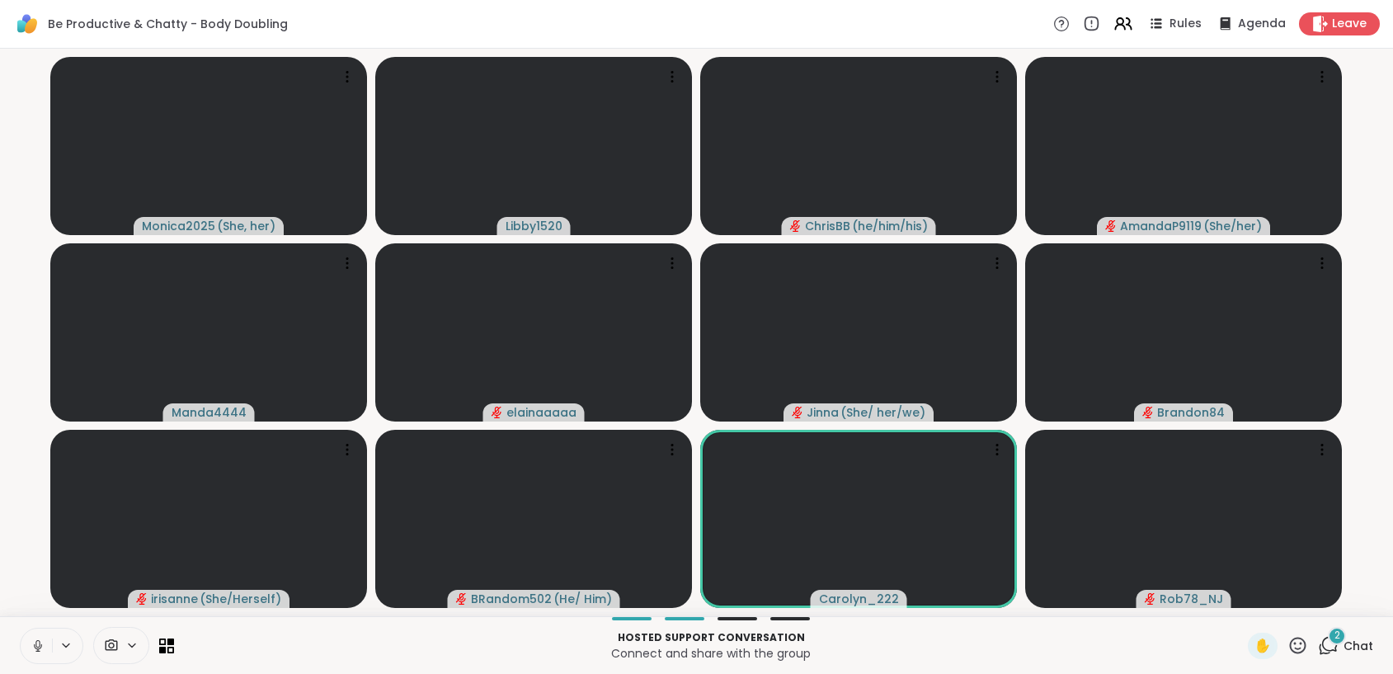
drag, startPoint x: 39, startPoint y: 645, endPoint x: 302, endPoint y: 646, distance: 263.1
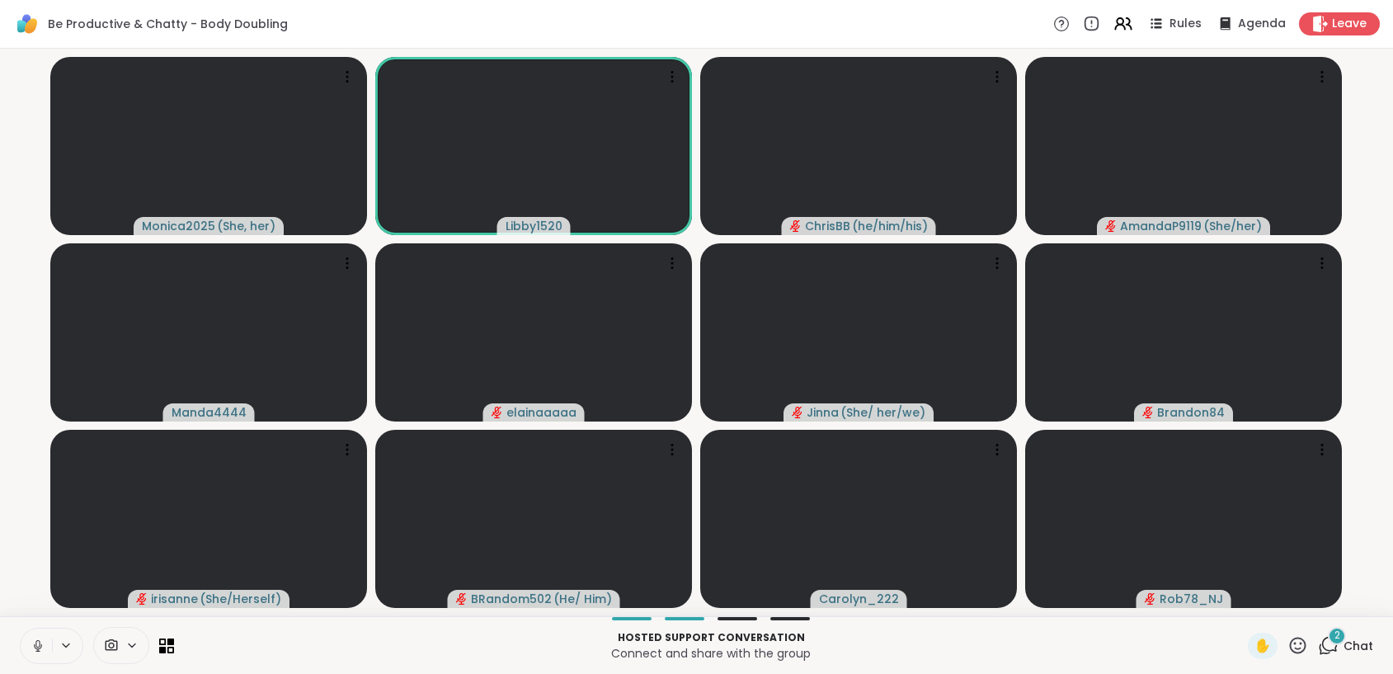
click at [39, 646] on icon at bounding box center [37, 643] width 4 height 7
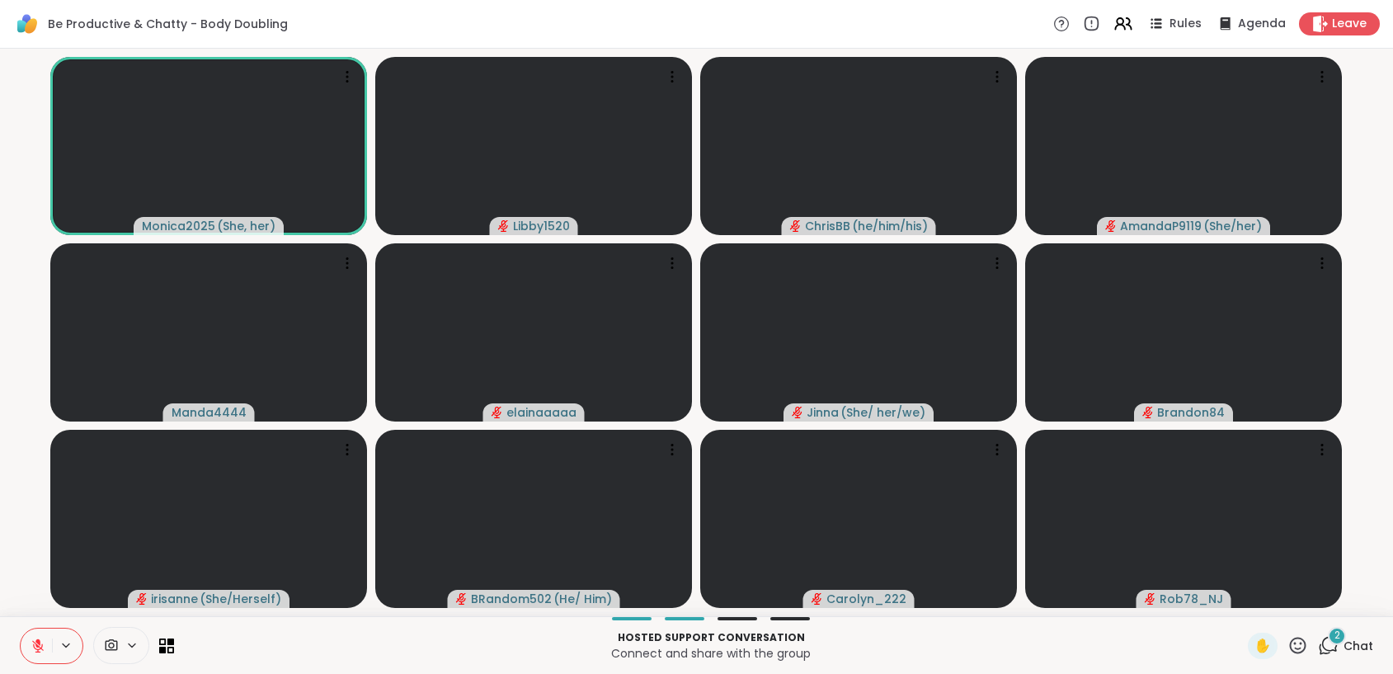
click at [32, 633] on button at bounding box center [36, 645] width 31 height 35
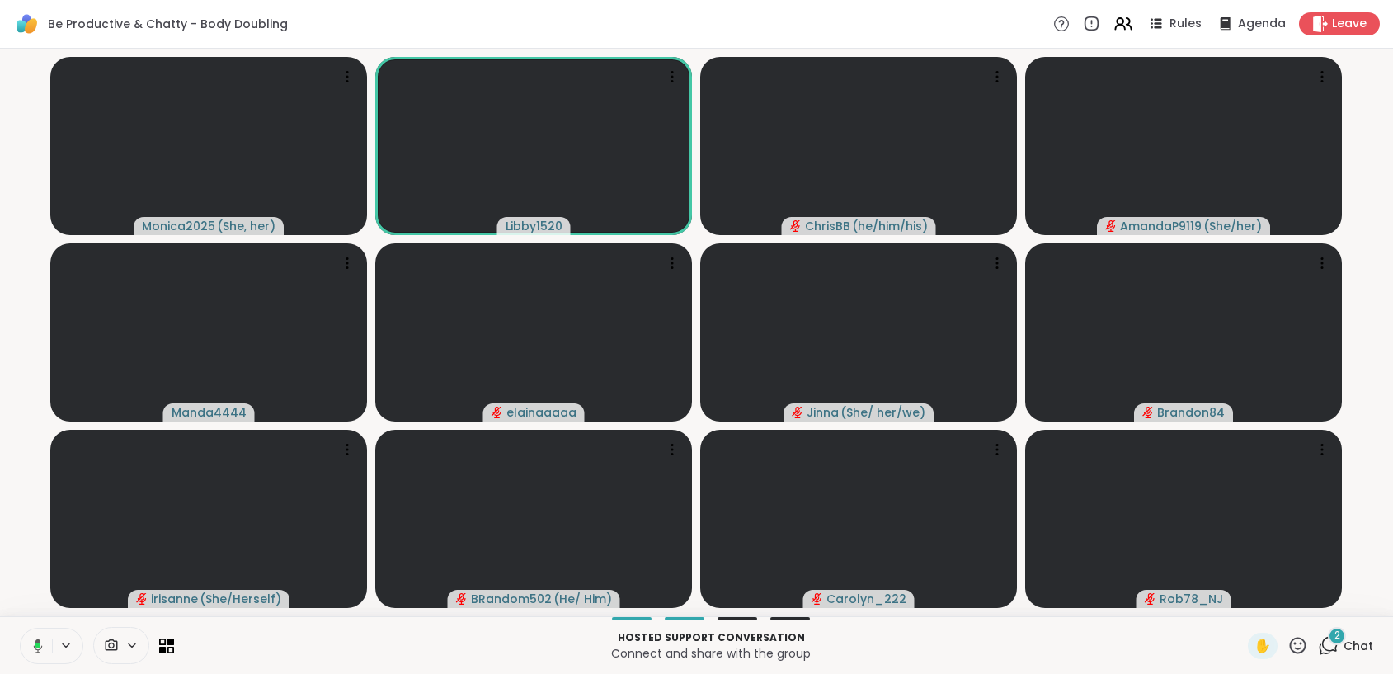
click at [34, 647] on icon at bounding box center [35, 645] width 15 height 15
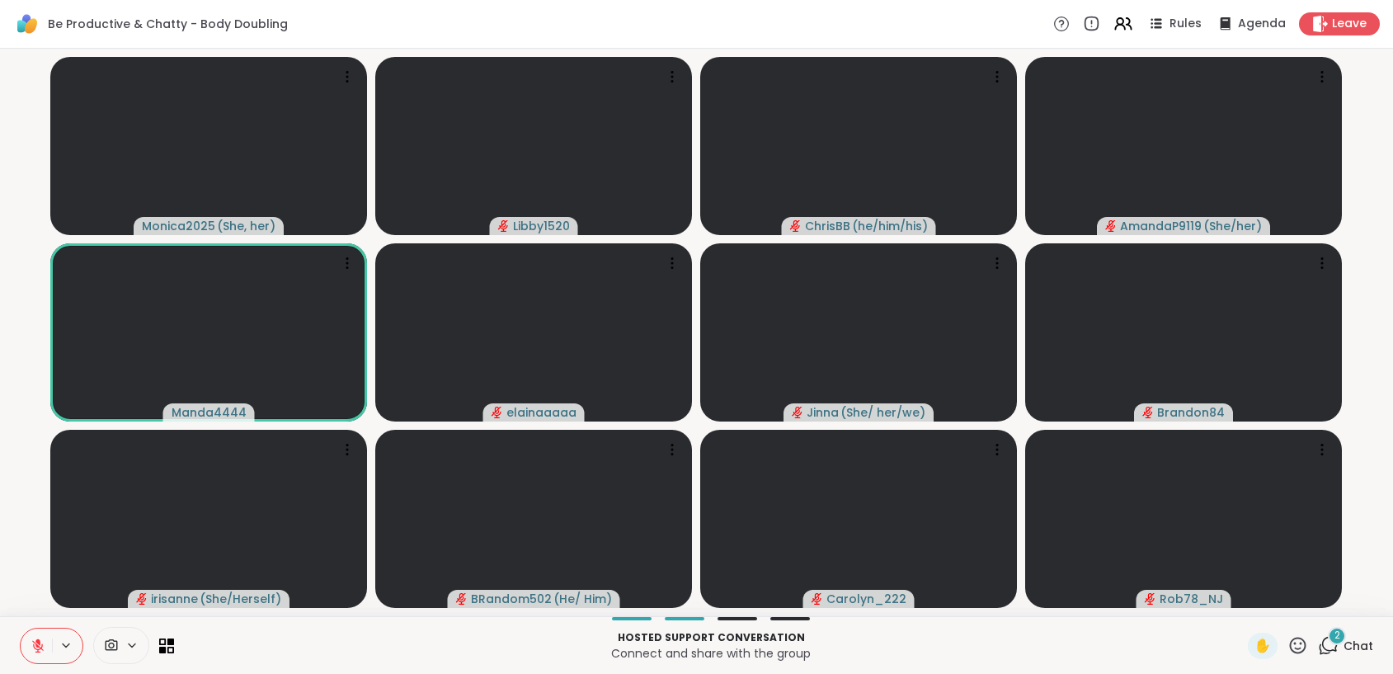
click at [31, 638] on icon at bounding box center [38, 645] width 15 height 15
click at [35, 643] on icon at bounding box center [38, 645] width 15 height 15
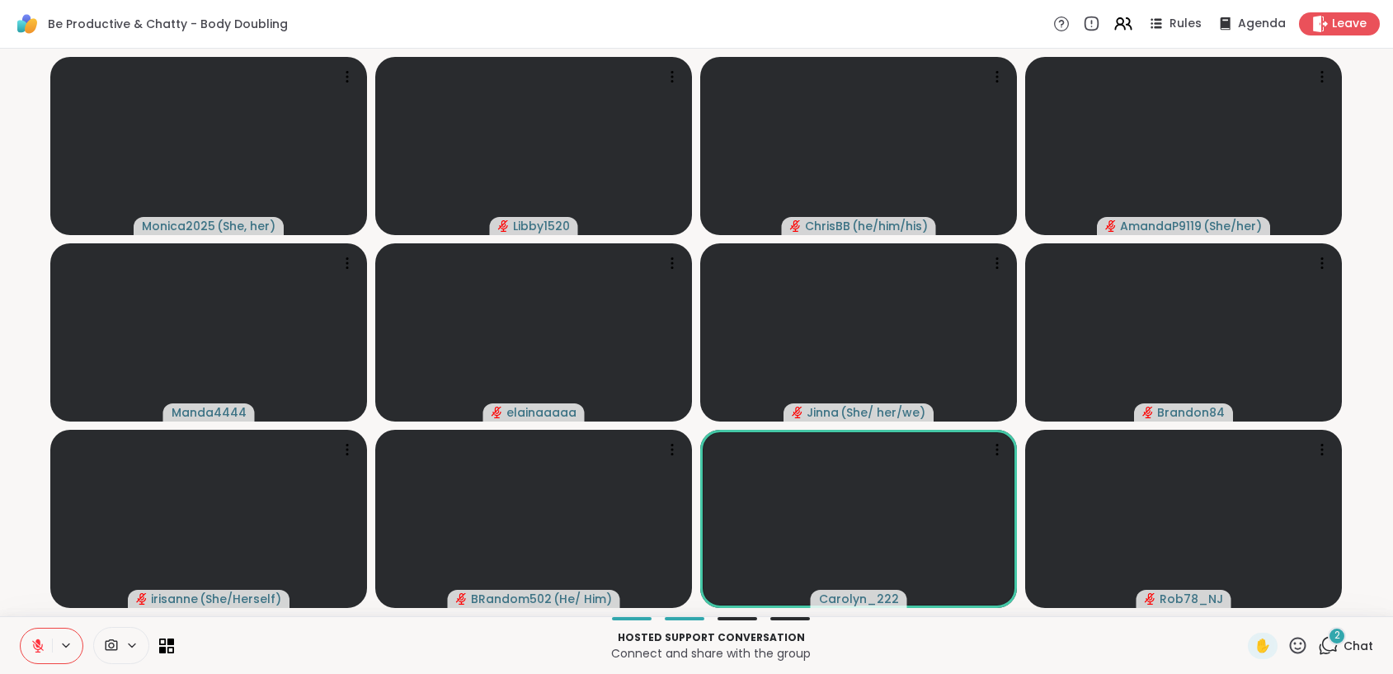
click at [35, 643] on icon at bounding box center [38, 646] width 12 height 12
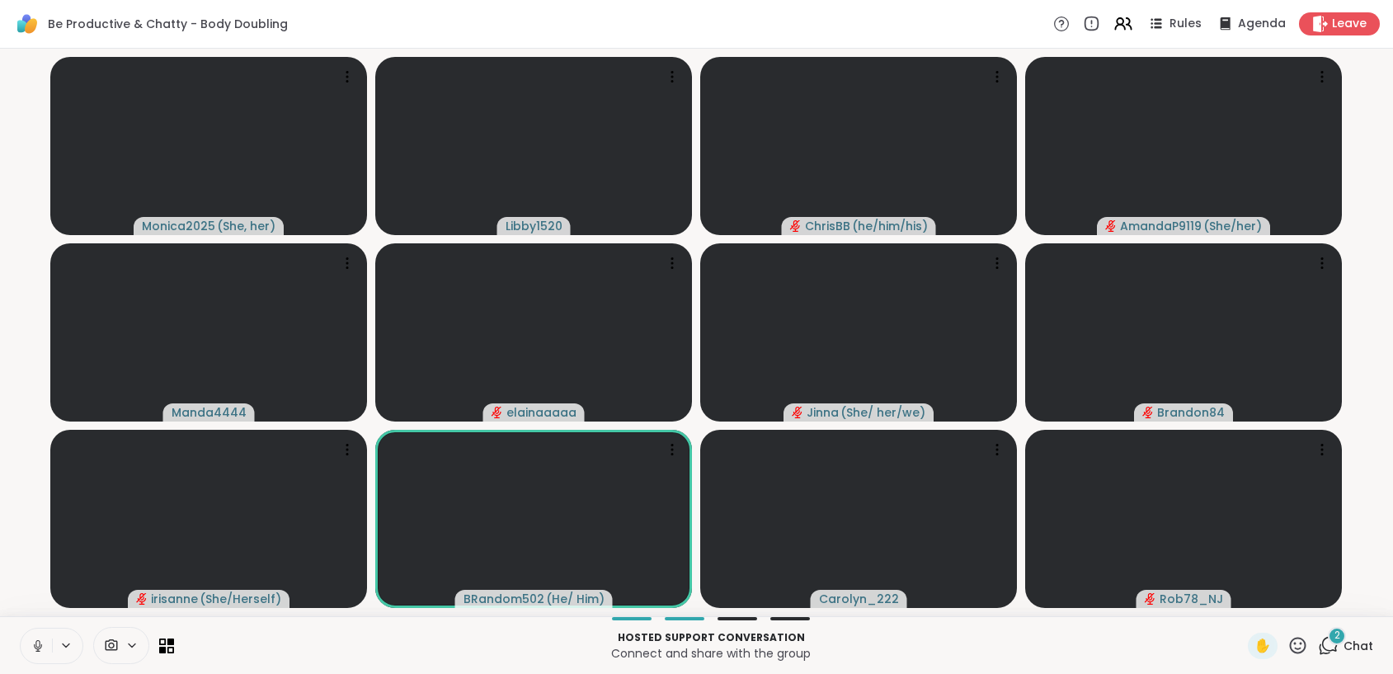
click at [38, 652] on icon at bounding box center [38, 645] width 15 height 15
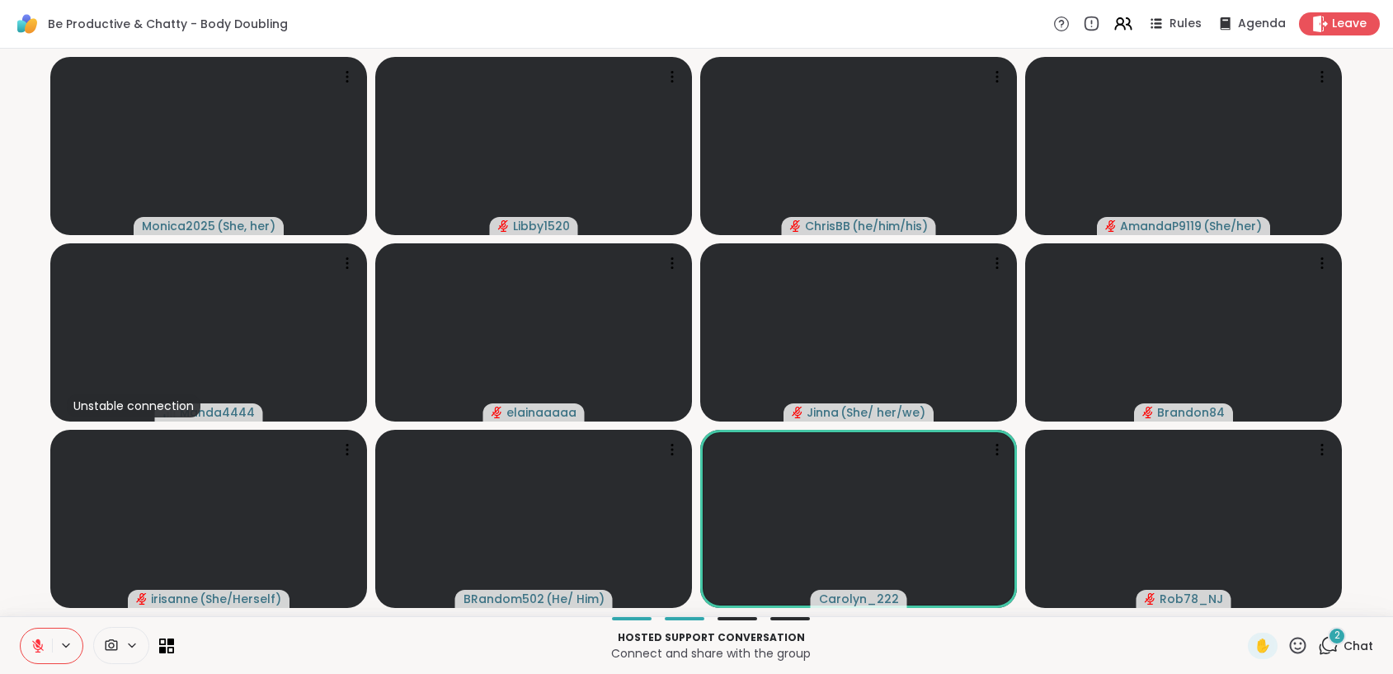
click at [38, 652] on icon at bounding box center [38, 646] width 12 height 12
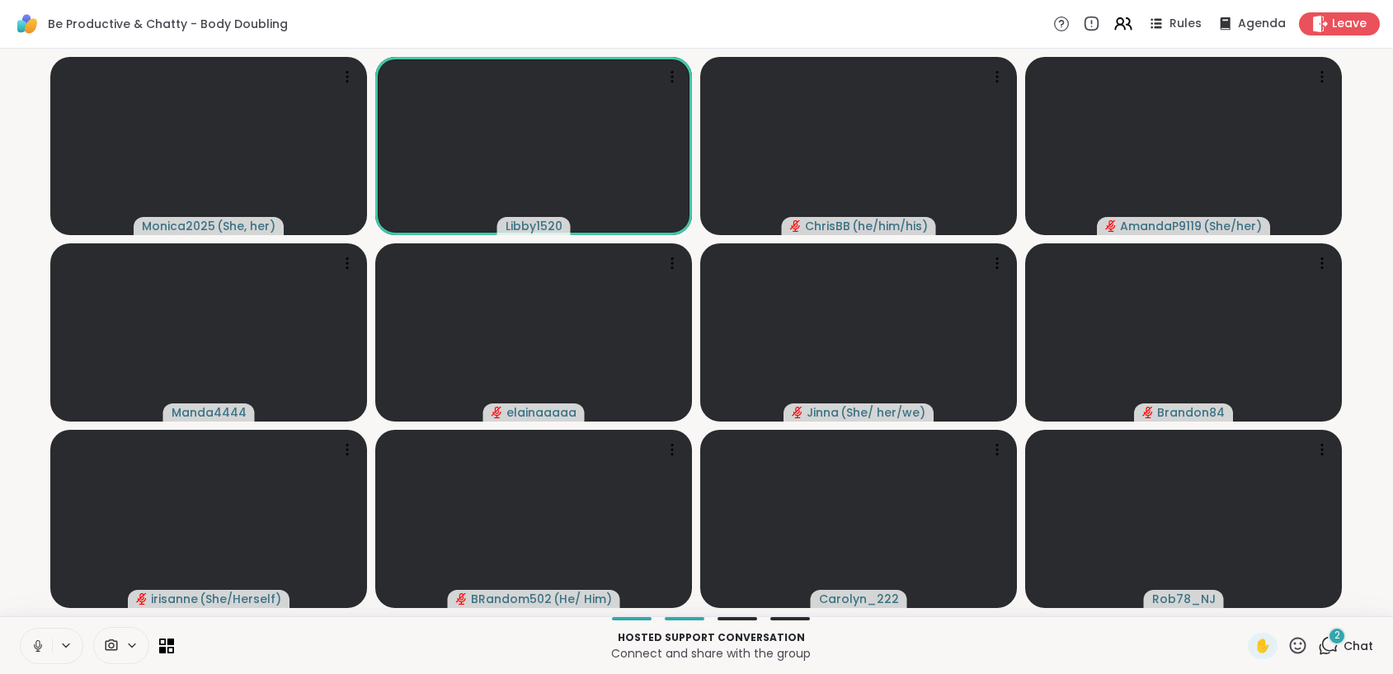
click at [37, 641] on icon at bounding box center [38, 645] width 15 height 15
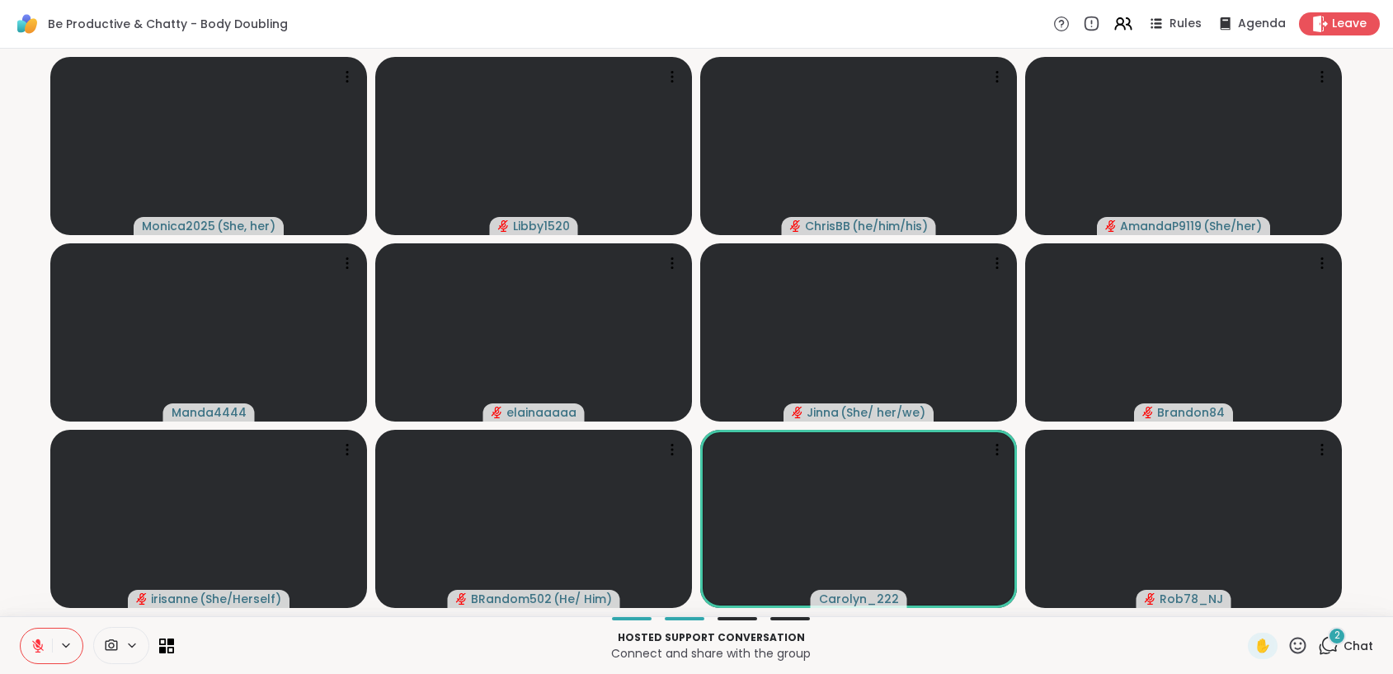
click at [37, 641] on icon at bounding box center [37, 641] width 5 height 7
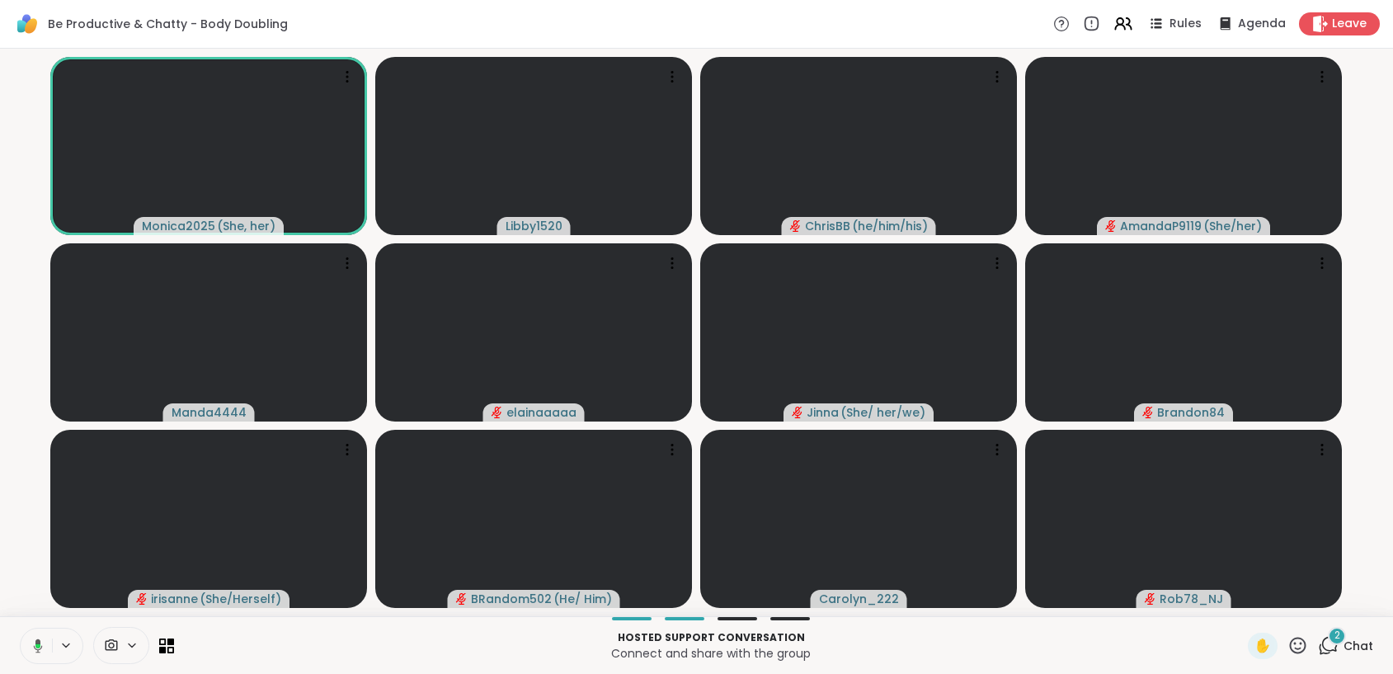
click at [40, 638] on icon at bounding box center [35, 645] width 15 height 15
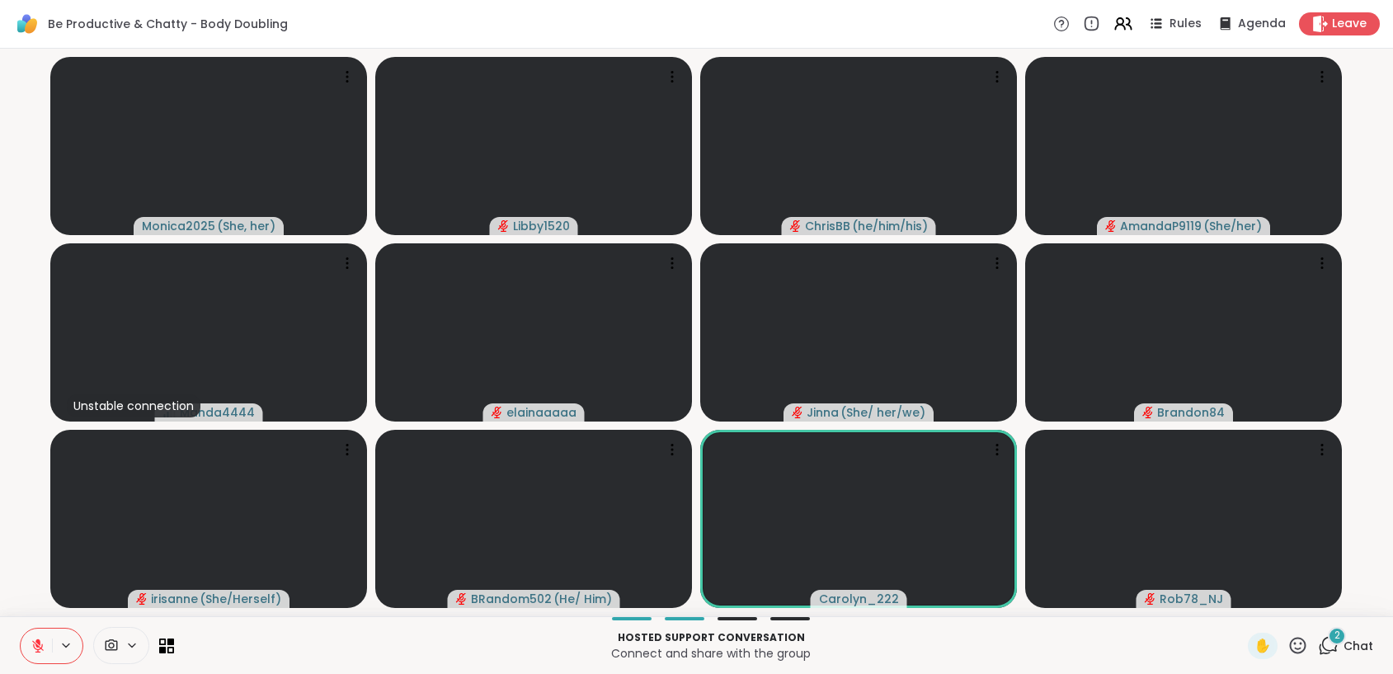
click at [40, 638] on icon at bounding box center [38, 645] width 15 height 15
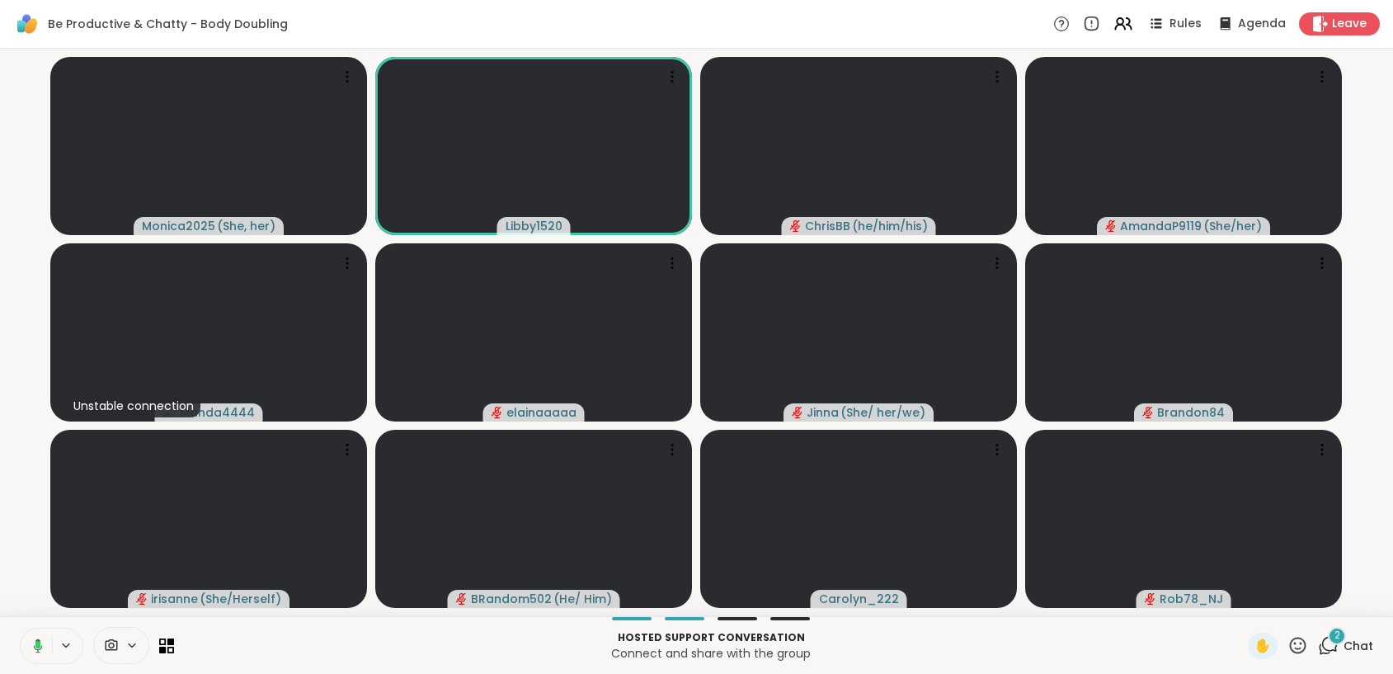
click at [39, 647] on rect at bounding box center [37, 644] width 5 height 7
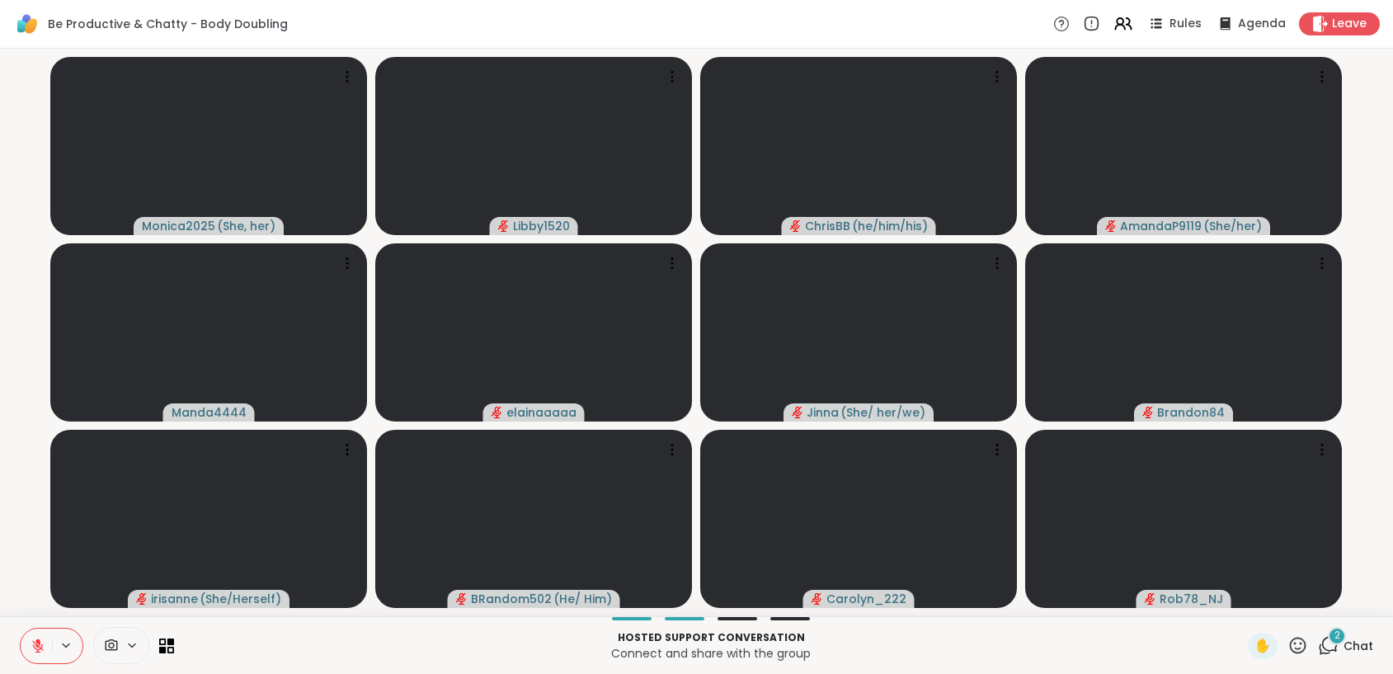
click at [44, 641] on icon at bounding box center [38, 645] width 15 height 15
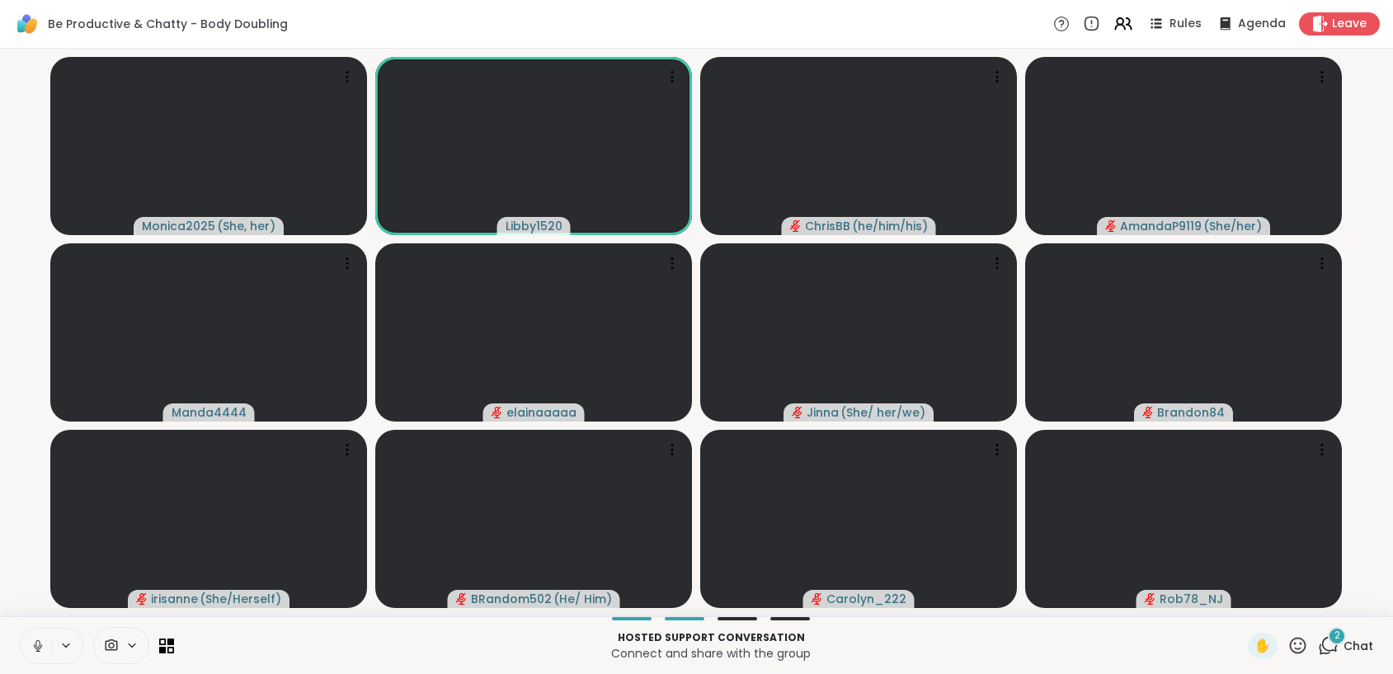
click at [27, 647] on button at bounding box center [36, 645] width 31 height 35
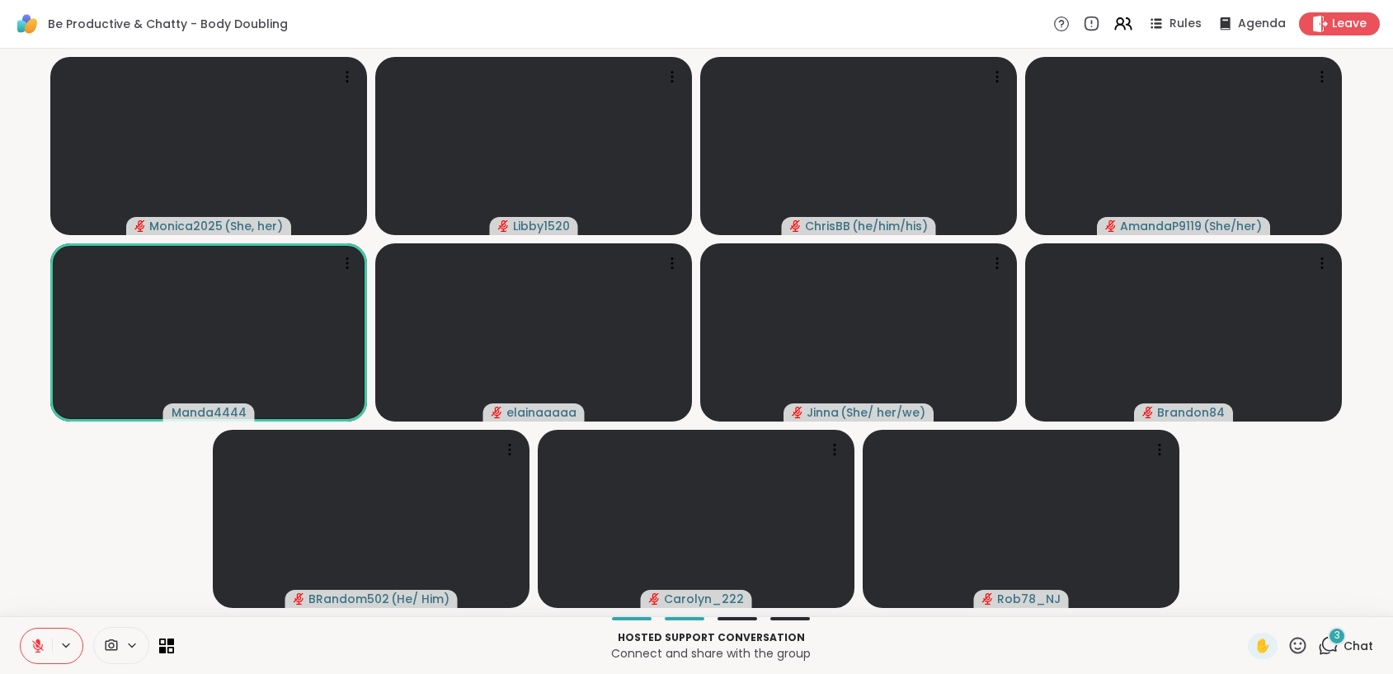
click at [50, 647] on button at bounding box center [36, 645] width 31 height 35
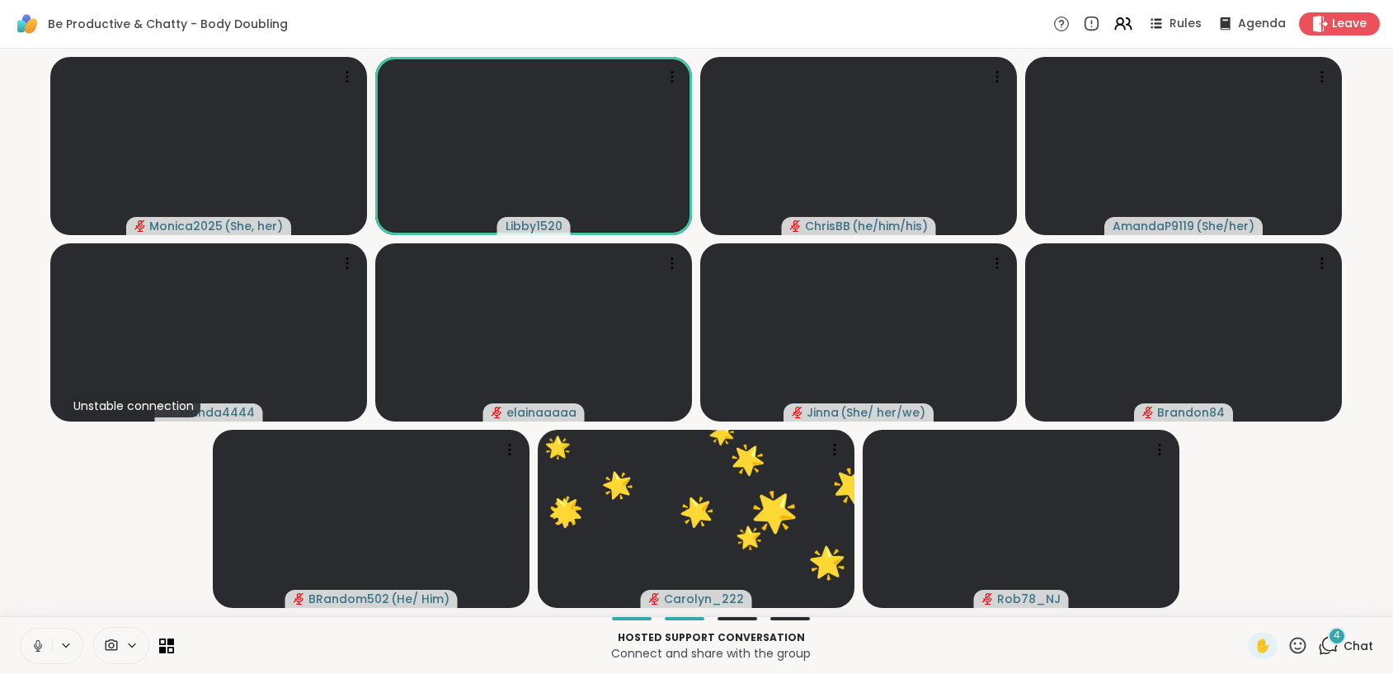
click at [31, 655] on button at bounding box center [36, 645] width 31 height 35
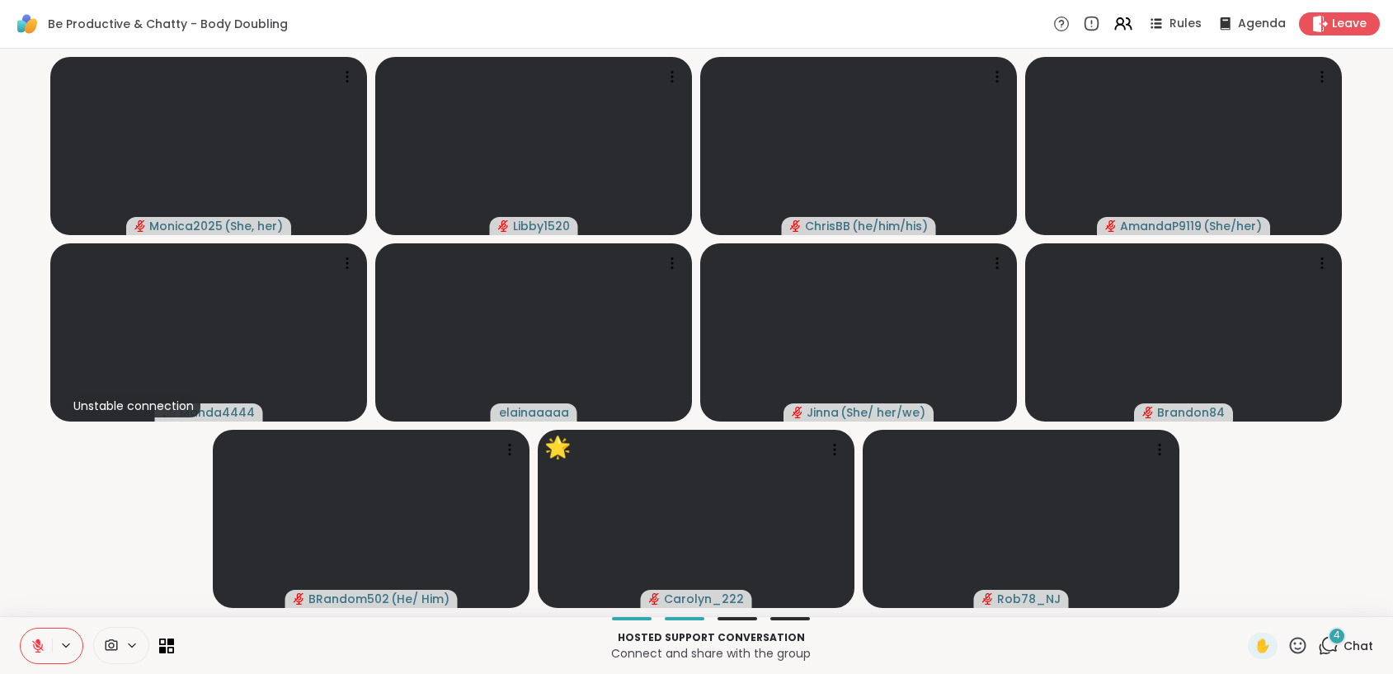
click at [32, 655] on button at bounding box center [36, 645] width 31 height 35
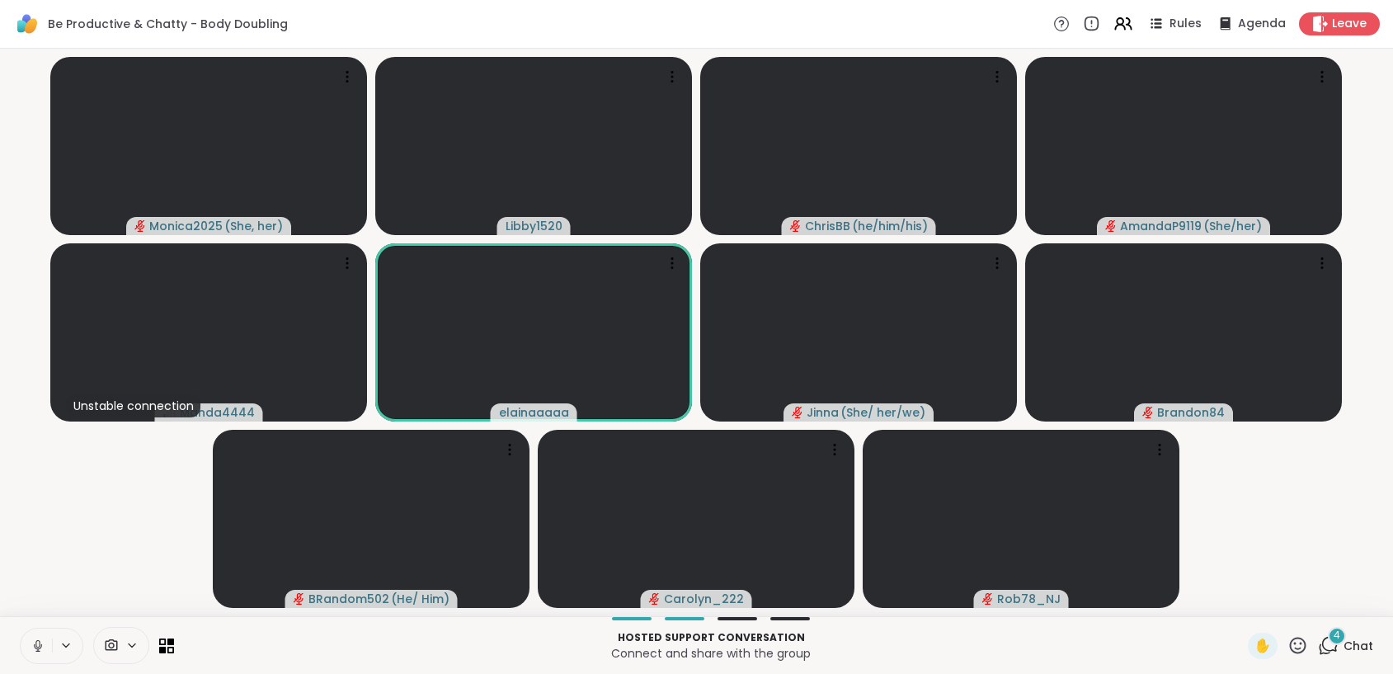
click at [32, 643] on icon at bounding box center [38, 645] width 15 height 15
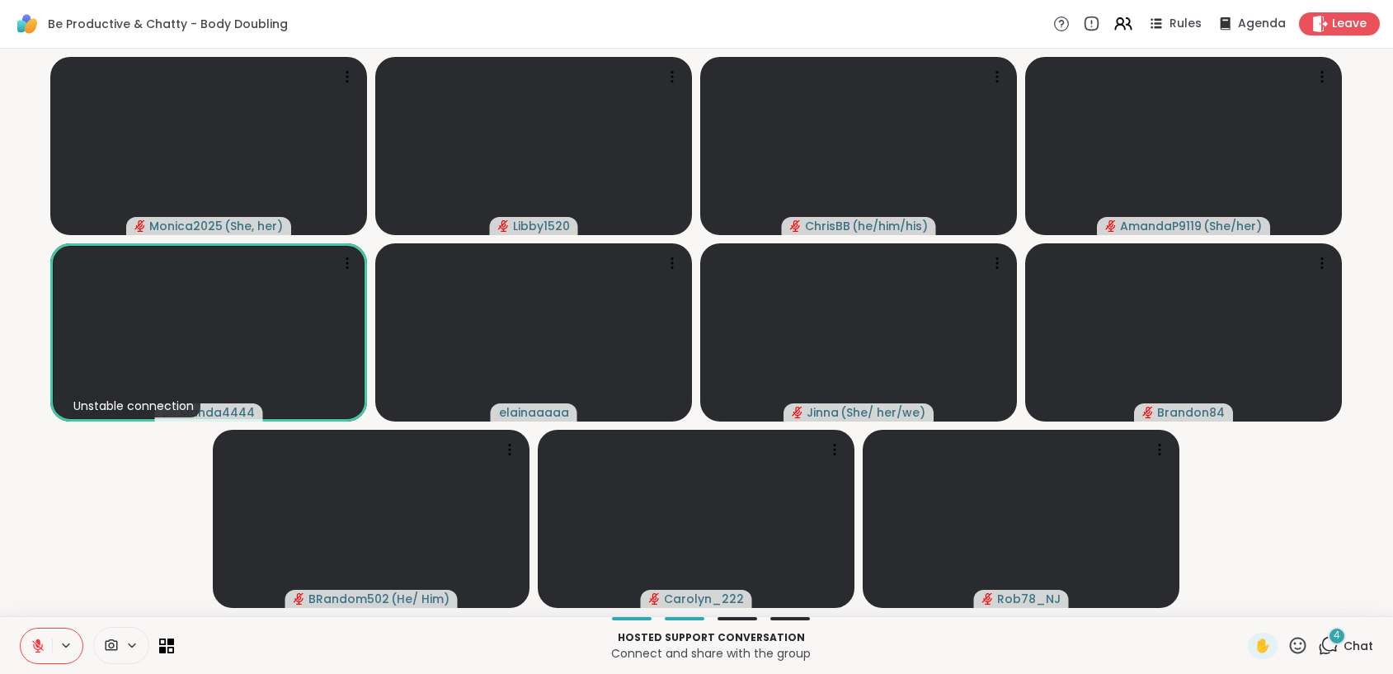
click at [36, 645] on icon at bounding box center [38, 646] width 12 height 12
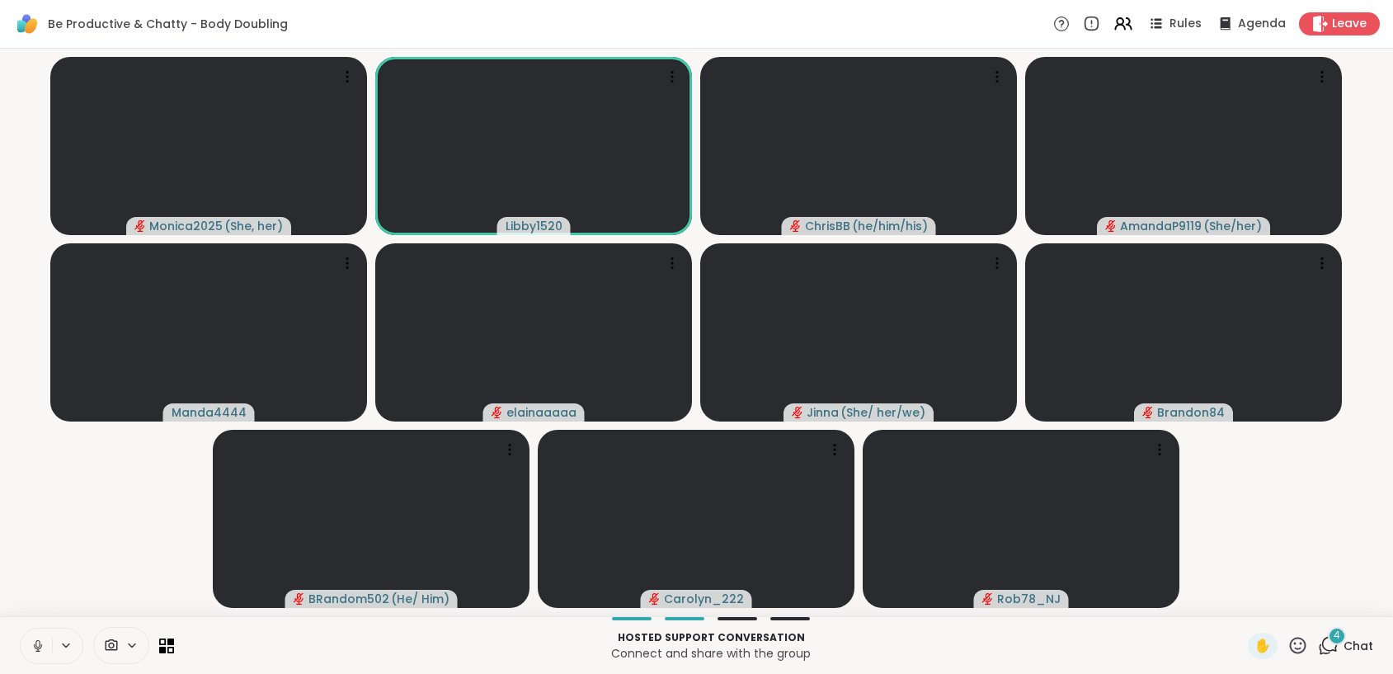
click at [35, 645] on icon at bounding box center [37, 643] width 4 height 7
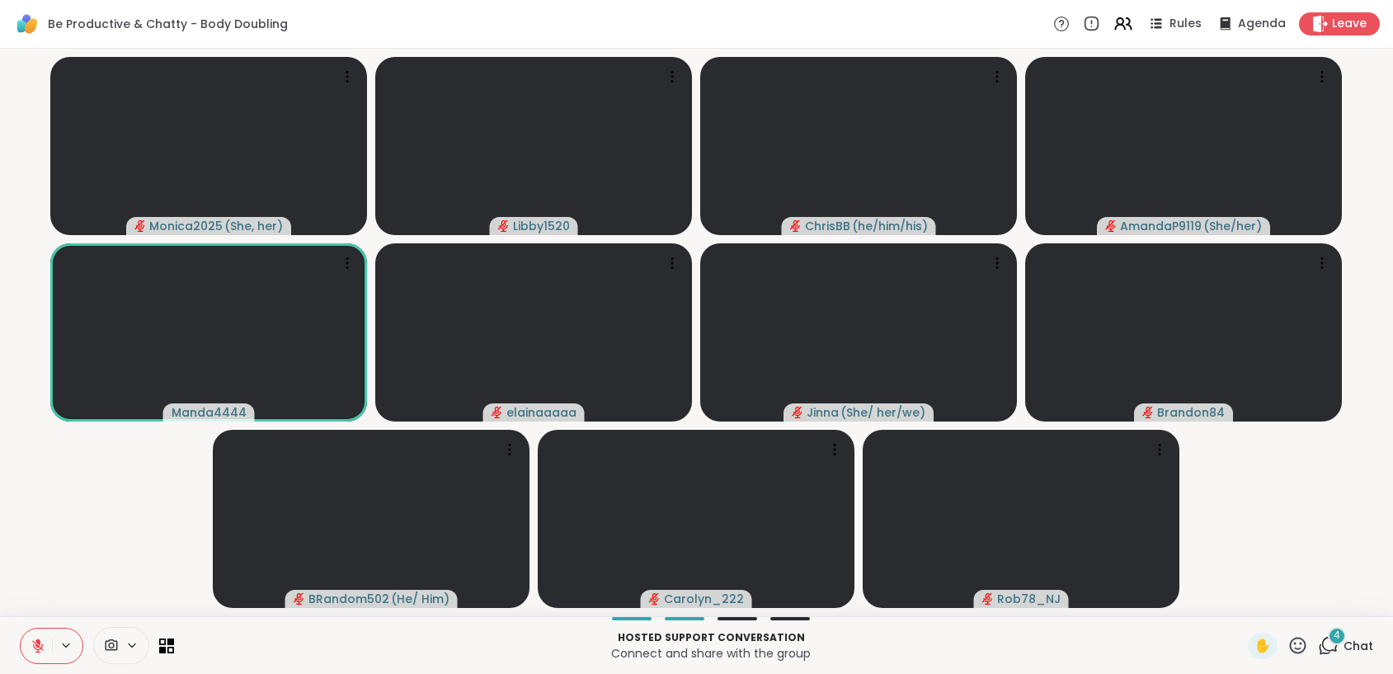
click at [37, 641] on icon at bounding box center [37, 641] width 5 height 7
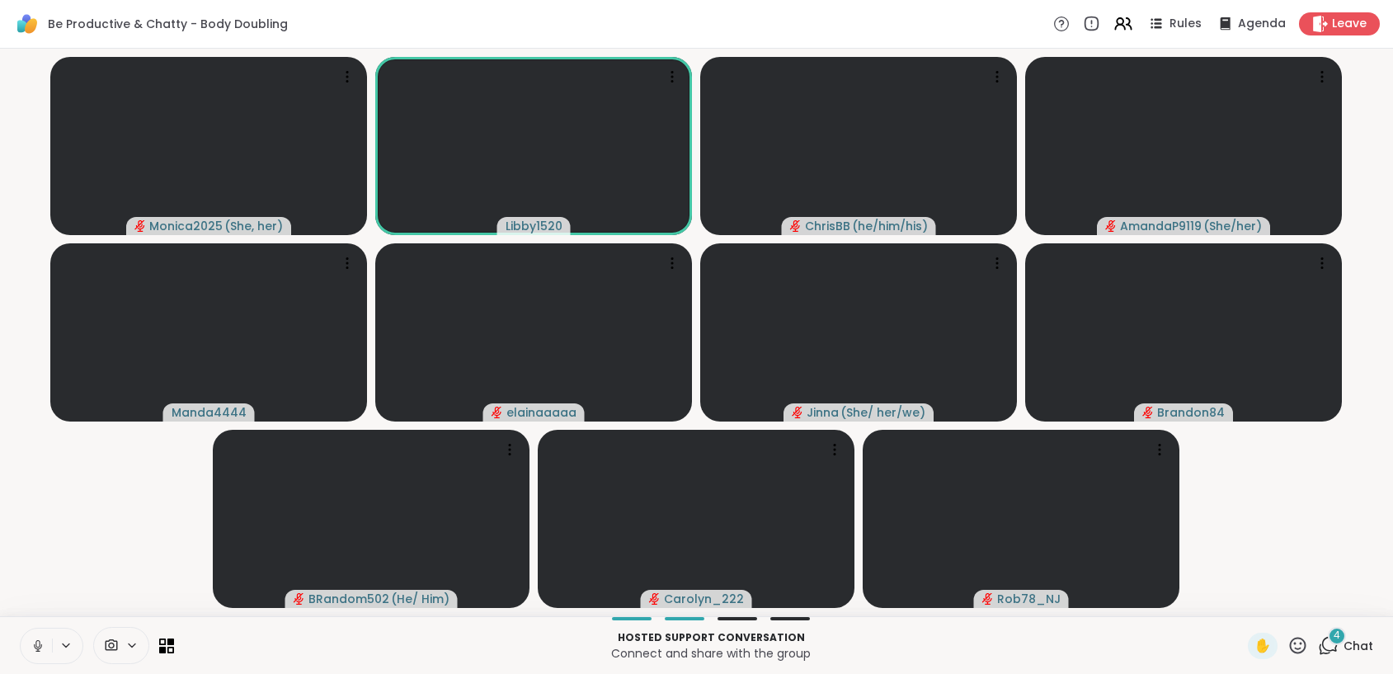
click at [40, 643] on icon at bounding box center [37, 643] width 4 height 7
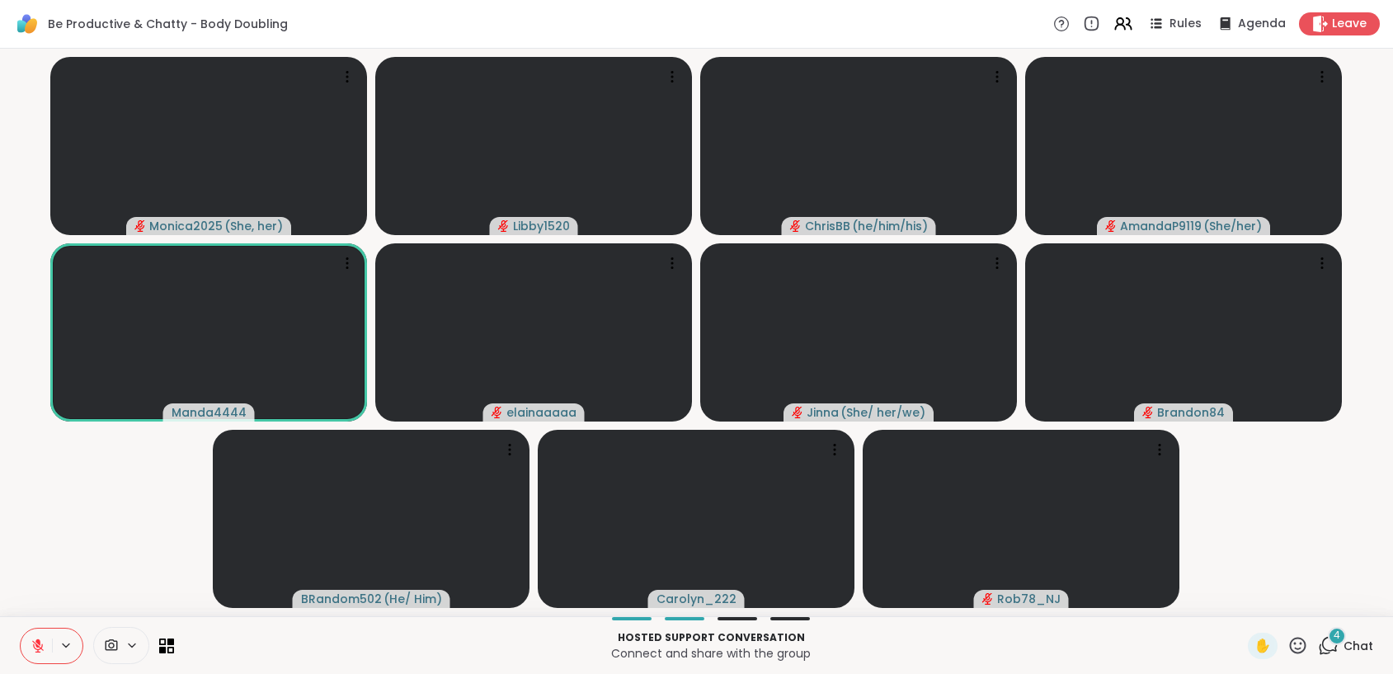
click at [40, 643] on icon at bounding box center [37, 641] width 5 height 7
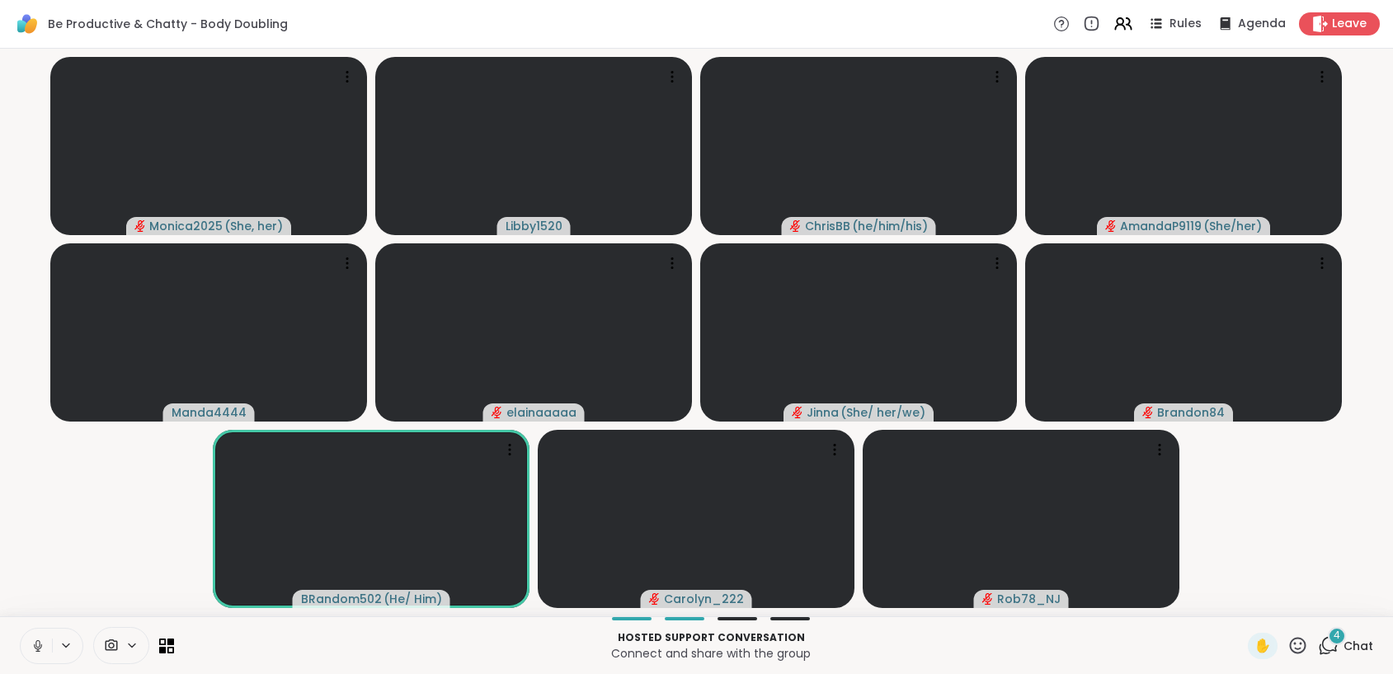
click at [36, 647] on icon at bounding box center [38, 645] width 15 height 15
click at [38, 643] on icon at bounding box center [37, 641] width 5 height 7
click at [41, 647] on icon at bounding box center [38, 645] width 15 height 15
click at [41, 647] on icon at bounding box center [38, 646] width 12 height 12
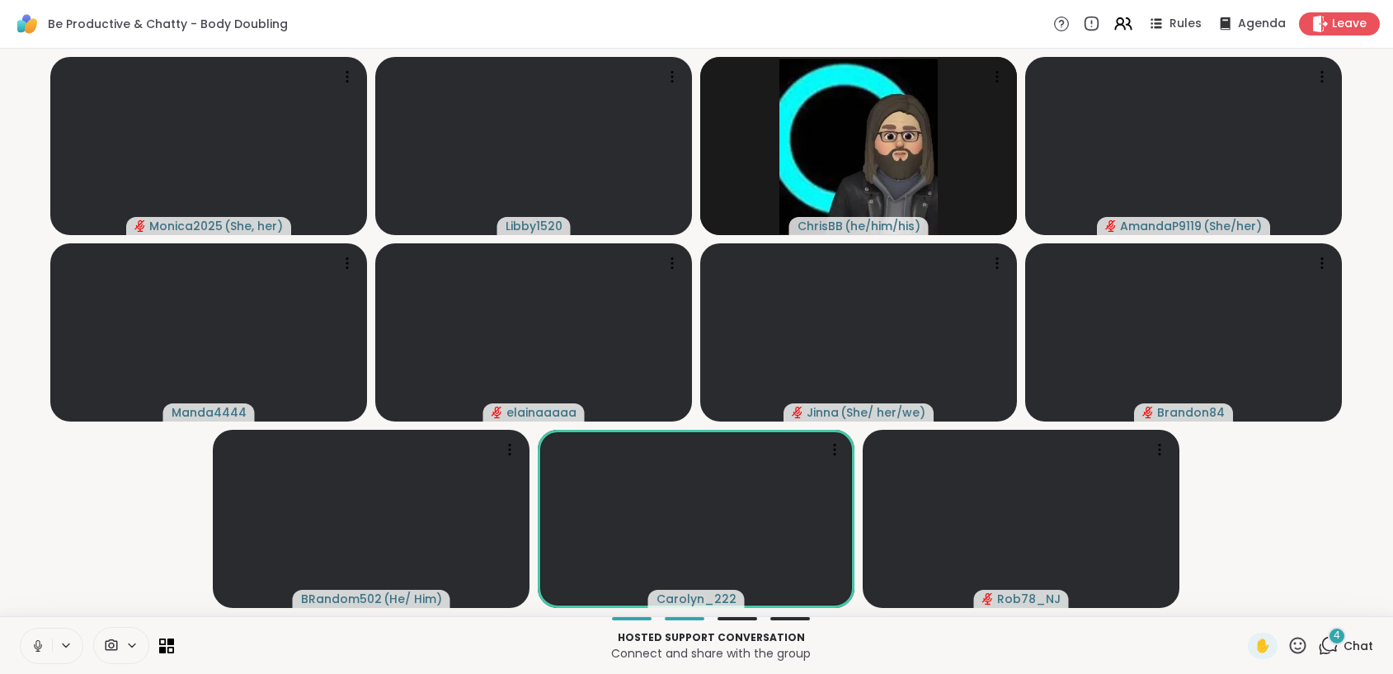
click at [40, 640] on icon at bounding box center [38, 645] width 15 height 15
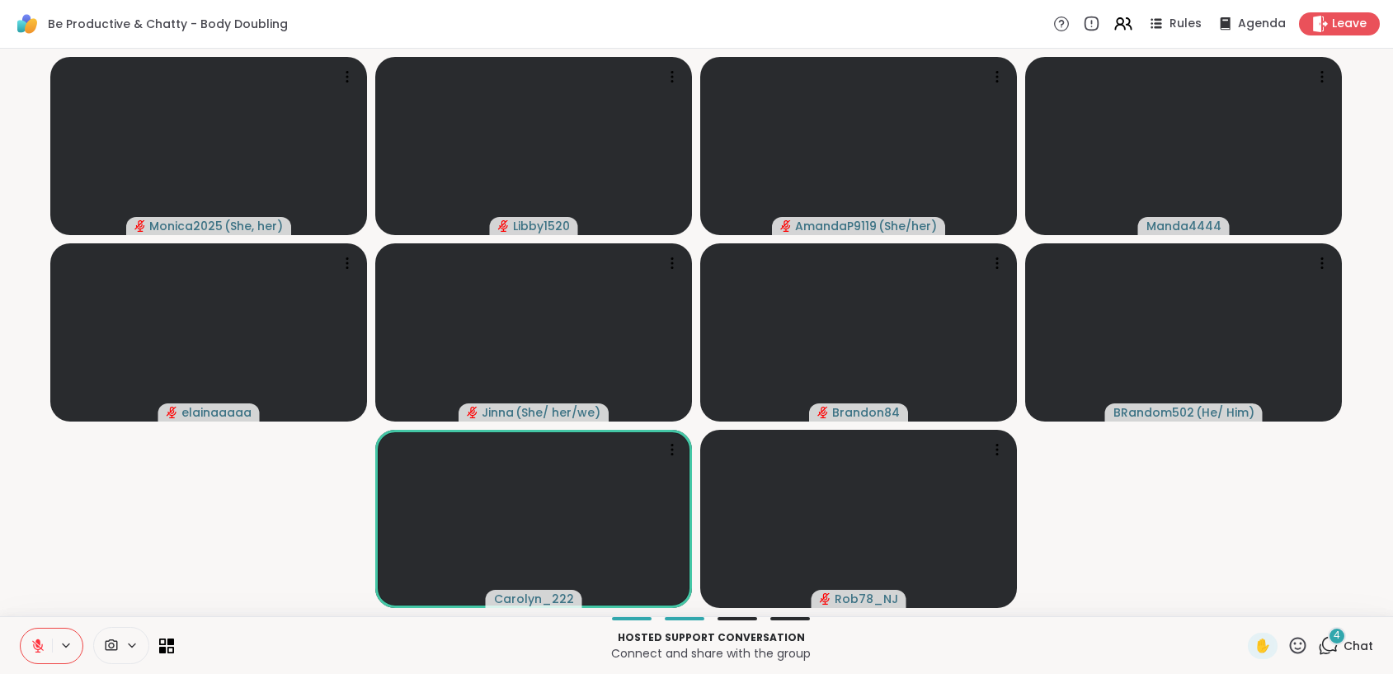
click at [39, 643] on icon at bounding box center [37, 641] width 5 height 7
click at [39, 647] on icon at bounding box center [38, 645] width 15 height 15
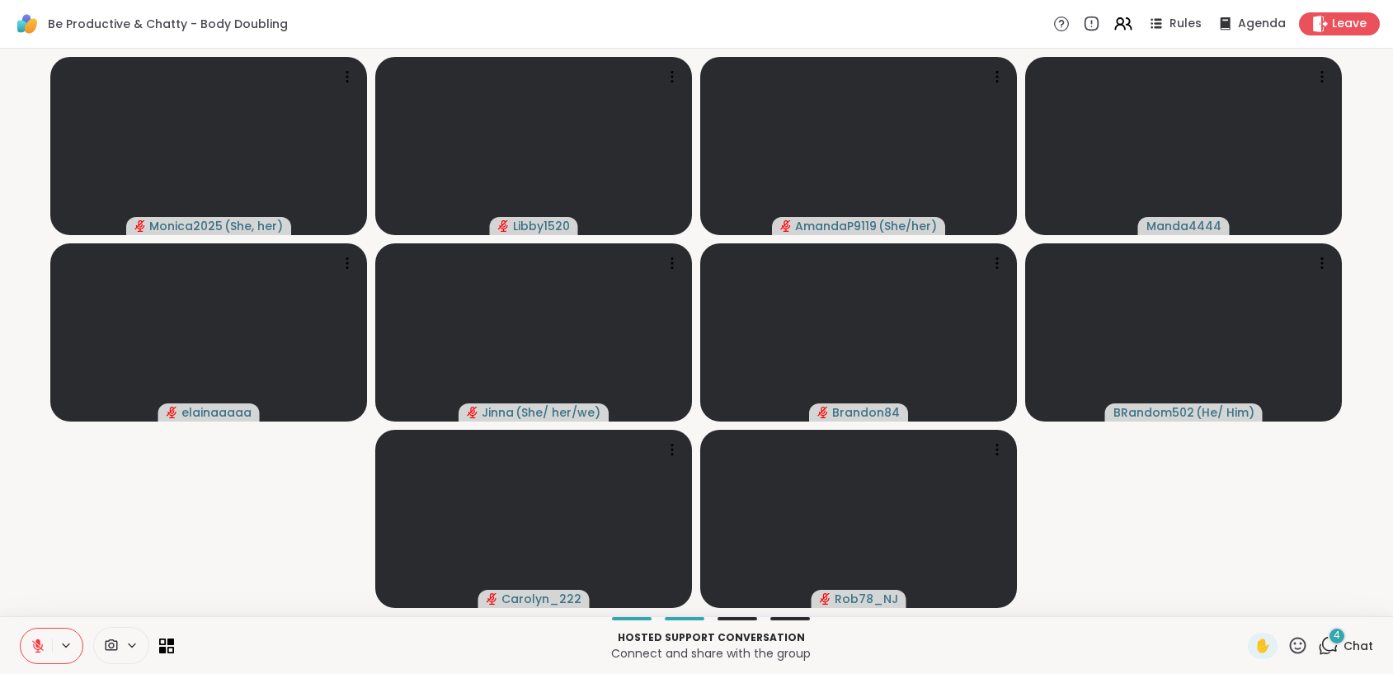
click at [27, 644] on button at bounding box center [36, 645] width 31 height 35
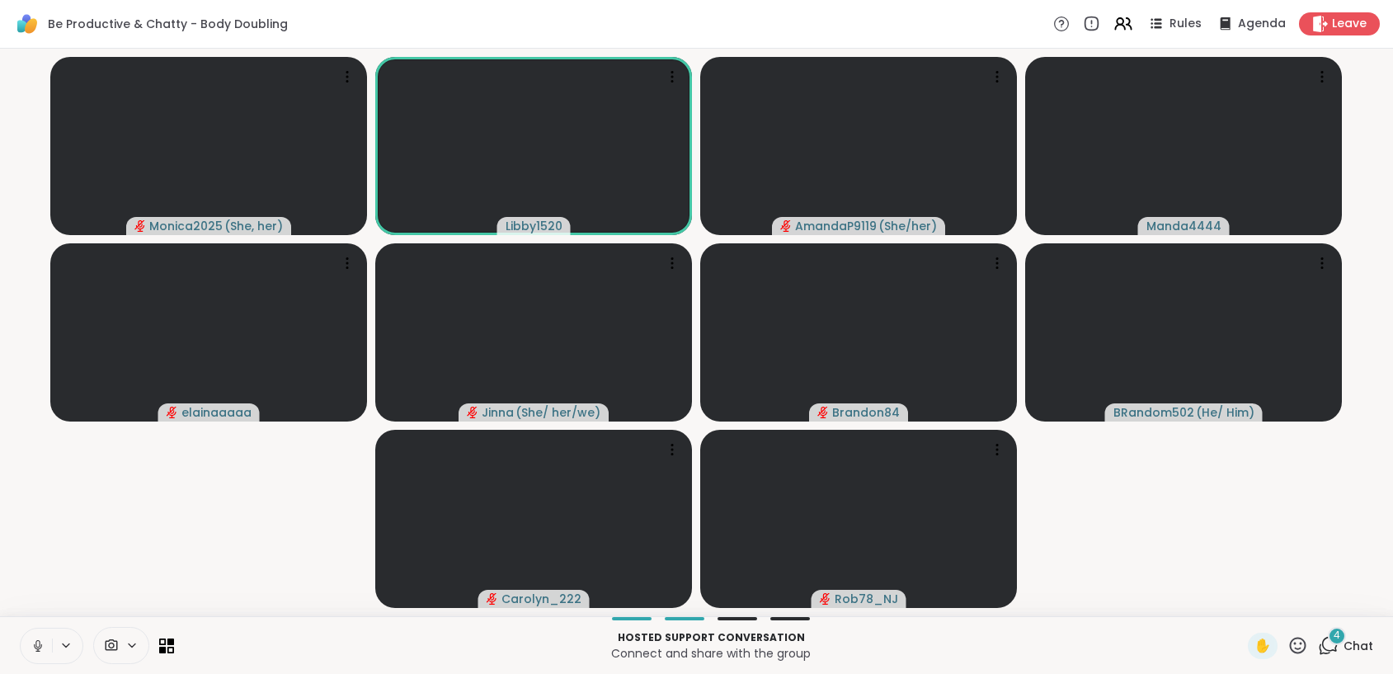
click at [38, 640] on icon at bounding box center [37, 643] width 4 height 7
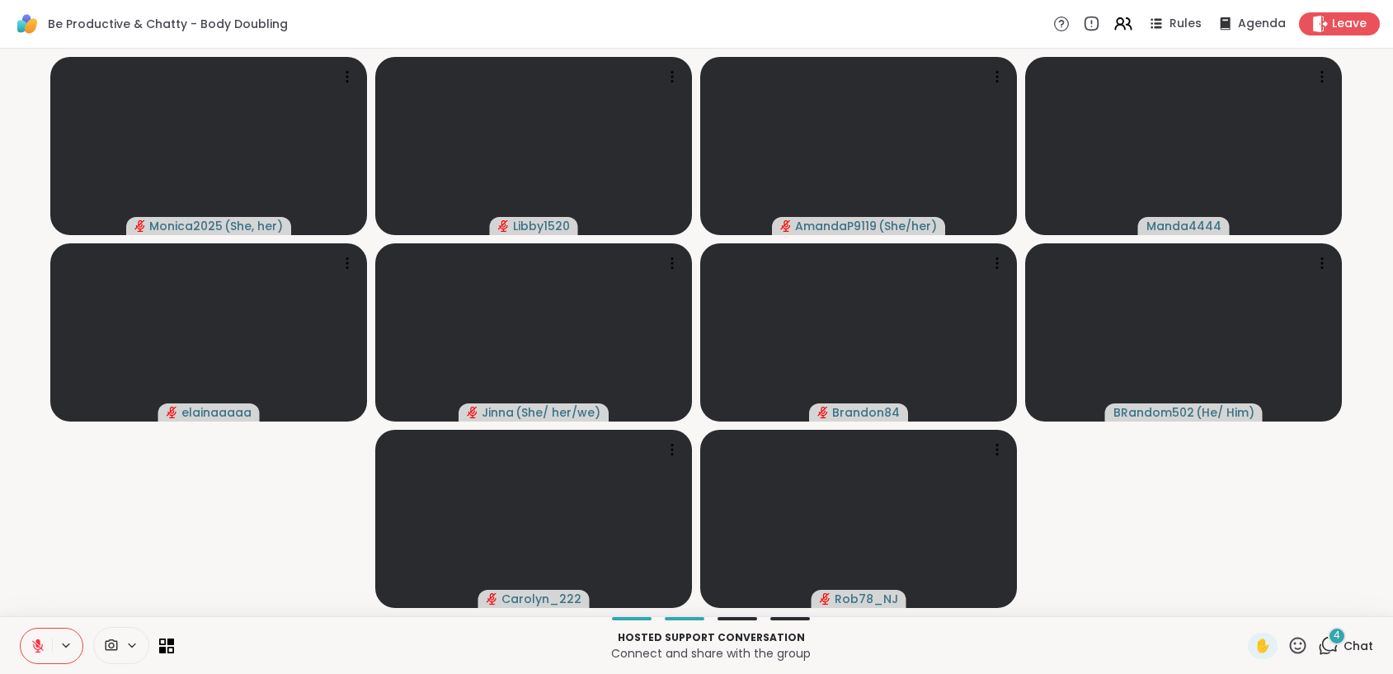
click at [38, 640] on icon at bounding box center [37, 641] width 5 height 7
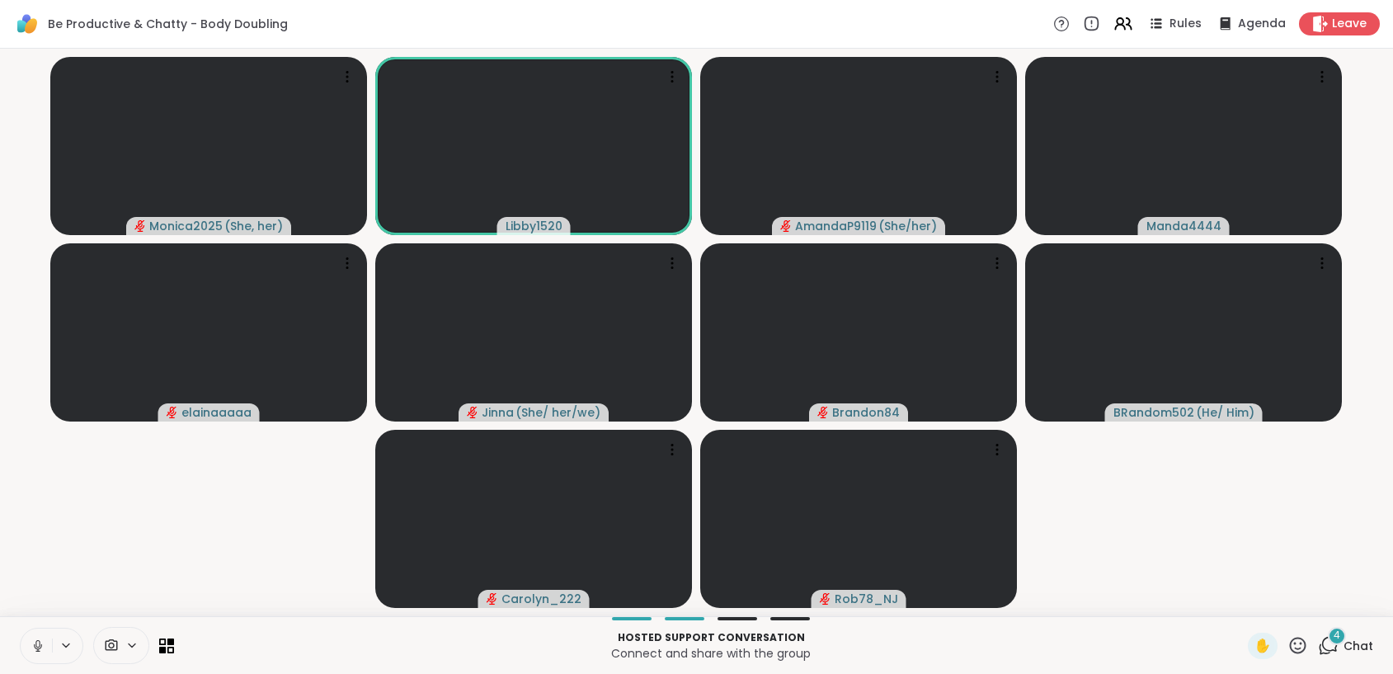
click at [40, 643] on icon at bounding box center [38, 645] width 15 height 15
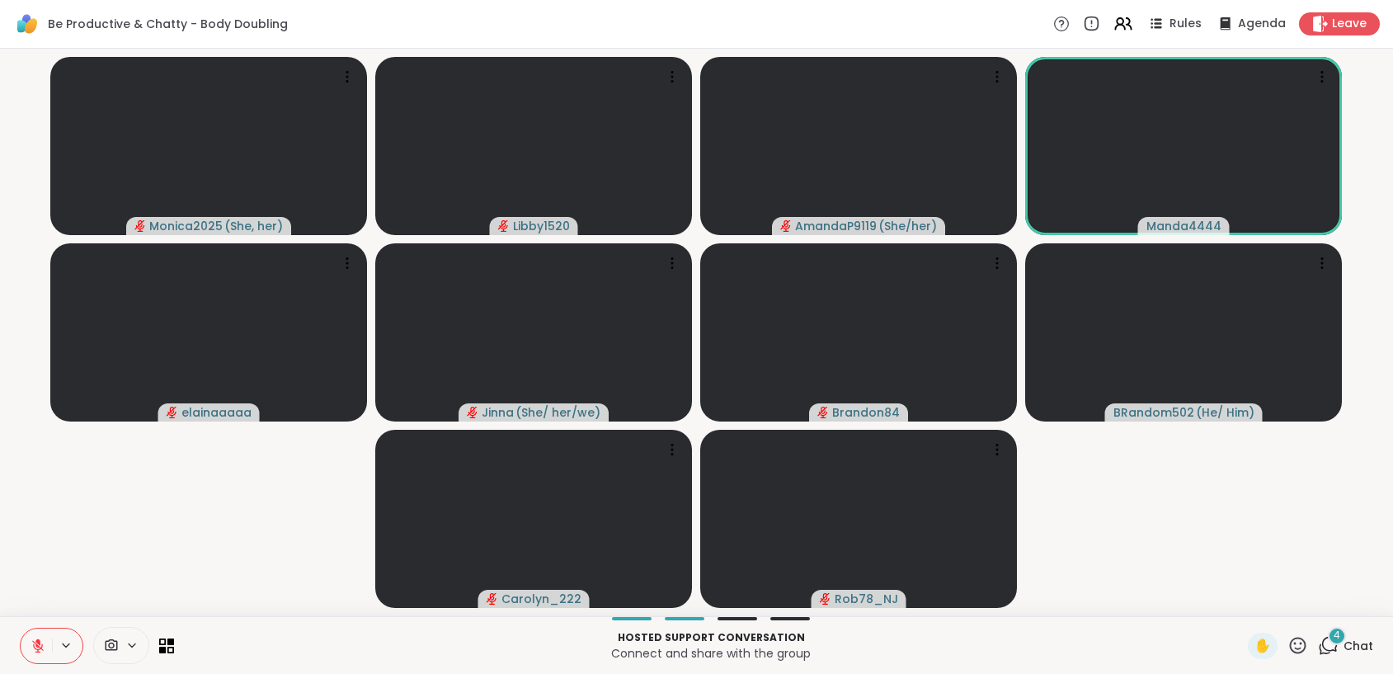
click at [40, 643] on icon at bounding box center [37, 641] width 5 height 7
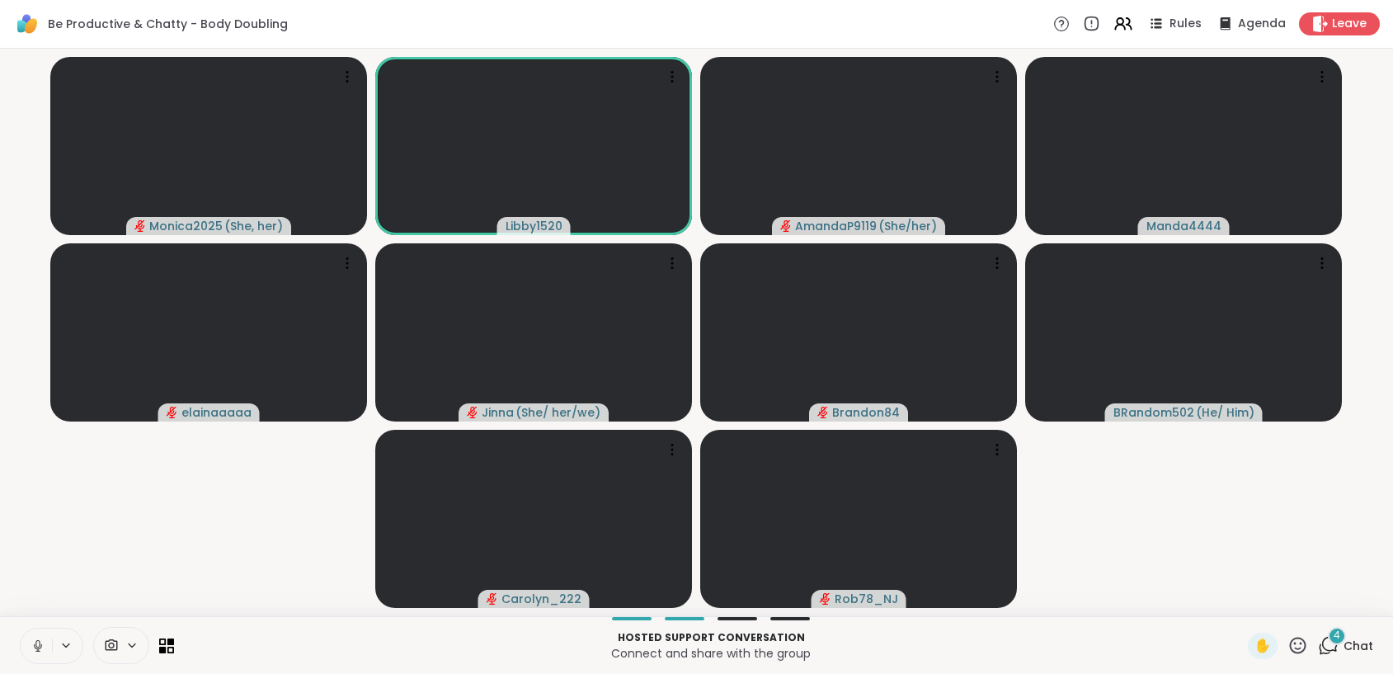
click at [36, 648] on icon at bounding box center [38, 645] width 15 height 15
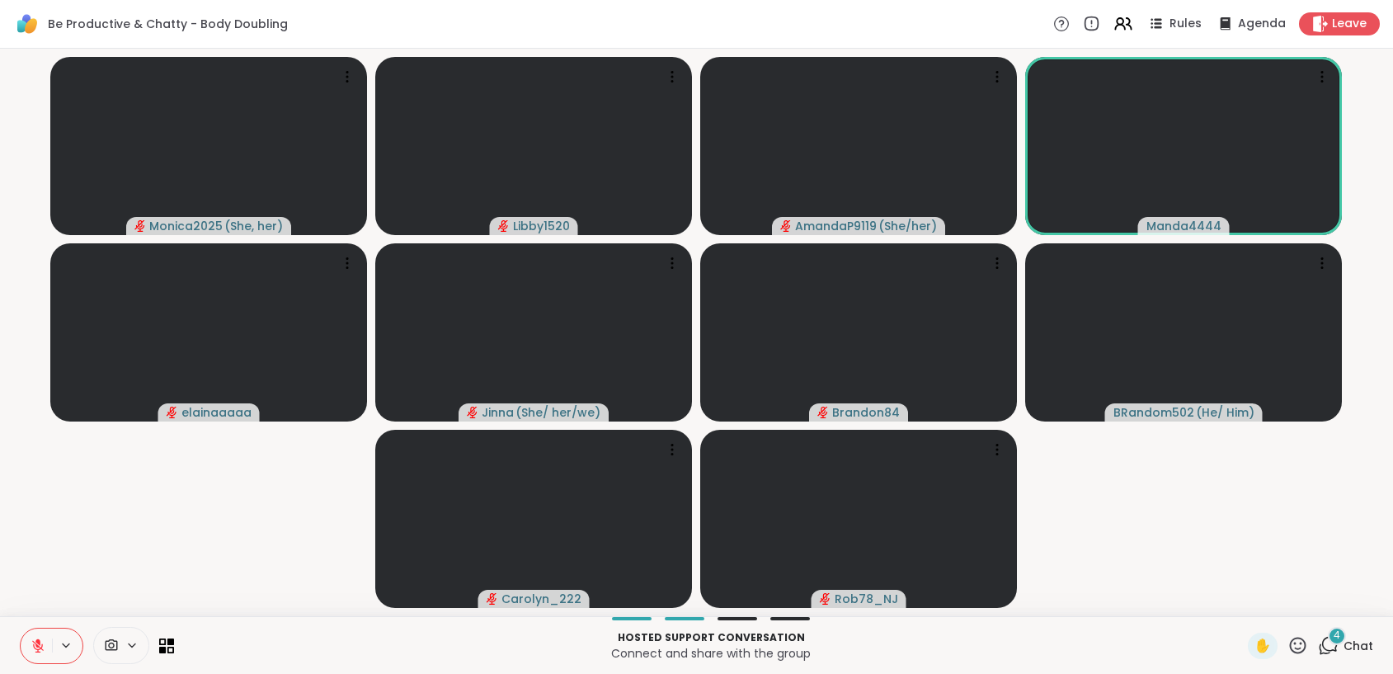
click at [32, 643] on icon at bounding box center [38, 645] width 15 height 15
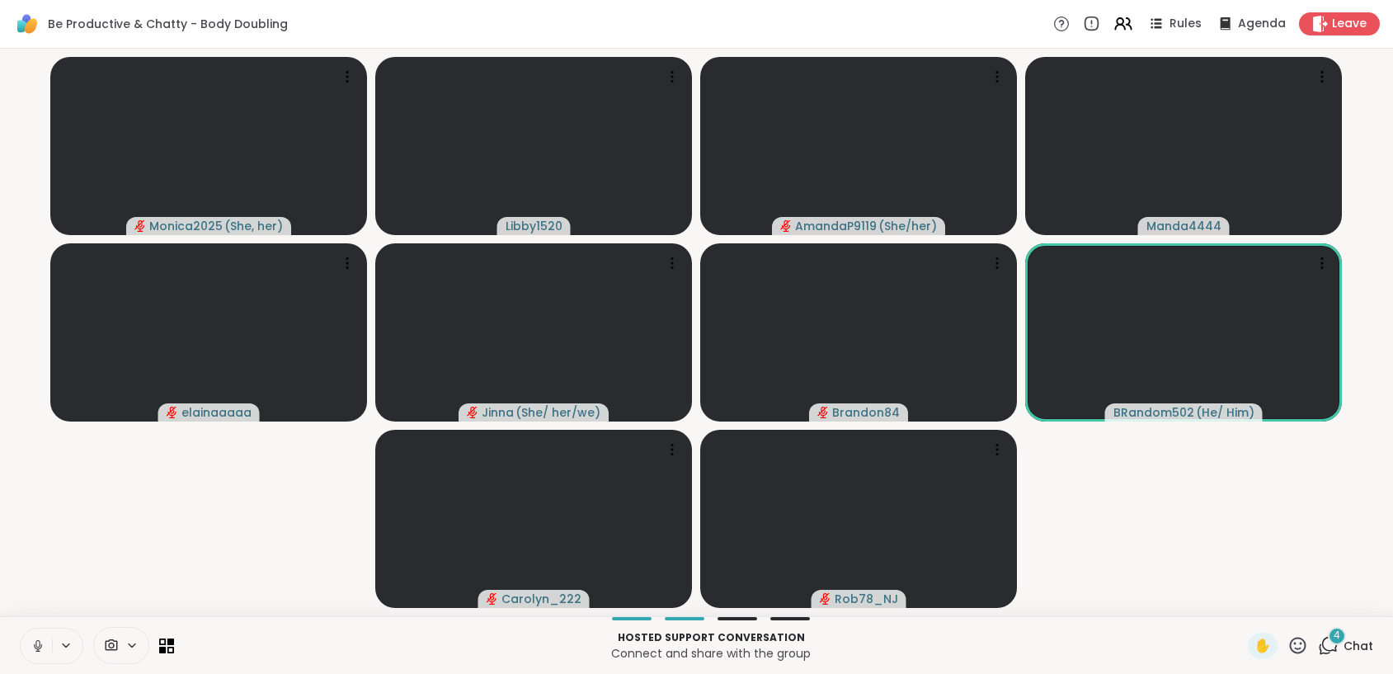
click at [31, 652] on icon at bounding box center [38, 645] width 15 height 15
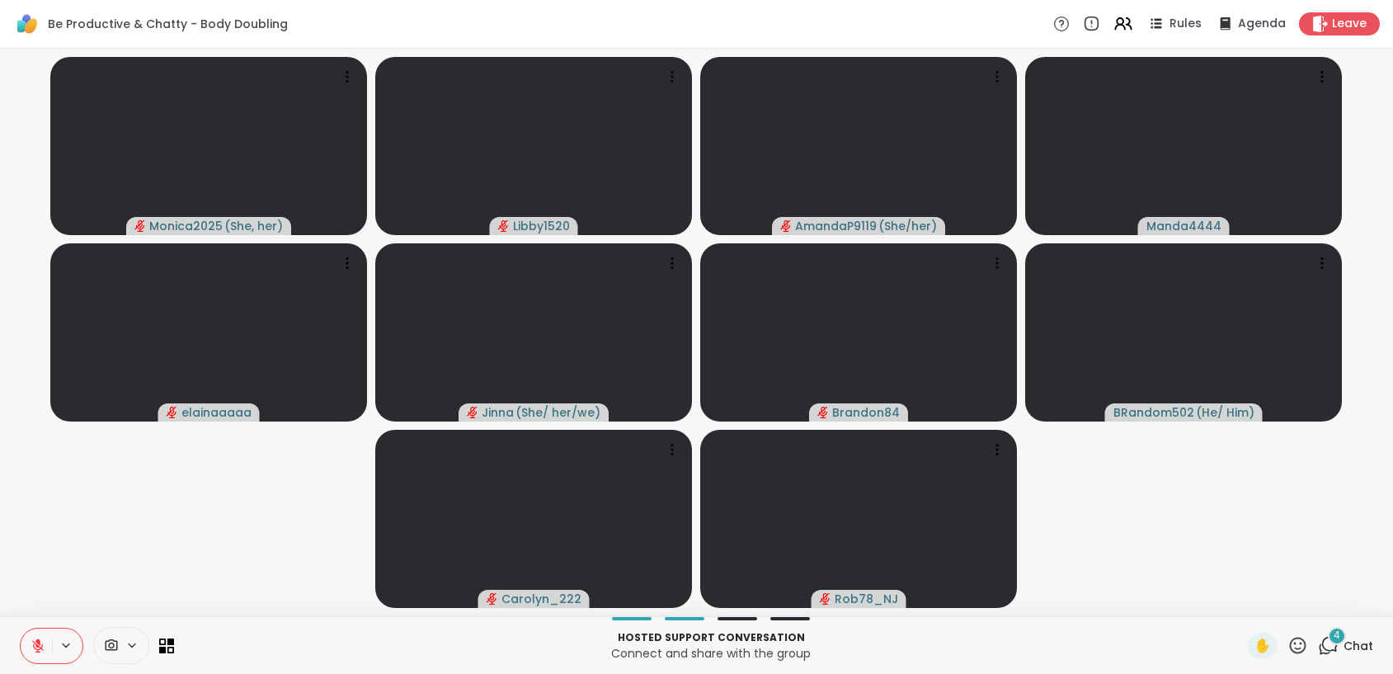
click at [46, 648] on button at bounding box center [36, 645] width 31 height 35
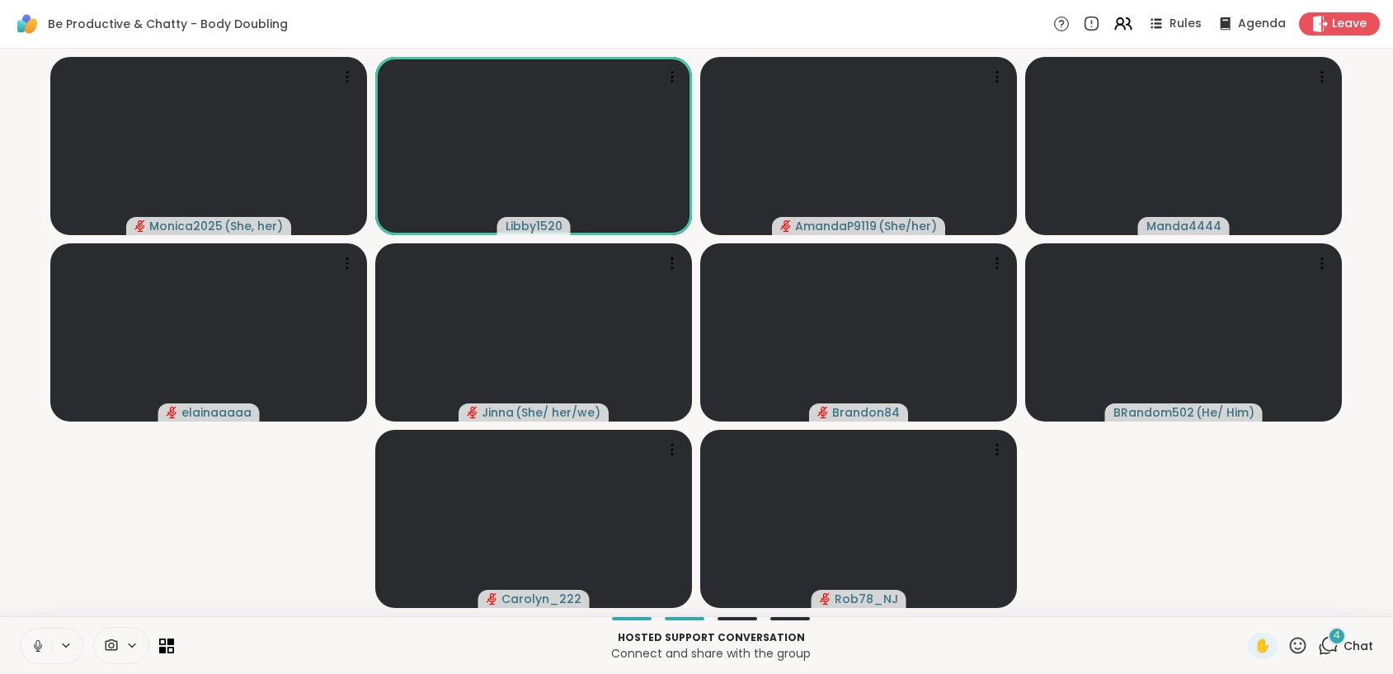
click at [31, 650] on icon at bounding box center [38, 645] width 15 height 15
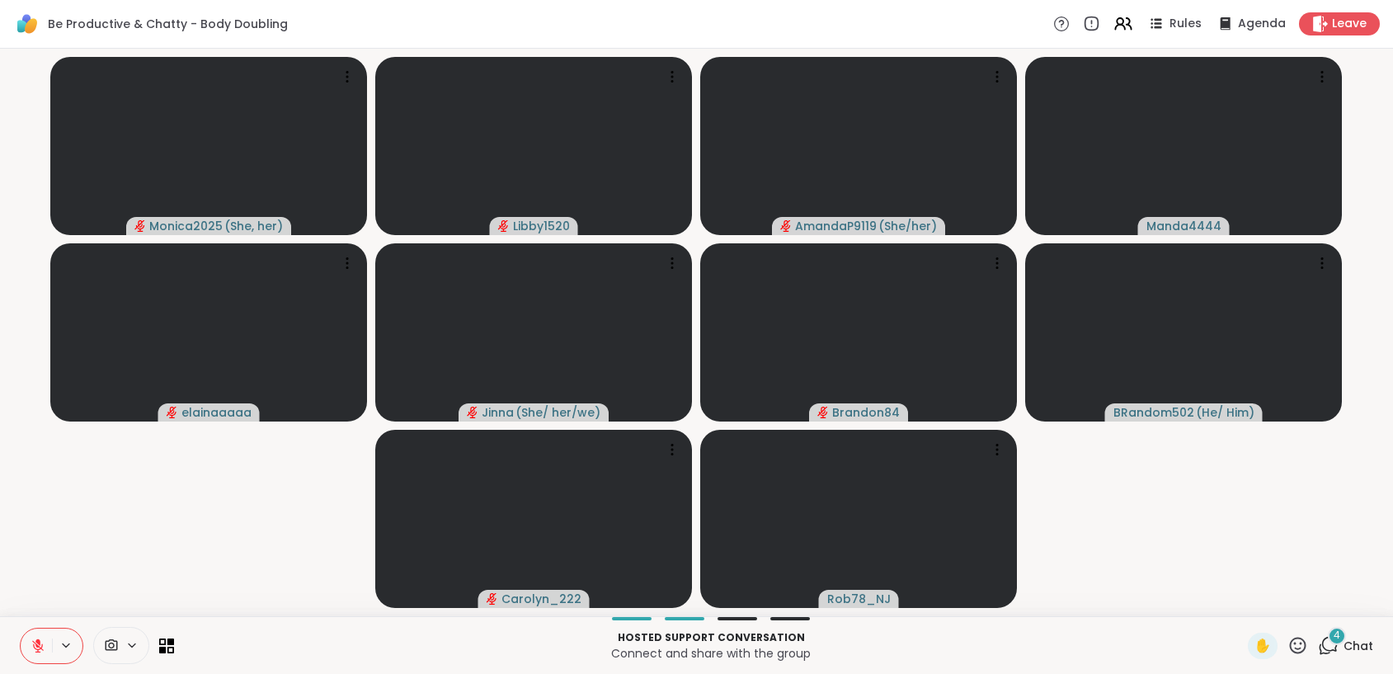
click at [35, 644] on icon at bounding box center [38, 645] width 15 height 15
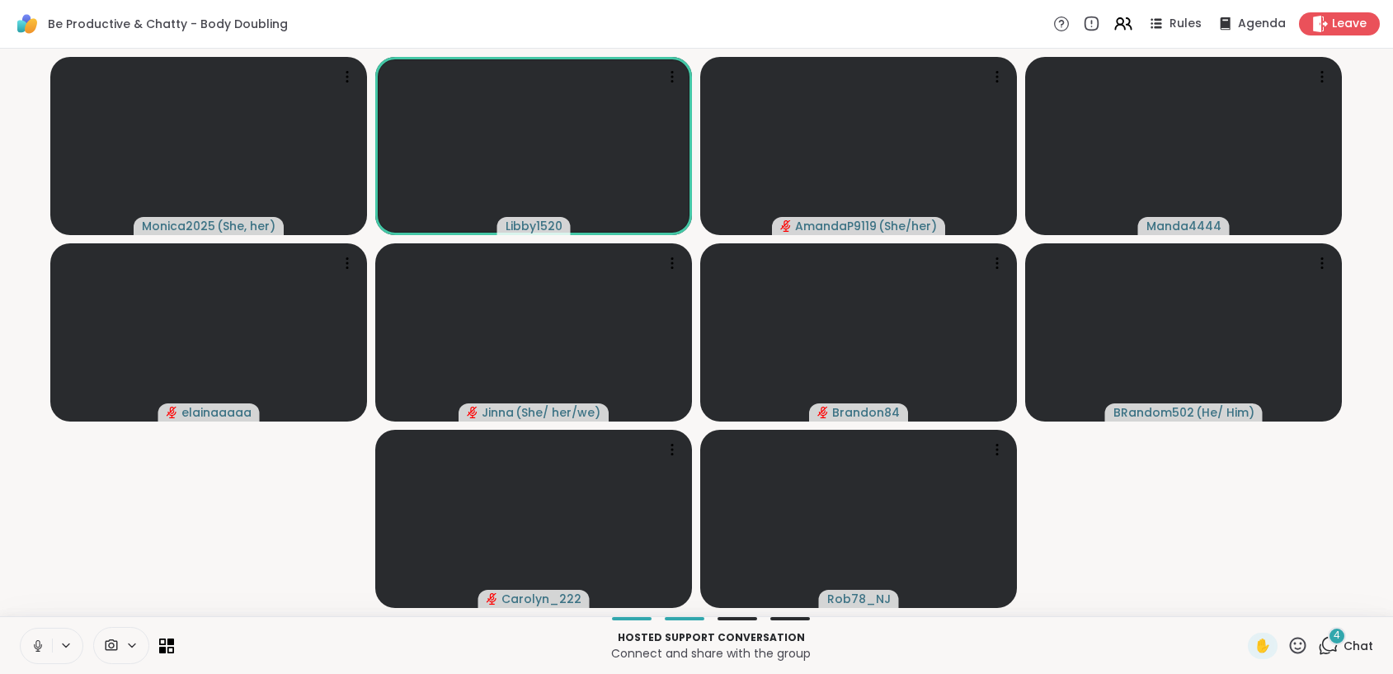
click at [37, 653] on button at bounding box center [36, 645] width 31 height 35
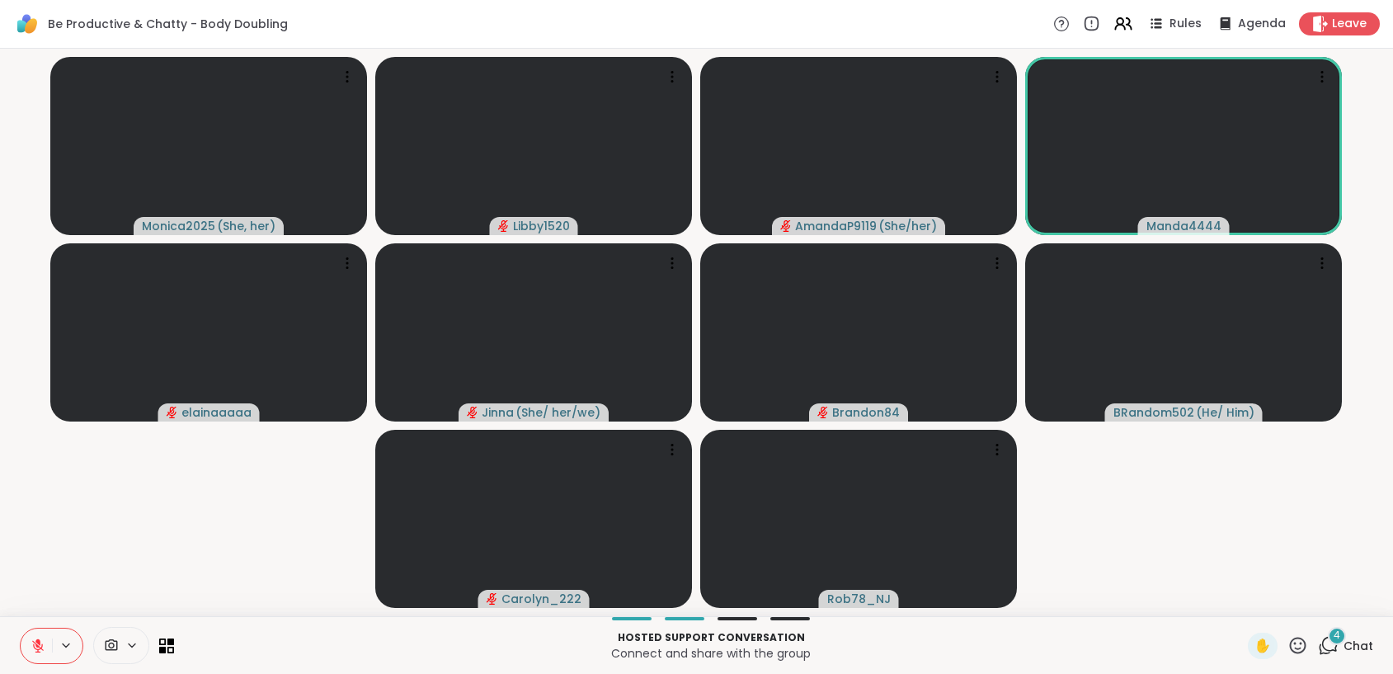
click at [32, 650] on icon at bounding box center [38, 645] width 15 height 15
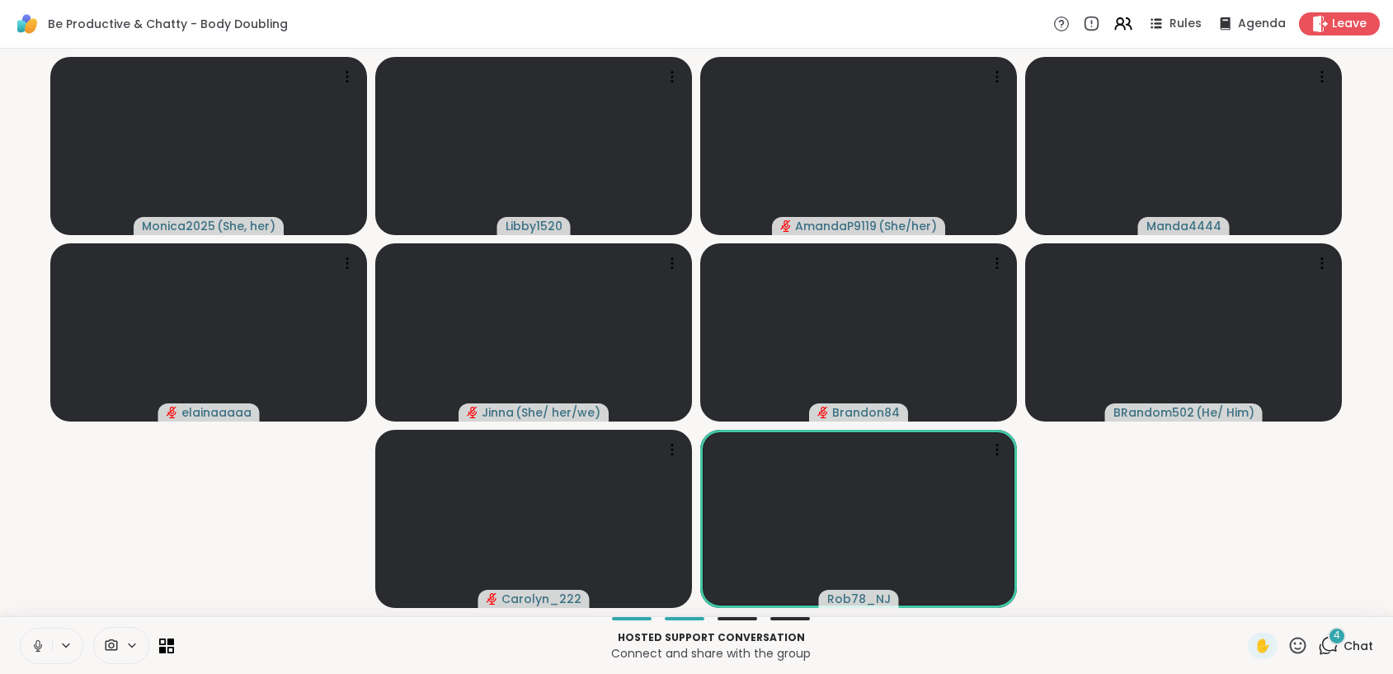
click at [40, 643] on icon at bounding box center [37, 643] width 4 height 7
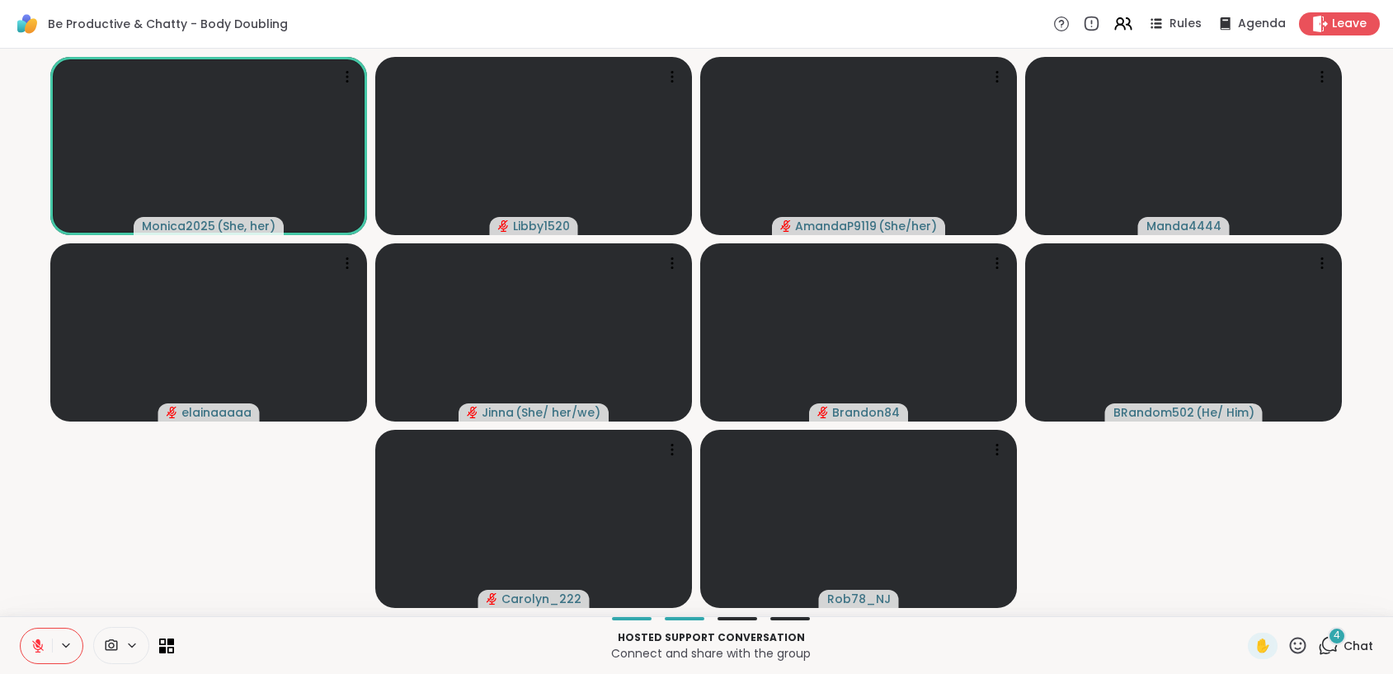
click at [40, 644] on icon at bounding box center [38, 645] width 15 height 15
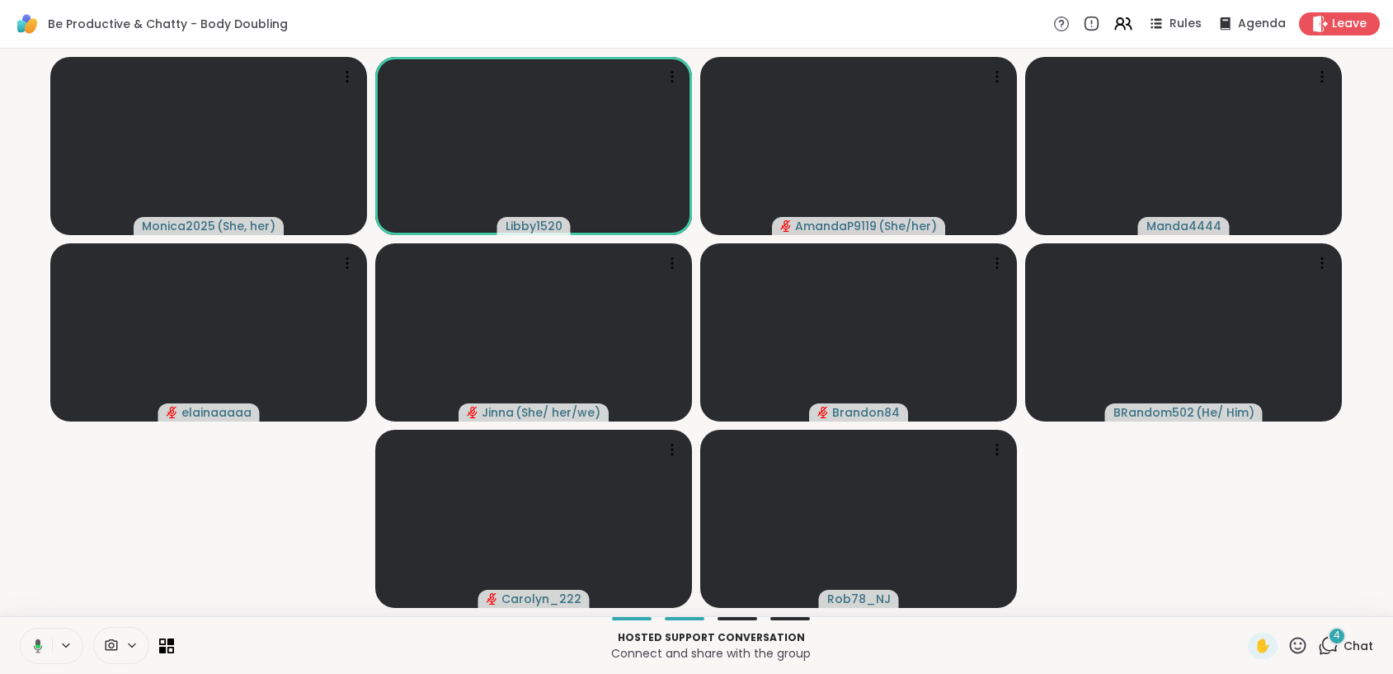
click at [40, 643] on icon at bounding box center [38, 645] width 9 height 14
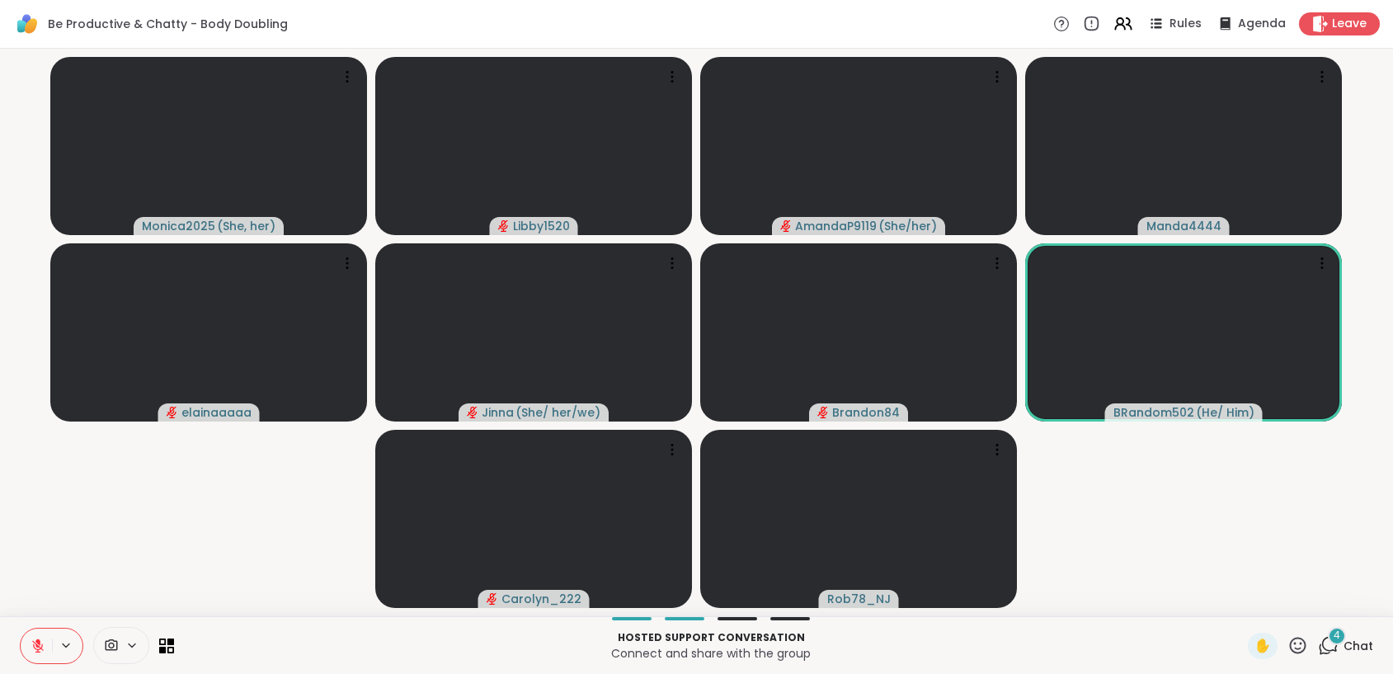
click at [1293, 643] on icon at bounding box center [1298, 645] width 16 height 16
click at [1241, 604] on span "❤️" at bounding box center [1249, 602] width 16 height 20
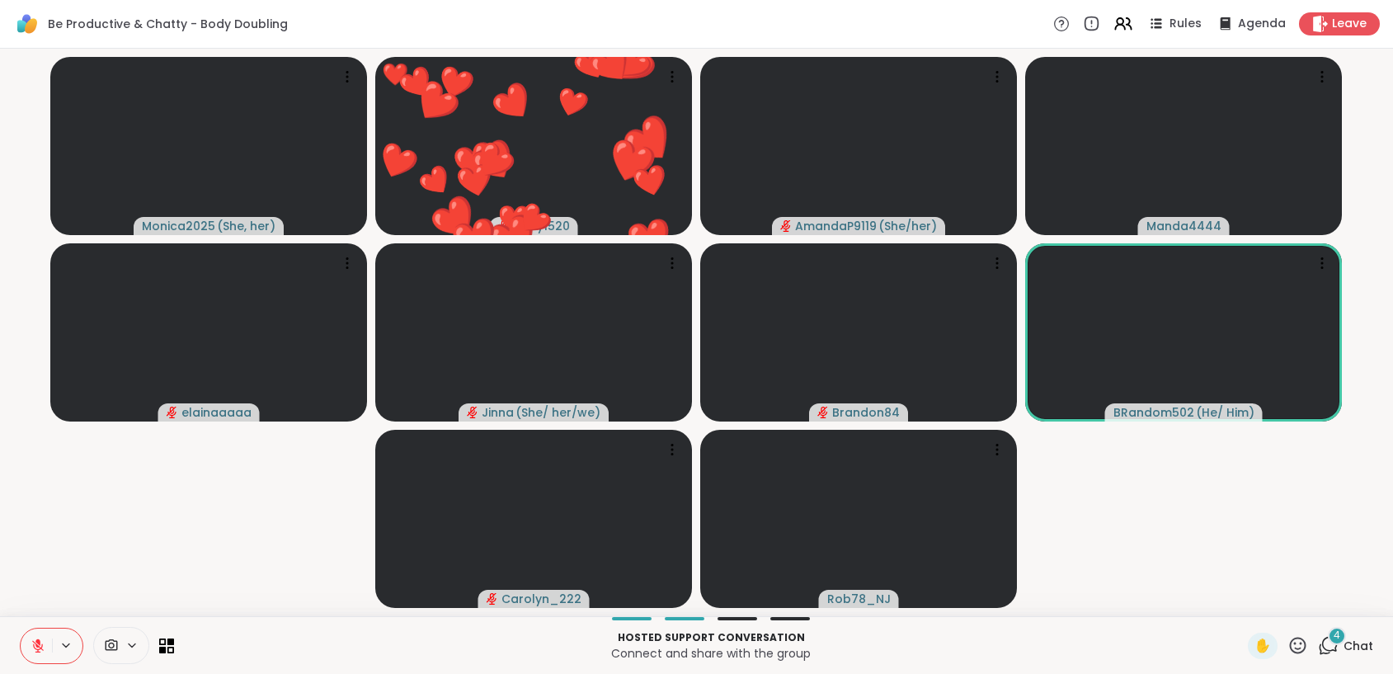
click at [42, 641] on icon at bounding box center [38, 645] width 15 height 15
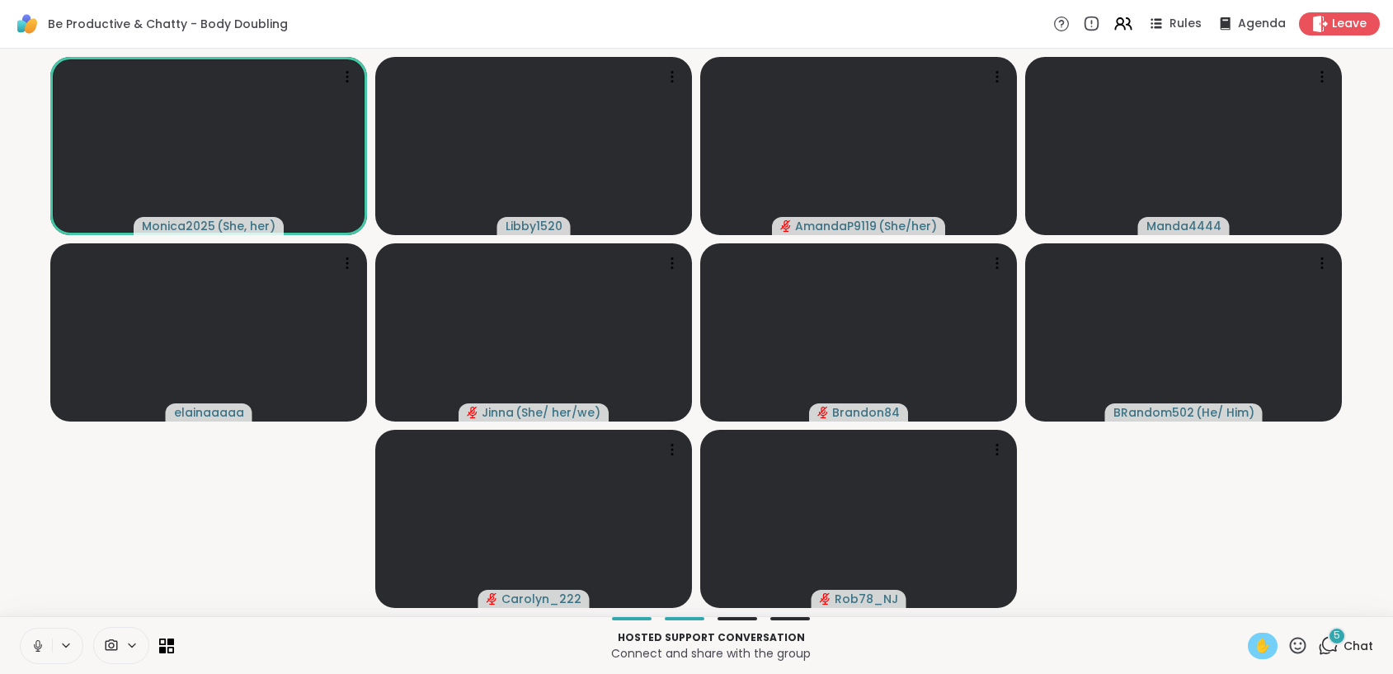
click at [1254, 642] on span "✋" at bounding box center [1262, 646] width 16 height 20
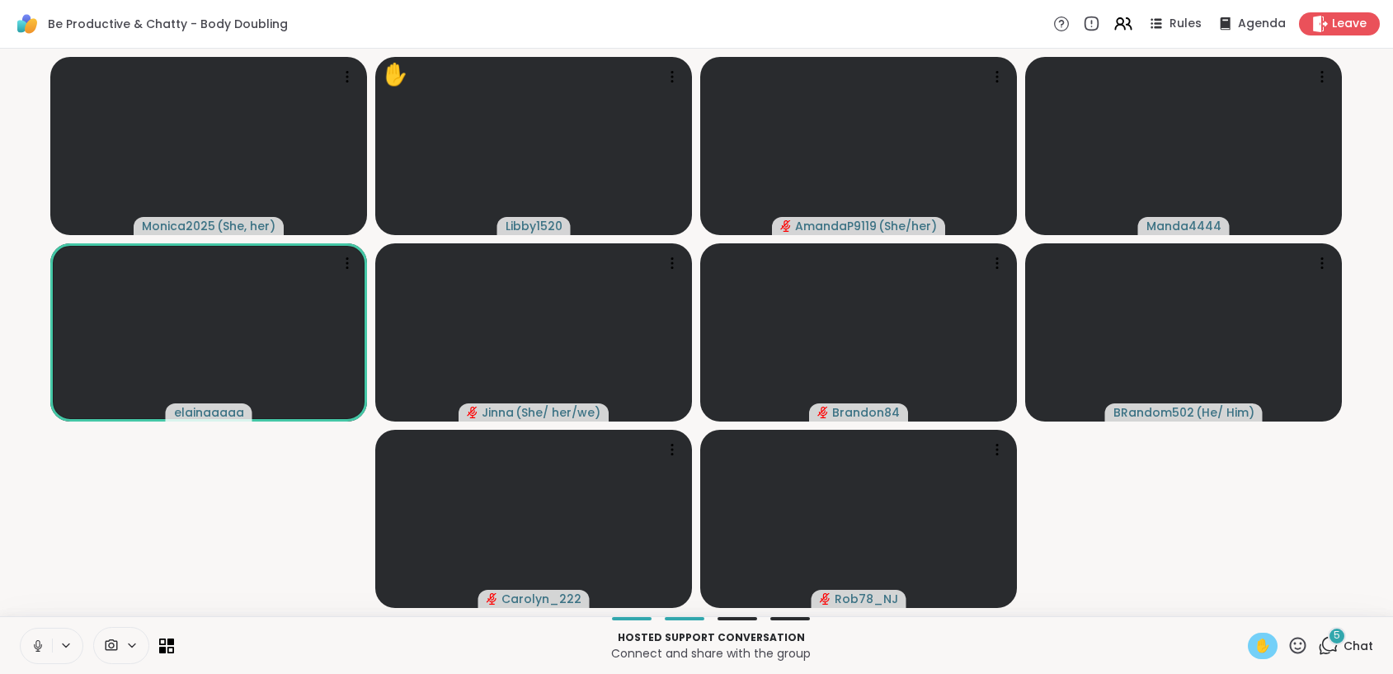
click at [1261, 652] on div "✋" at bounding box center [1263, 646] width 30 height 26
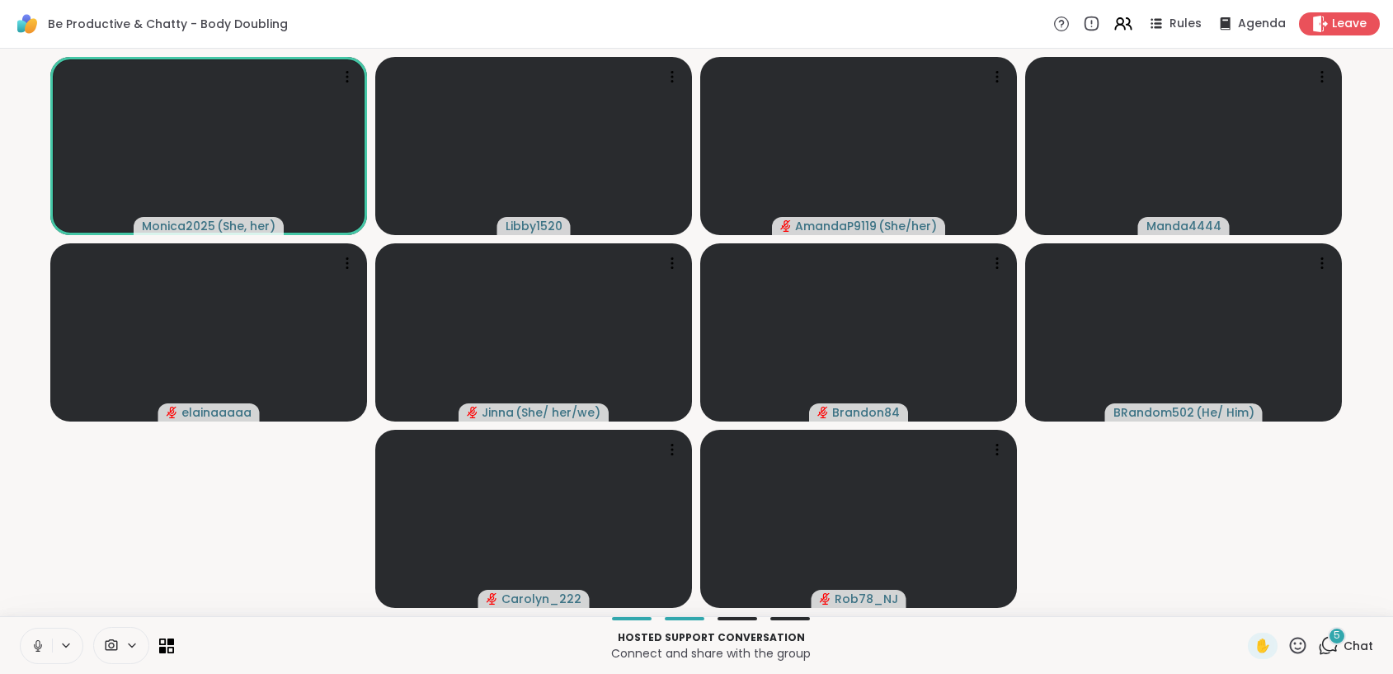
click at [31, 649] on icon at bounding box center [38, 645] width 15 height 15
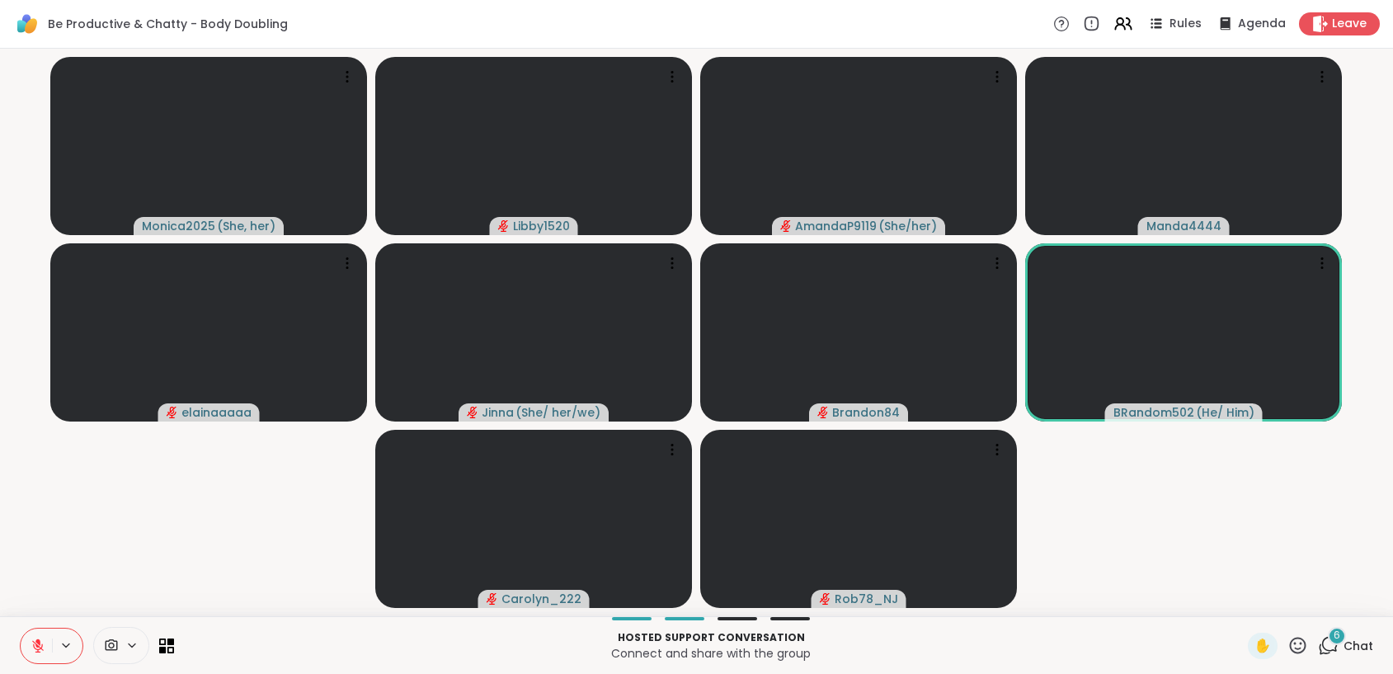
click at [34, 638] on icon at bounding box center [38, 645] width 15 height 15
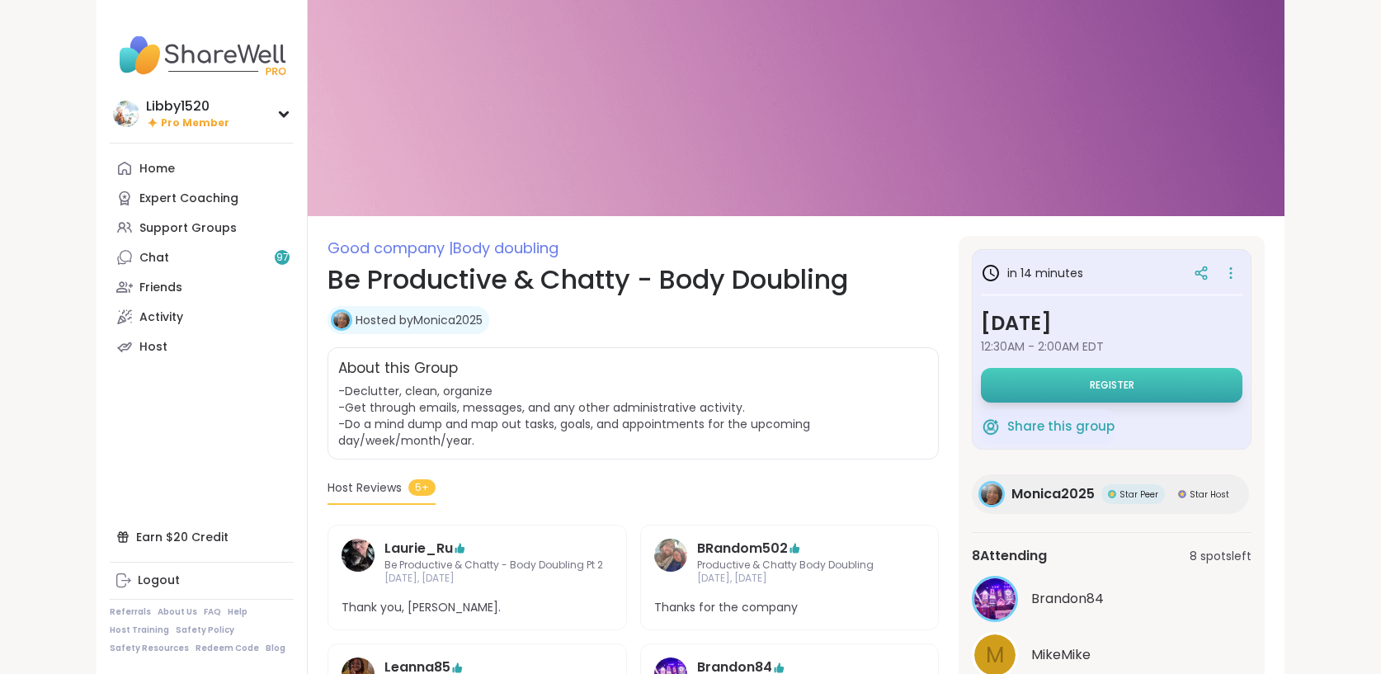
click at [1102, 374] on button "Register" at bounding box center [1111, 385] width 261 height 35
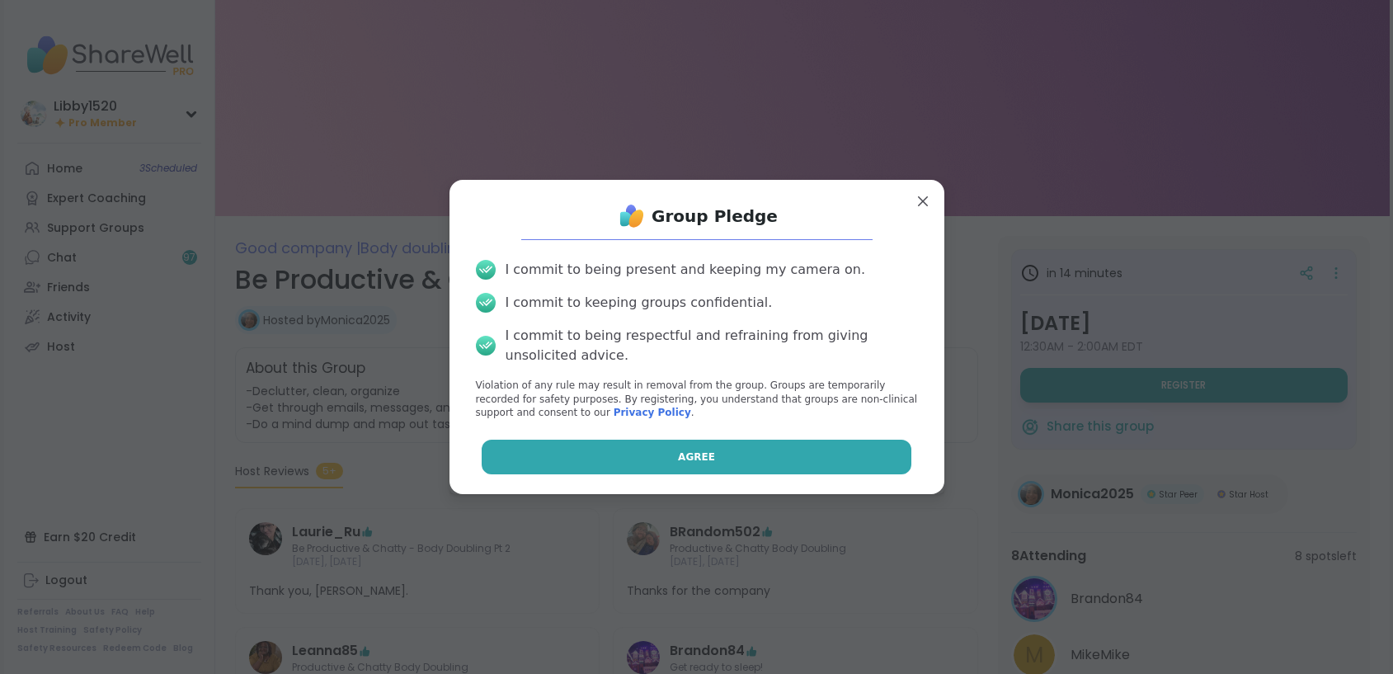
click at [739, 449] on button "Agree" at bounding box center [697, 457] width 430 height 35
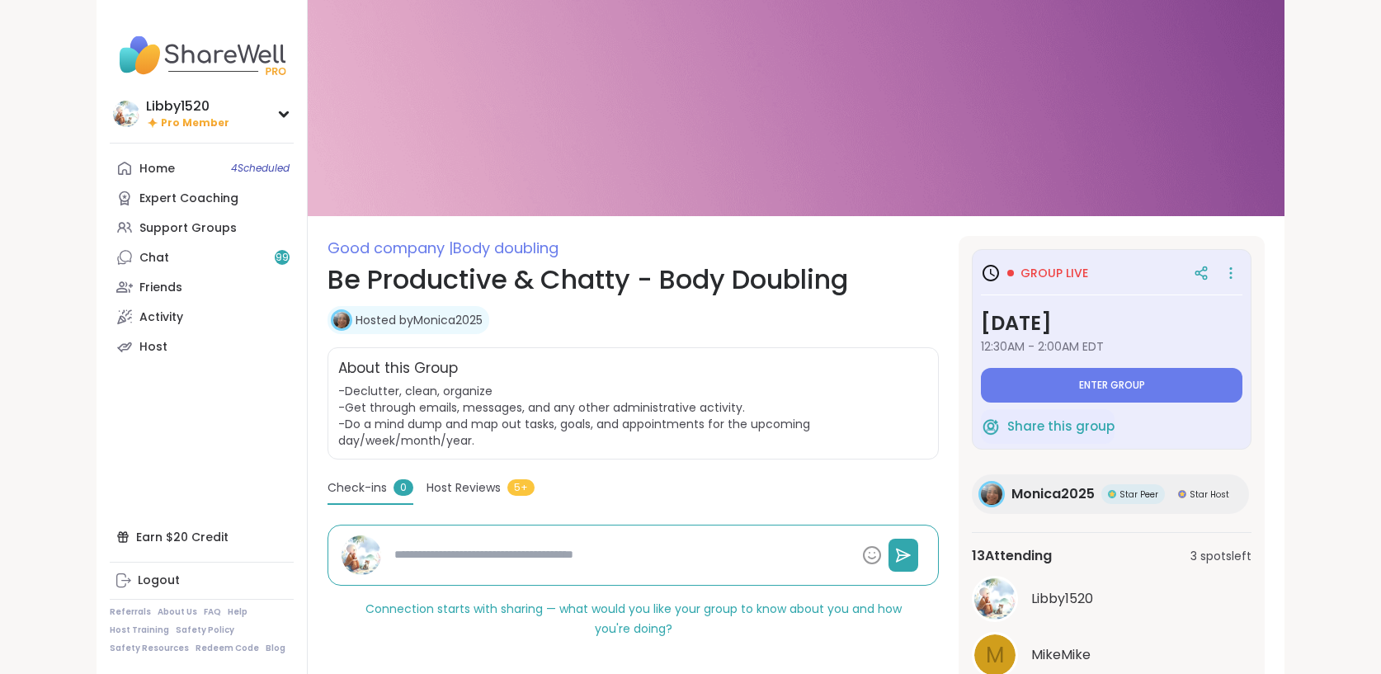
type textarea "*"
